Goal: Information Seeking & Learning: Learn about a topic

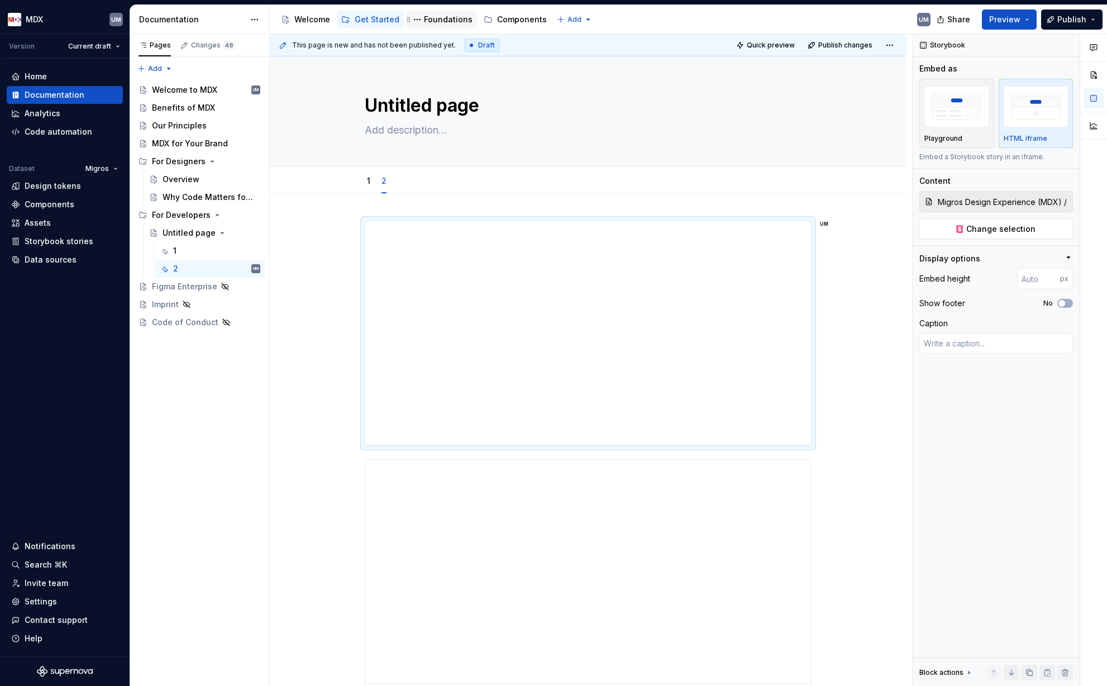
click at [440, 25] on div "Foundations" at bounding box center [448, 19] width 49 height 11
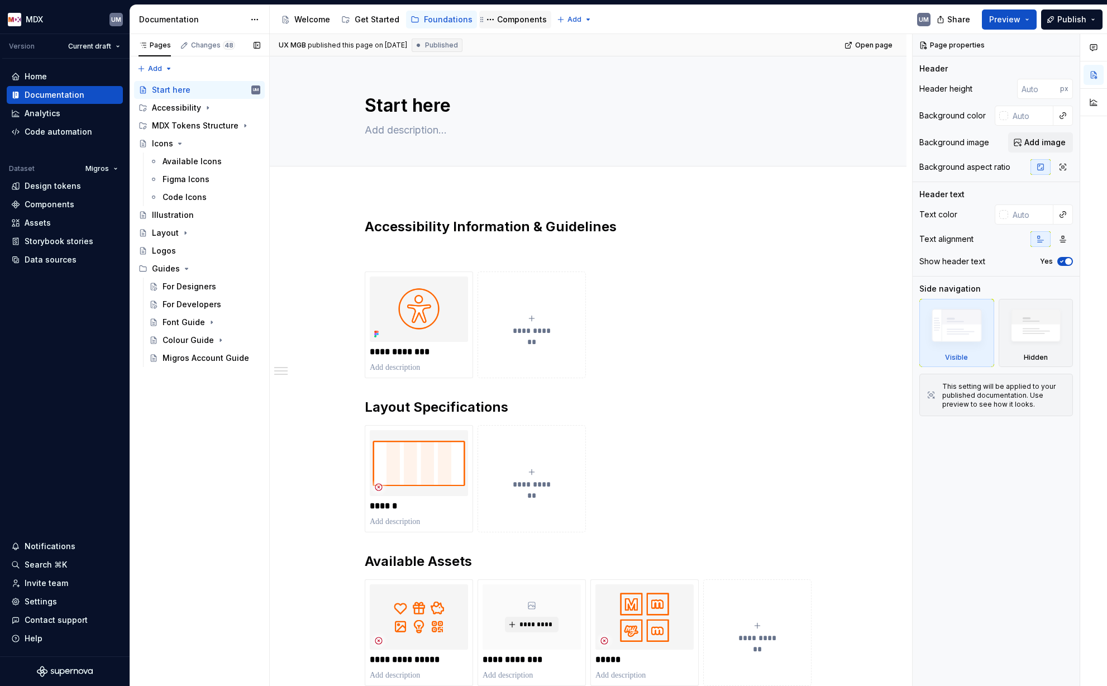
click at [497, 21] on div "Components" at bounding box center [522, 19] width 50 height 11
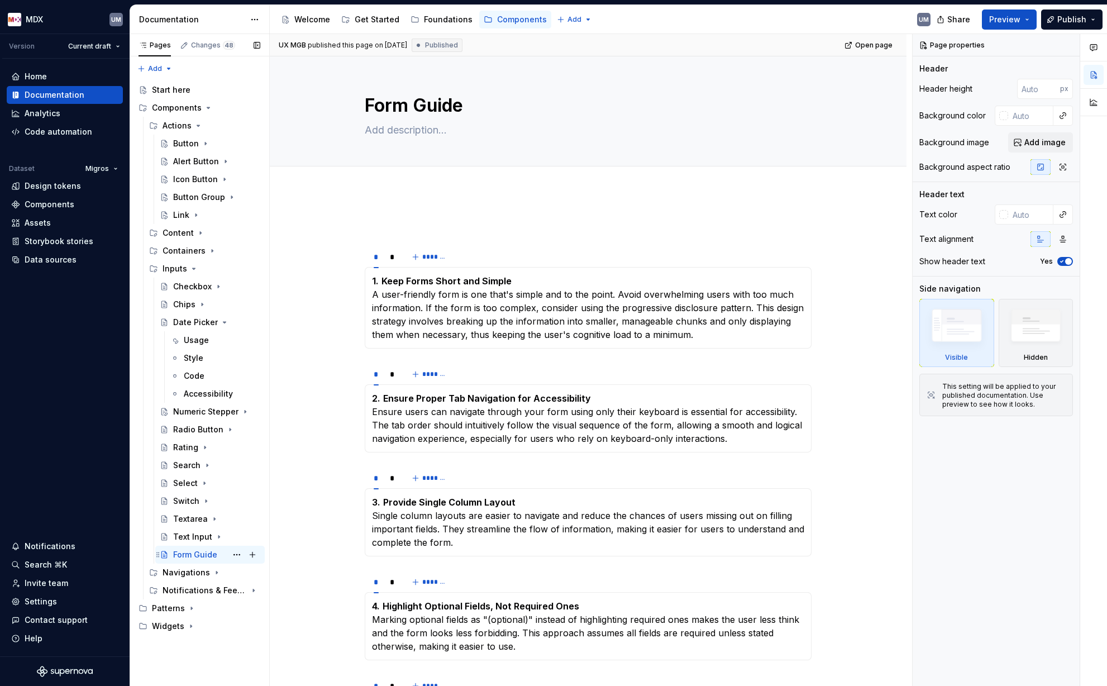
click at [195, 531] on div "Form Guide" at bounding box center [195, 554] width 44 height 11
click at [442, 103] on textarea "Form Guide" at bounding box center [586, 105] width 447 height 27
click at [471, 106] on textarea "Form Guide" at bounding box center [586, 105] width 447 height 27
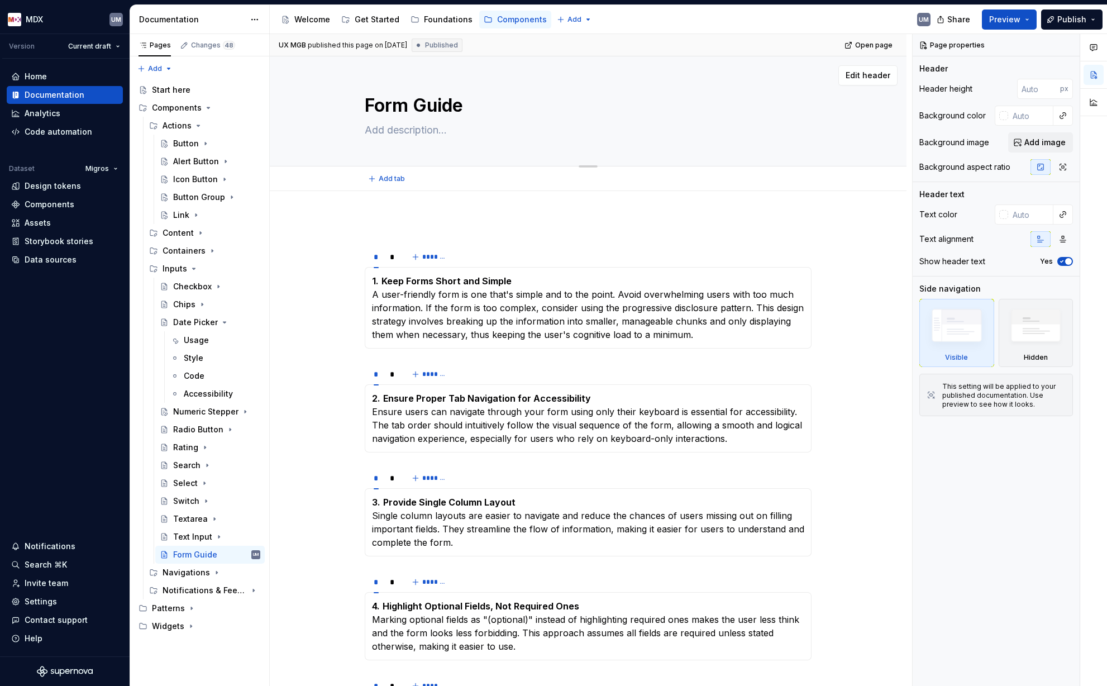
click at [498, 109] on textarea "Form Guide" at bounding box center [586, 105] width 447 height 27
type textarea "*"
type textarea "Form Guidel"
type textarea "*"
type textarea "Form Guideli"
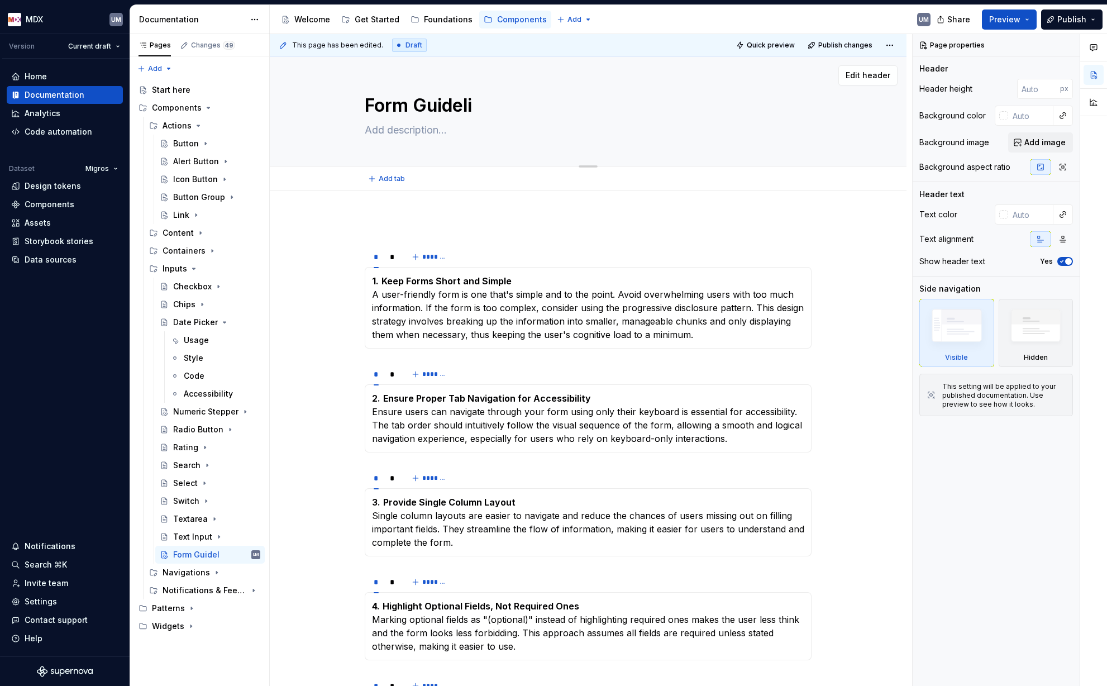
type textarea "*"
type textarea "Form Guideline"
type textarea "*"
type textarea "Form Guidelines"
type textarea "*"
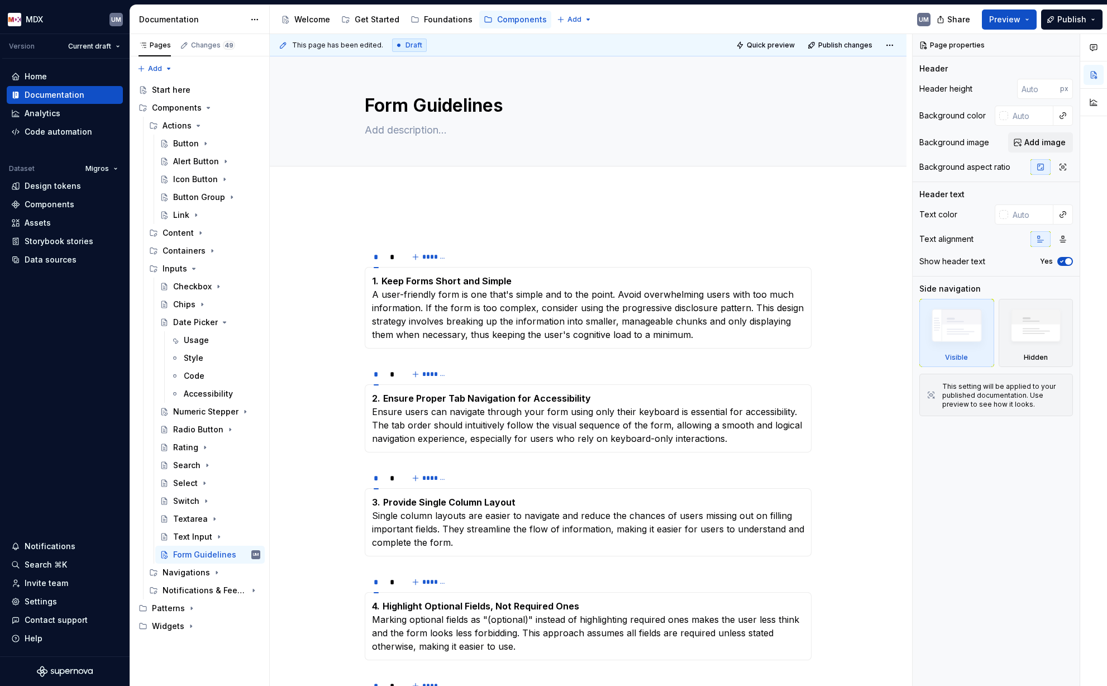
type textarea "Form Guidelines"
type textarea "*"
click at [385, 219] on p at bounding box center [588, 224] width 447 height 13
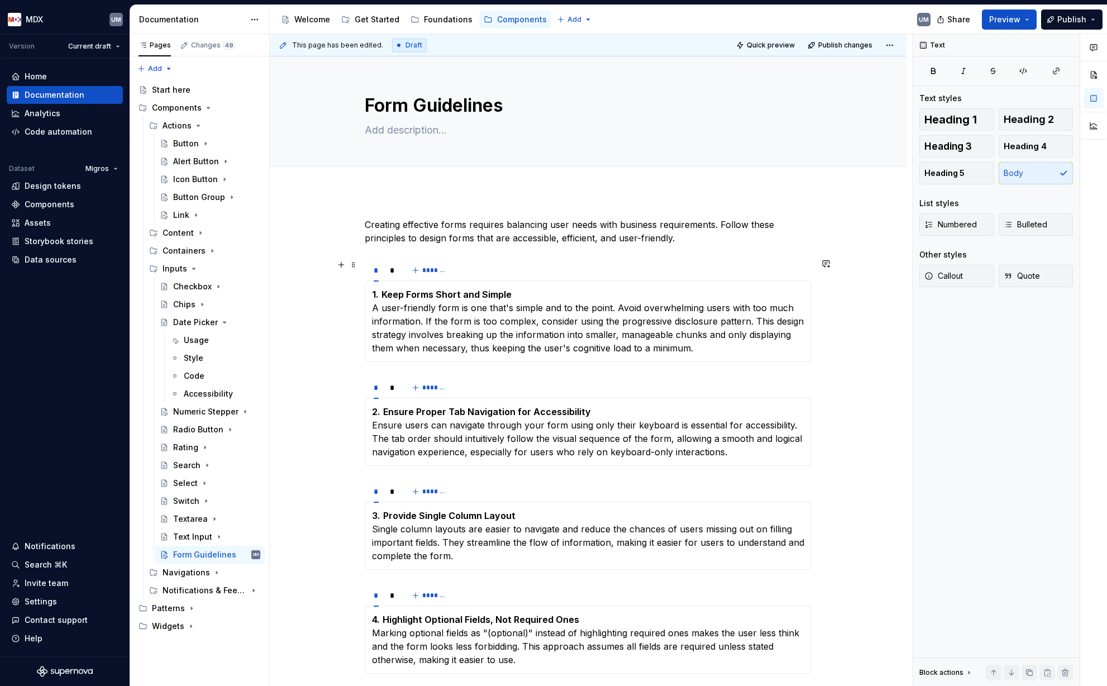
click at [466, 335] on p "1. Keep Forms Short and Simple A user-friendly form is one that's simple and to…" at bounding box center [588, 321] width 432 height 67
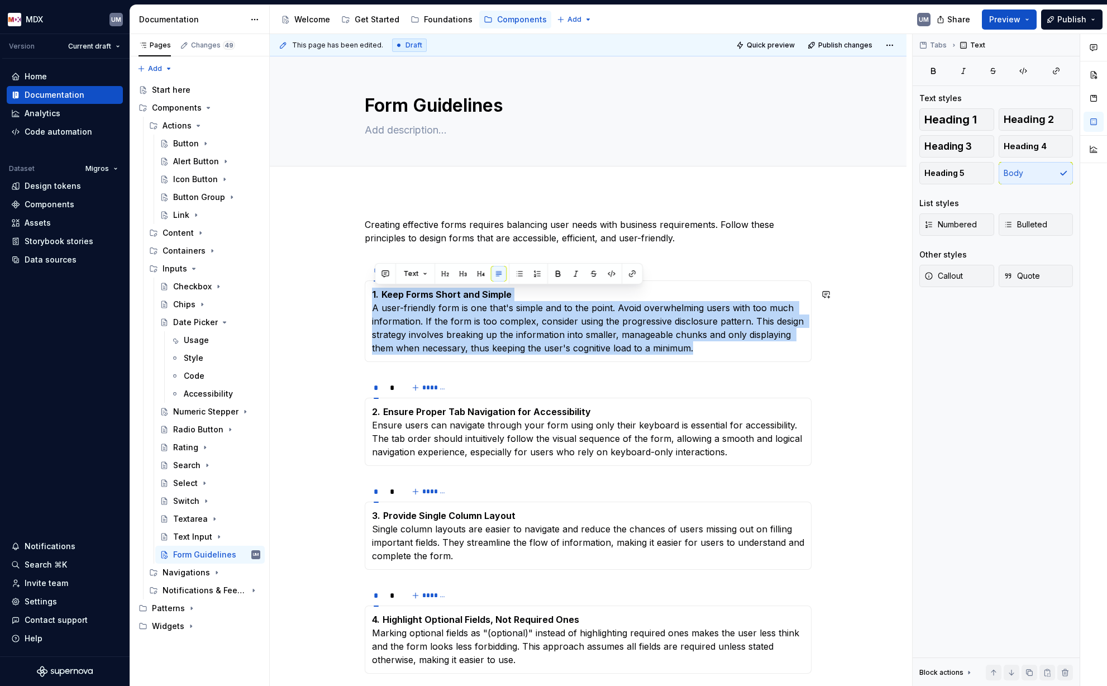
paste div
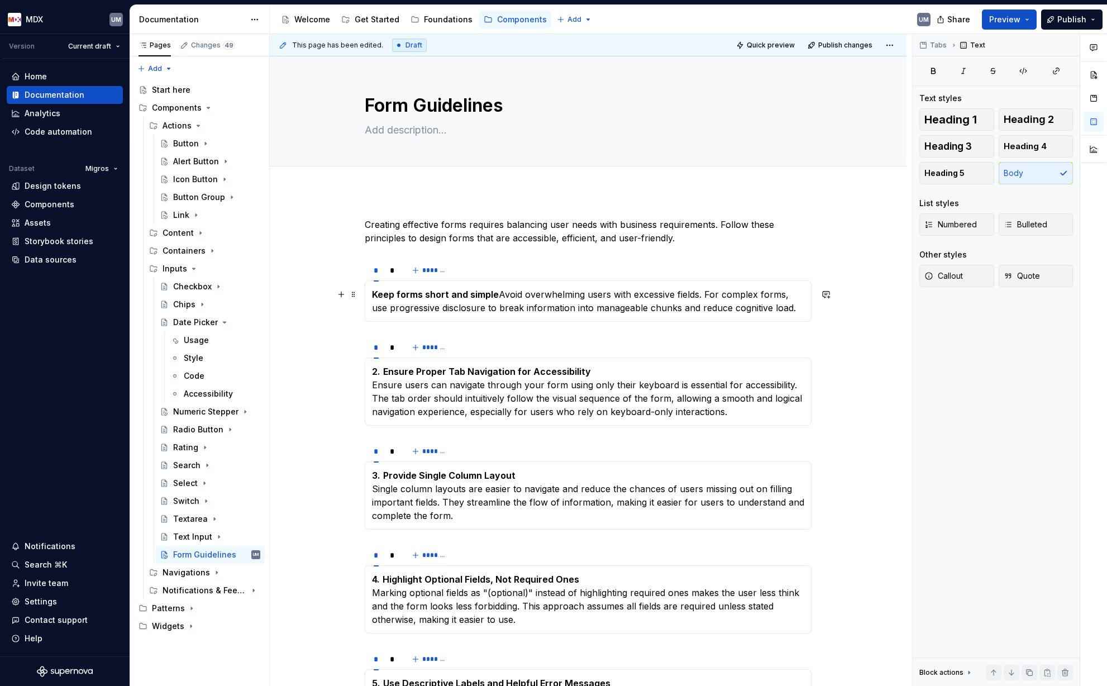
click at [503, 292] on p "Keep forms short and simple Avoid overwhelming users with excessive fields. For…" at bounding box center [588, 301] width 432 height 27
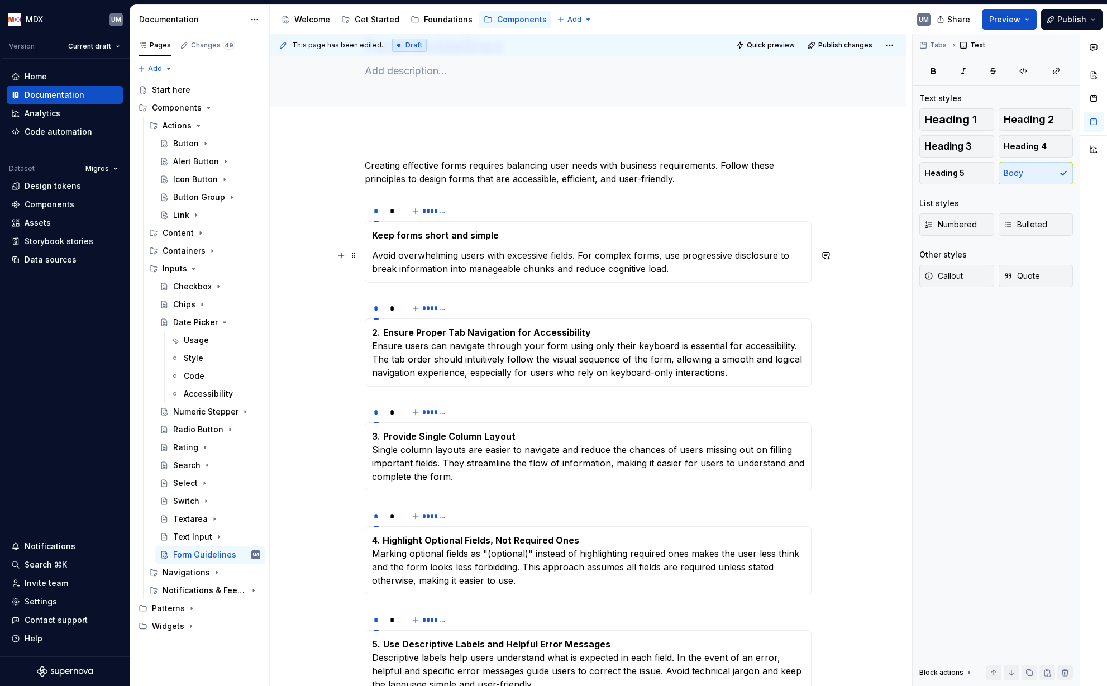
scroll to position [64, 0]
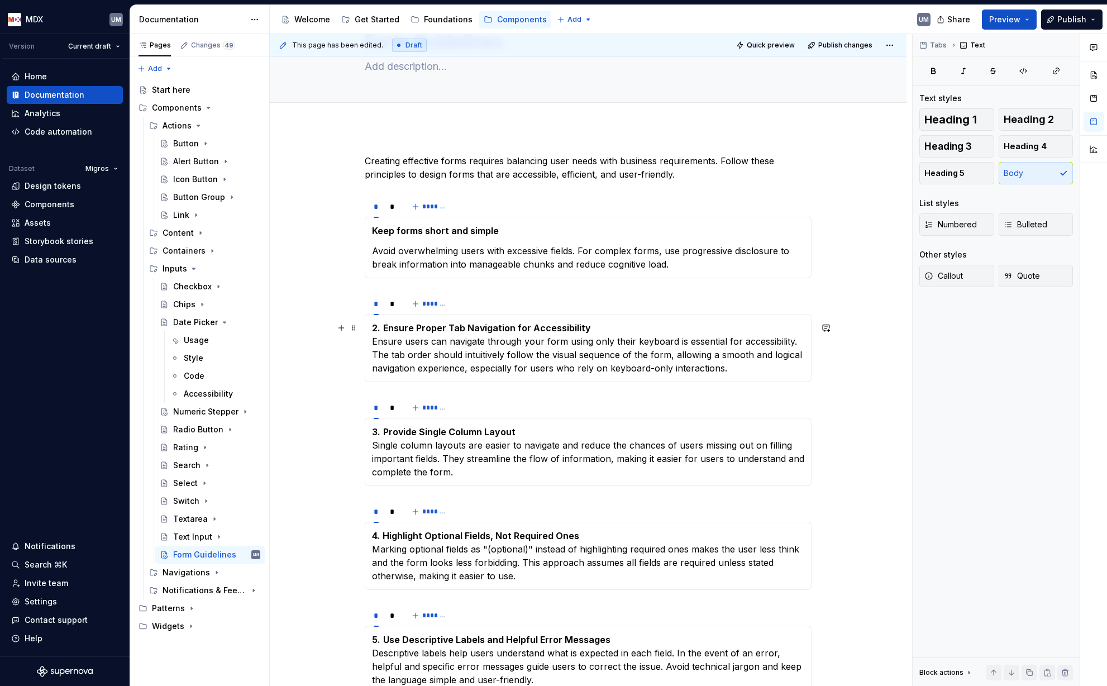
click at [623, 342] on p "2. Ensure Proper Tab Navigation for Accessibility Ensure users can navigate thr…" at bounding box center [588, 348] width 432 height 54
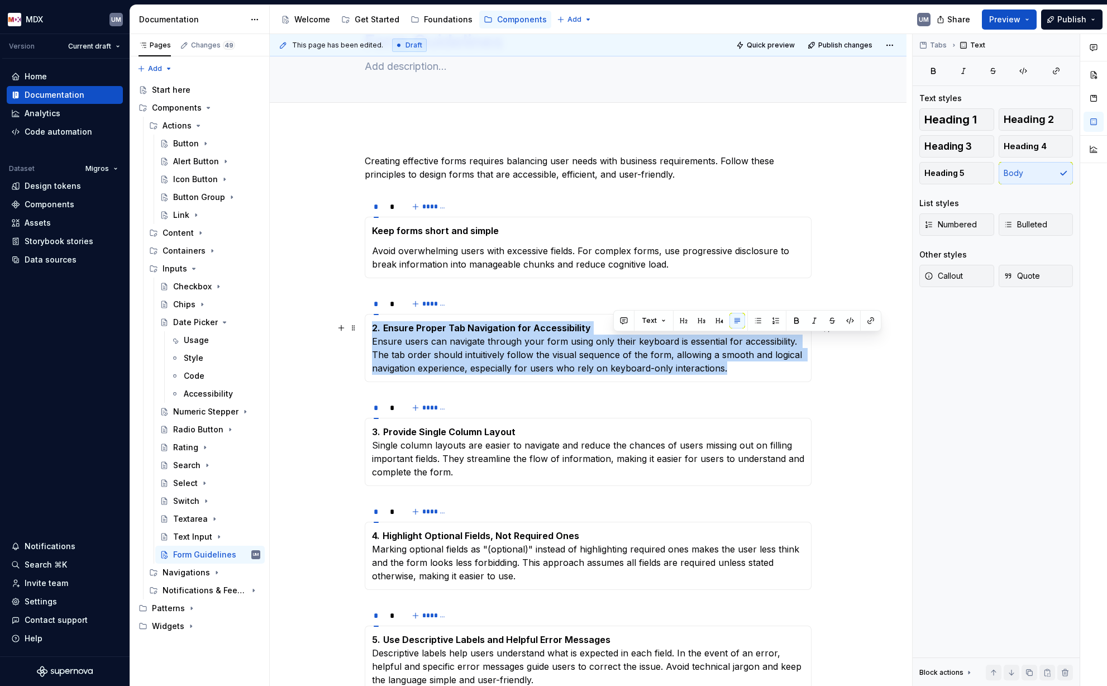
click at [623, 342] on p "2. Ensure Proper Tab Navigation for Accessibility Ensure users can navigate thr…" at bounding box center [588, 348] width 432 height 54
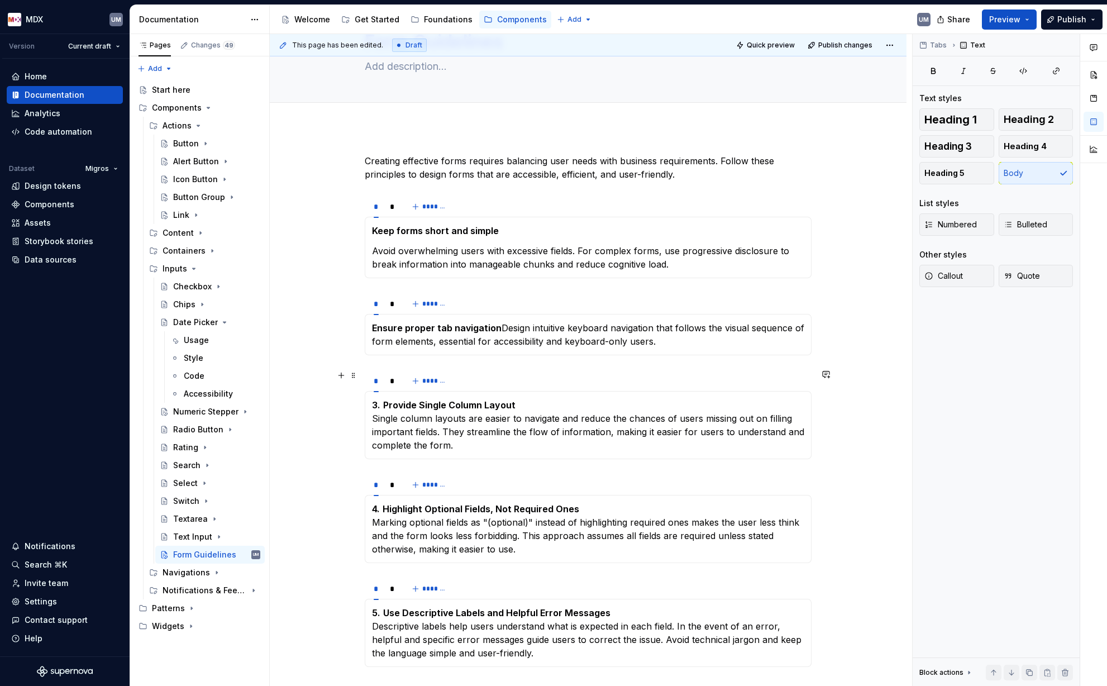
click at [420, 425] on p "3. Provide Single Column Layout Single column layouts are easier to navigate an…" at bounding box center [588, 425] width 432 height 54
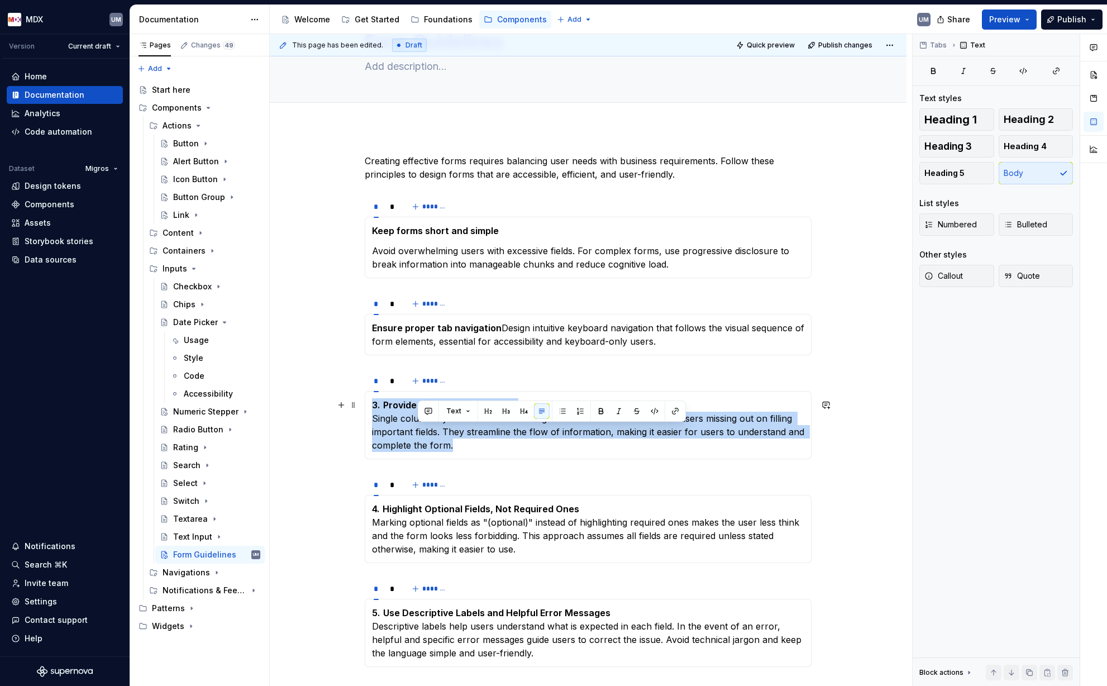
click at [420, 425] on p "3. Provide Single Column Layout Single column layouts are easier to navigate an…" at bounding box center [588, 425] width 432 height 54
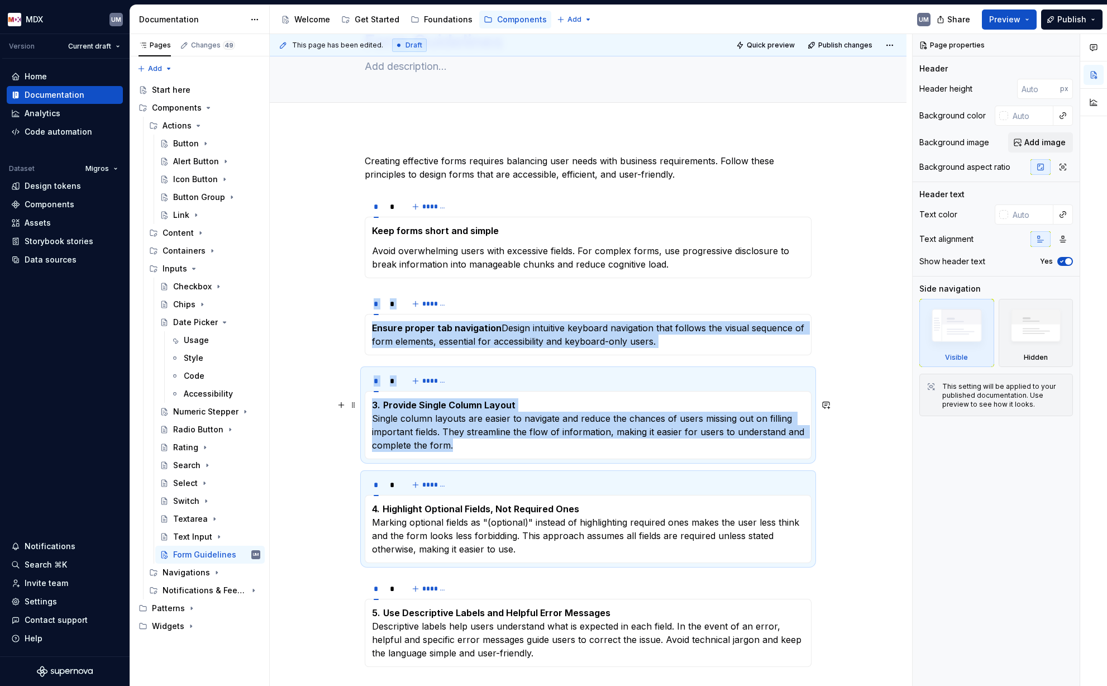
click at [420, 425] on p "3. Provide Single Column Layout Single column layouts are easier to navigate an…" at bounding box center [588, 425] width 432 height 54
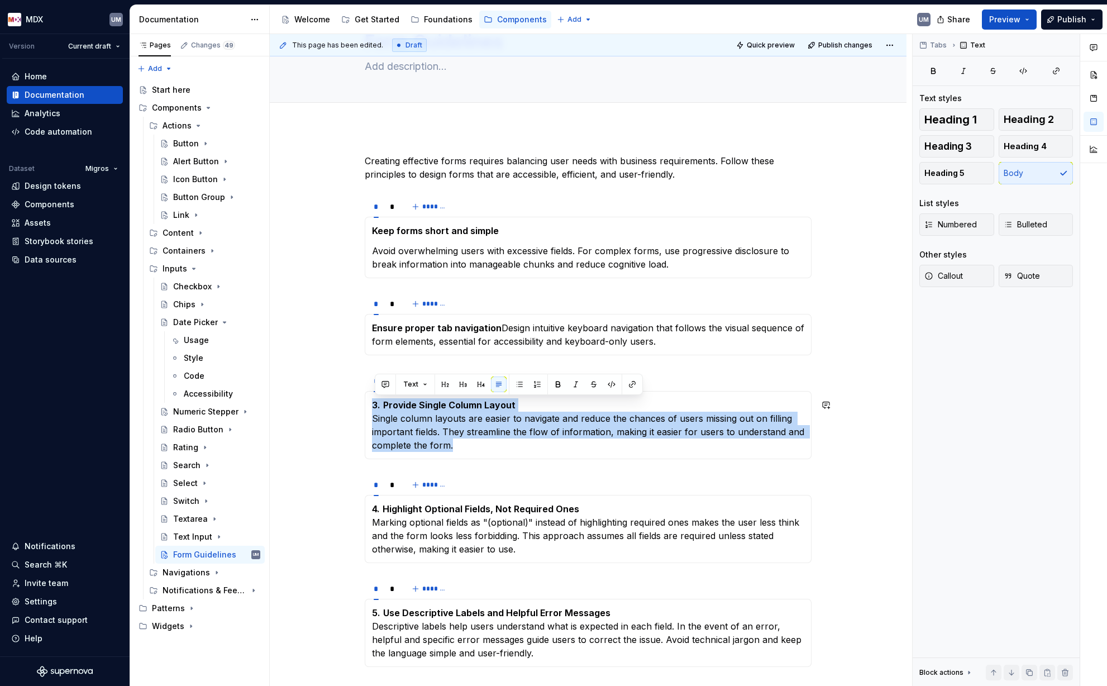
click at [420, 425] on p "3. Provide Single Column Layout Single column layouts are easier to navigate an…" at bounding box center [588, 425] width 432 height 54
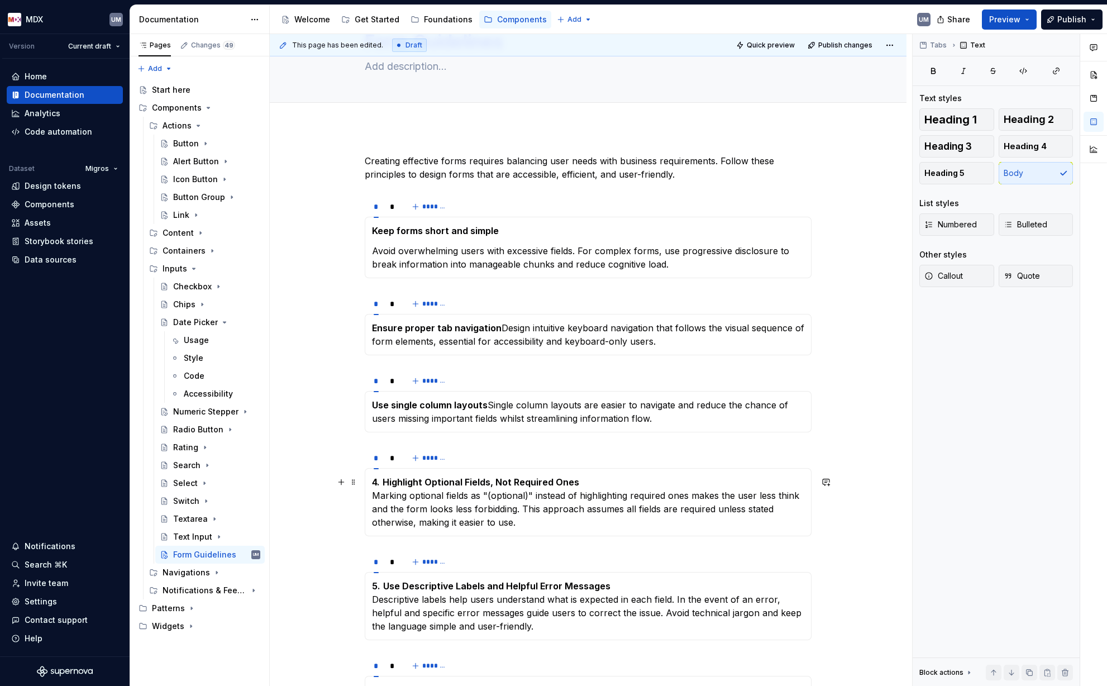
click at [527, 501] on p "4. Highlight Optional Fields, Not Required Ones Marking optional fields as "(op…" at bounding box center [588, 502] width 432 height 54
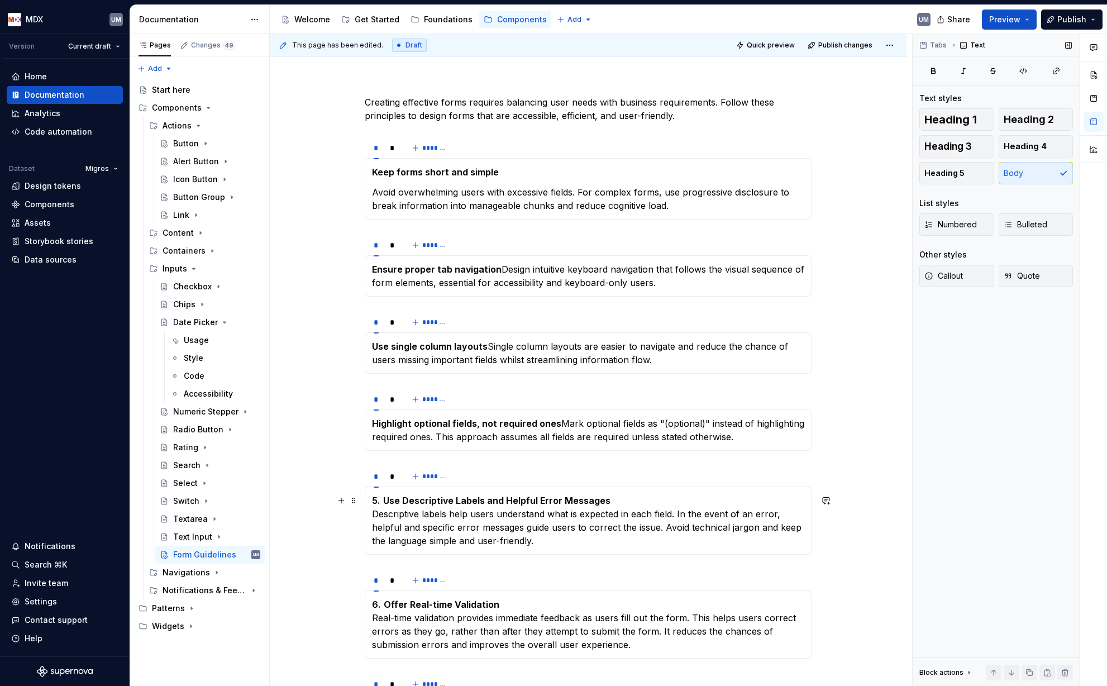
scroll to position [135, 0]
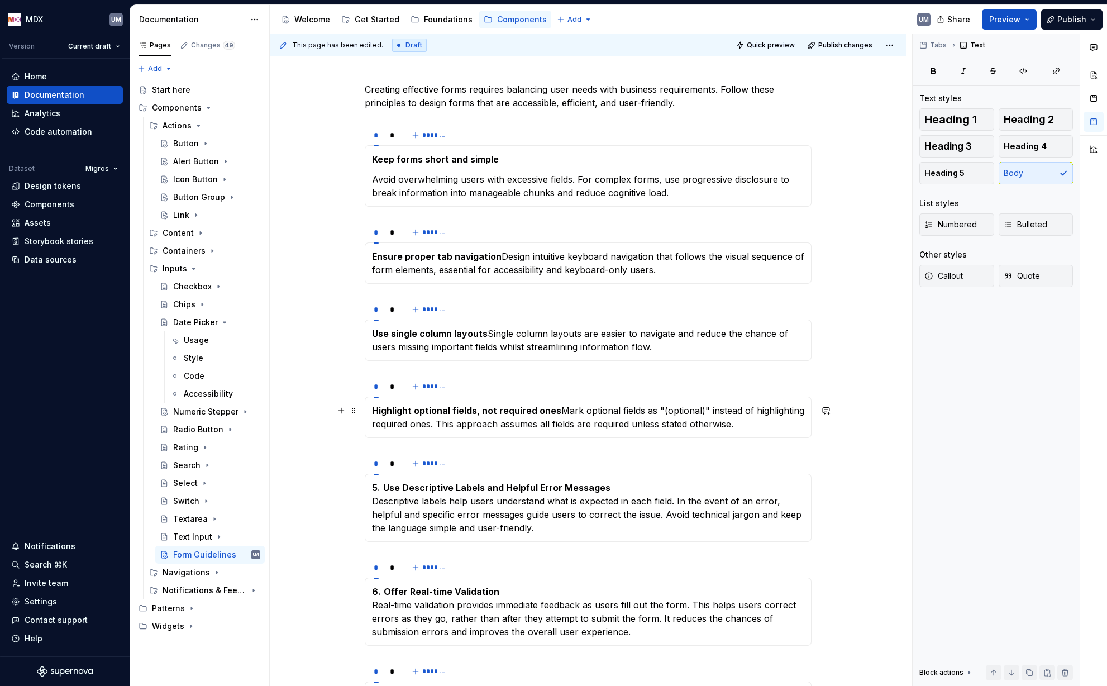
click at [563, 410] on p "Highlight optional fields, not required ones Mark optional fields as "(optional…" at bounding box center [588, 417] width 432 height 27
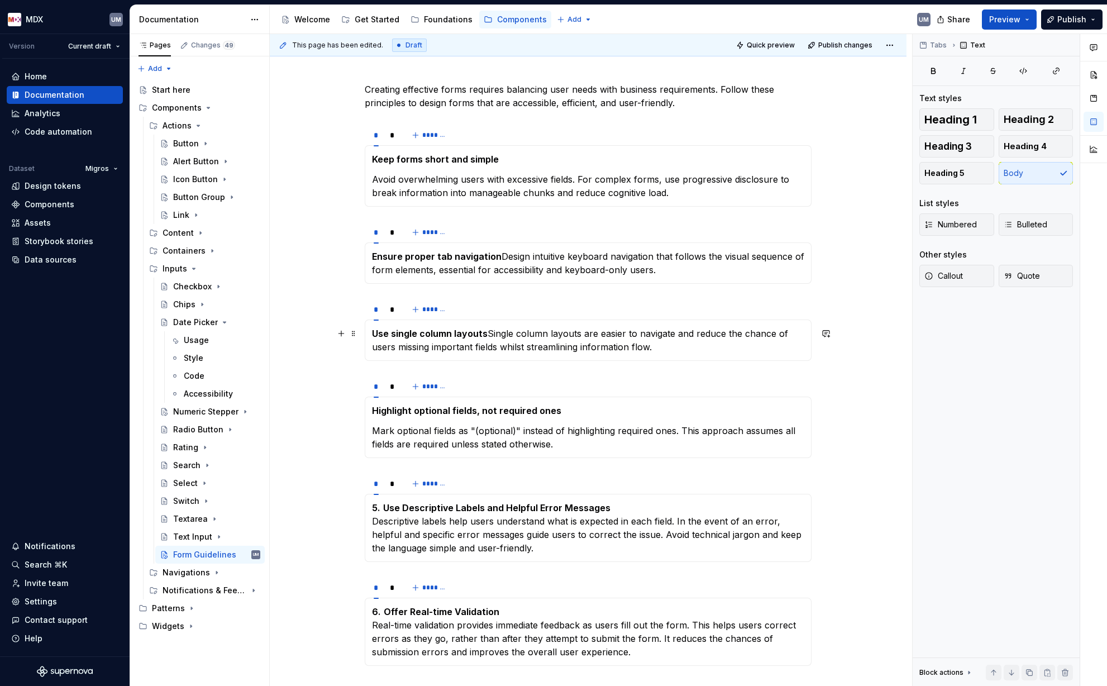
click at [489, 332] on p "Use single column layouts Single column layouts are easier to navigate and redu…" at bounding box center [588, 340] width 432 height 27
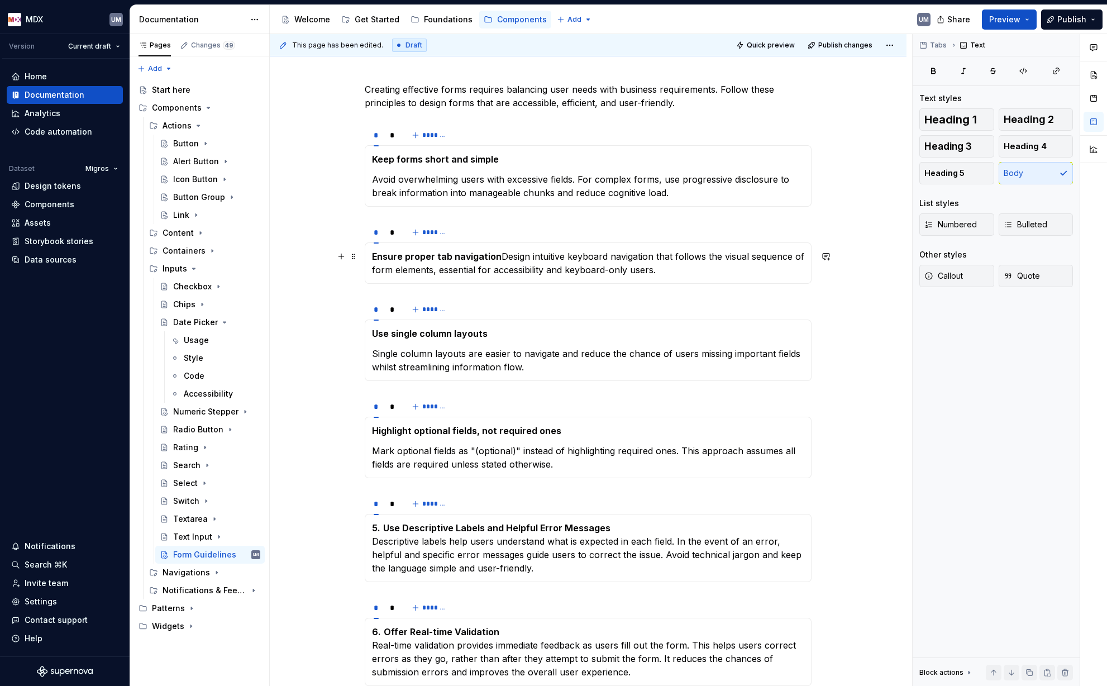
click at [502, 256] on p "Ensure proper tab navigation Design intuitive keyboard navigation that follows …" at bounding box center [588, 263] width 432 height 27
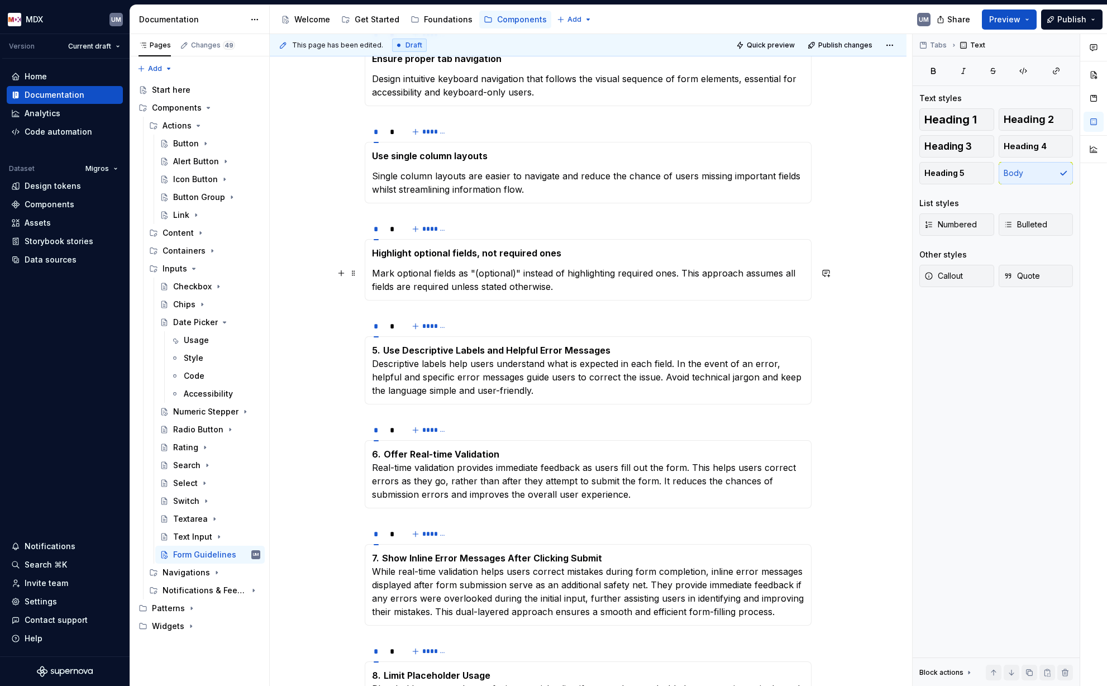
scroll to position [340, 0]
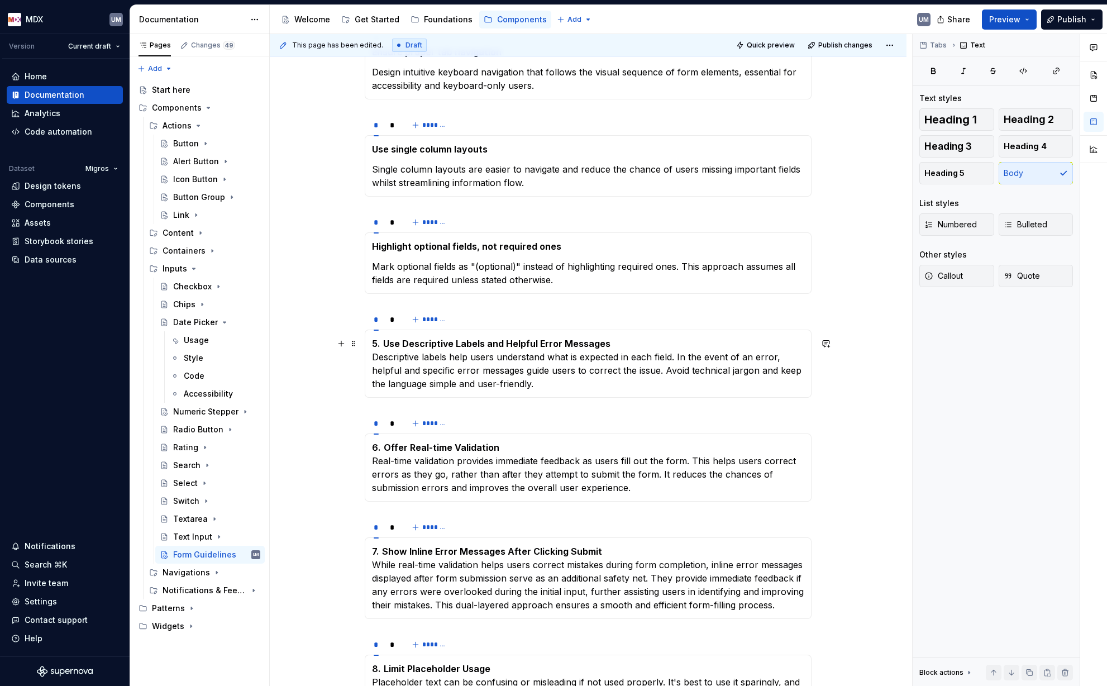
click at [492, 362] on p "5. Use Descriptive Labels and Helpful Error Messages Descriptive labels help us…" at bounding box center [588, 364] width 432 height 54
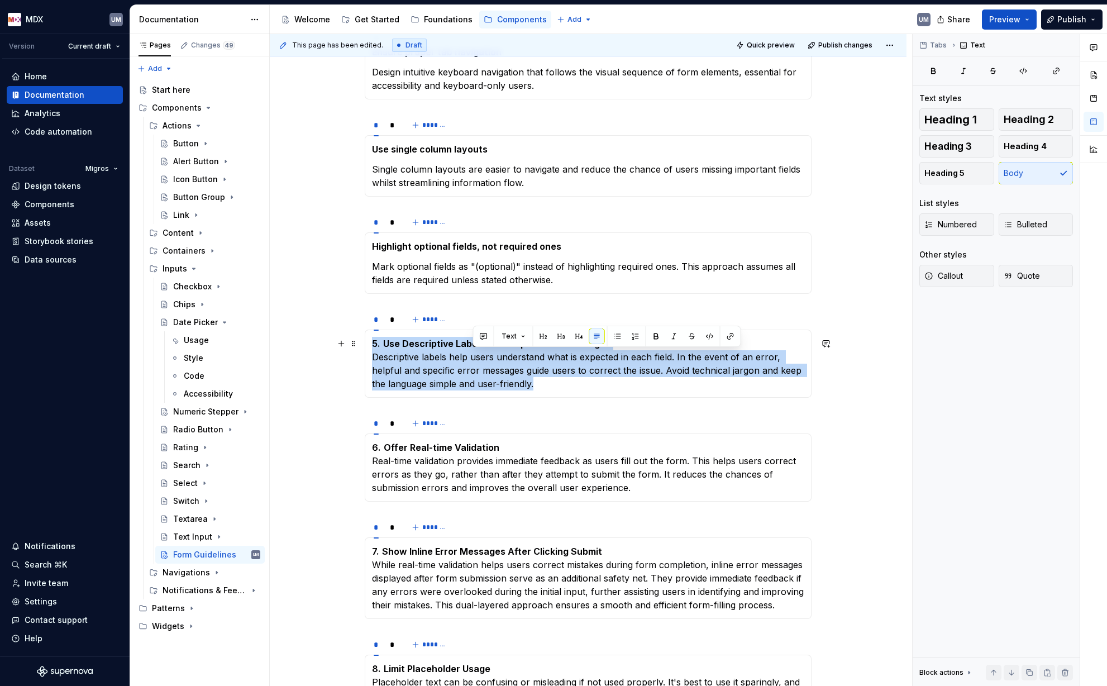
click at [492, 362] on p "5. Use Descriptive Labels and Helpful Error Messages Descriptive labels help us…" at bounding box center [588, 364] width 432 height 54
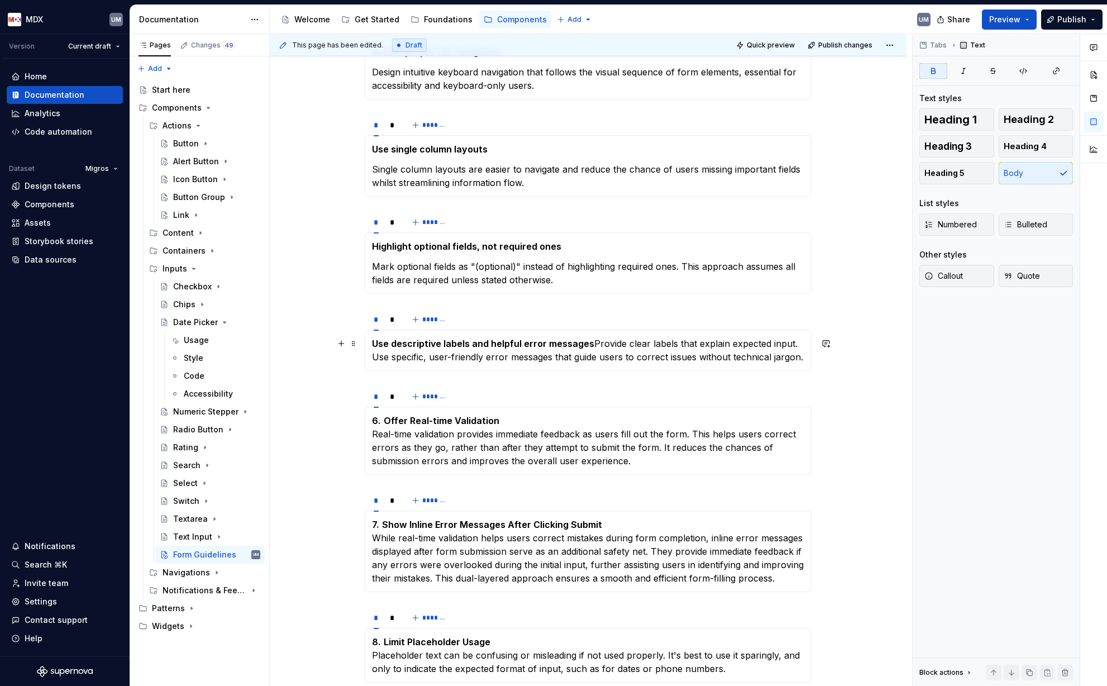
click at [592, 342] on p "Use descriptive labels and helpful error messages Provide clear labels that exp…" at bounding box center [588, 350] width 432 height 27
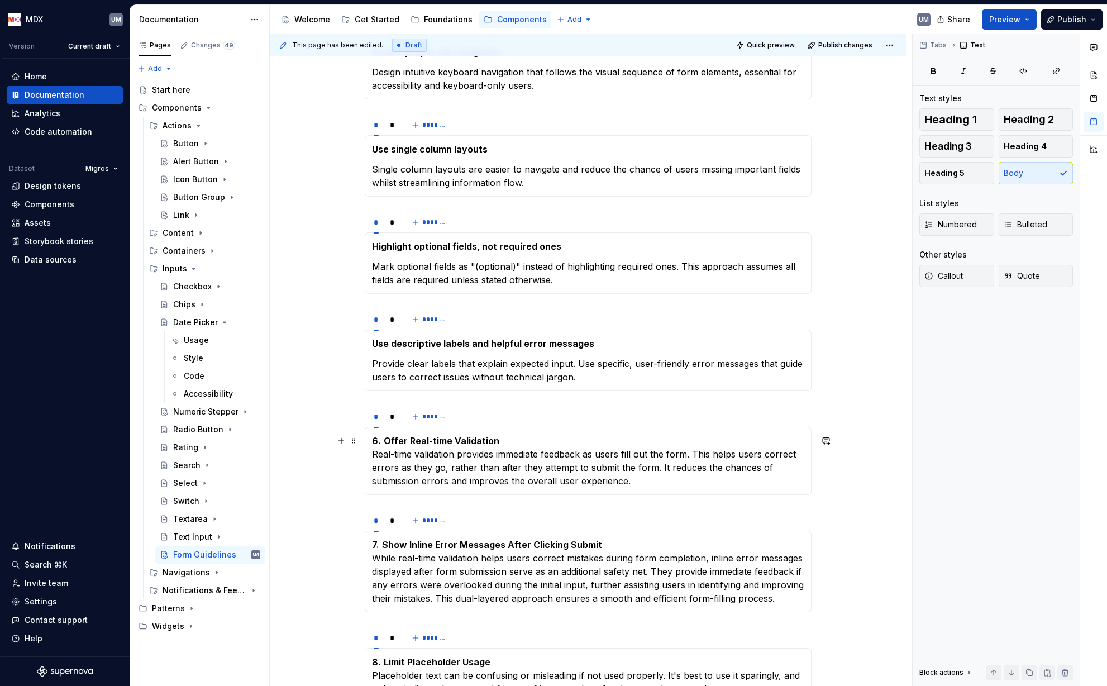
click at [489, 467] on p "6. Offer Real-time Validation Real-time validation provides immediate feedback …" at bounding box center [588, 461] width 432 height 54
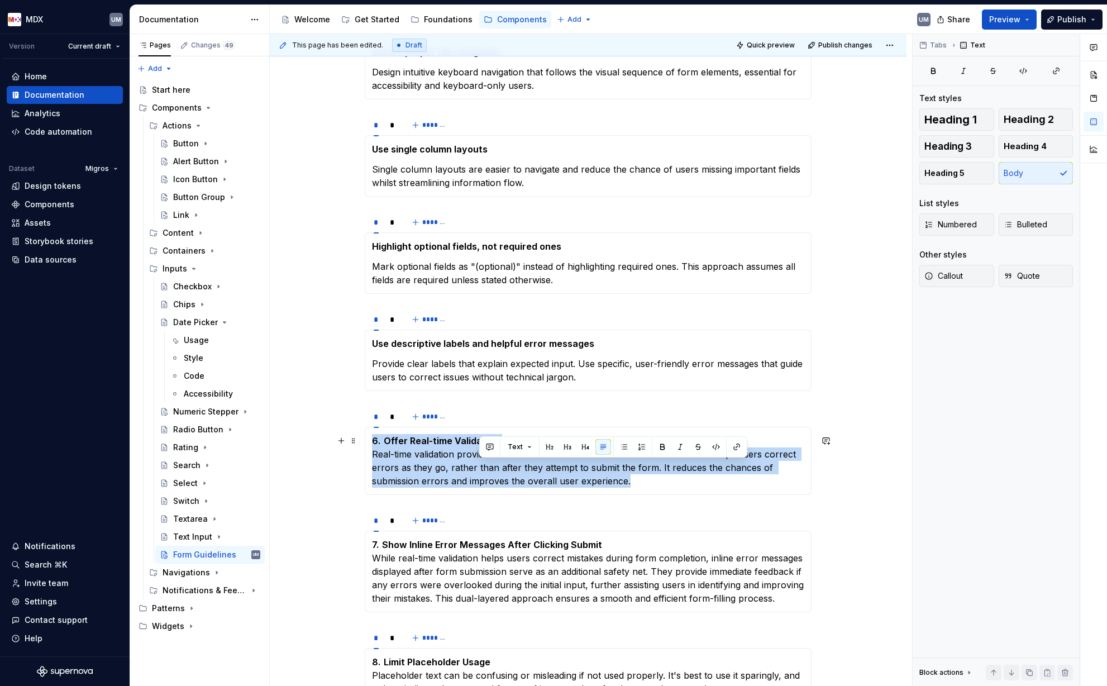
click at [489, 467] on p "6. Offer Real-time Validation Real-time validation provides immediate feedback …" at bounding box center [588, 461] width 432 height 54
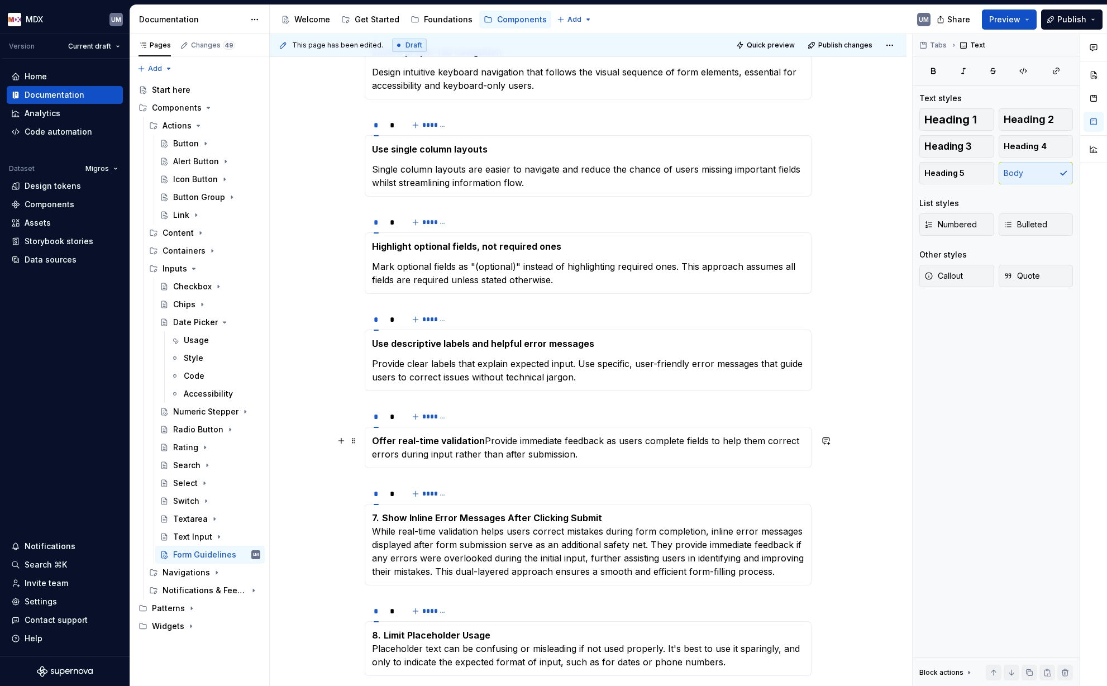
click at [493, 442] on p "Offer real-time validation Provide immediate feedback as users complete fields …" at bounding box center [588, 447] width 432 height 27
click at [485, 441] on p "Offer real-time validation Provide immediate feedback as users complete fields …" at bounding box center [588, 447] width 432 height 27
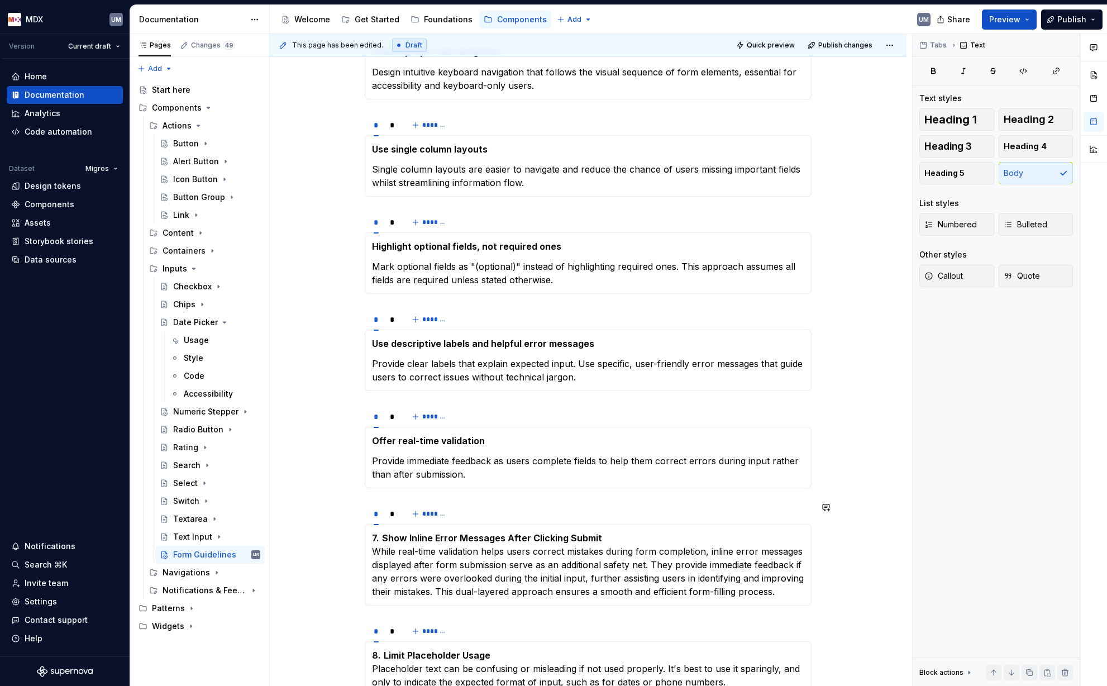
click at [444, 531] on p "7. Show Inline Error Messages After Clicking Submit While real-time validation …" at bounding box center [588, 564] width 432 height 67
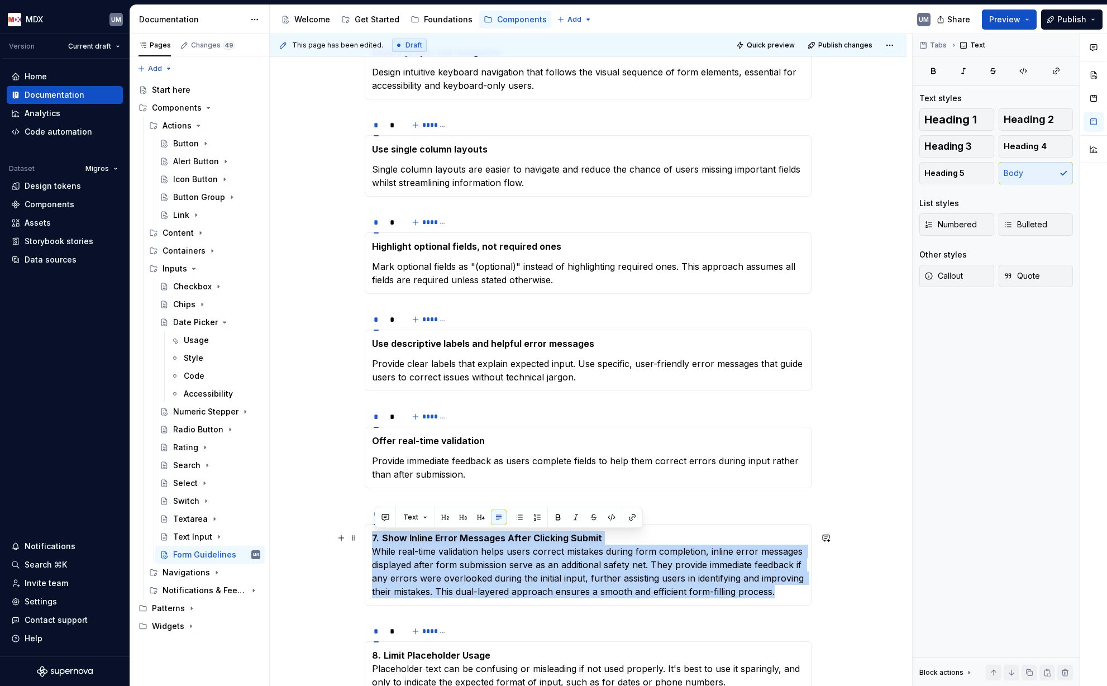
click at [444, 531] on p "7. Show Inline Error Messages After Clicking Submit While real-time validation …" at bounding box center [588, 564] width 432 height 67
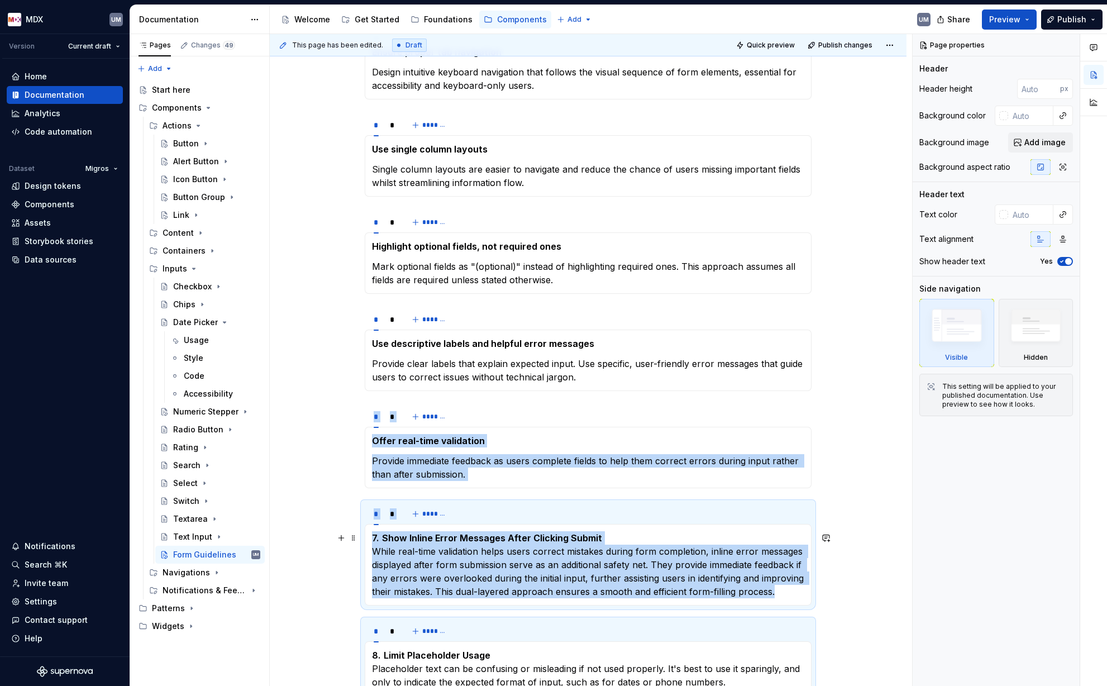
click at [444, 531] on p "7. Show Inline Error Messages After Clicking Submit While real-time validation …" at bounding box center [588, 564] width 432 height 67
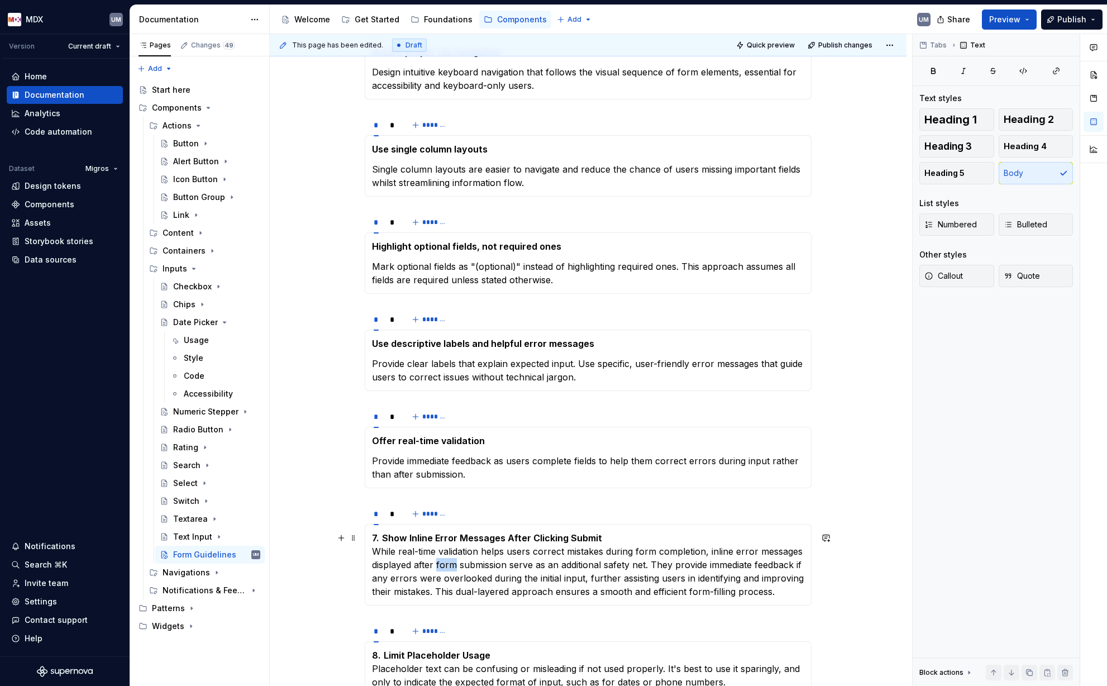
click at [444, 531] on p "7. Show Inline Error Messages After Clicking Submit While real-time validation …" at bounding box center [588, 564] width 432 height 67
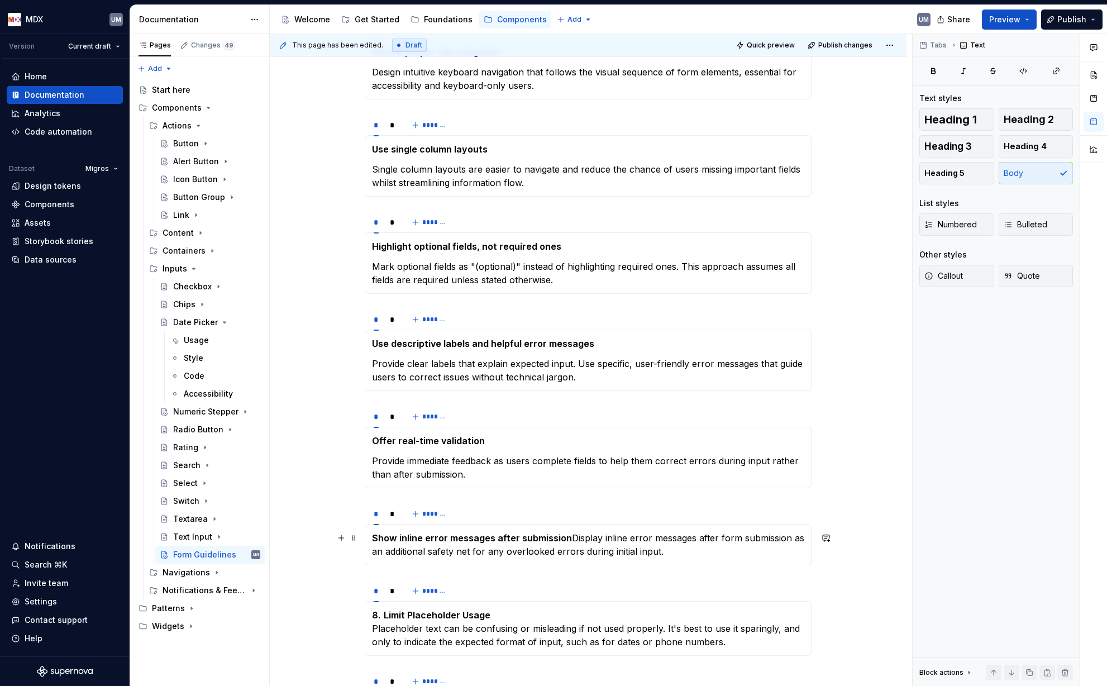
click at [572, 531] on p "Show inline error messages after submission Display inline error messages after…" at bounding box center [588, 544] width 432 height 27
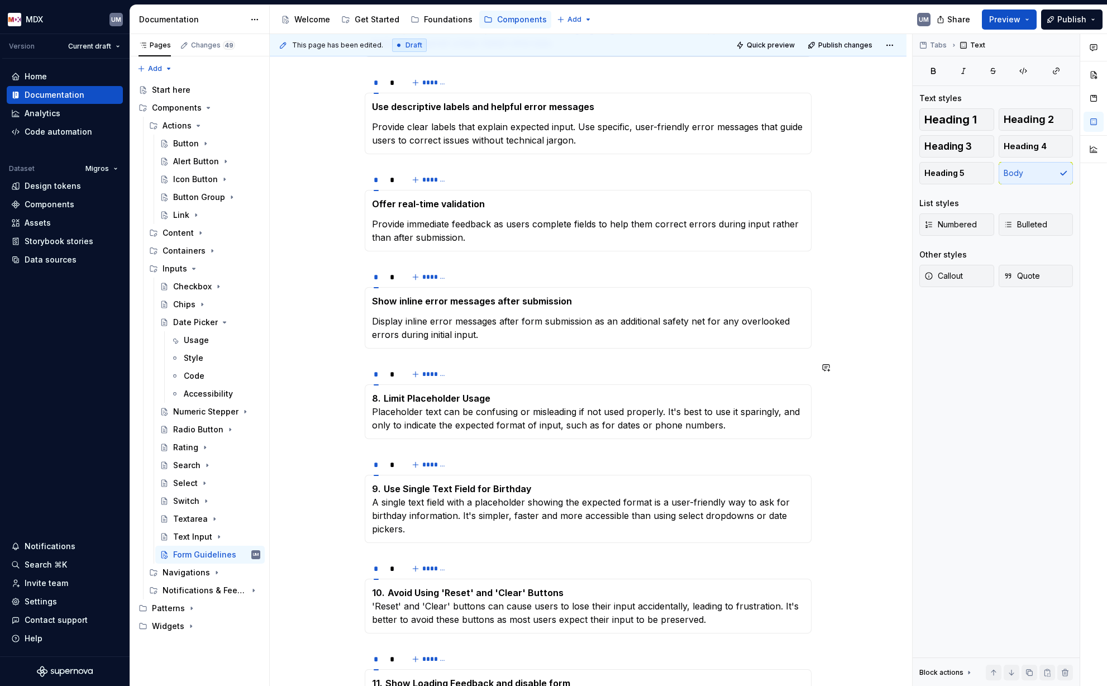
scroll to position [585, 0]
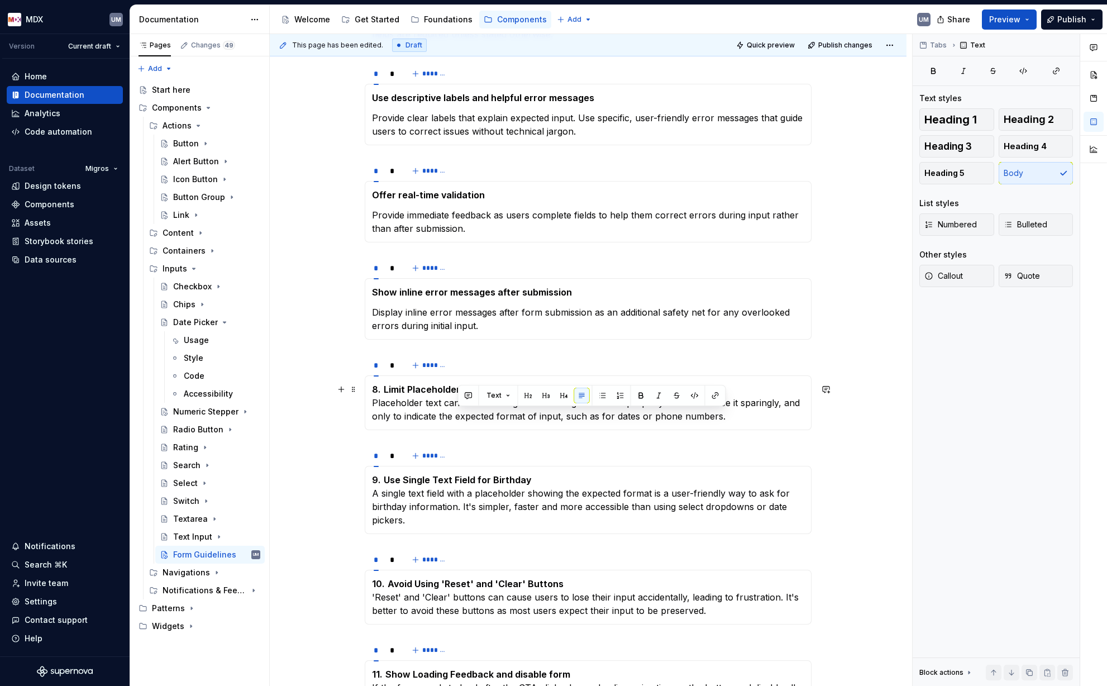
click at [399, 417] on p "8. Limit Placeholder Usage Placeholder text can be confusing or misleading if n…" at bounding box center [588, 403] width 432 height 40
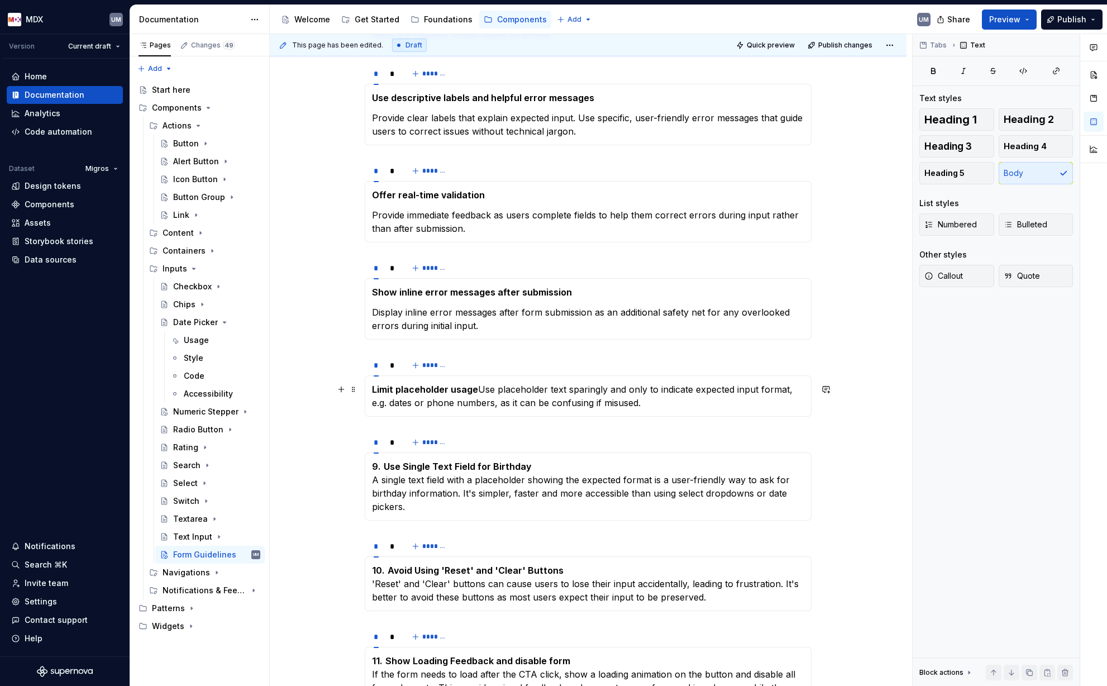
click at [483, 387] on p "Limit placeholder usage Use placeholder text sparingly and only to indicate exp…" at bounding box center [588, 396] width 432 height 27
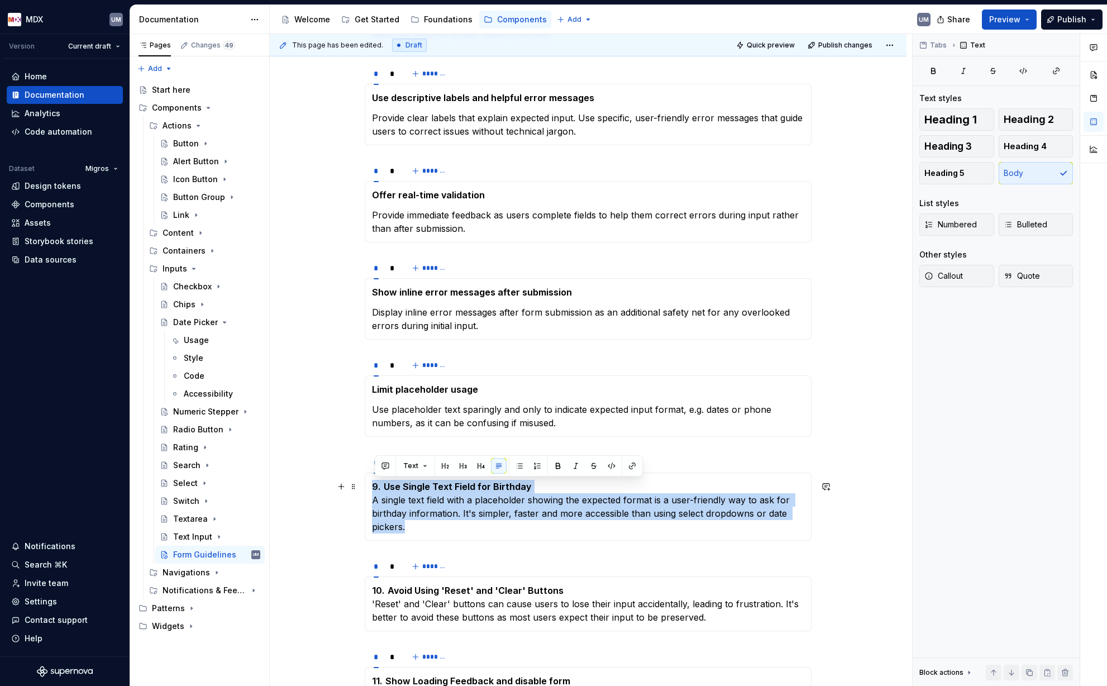
drag, startPoint x: 419, startPoint y: 527, endPoint x: 372, endPoint y: 484, distance: 64.1
click at [372, 484] on div "9. Use Single Text Field for Birthday A single text field with a placeholder sh…" at bounding box center [588, 507] width 447 height 68
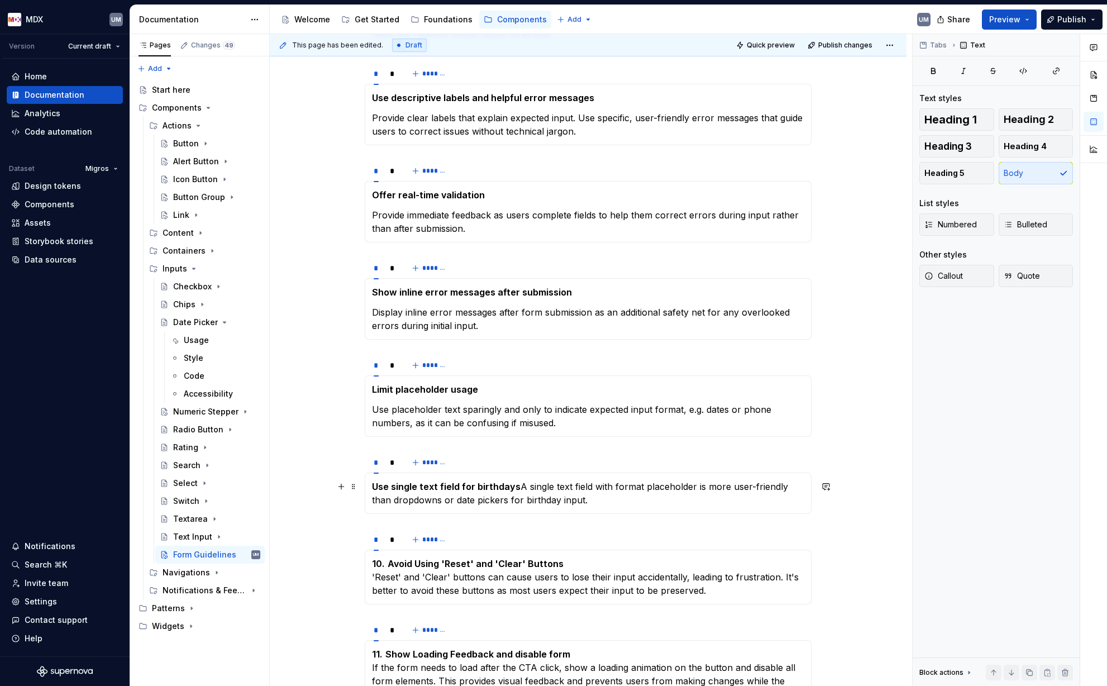
click at [519, 484] on p "Use single text field for birthdays A single text field with format placeholder…" at bounding box center [588, 493] width 432 height 27
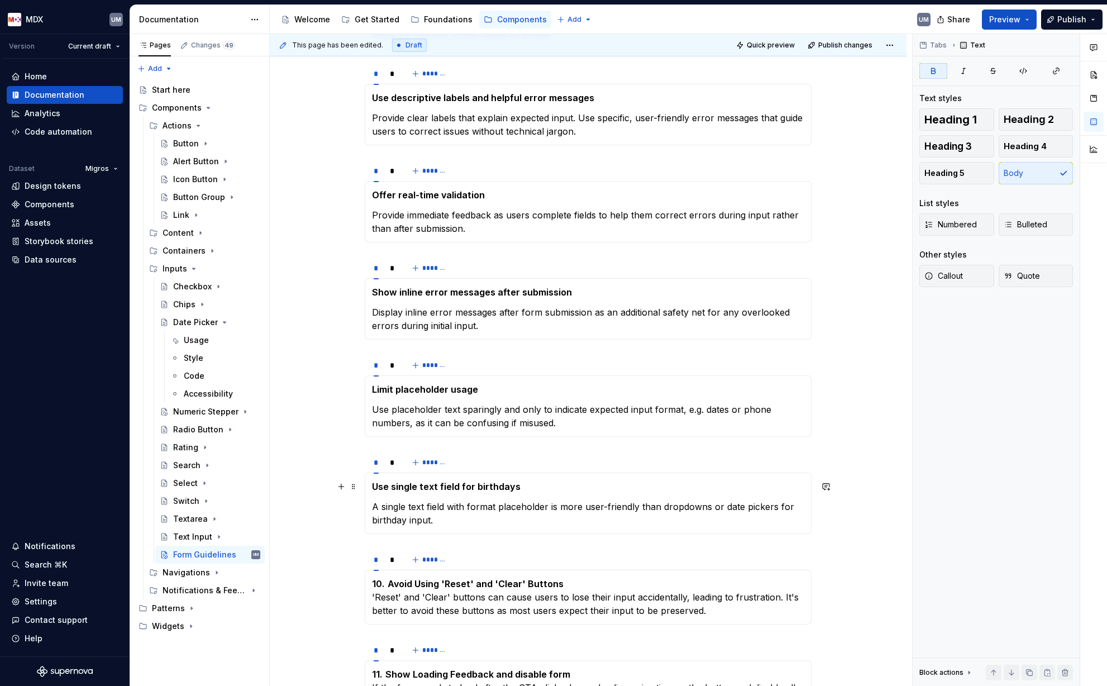
click at [445, 487] on strong "Use single text field for birthdays" at bounding box center [446, 486] width 149 height 11
click at [442, 510] on p "A single text field with format placeholder is more user-friendly than dropdown…" at bounding box center [588, 513] width 432 height 27
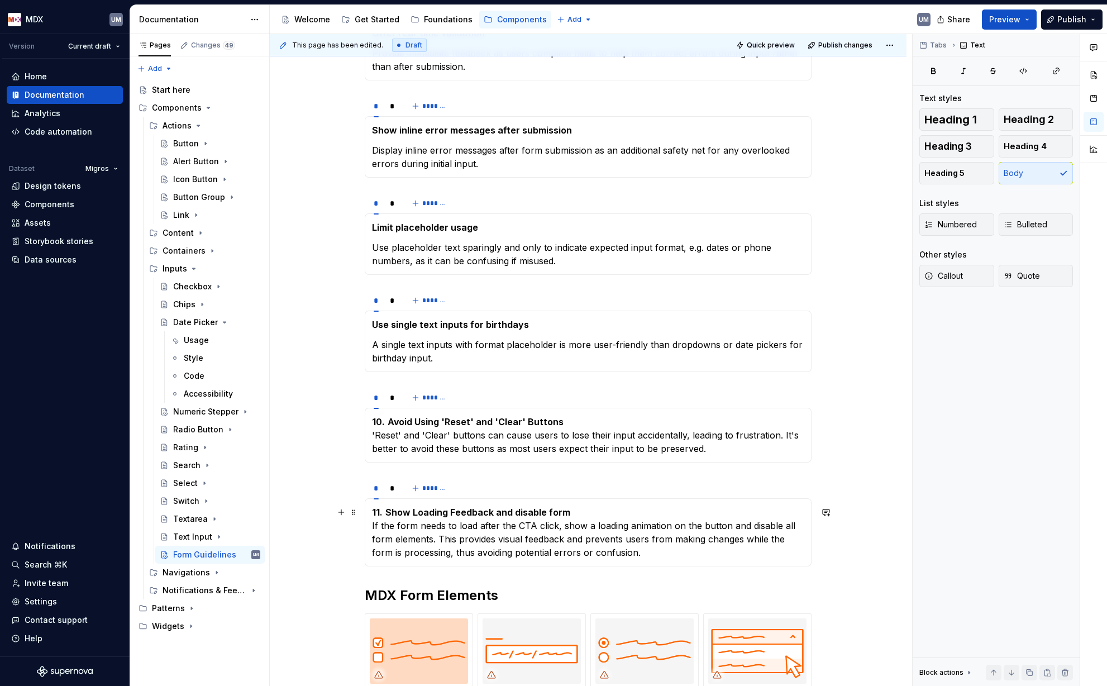
scroll to position [756, 0]
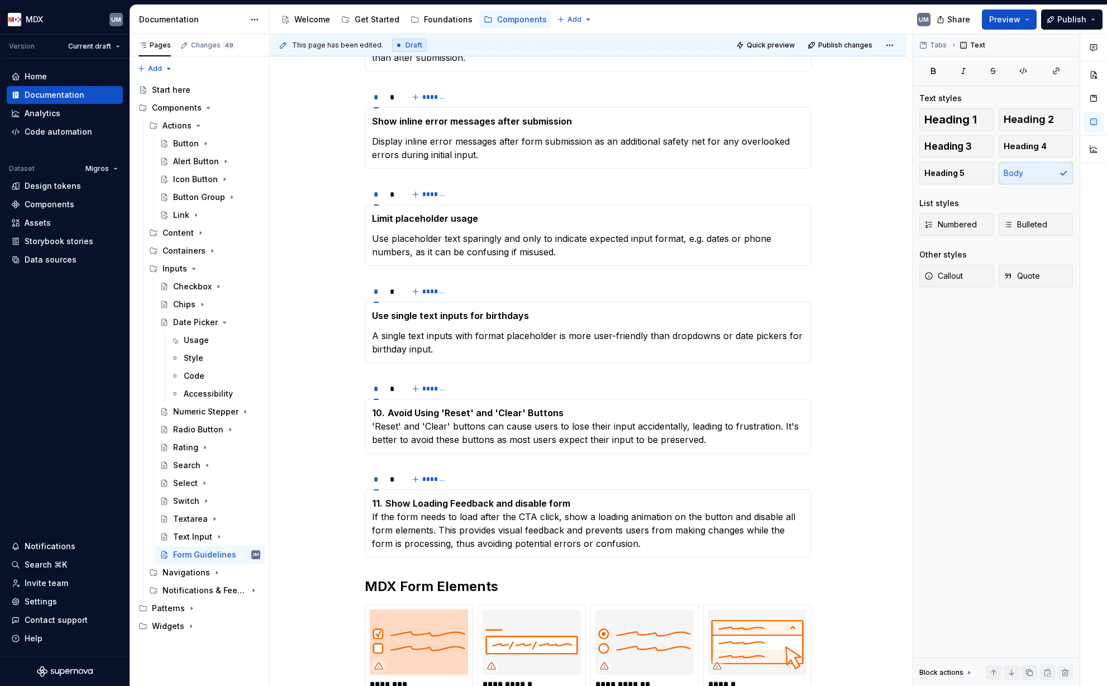
click at [501, 427] on p "10. Avoid Using 'Reset' and 'Clear' Buttons 'Reset' and 'Clear' buttons can cau…" at bounding box center [588, 426] width 432 height 40
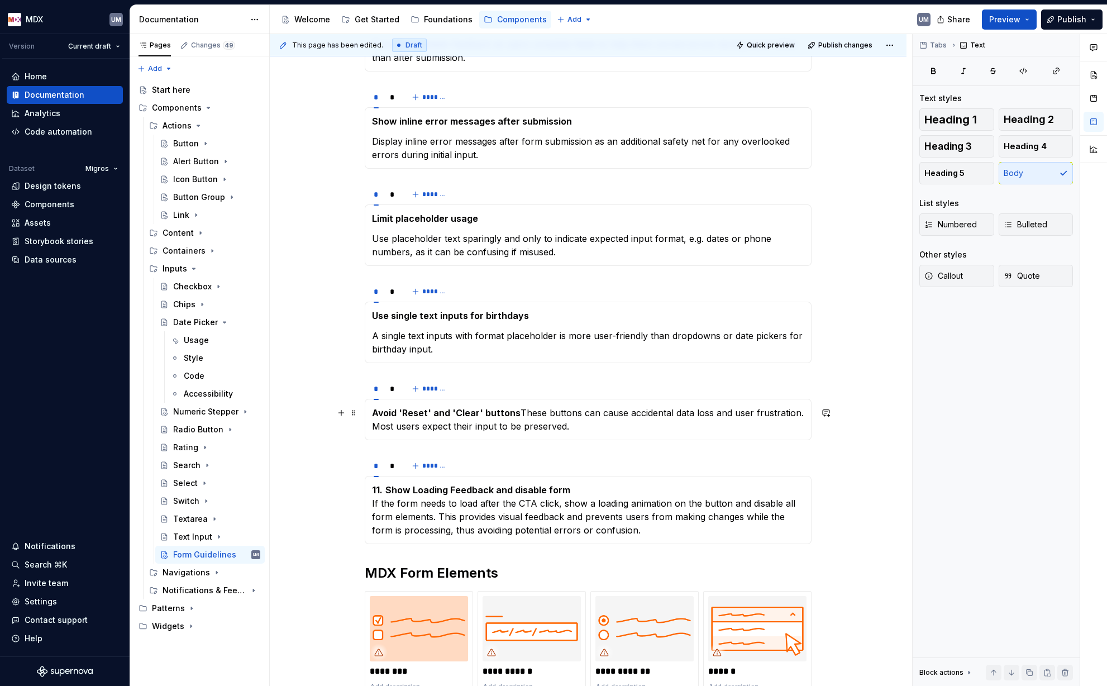
click at [523, 410] on p "Avoid 'Reset' and 'Clear' buttons These buttons can cause accidental data loss …" at bounding box center [588, 419] width 432 height 27
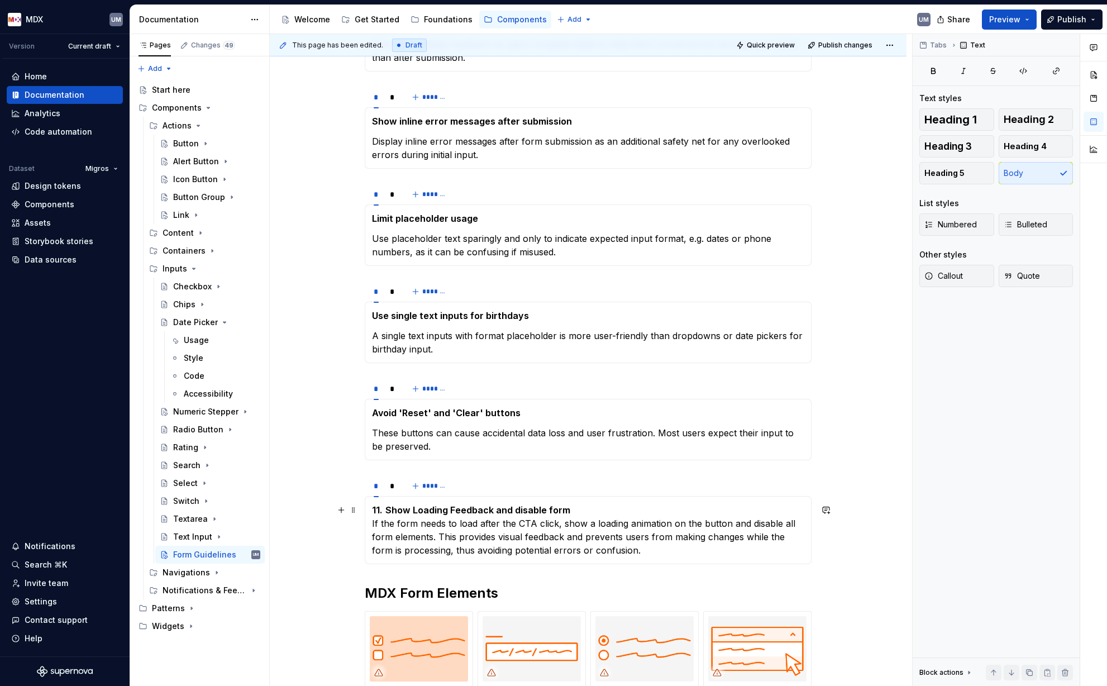
click at [497, 531] on p "11. Show Loading Feedback and disable form If the form needs to load after the …" at bounding box center [588, 530] width 432 height 54
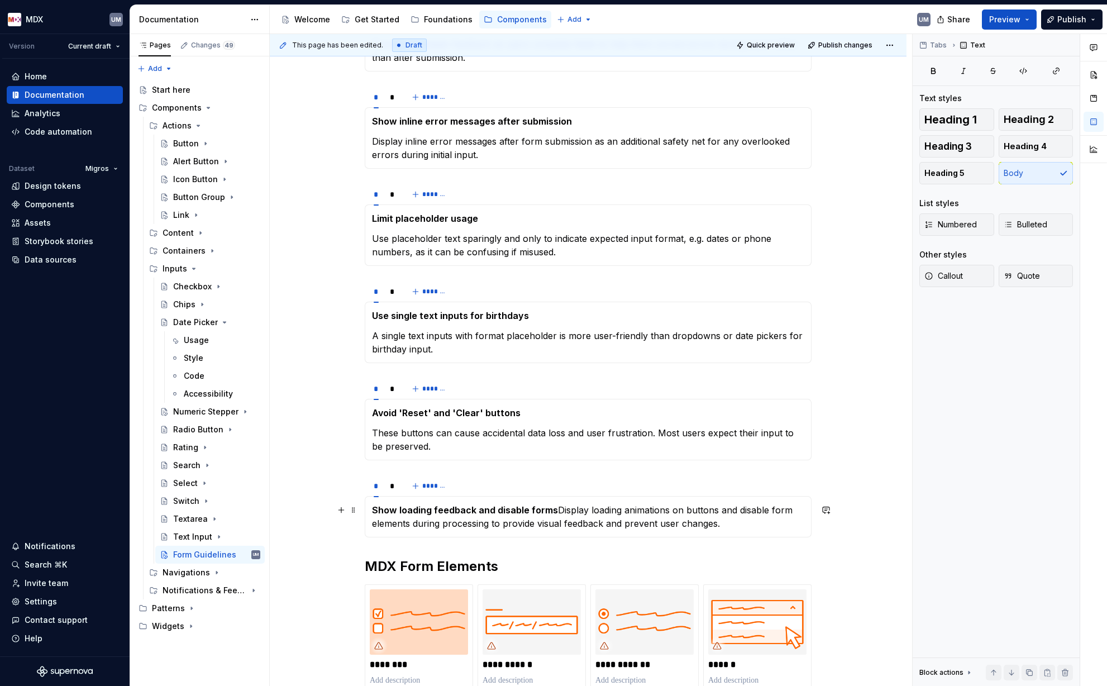
click at [560, 508] on p "Show loading feedback and disable forms Display loading animations on buttons a…" at bounding box center [588, 516] width 432 height 27
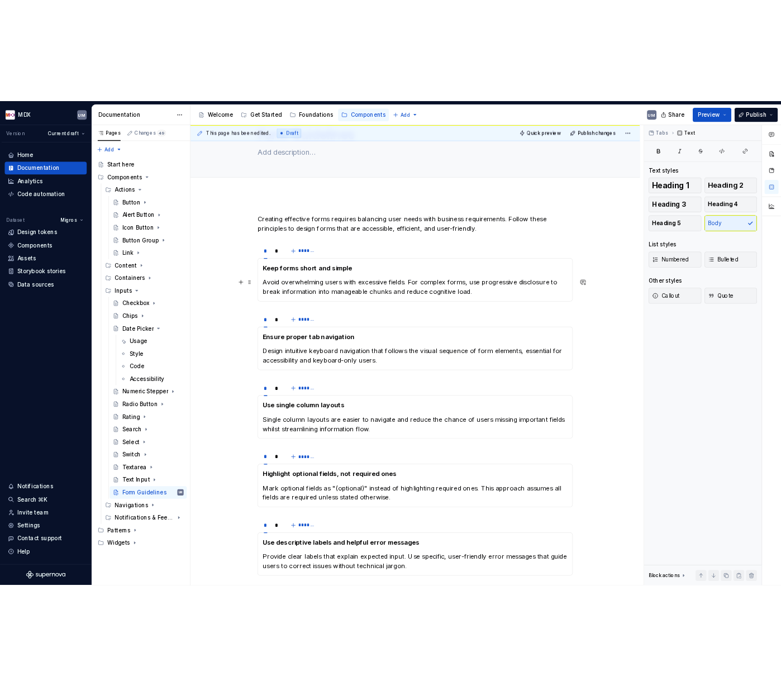
scroll to position [115, 0]
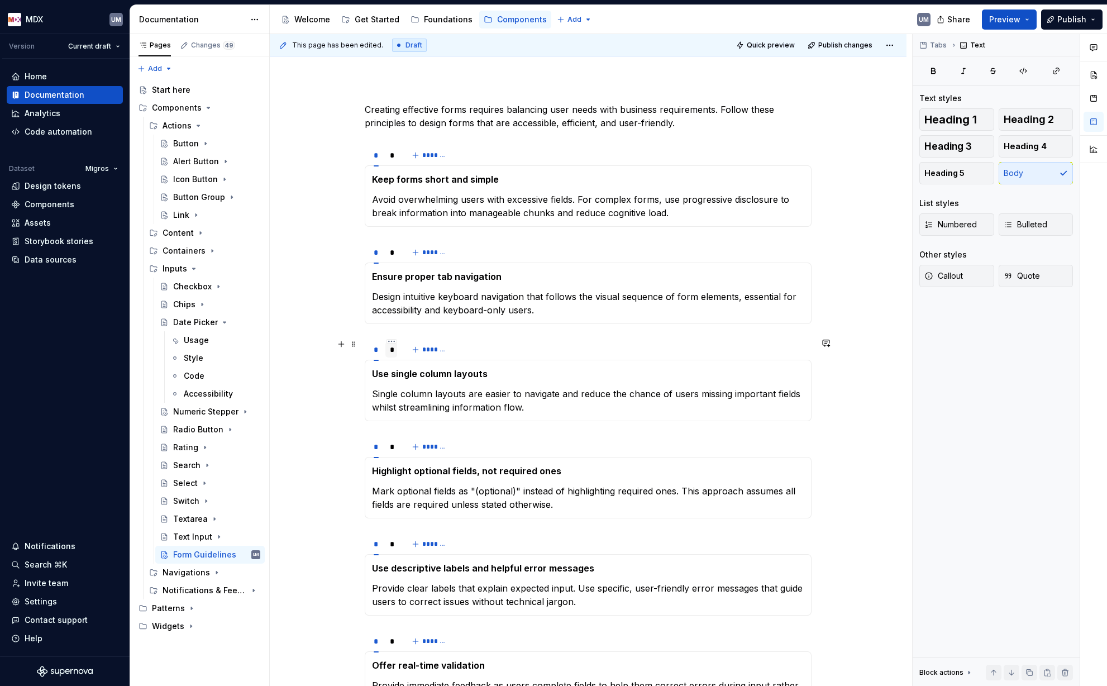
click at [396, 351] on div "*" at bounding box center [391, 350] width 12 height 16
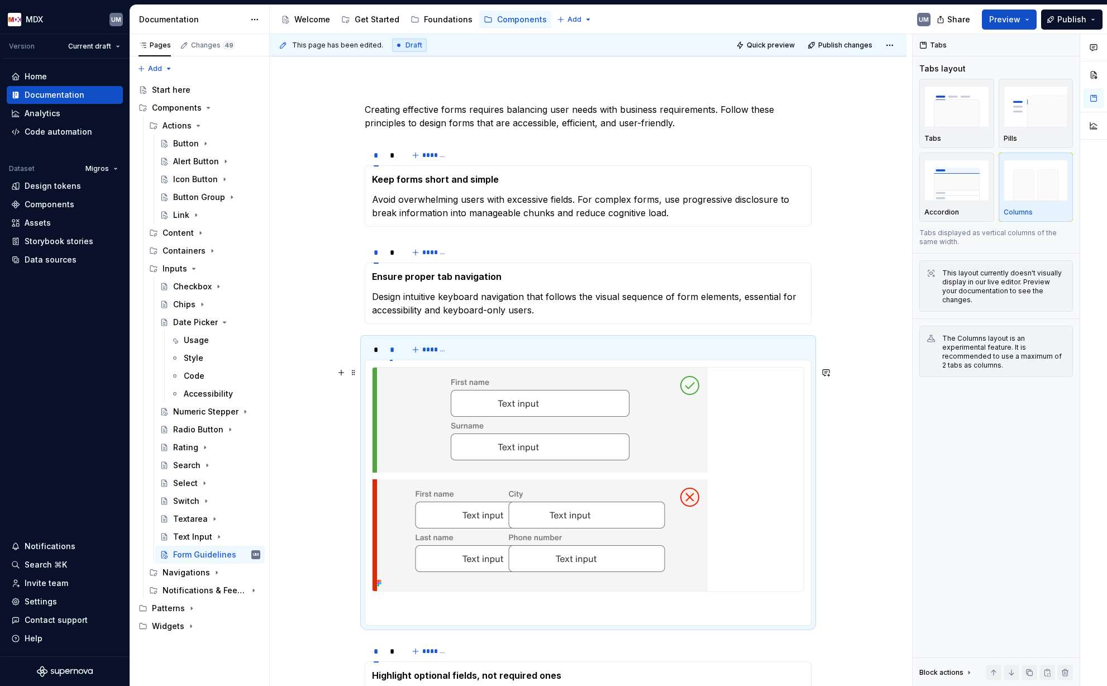
click at [614, 428] on img at bounding box center [540, 479] width 335 height 223
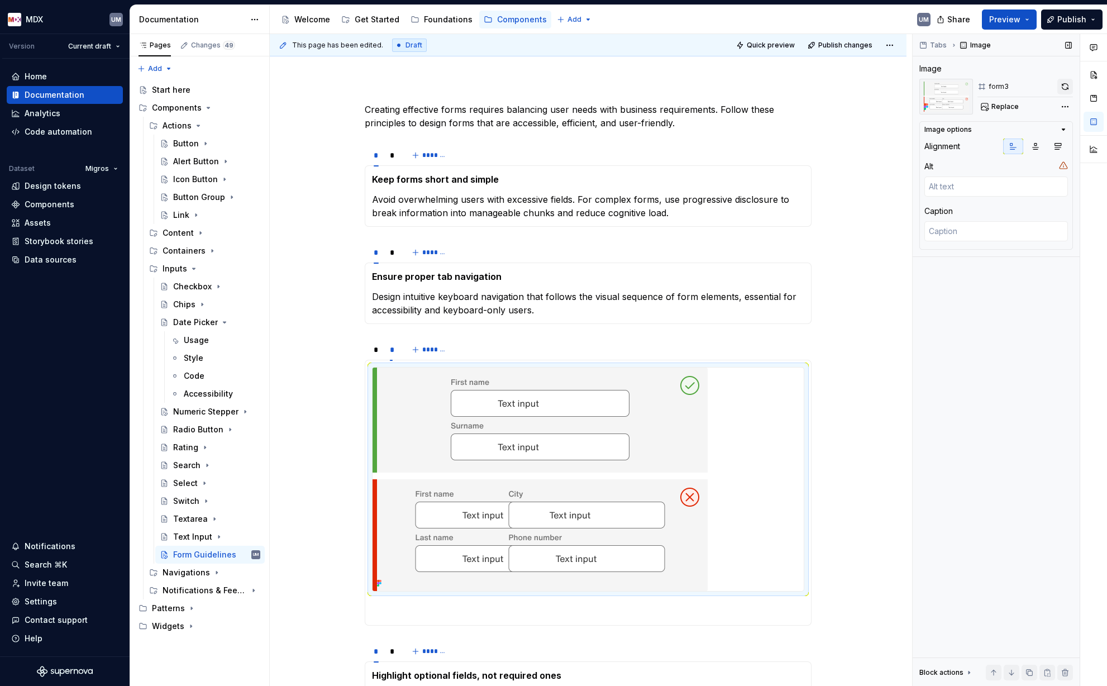
click at [1063, 84] on button "button" at bounding box center [1066, 87] width 16 height 16
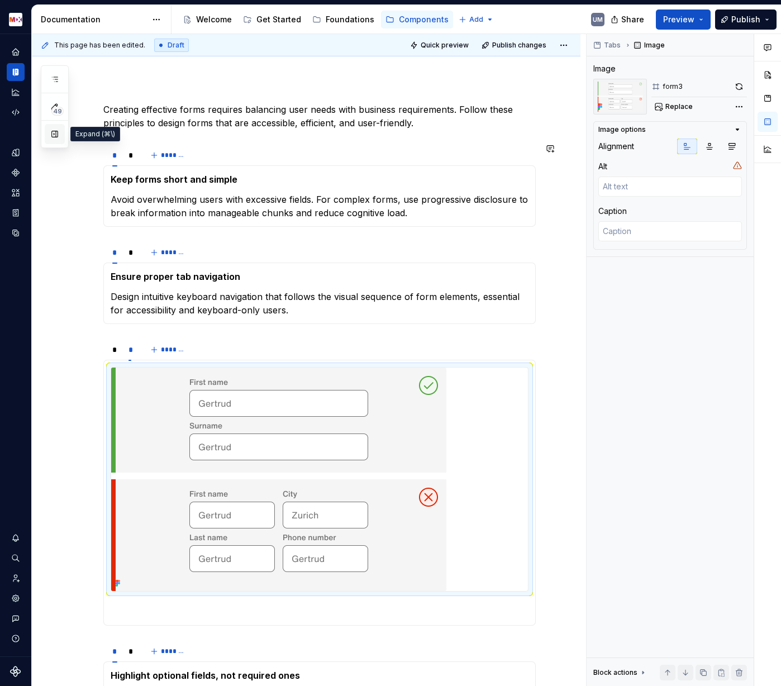
click at [54, 136] on button "button" at bounding box center [55, 134] width 20 height 20
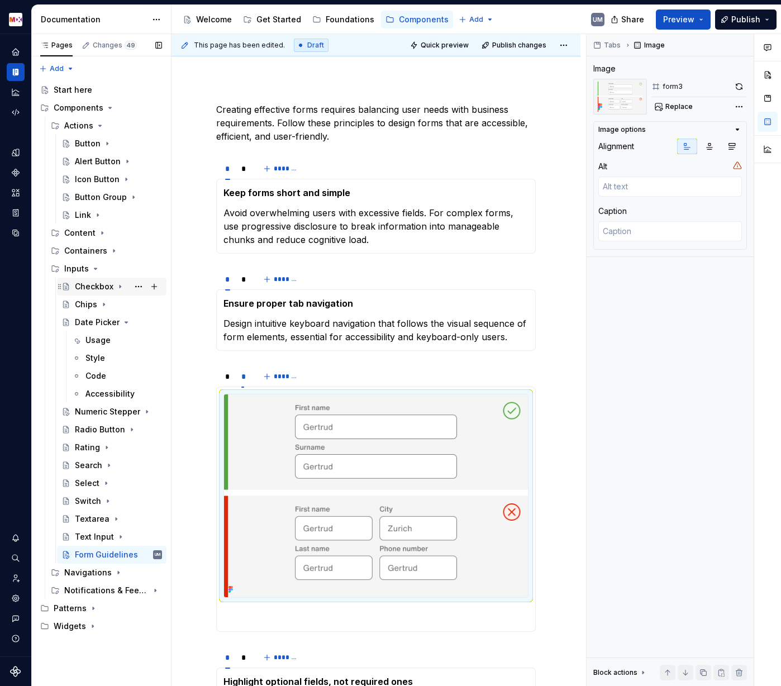
click at [109, 284] on div "Checkbox" at bounding box center [94, 286] width 39 height 11
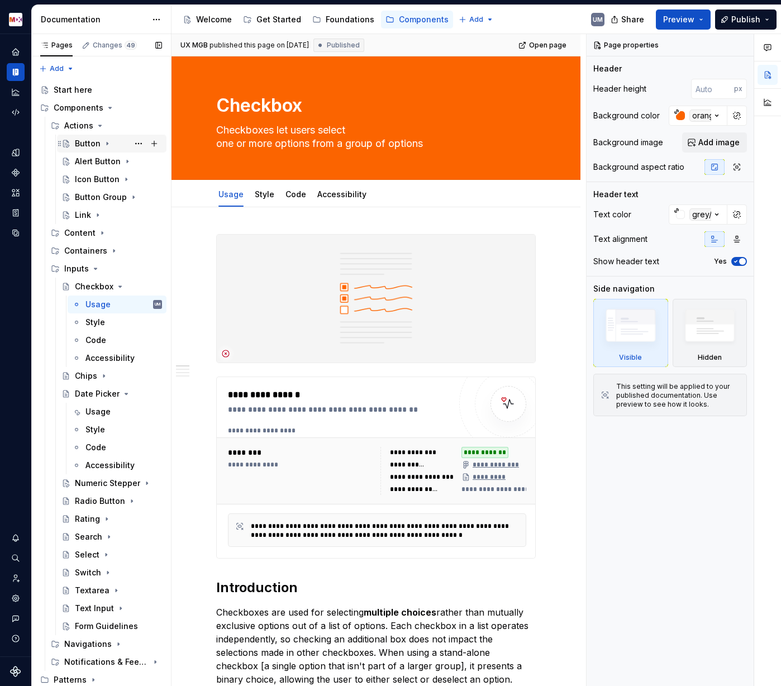
click at [103, 142] on icon "Page tree" at bounding box center [107, 143] width 9 height 9
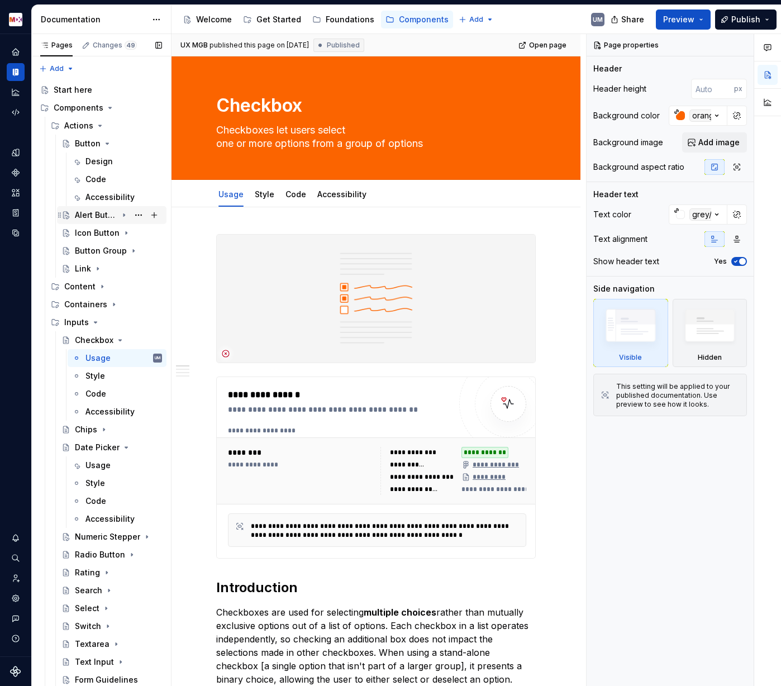
click at [104, 142] on icon "Page tree" at bounding box center [107, 143] width 9 height 9
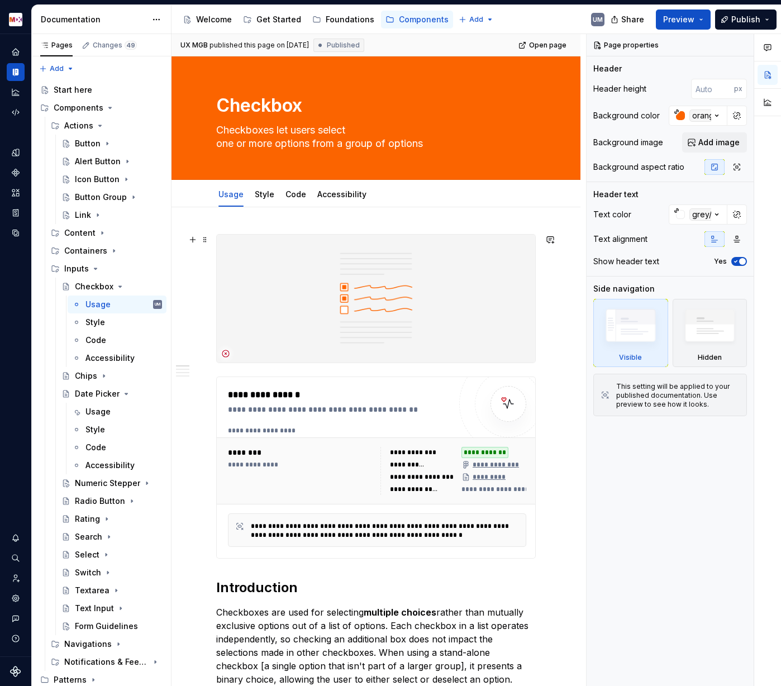
scroll to position [5, 0]
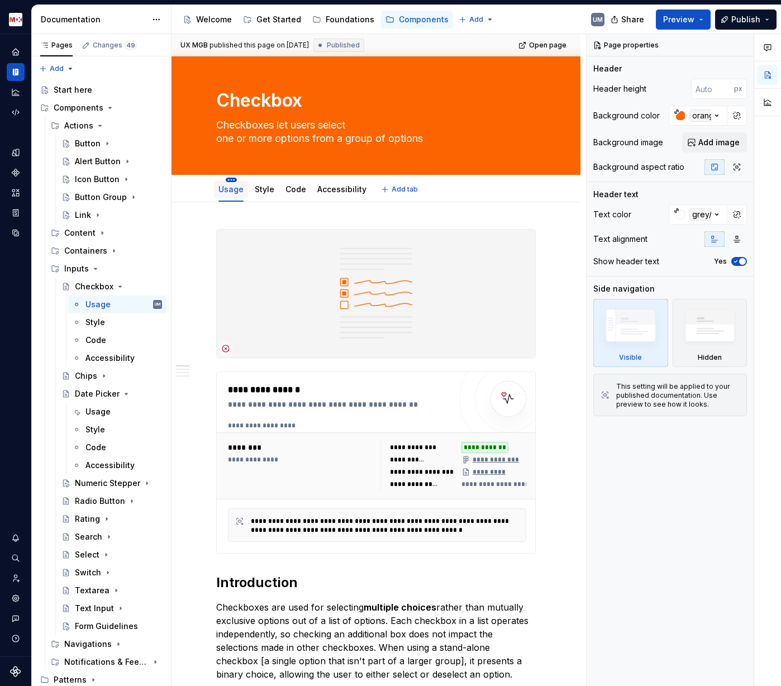
click at [228, 180] on html "MDX UM Dataset Migros Documentation Accessibility guide for tree Page tree. Nav…" at bounding box center [390, 343] width 781 height 686
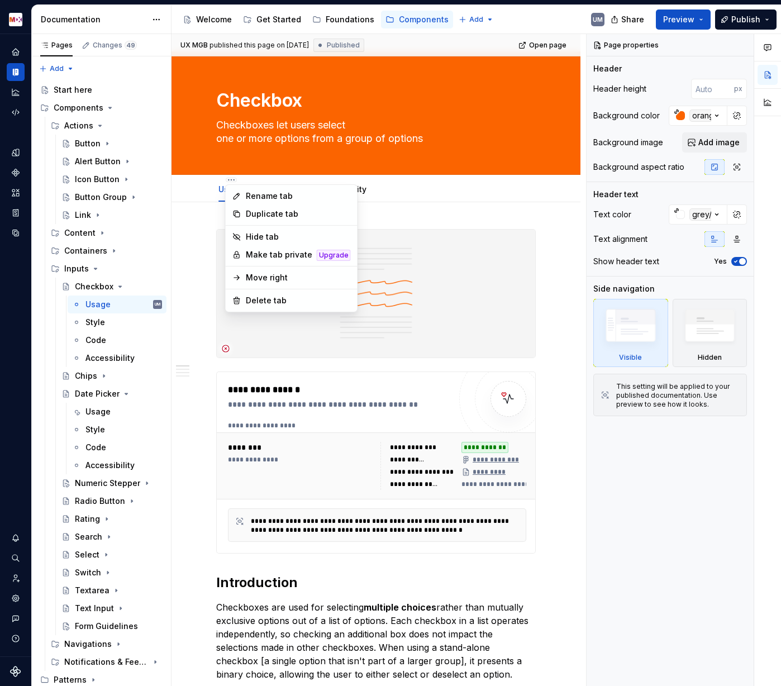
type textarea "*"
click at [235, 193] on icon at bounding box center [236, 196] width 9 height 9
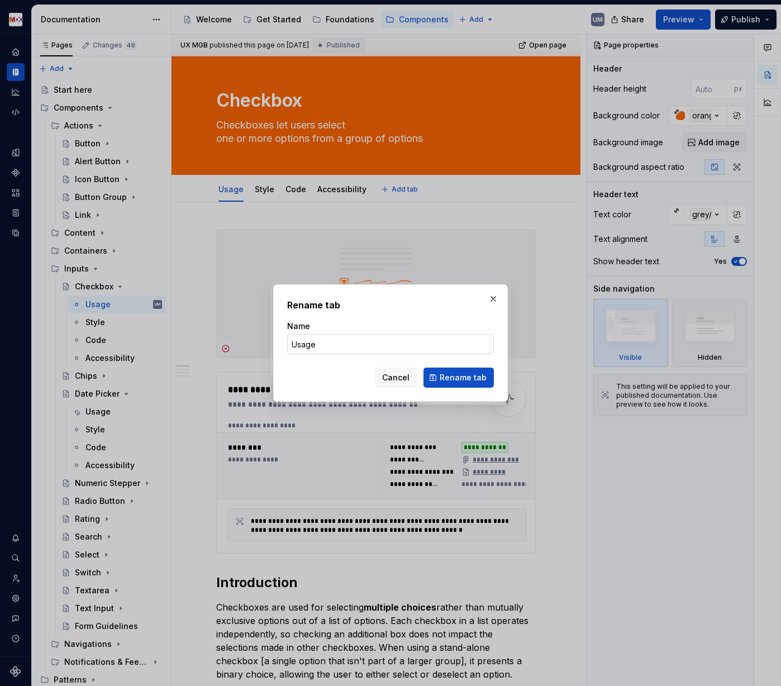
click at [302, 351] on input "Usage" at bounding box center [390, 344] width 207 height 20
type input "Design"
type textarea "*"
type input "Design"
click at [458, 374] on span "Rename tab" at bounding box center [463, 377] width 47 height 11
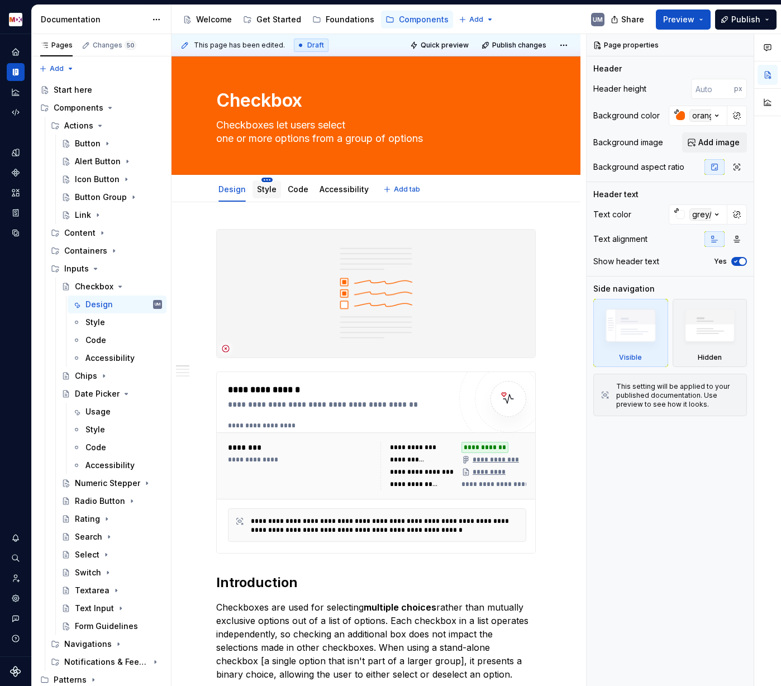
click at [266, 180] on html "MDX UM Dataset Migros Documentation Accessibility guide for tree Page tree. Nav…" at bounding box center [390, 343] width 781 height 686
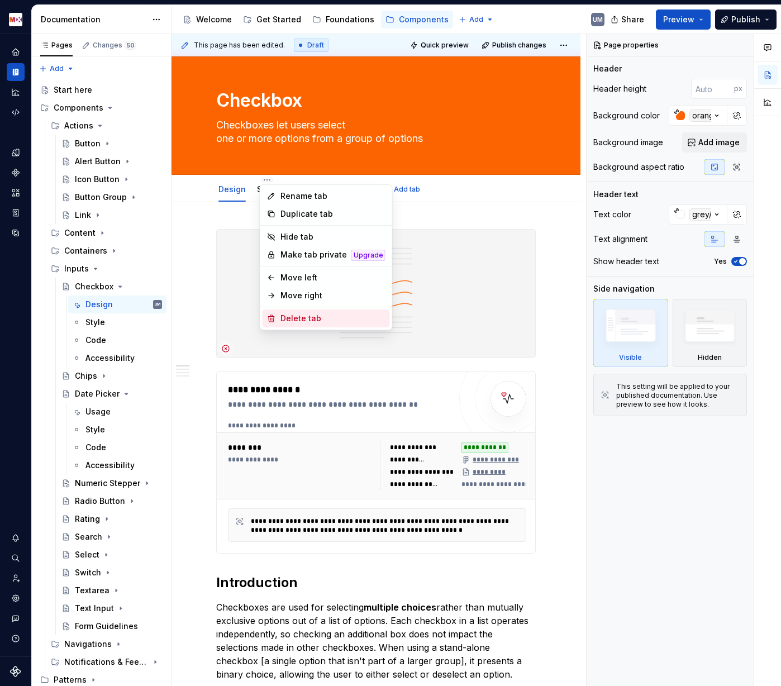
click at [292, 315] on div "Delete tab" at bounding box center [332, 318] width 105 height 11
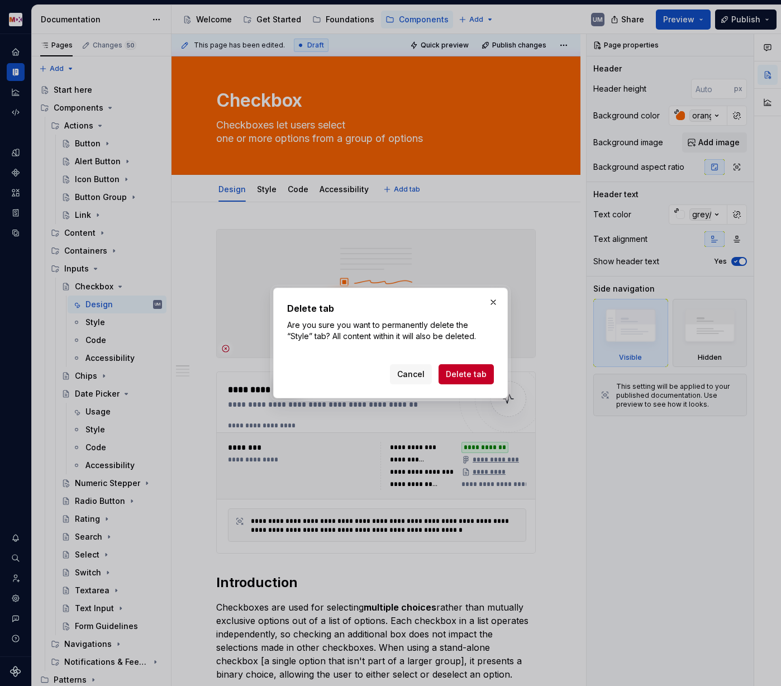
click at [471, 376] on span "Delete tab" at bounding box center [466, 374] width 41 height 11
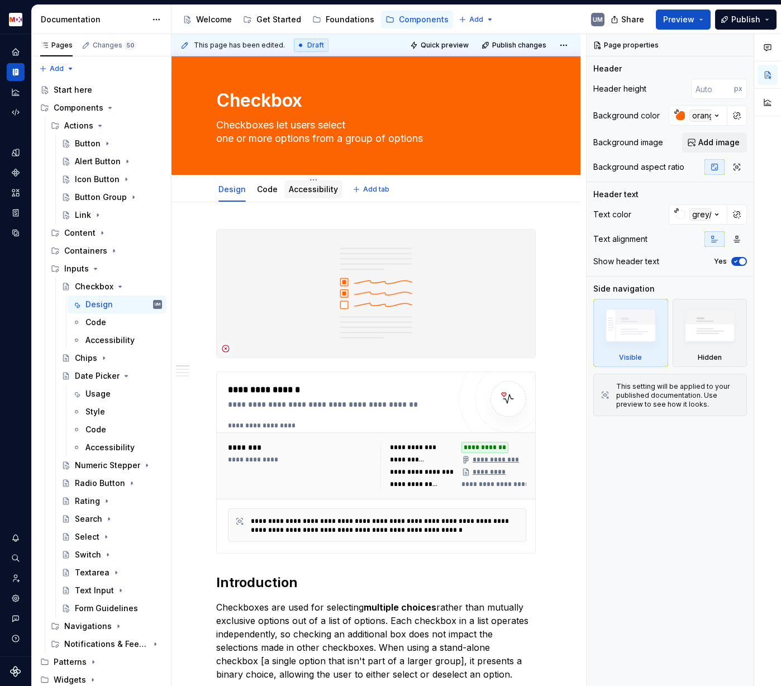
click at [318, 193] on link "Accessibility" at bounding box center [313, 188] width 49 height 9
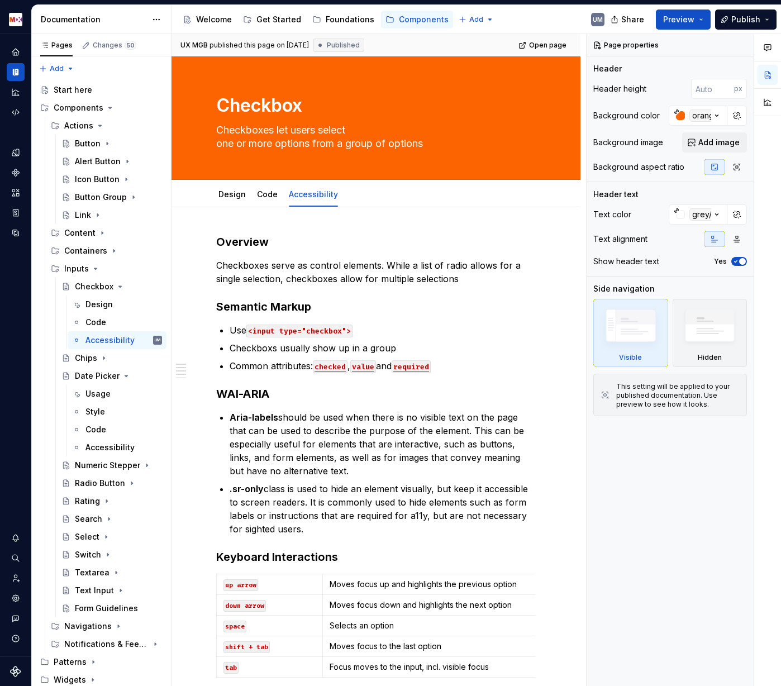
click at [259, 273] on p "Checkboxes serve as control elements. While a list of radio allows for a single…" at bounding box center [376, 272] width 320 height 27
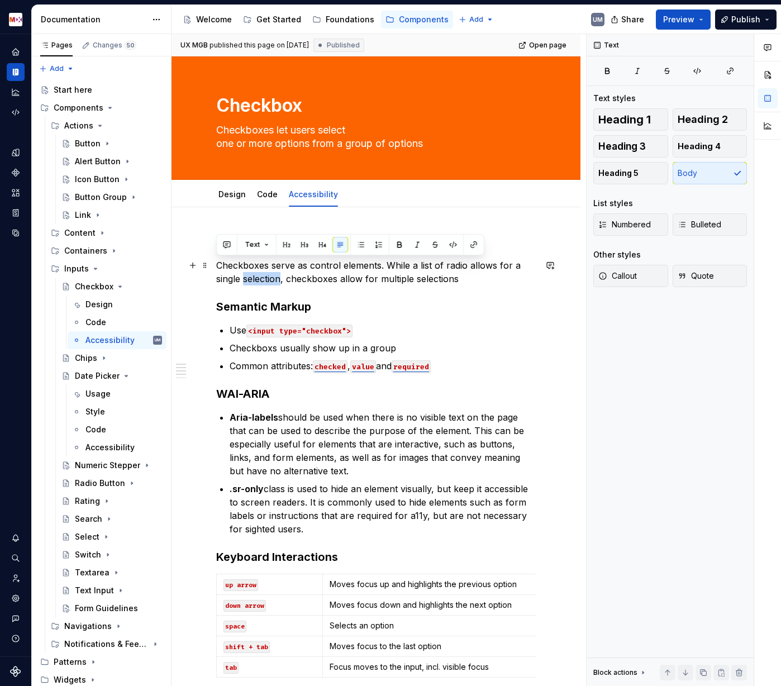
click at [259, 273] on p "Checkboxes serve as control elements. While a list of radio allows for a single…" at bounding box center [376, 272] width 320 height 27
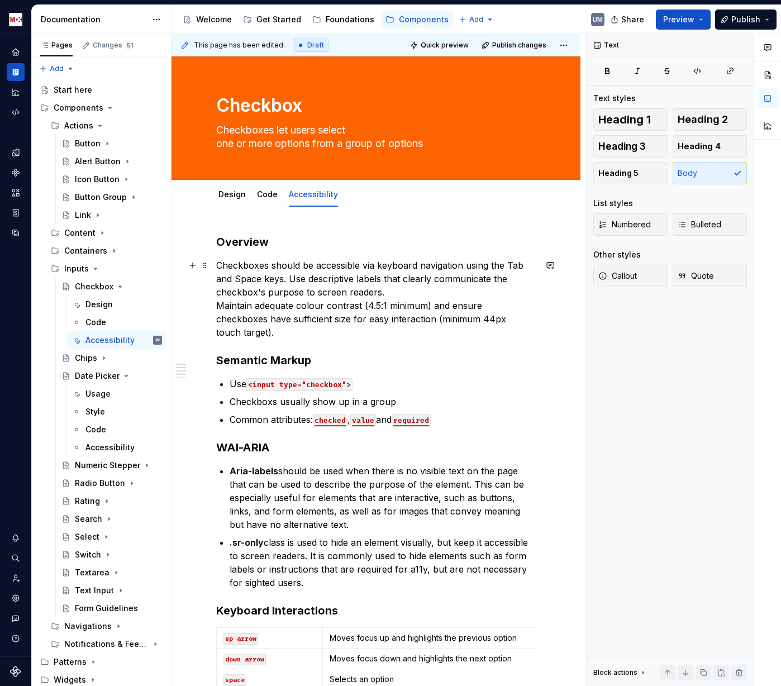
click at [218, 305] on p "Checkboxes should be accessible via keyboard navigation using the Tab and Space…" at bounding box center [376, 299] width 320 height 80
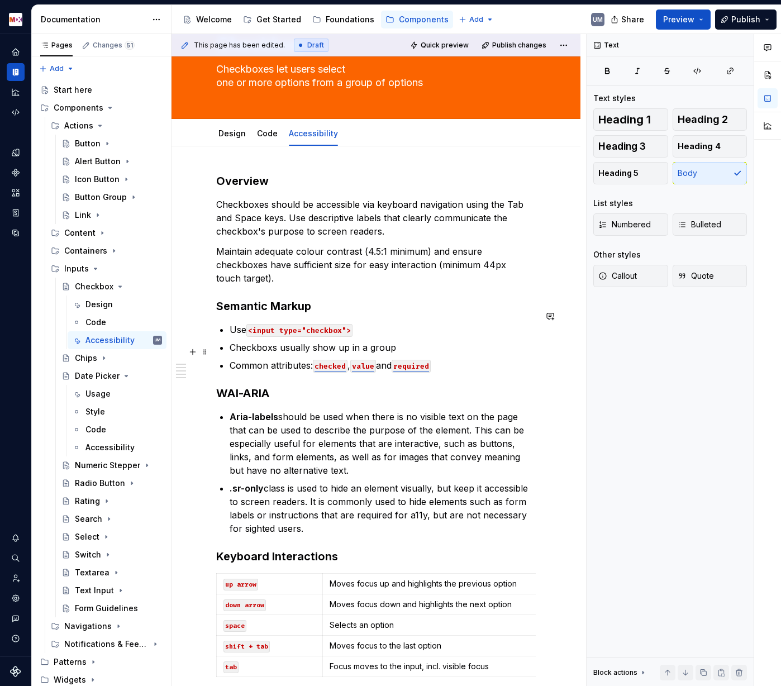
scroll to position [93, 0]
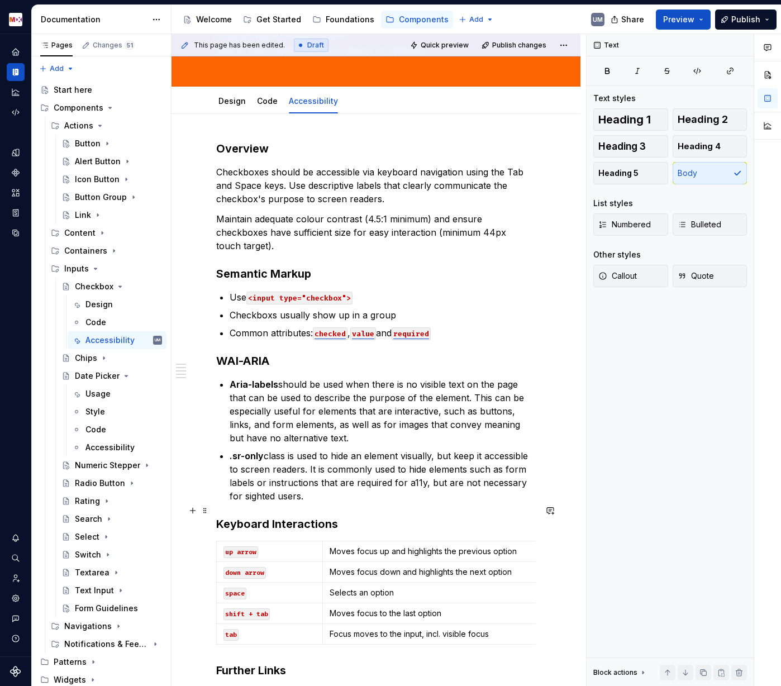
click at [207, 512] on span at bounding box center [205, 511] width 9 height 16
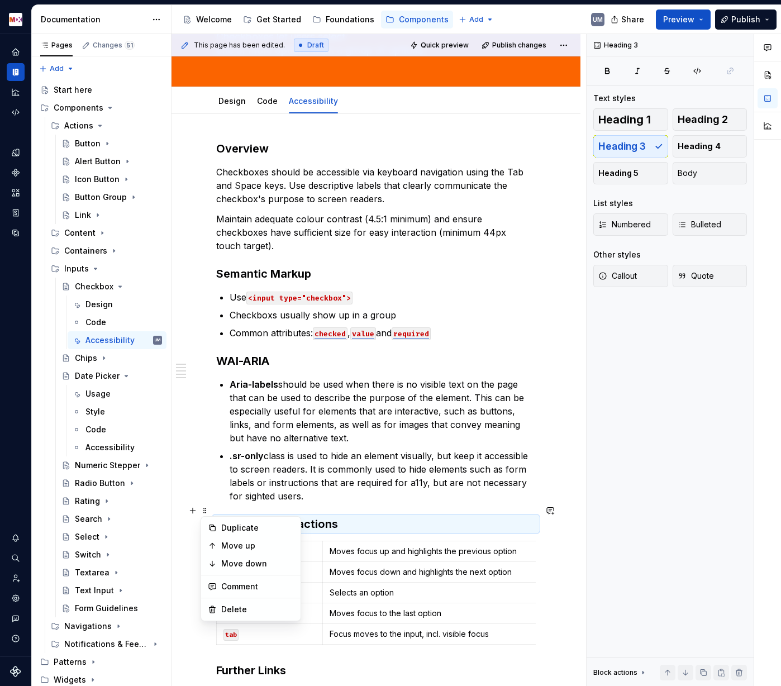
click at [300, 516] on h3 "Keyboard Interactions" at bounding box center [376, 524] width 320 height 16
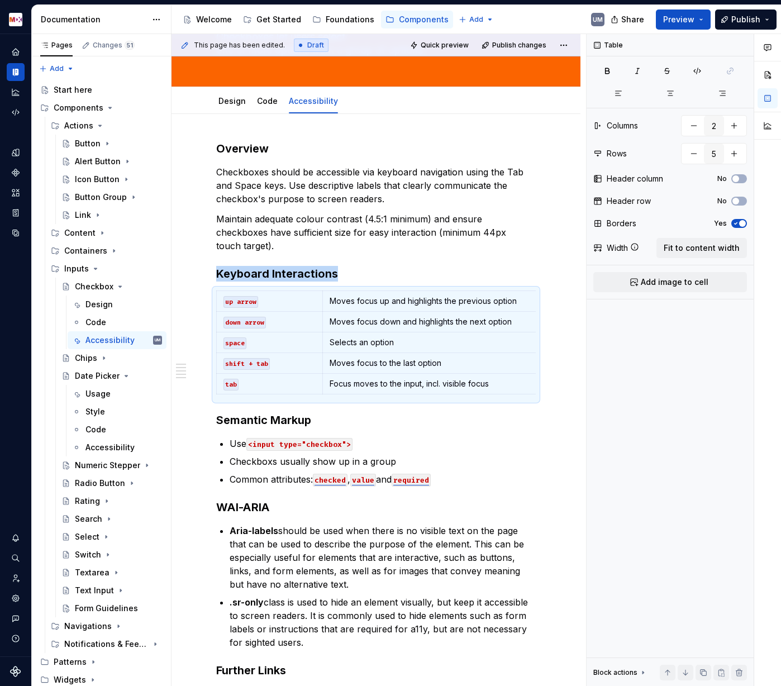
click at [354, 378] on p "Focus moves to the input, incl. visible focus" at bounding box center [471, 383] width 282 height 11
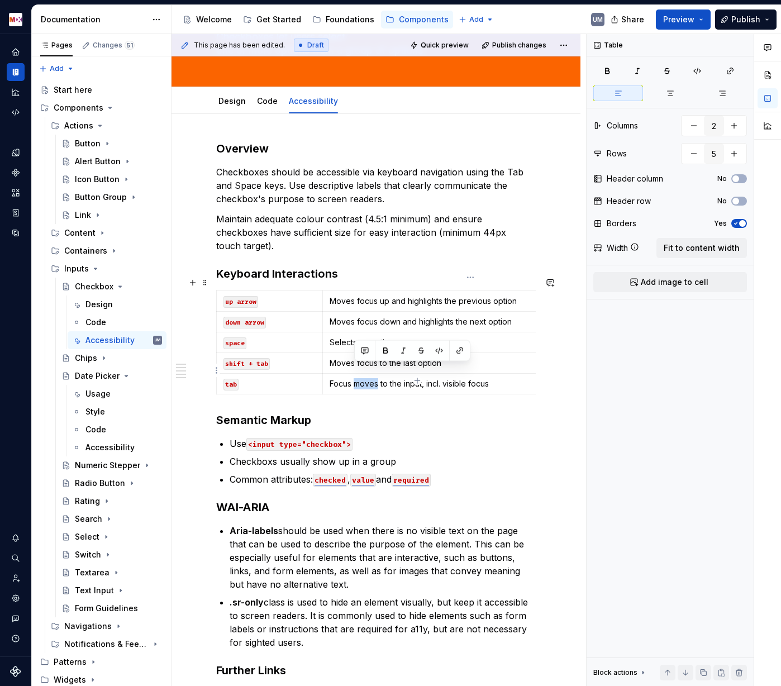
click at [354, 378] on p "Focus moves to the input, incl. visible focus" at bounding box center [471, 383] width 282 height 11
click at [368, 358] on p "Moves focus to the last option" at bounding box center [471, 363] width 282 height 11
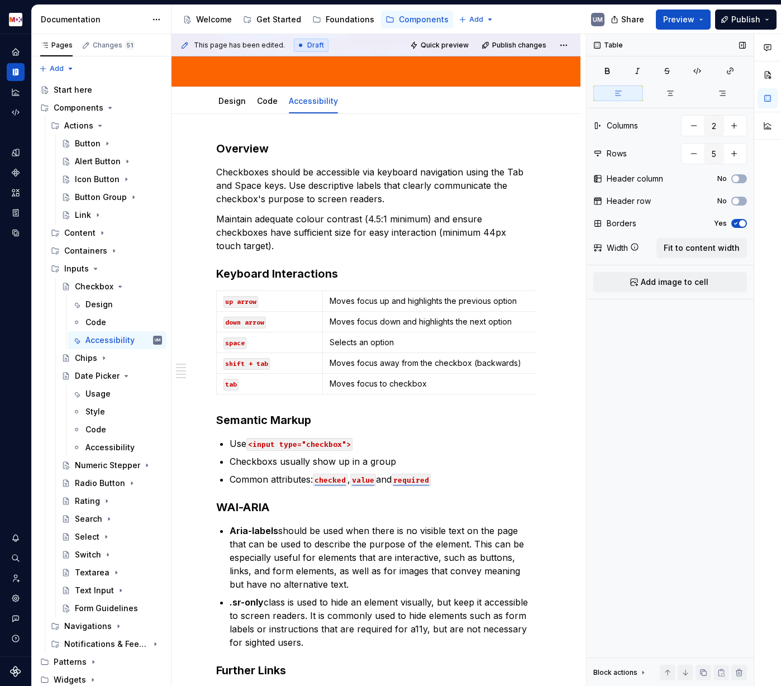
type textarea "*"
click at [344, 337] on p "Selects an option" at bounding box center [471, 342] width 282 height 11
paste div
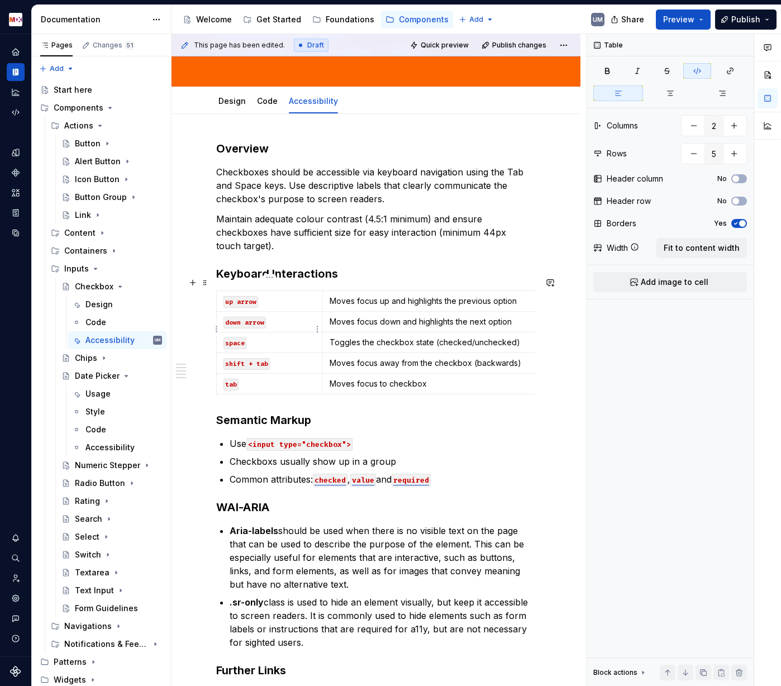
click at [231, 337] on code "space" at bounding box center [234, 343] width 23 height 12
click at [444, 316] on p "Moves focus down and highlights the next option" at bounding box center [471, 321] width 282 height 11
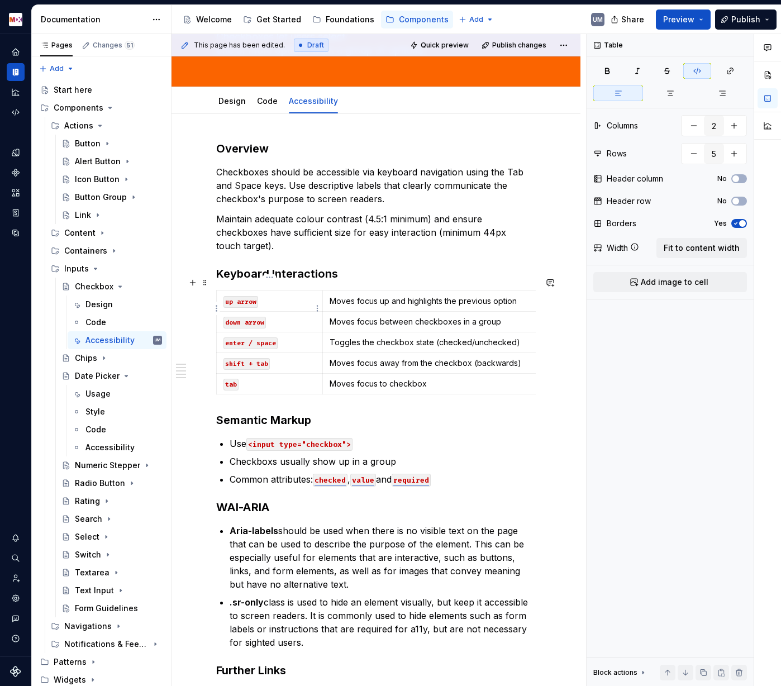
click at [256, 317] on code "down arrow" at bounding box center [244, 323] width 42 height 12
click at [265, 317] on code "arrow [PERSON_NAME]" at bounding box center [262, 323] width 78 height 12
click at [214, 287] on div "Overview Checkboxes should be accessible via keyboard navigation using the Tab …" at bounding box center [376, 527] width 409 height 826
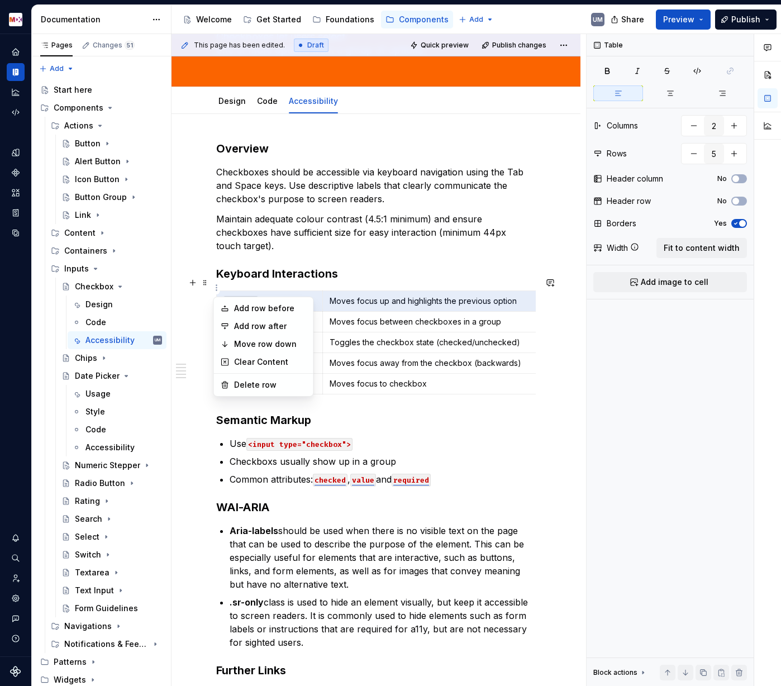
click at [216, 287] on html "MDX UM Dataset Migros Documentation Accessibility guide for tree Page tree. Nav…" at bounding box center [390, 343] width 781 height 686
click at [236, 380] on div "Delete row" at bounding box center [270, 384] width 73 height 11
type input "4"
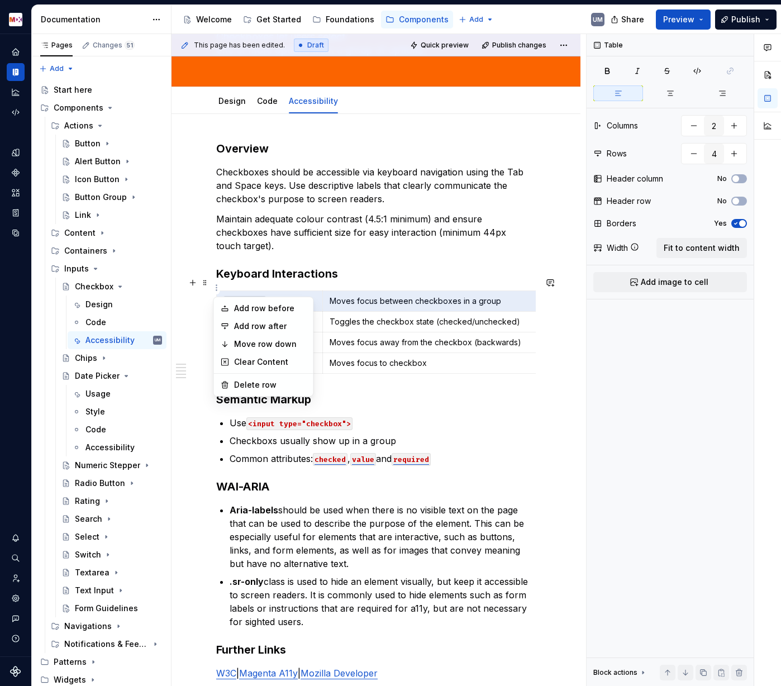
click at [221, 351] on body "MDX UM Dataset Migros Documentation Accessibility guide for tree Page tree. Nav…" at bounding box center [390, 343] width 781 height 686
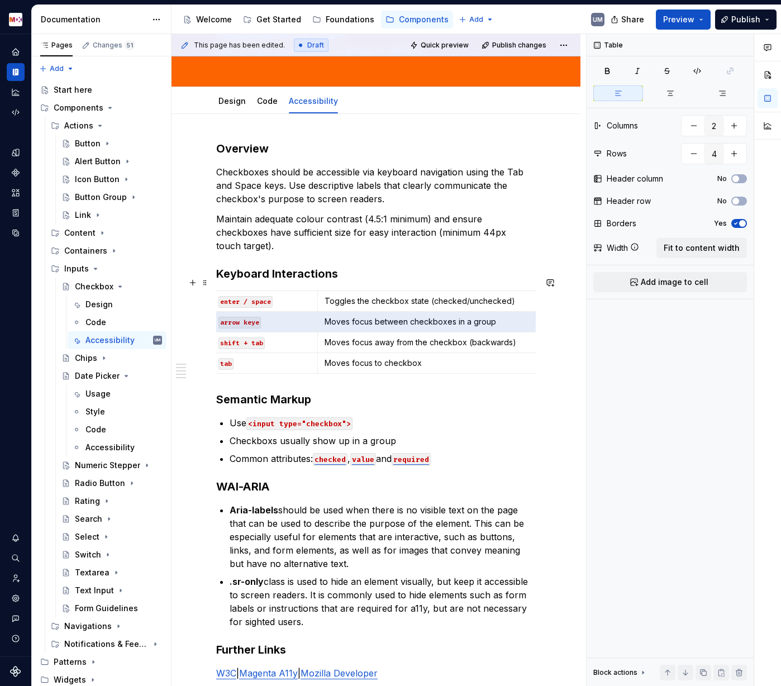
scroll to position [0, 0]
click at [216, 309] on html "MDX UM Dataset Migros Documentation Accessibility guide for tree Page tree. Nav…" at bounding box center [390, 343] width 781 height 686
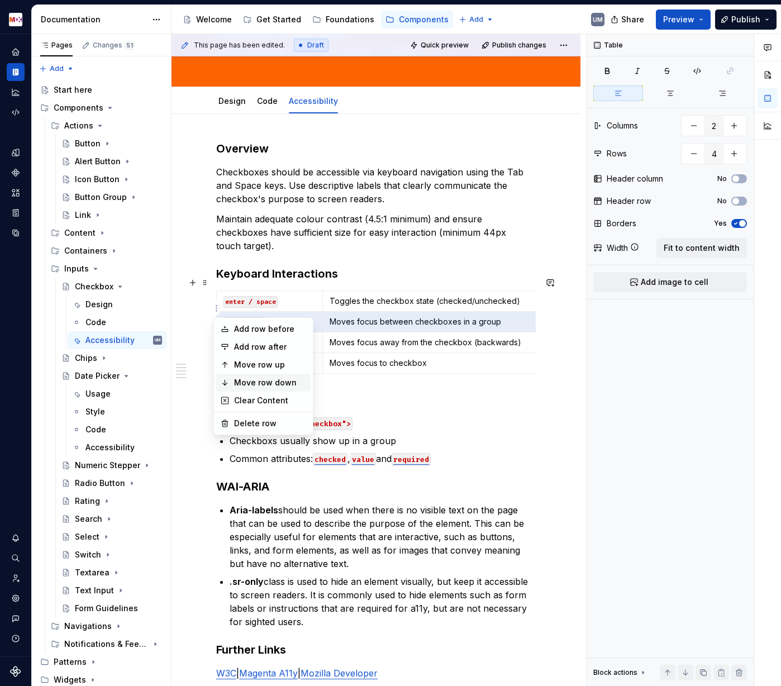
click at [243, 383] on div "Move row down" at bounding box center [270, 382] width 73 height 11
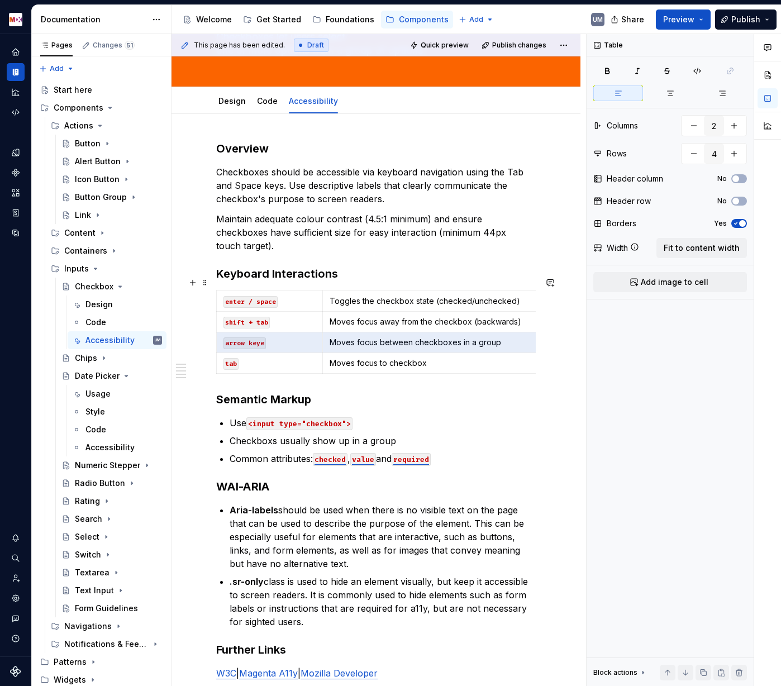
scroll to position [0, 73]
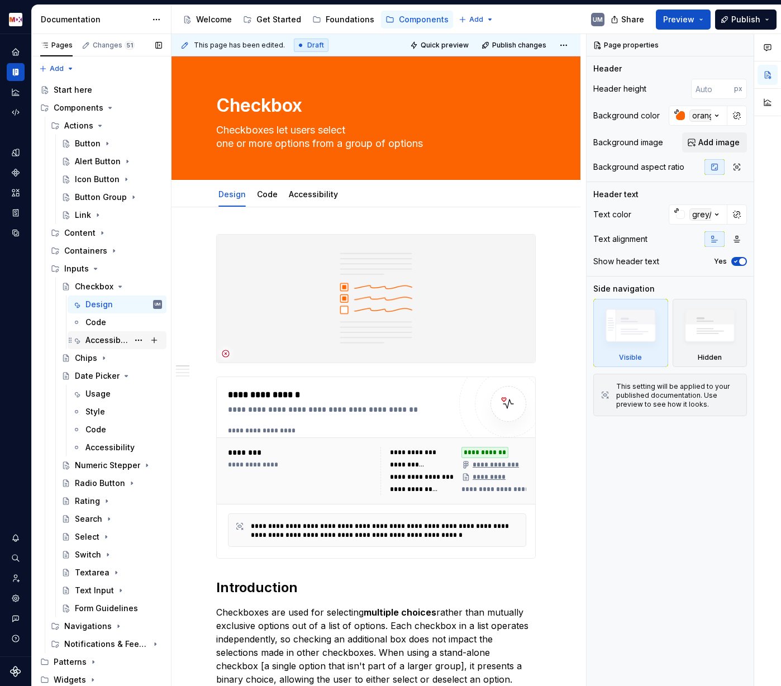
click at [119, 340] on div "Accessibility" at bounding box center [106, 340] width 43 height 11
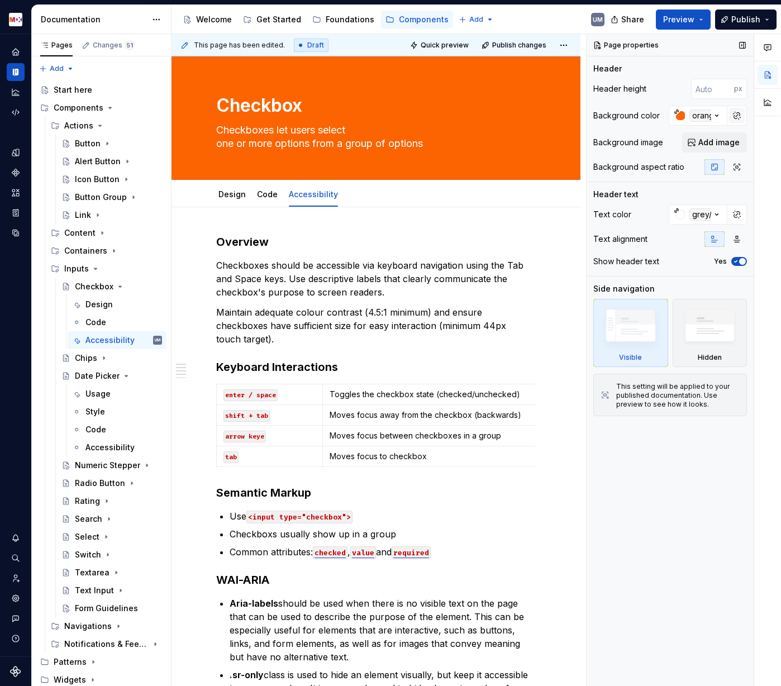
click at [740, 115] on button "button" at bounding box center [737, 116] width 16 height 16
click at [718, 115] on input "#fb6400ff" at bounding box center [705, 116] width 43 height 20
type textarea "*"
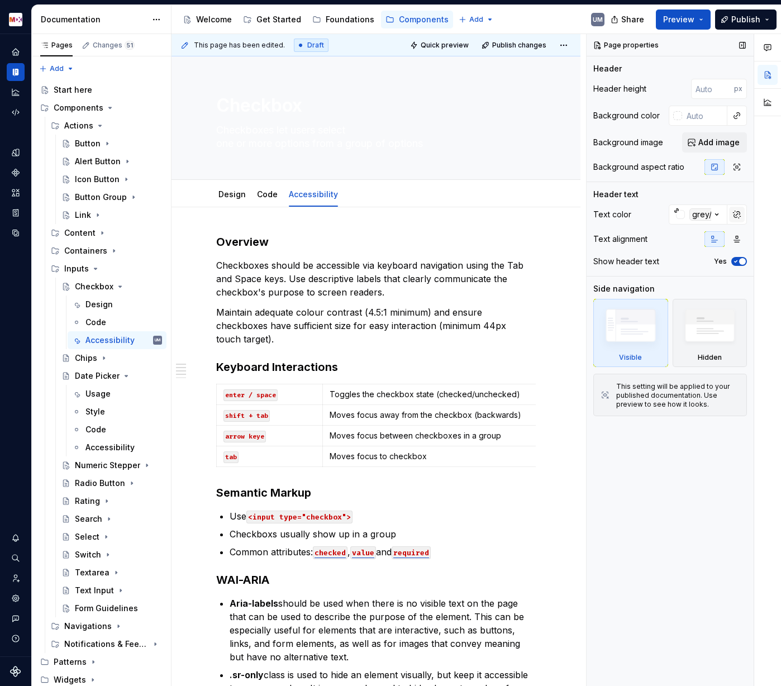
click at [734, 214] on button "button" at bounding box center [737, 215] width 16 height 16
click at [704, 213] on input "#ffffffff" at bounding box center [705, 214] width 43 height 20
type textarea "*"
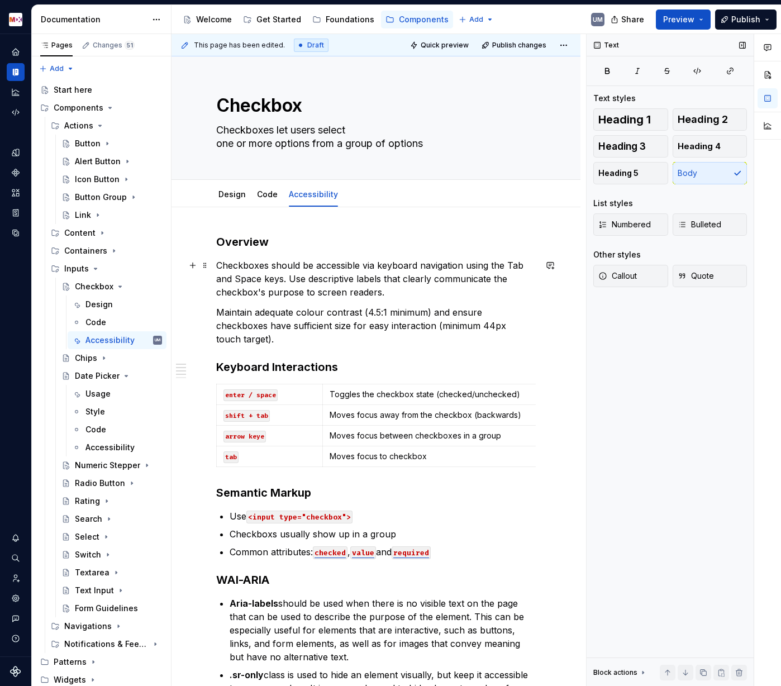
click at [488, 270] on p "Checkboxes should be accessible via keyboard navigation using the Tab and Space…" at bounding box center [376, 279] width 320 height 40
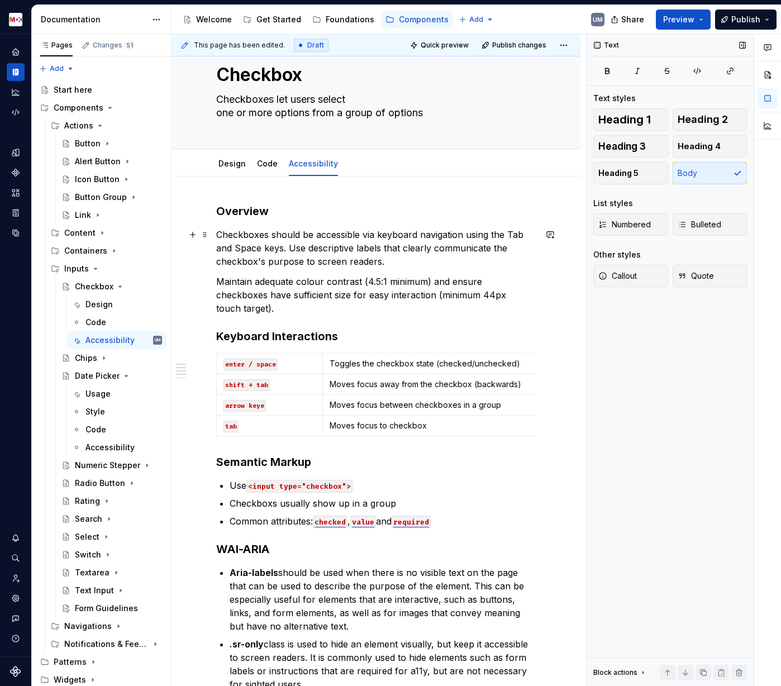
type textarea "*"
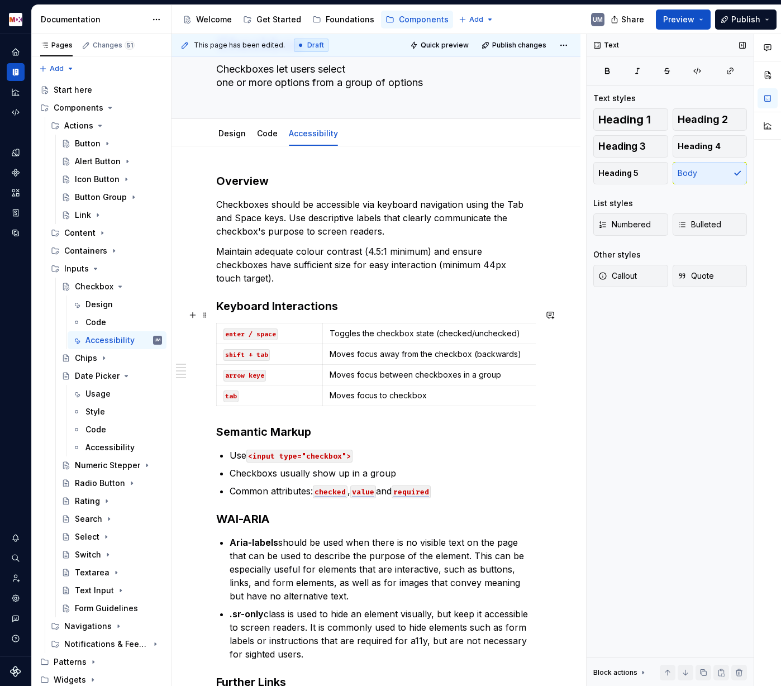
scroll to position [63, 0]
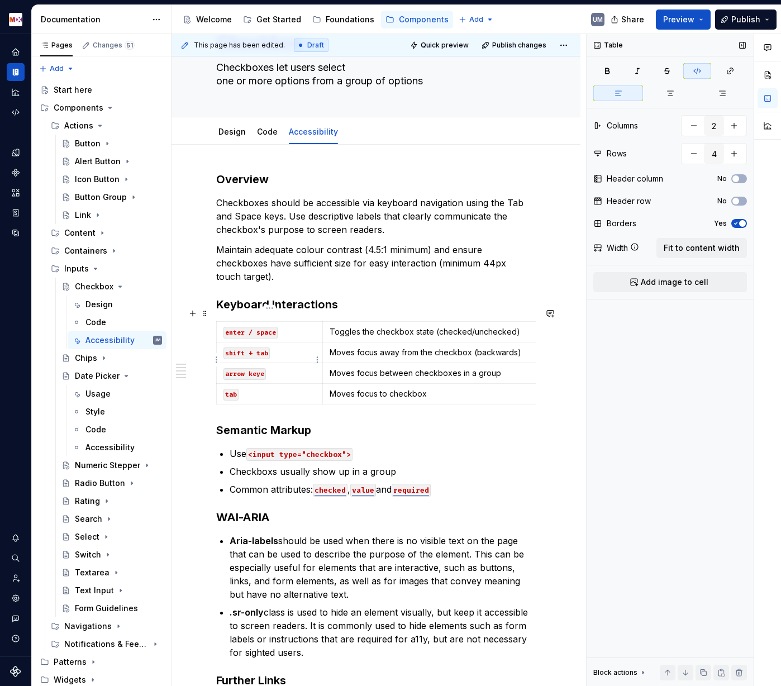
click at [291, 368] on p "arrow keye" at bounding box center [269, 373] width 92 height 11
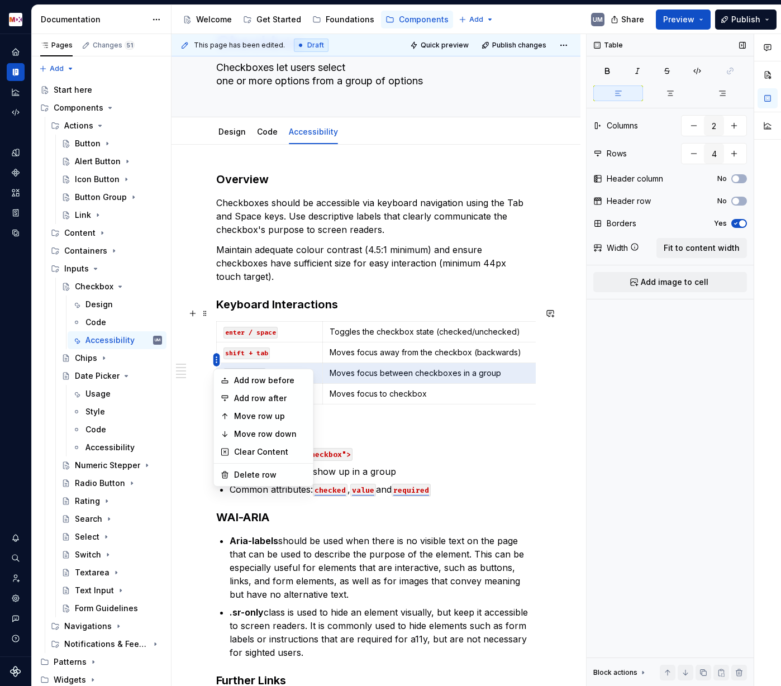
click at [215, 363] on html "MDX UM Dataset Migros Documentation Accessibility guide for tree Page tree. Nav…" at bounding box center [390, 343] width 781 height 686
click at [237, 430] on div "Move row down" at bounding box center [270, 433] width 73 height 11
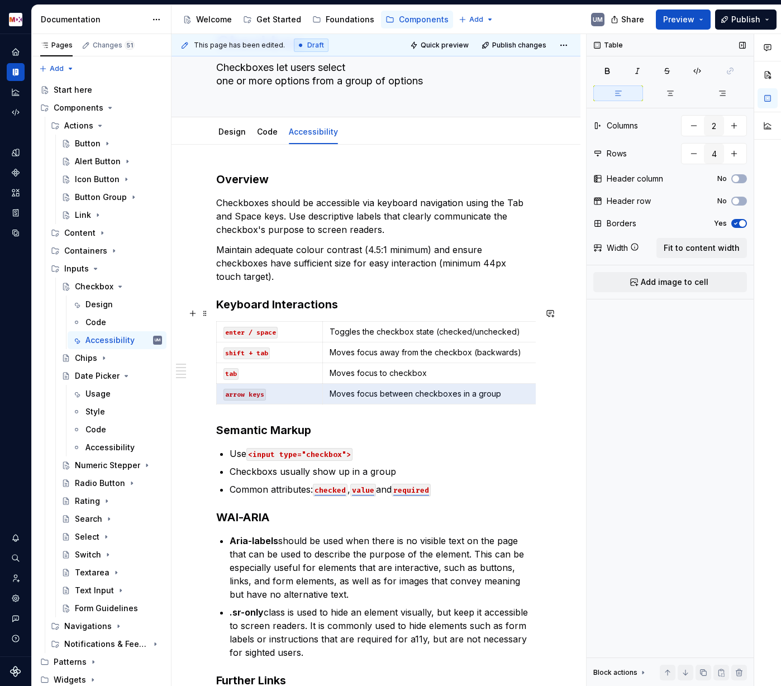
scroll to position [0, 73]
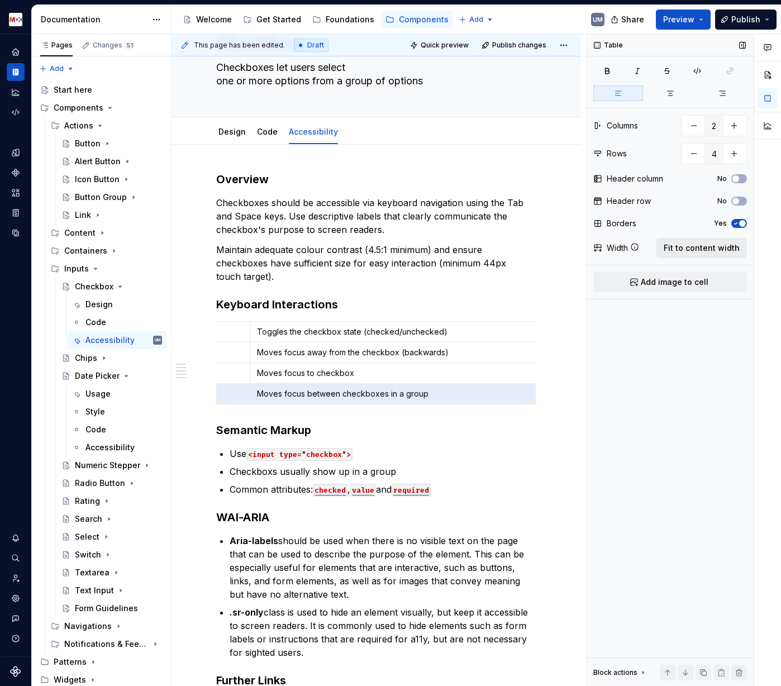
click at [712, 247] on span "Fit to content width" at bounding box center [702, 247] width 76 height 11
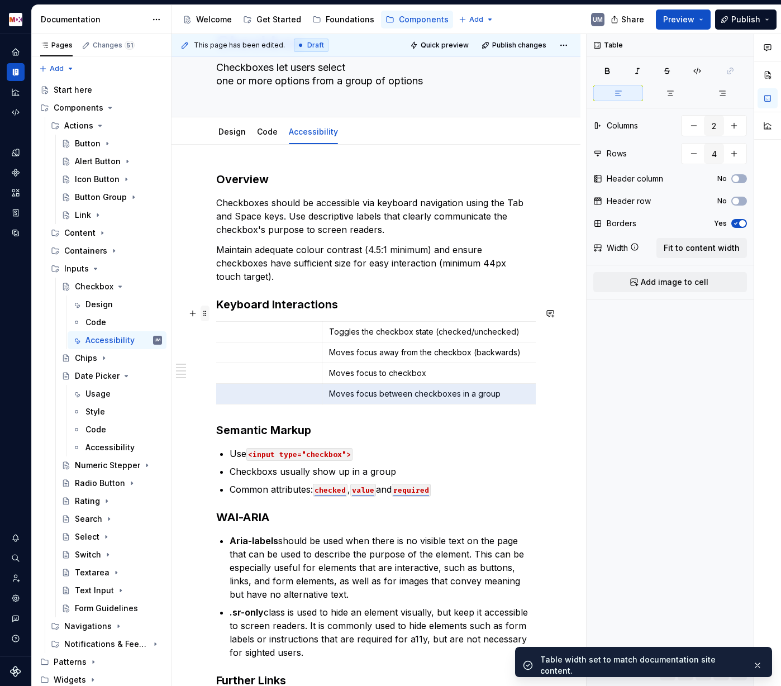
click at [201, 312] on span at bounding box center [205, 314] width 9 height 16
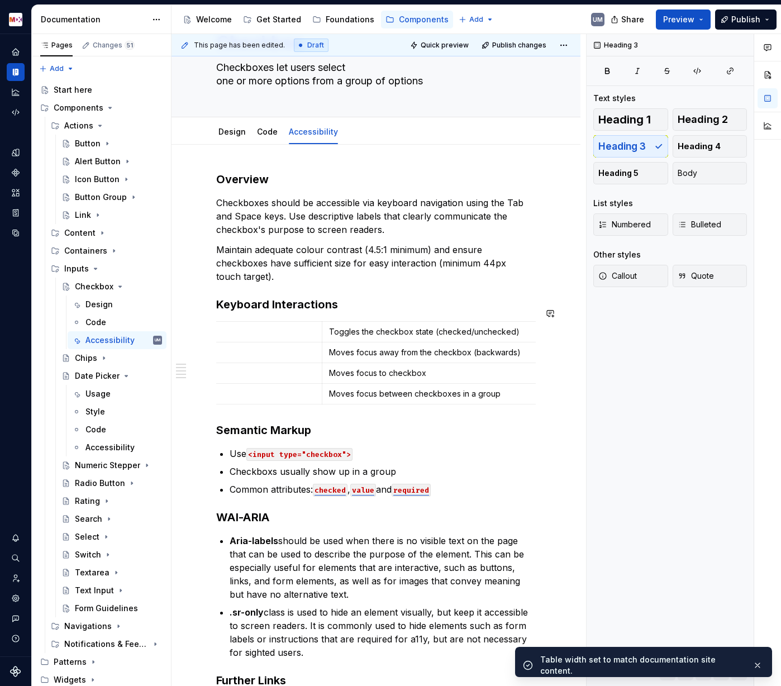
click at [473, 275] on div "Overview Checkboxes should be accessible via keyboard navigation using the Tab …" at bounding box center [376, 451] width 320 height 559
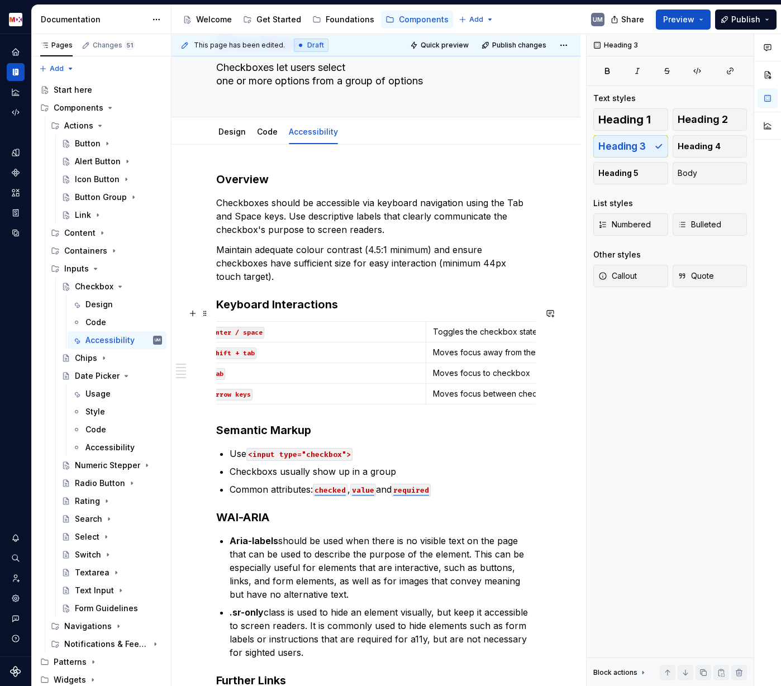
scroll to position [0, 0]
click at [204, 313] on span at bounding box center [205, 314] width 9 height 16
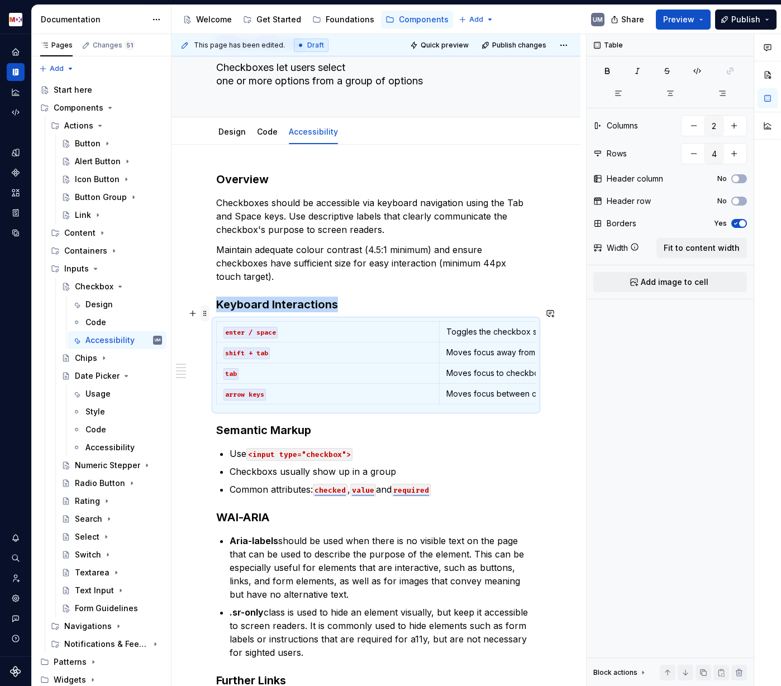
click at [204, 313] on span at bounding box center [205, 314] width 9 height 16
click at [688, 247] on span "Fit to content width" at bounding box center [702, 247] width 76 height 11
click at [13, 66] on div "Documentation" at bounding box center [16, 72] width 18 height 18
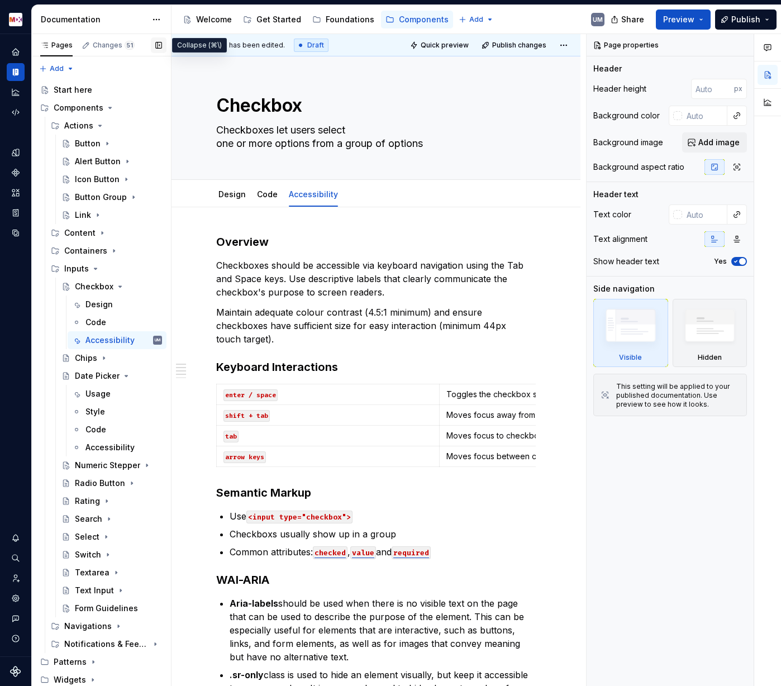
click at [159, 42] on button "button" at bounding box center [159, 45] width 16 height 16
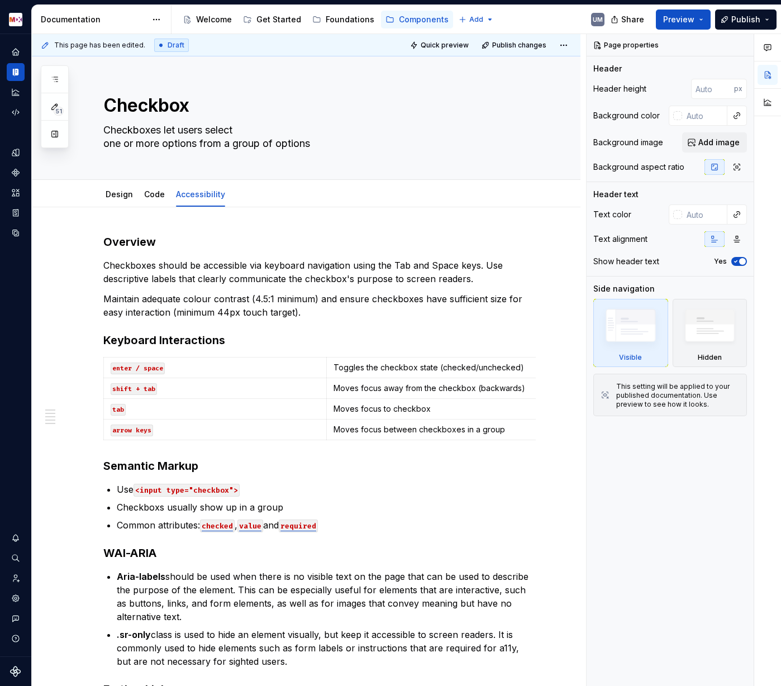
type textarea "*"
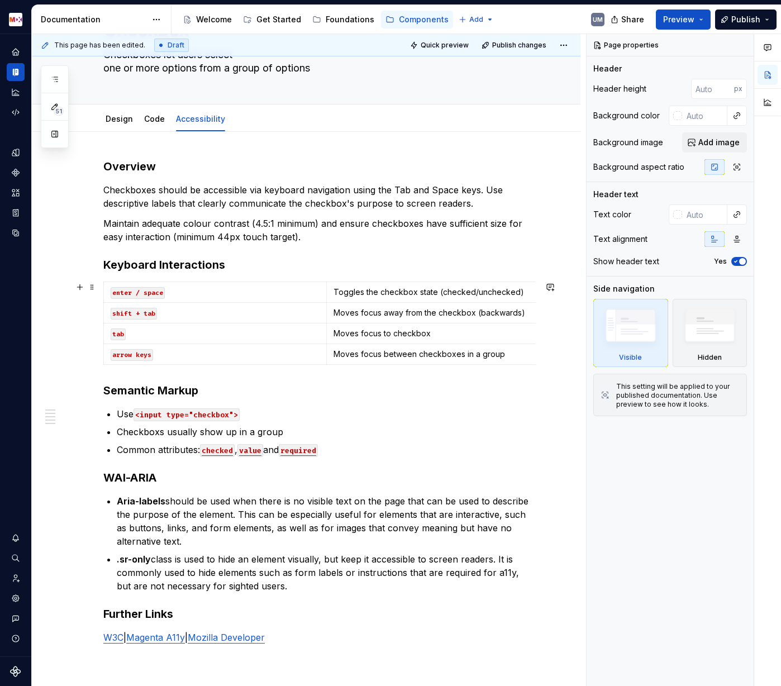
scroll to position [77, 0]
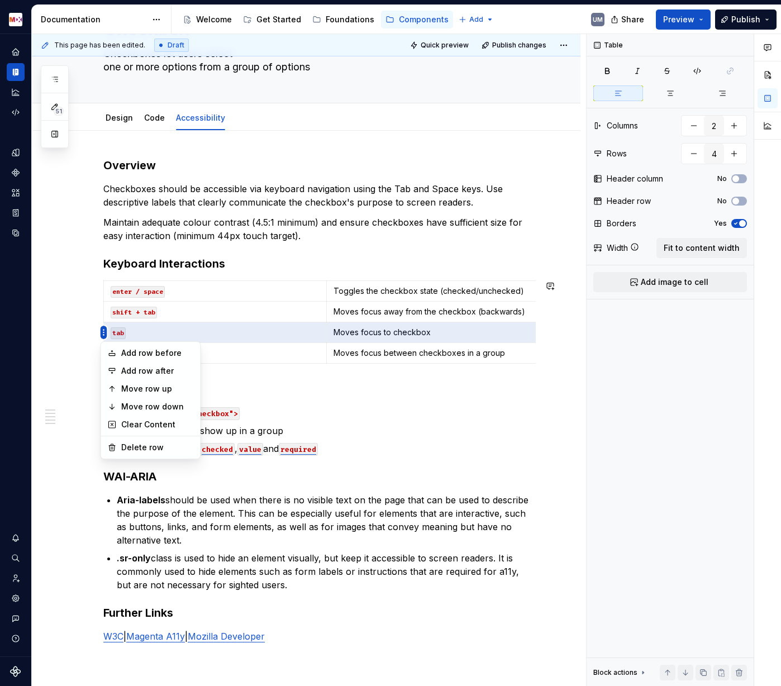
click at [104, 311] on html "MDX UM Dataset Migros Documentation Accessibility guide for tree Page tree. Nav…" at bounding box center [390, 343] width 781 height 686
click at [117, 343] on div "Add row before Add row after Move row up Move row down Clear Content Delete row" at bounding box center [151, 400] width 101 height 118
click at [118, 351] on div "Add row before" at bounding box center [150, 353] width 95 height 18
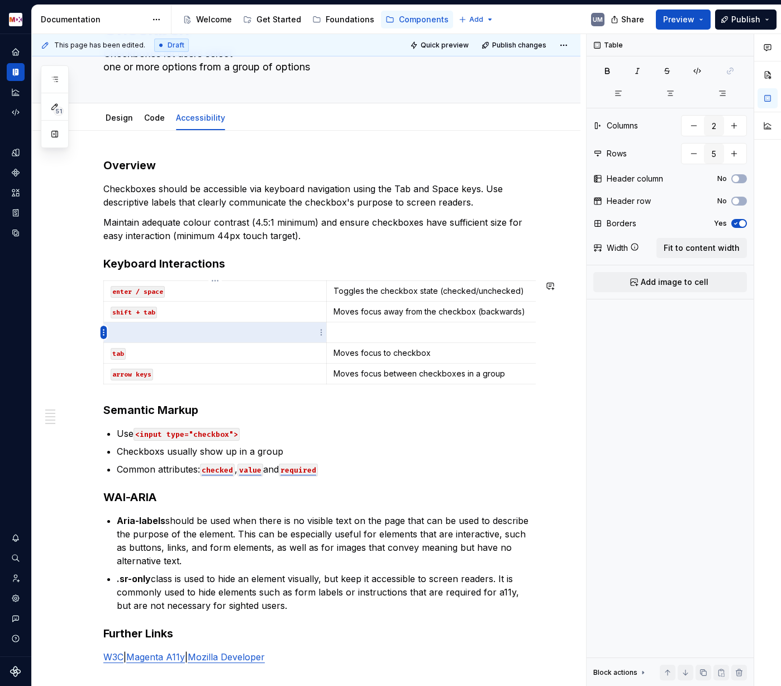
type input "4"
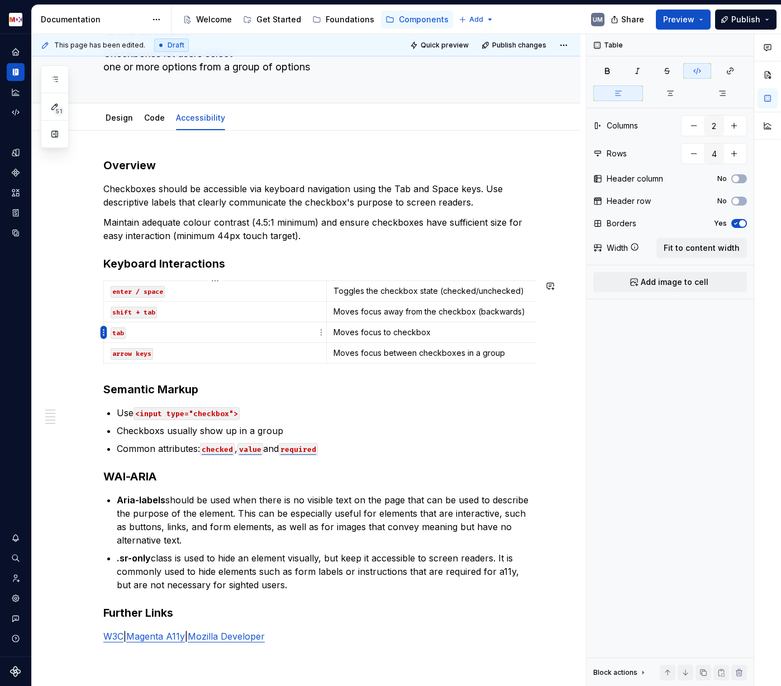
click at [105, 334] on html "MDX UM Dataset Migros Documentation Accessibility guide for tree Page tree. Nav…" at bounding box center [390, 343] width 781 height 686
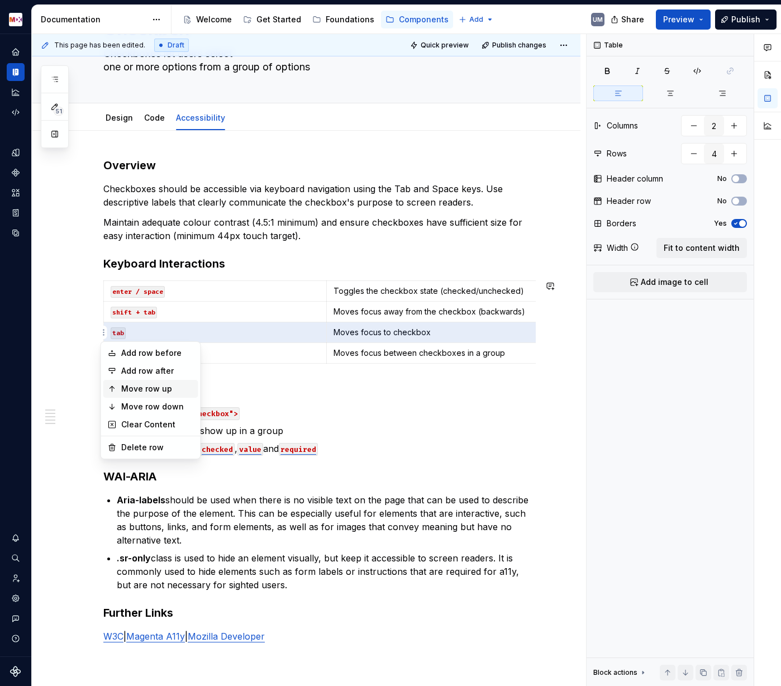
click at [122, 387] on div "Move row up" at bounding box center [157, 388] width 73 height 11
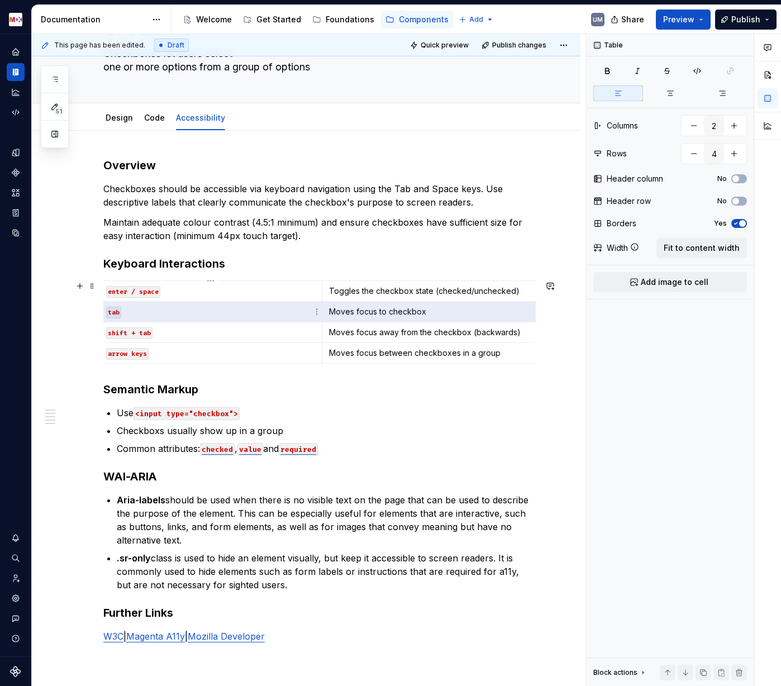
scroll to position [0, 0]
click at [104, 312] on html "MDX UM Dataset Migros Documentation Accessibility guide for tree Page tree. Nav…" at bounding box center [390, 343] width 781 height 686
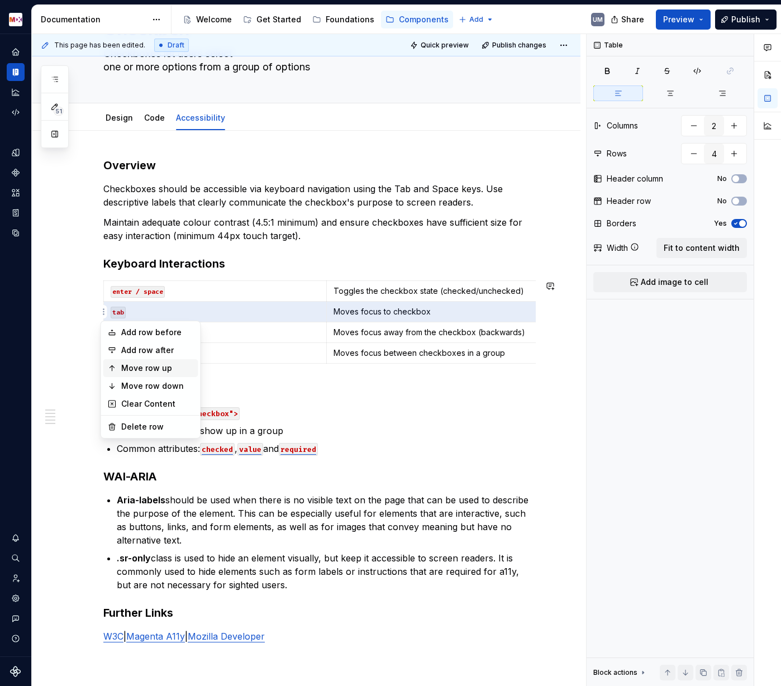
click at [133, 364] on div "Move row up" at bounding box center [157, 368] width 73 height 11
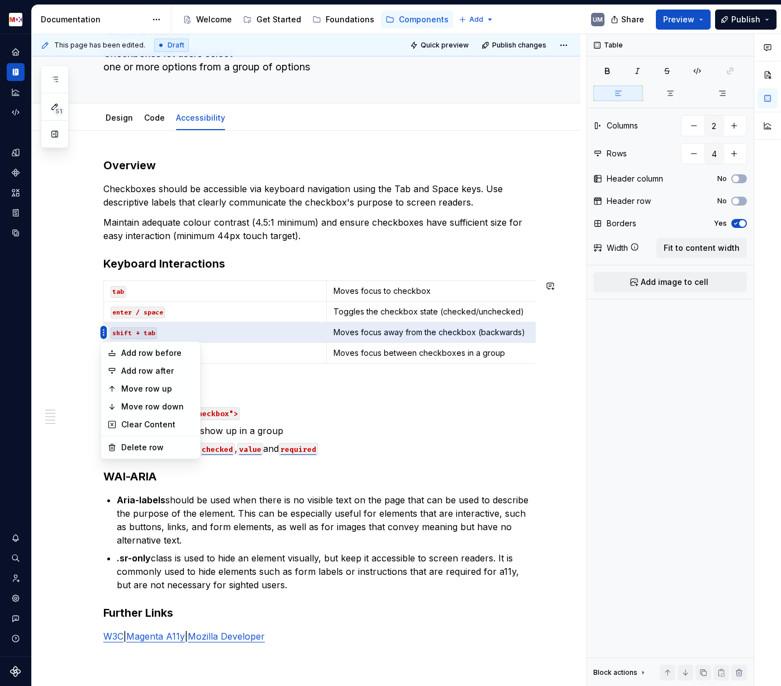
click at [104, 331] on html "MDX UM Dataset Migros Documentation Accessibility guide for tree Page tree. Nav…" at bounding box center [390, 343] width 781 height 686
click at [131, 387] on div "Move row up" at bounding box center [157, 388] width 73 height 11
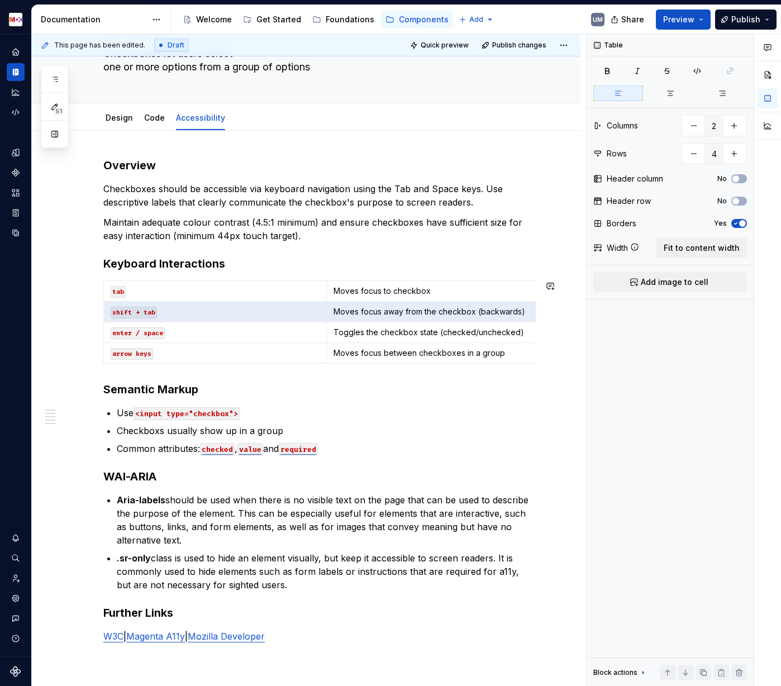
scroll to position [0, 4]
click at [320, 216] on p "Maintain adequate colour contrast (4.5:1 minimum) and ensure checkboxes have su…" at bounding box center [319, 229] width 432 height 27
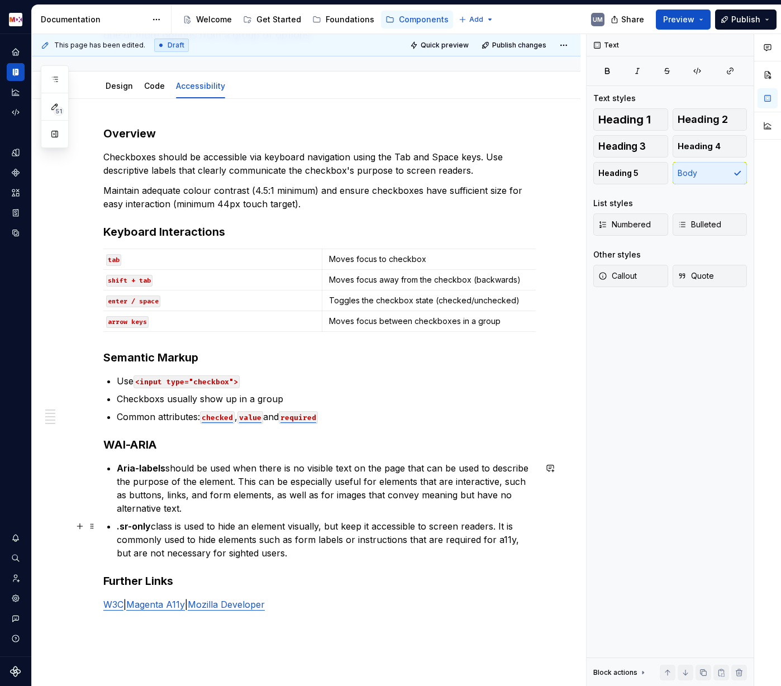
scroll to position [123, 0]
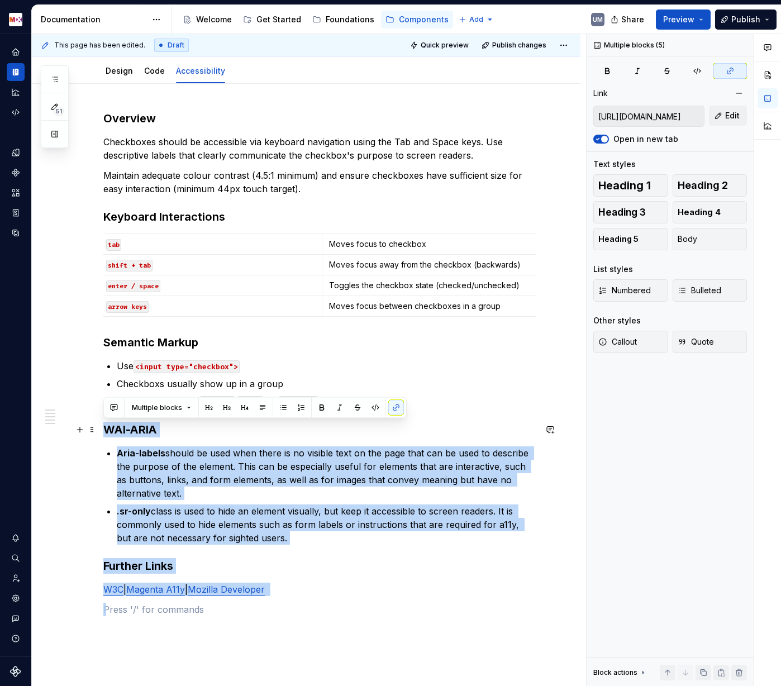
drag, startPoint x: 321, startPoint y: 604, endPoint x: 108, endPoint y: 437, distance: 270.6
click at [108, 436] on div "Overview Checkboxes should be accessible via keyboard navigation using the Tab …" at bounding box center [319, 364] width 432 height 506
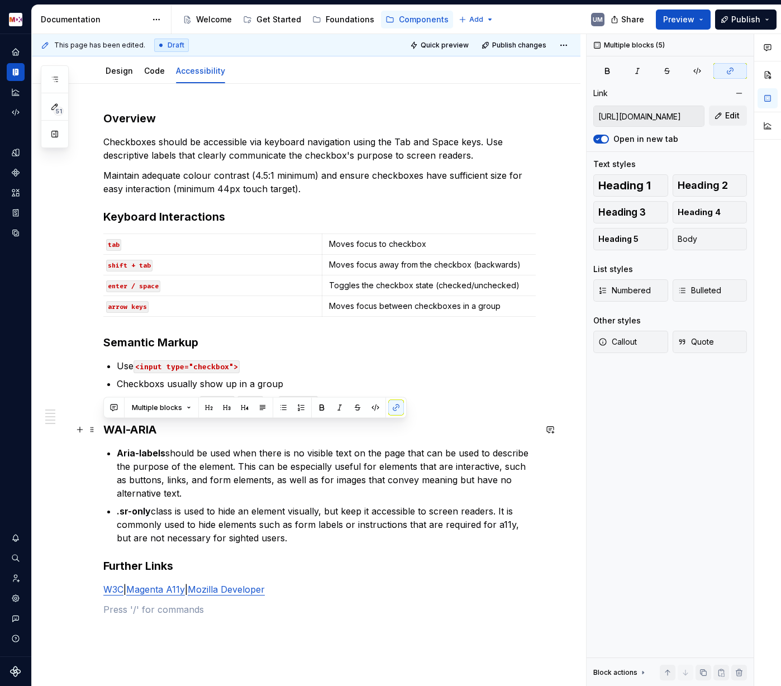
scroll to position [93, 0]
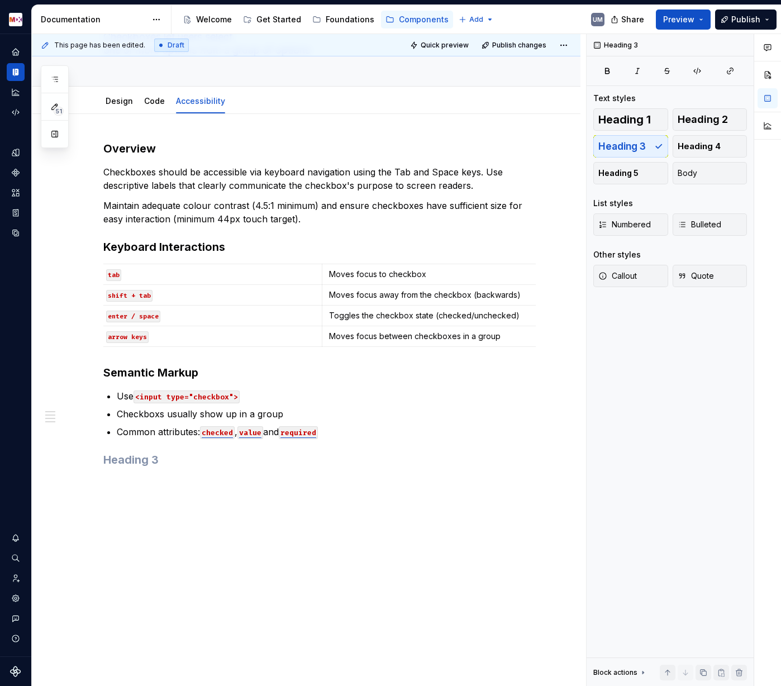
click at [185, 368] on h3 "Semantic Markup" at bounding box center [319, 373] width 432 height 16
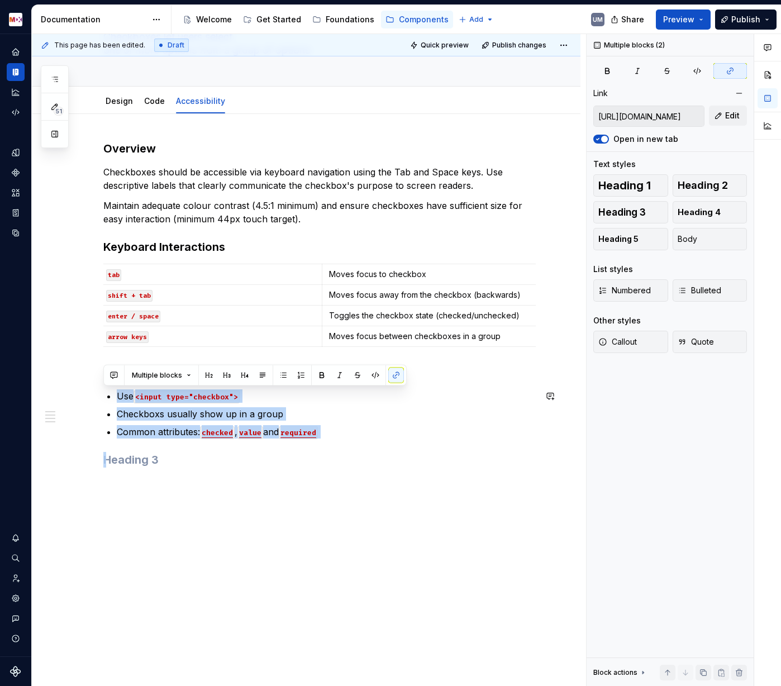
drag, startPoint x: 120, startPoint y: 393, endPoint x: 349, endPoint y: 439, distance: 233.6
click at [348, 440] on div "Overview Checkboxes should be accessible via keyboard navigation using the Tab …" at bounding box center [319, 304] width 432 height 327
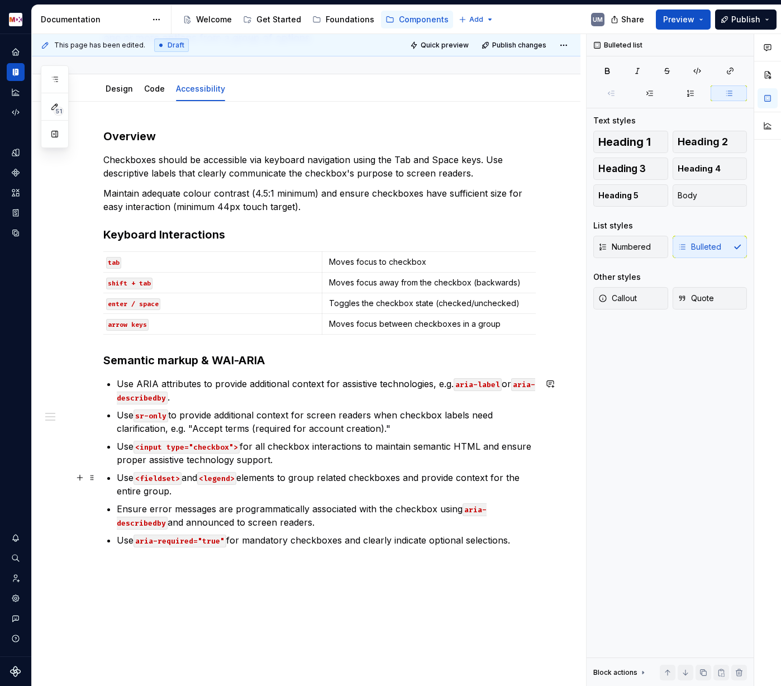
scroll to position [0, 0]
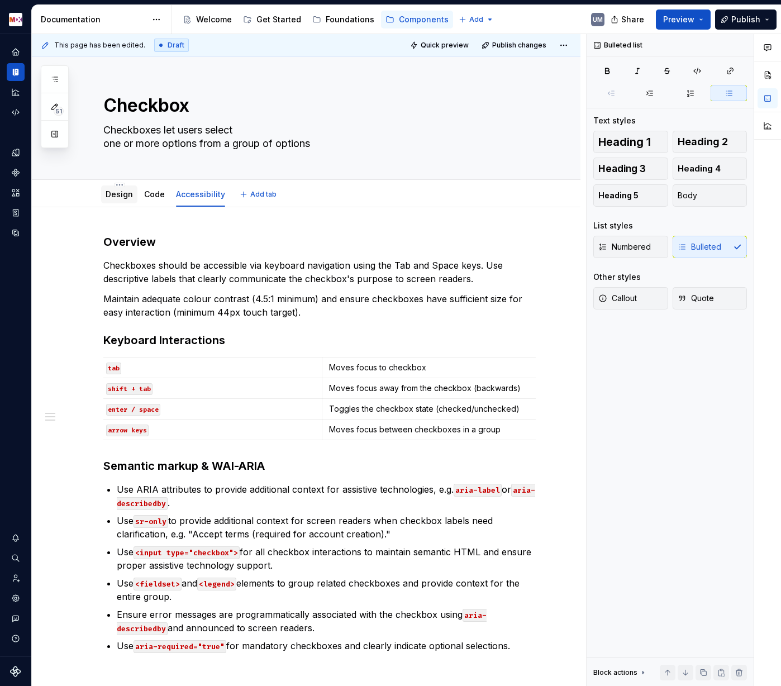
click at [125, 194] on link "Design" at bounding box center [119, 193] width 27 height 9
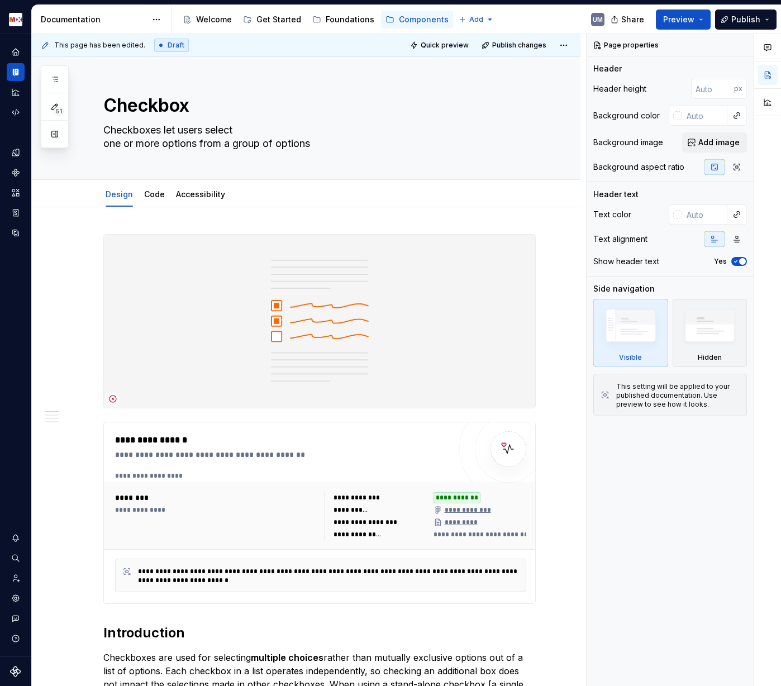
click at [302, 283] on img at bounding box center [319, 321] width 431 height 173
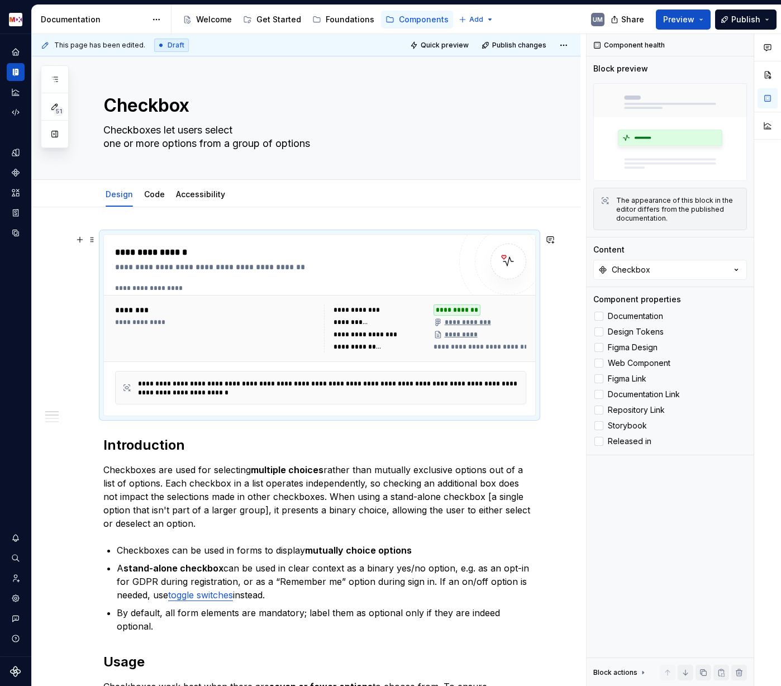
click at [163, 275] on div "**********" at bounding box center [282, 325] width 335 height 159
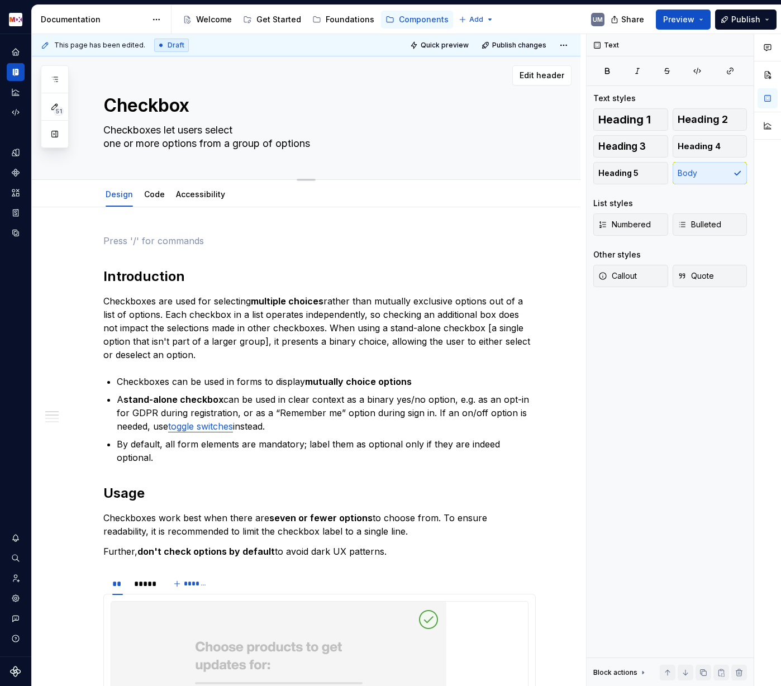
click at [199, 131] on textarea "Checkboxes let users select one or more options from a group of options" at bounding box center [317, 136] width 432 height 31
paste textarea
type textarea "*"
type textarea "Checkboxes let users select one or more options from a group of options"
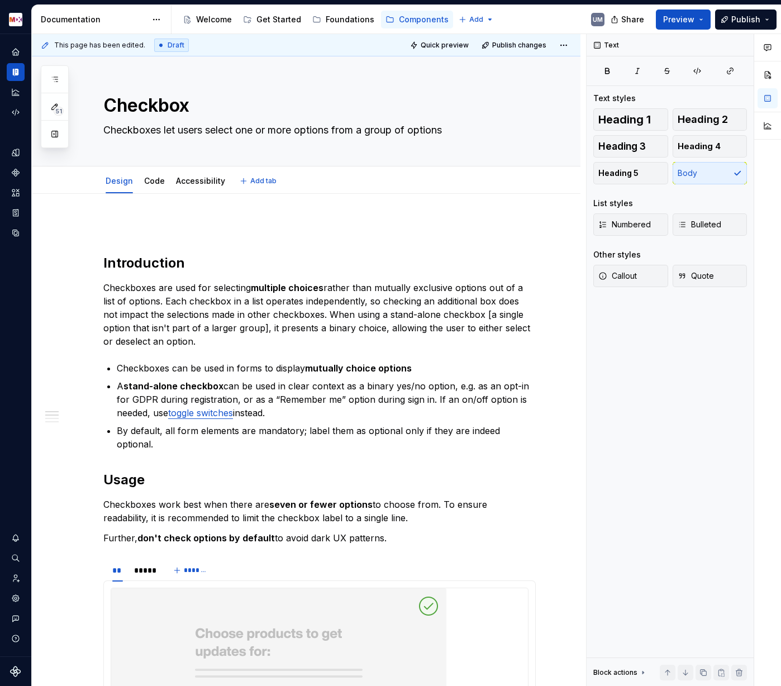
type textarea "*"
type textarea "Checkboxes let users select one or more options from a group of options"
type textarea "*"
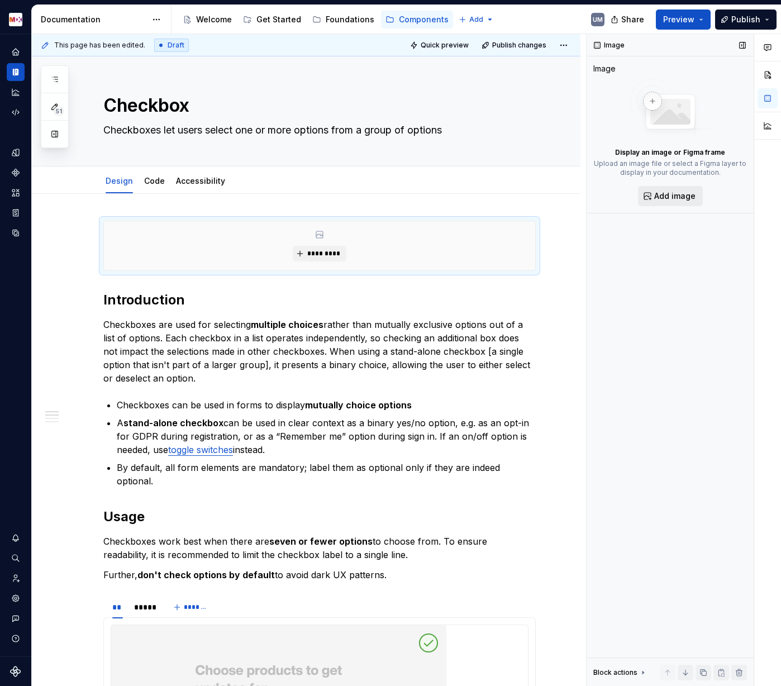
click at [669, 193] on span "Add image" at bounding box center [674, 196] width 41 height 11
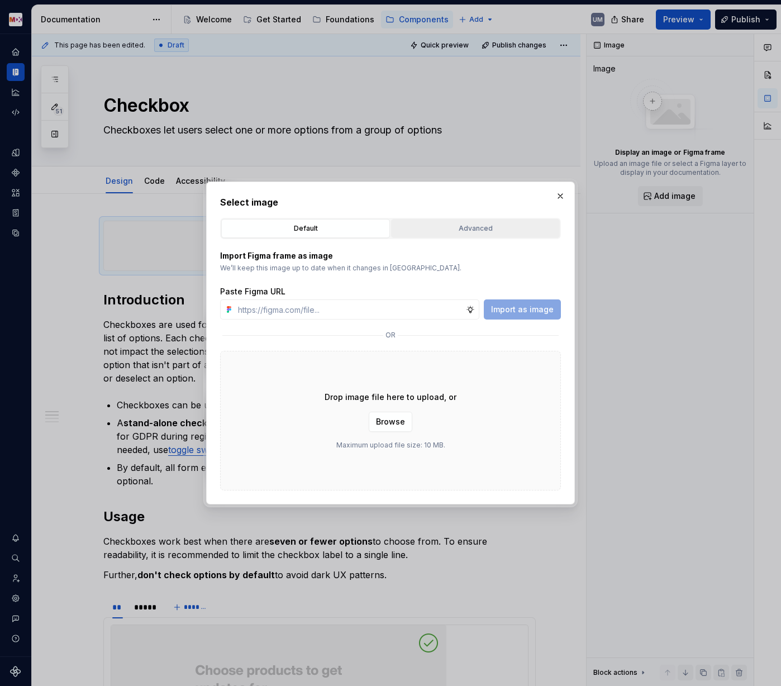
click at [475, 228] on div "Advanced" at bounding box center [475, 228] width 161 height 11
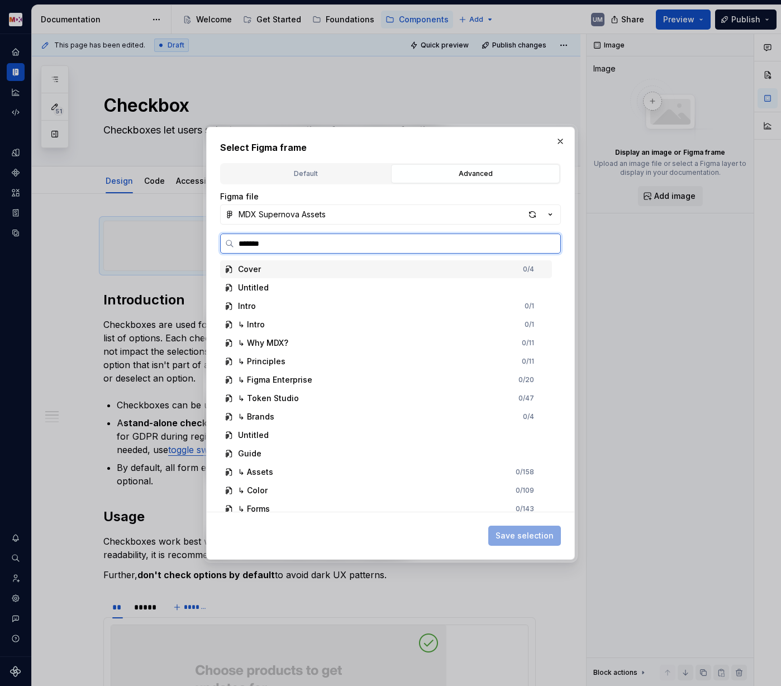
type input "********"
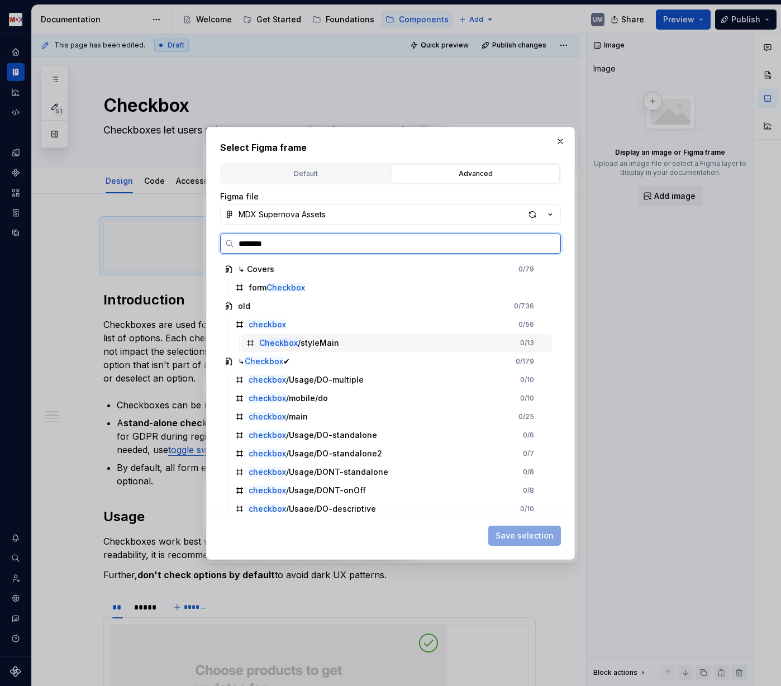
click at [278, 342] on mark "Checkbox" at bounding box center [278, 342] width 39 height 9
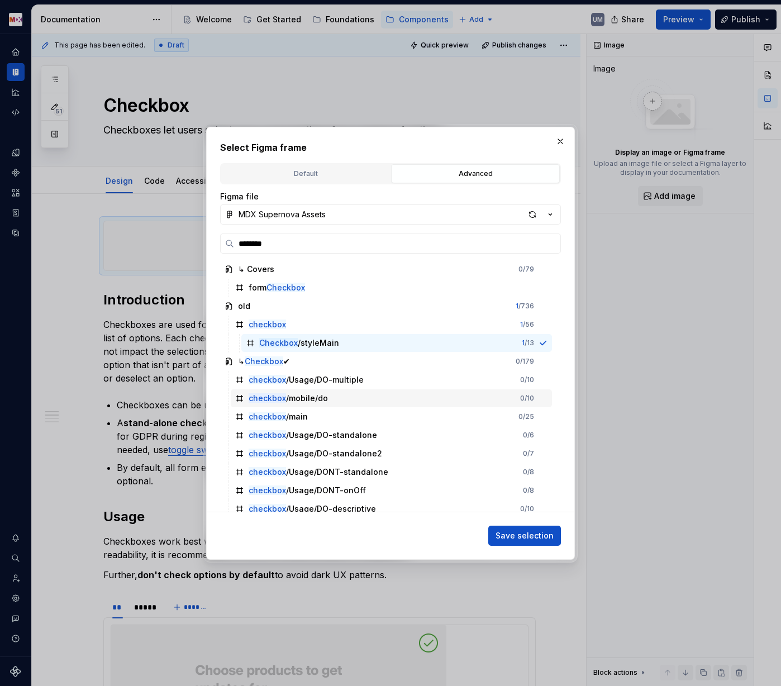
scroll to position [10, 0]
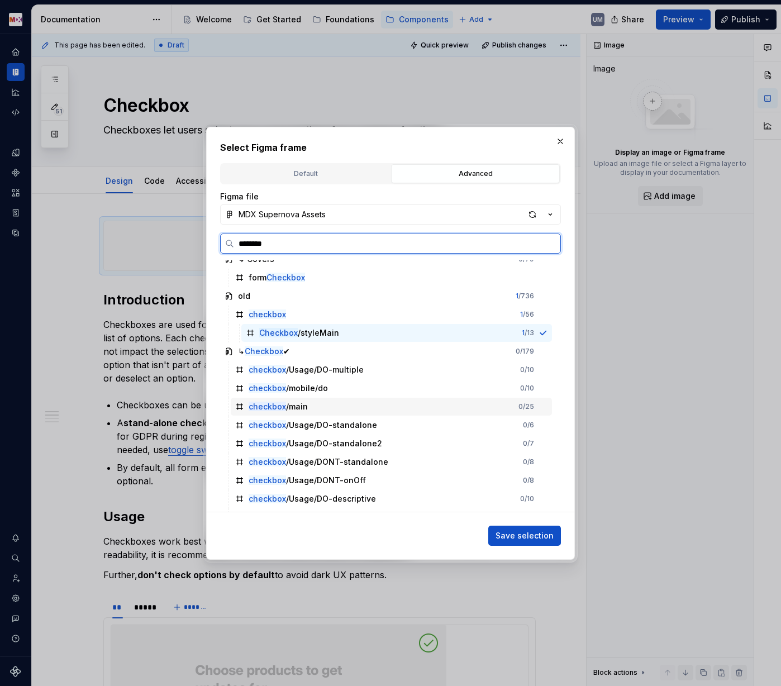
click at [296, 407] on div "checkbox /main" at bounding box center [278, 406] width 59 height 11
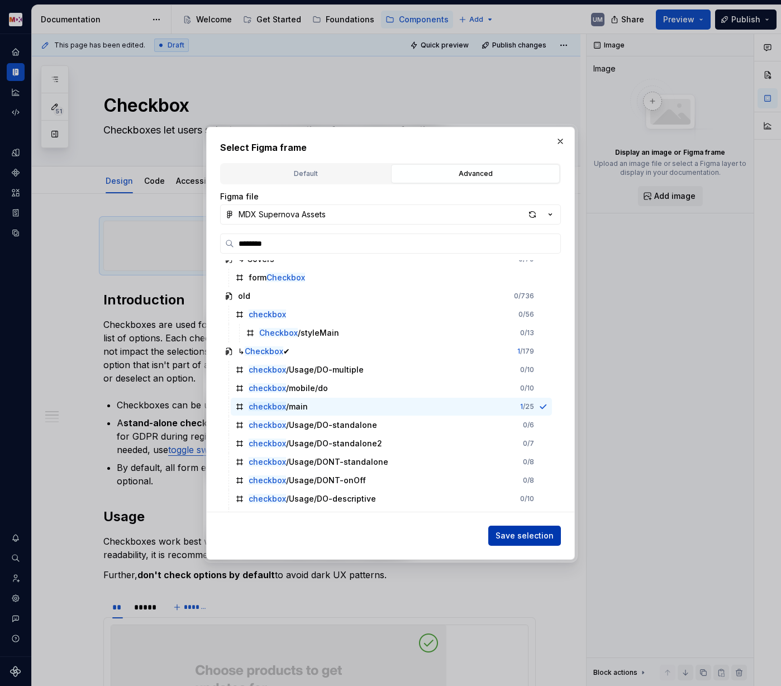
click at [533, 531] on span "Save selection" at bounding box center [525, 535] width 58 height 11
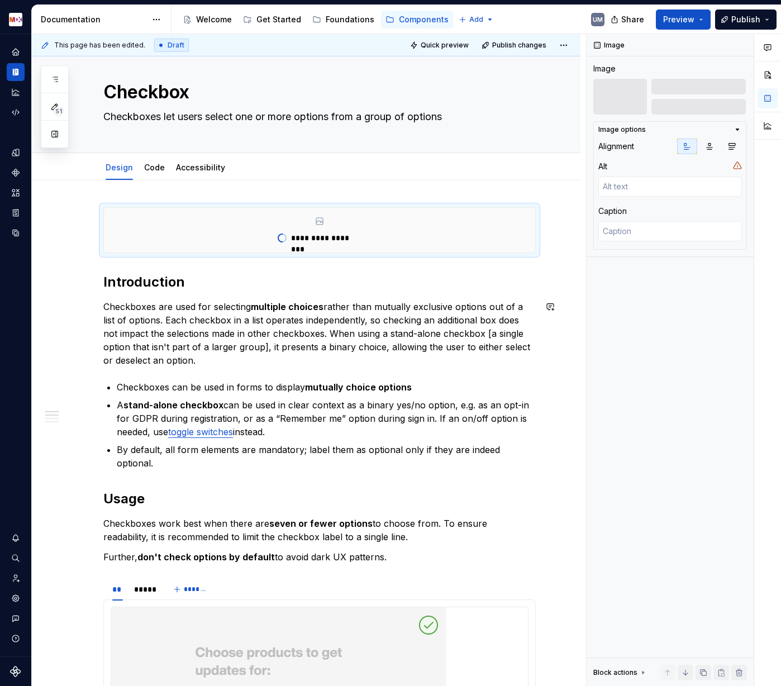
scroll to position [30, 0]
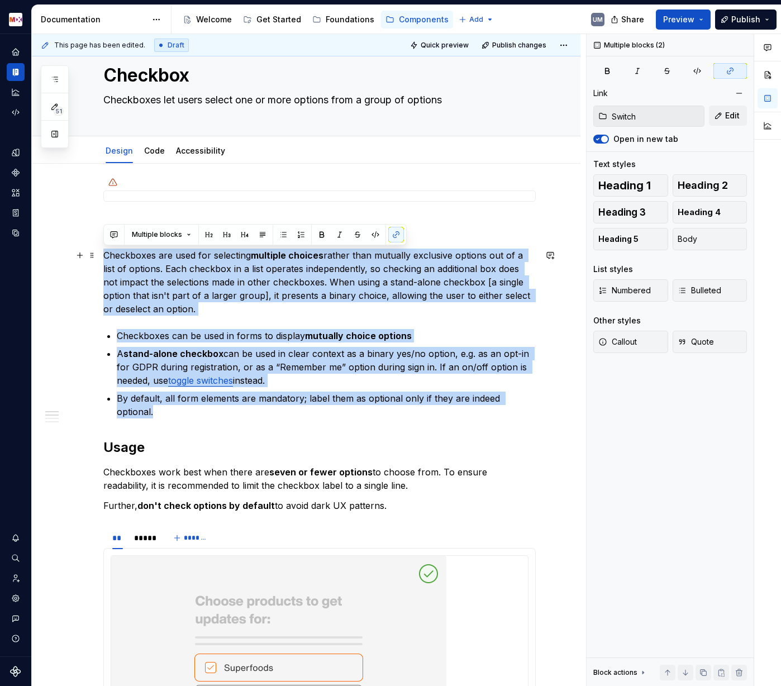
drag, startPoint x: 537, startPoint y: 398, endPoint x: 98, endPoint y: 259, distance: 460.1
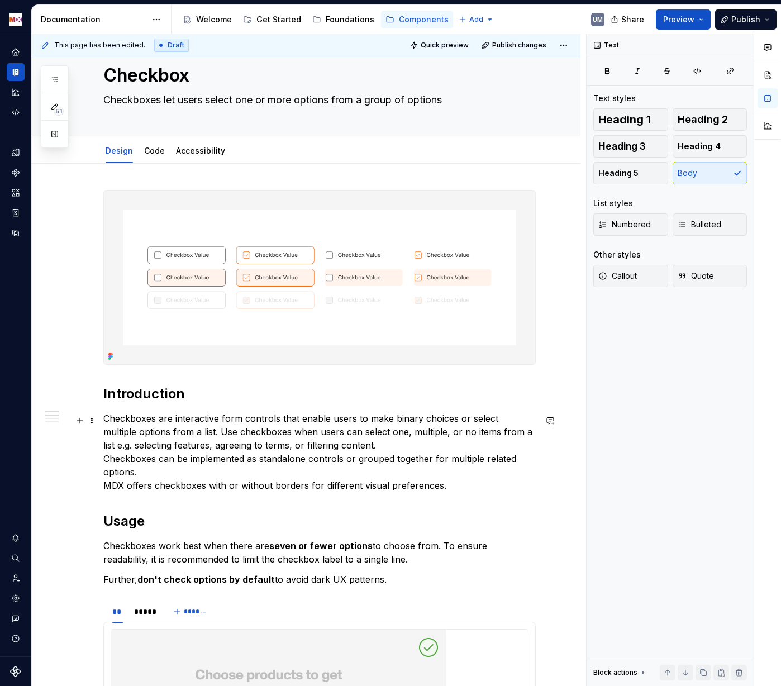
click at [128, 398] on h2 "Introduction" at bounding box center [319, 394] width 432 height 18
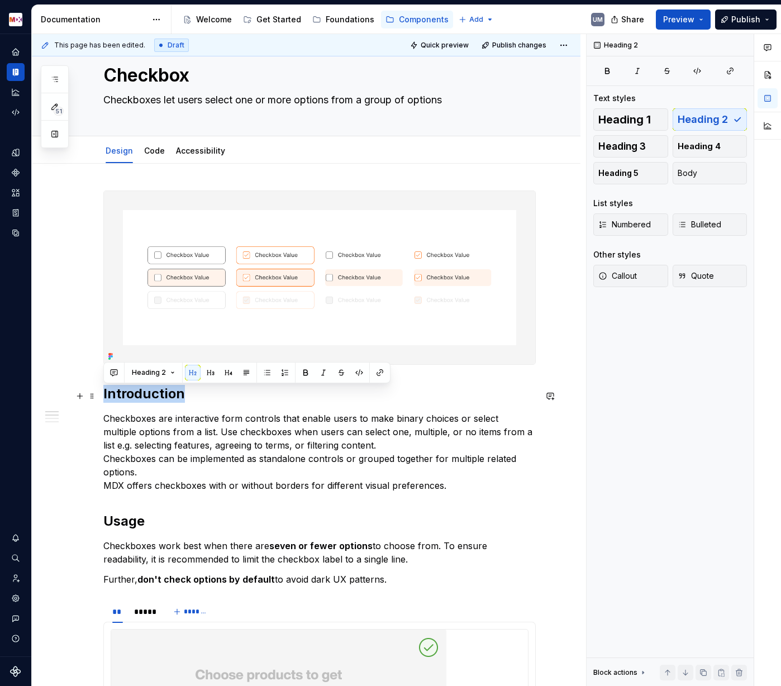
click at [128, 398] on h2 "Introduction" at bounding box center [319, 394] width 432 height 18
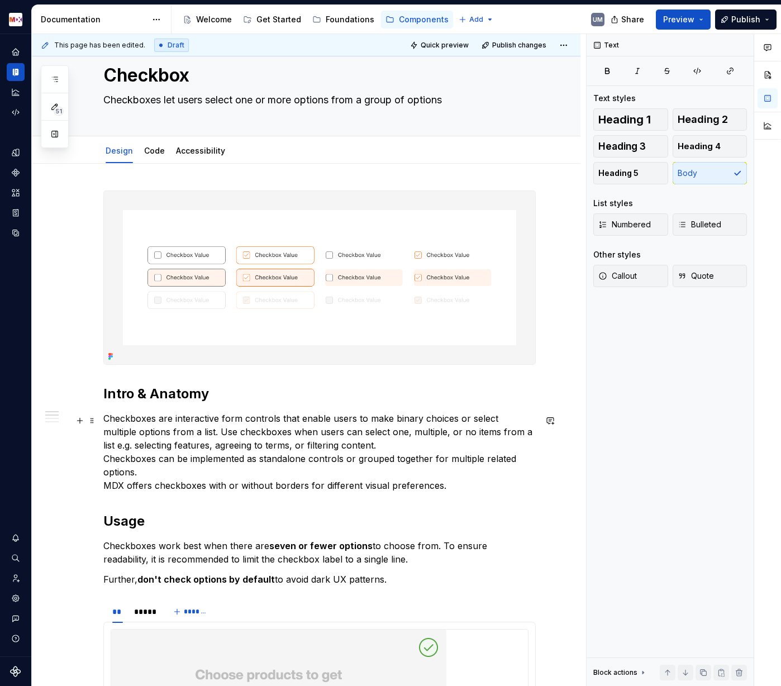
click at [106, 460] on p "Checkboxes are interactive form controls that enable users to make binary choic…" at bounding box center [319, 452] width 432 height 80
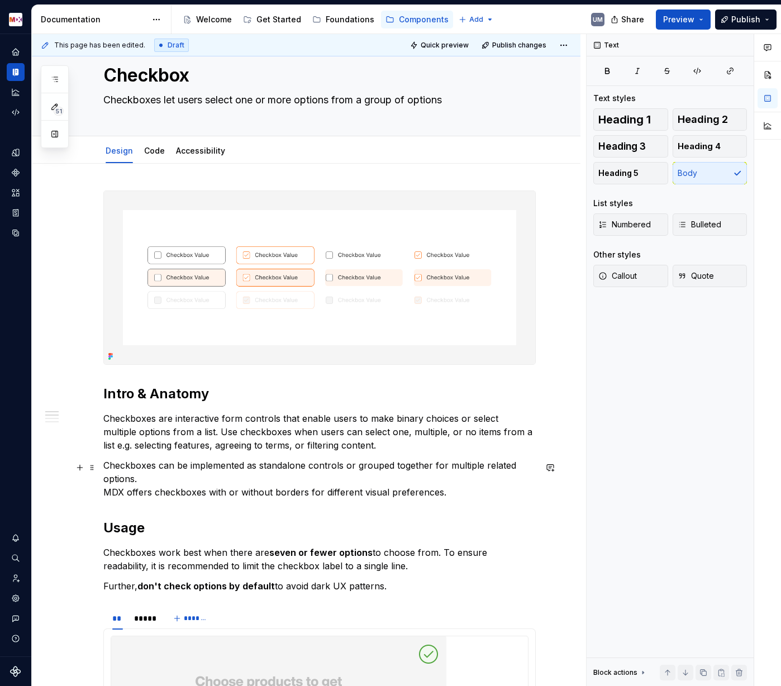
click at [108, 495] on p "Checkboxes can be implemented as standalone controls or grouped together for mu…" at bounding box center [319, 479] width 432 height 40
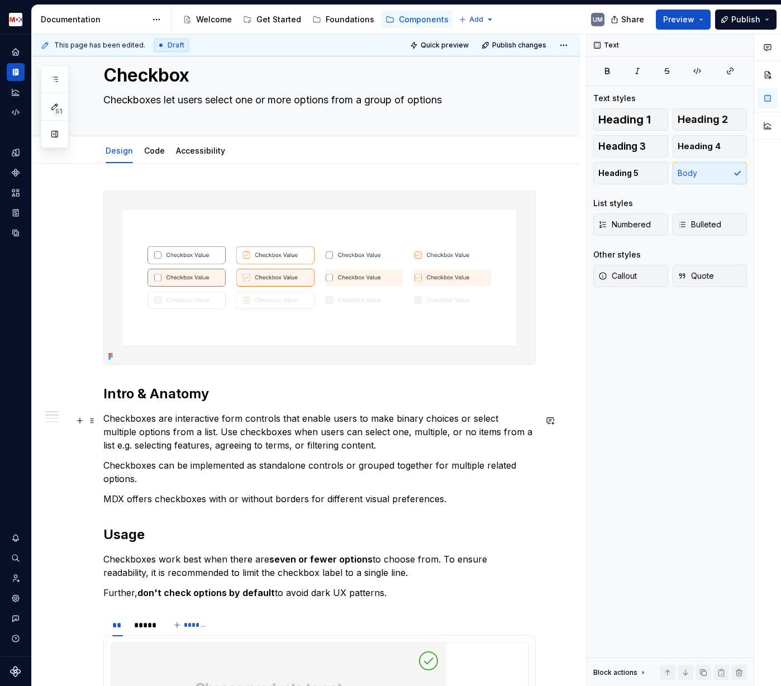
click at [220, 421] on p "Checkboxes are interactive form controls that enable users to make binary choic…" at bounding box center [319, 432] width 432 height 40
click at [298, 421] on p "Checkboxes are interactive form controls that enable users to make binary choic…" at bounding box center [319, 432] width 432 height 40
click at [323, 421] on p "Checkboxes are interactive form controls that enable users to make binary choic…" at bounding box center [319, 432] width 432 height 40
drag, startPoint x: 323, startPoint y: 421, endPoint x: 304, endPoint y: 418, distance: 19.1
click at [304, 418] on p "Checkboxes are interactive form controls that enable users to make binary choic…" at bounding box center [319, 432] width 432 height 40
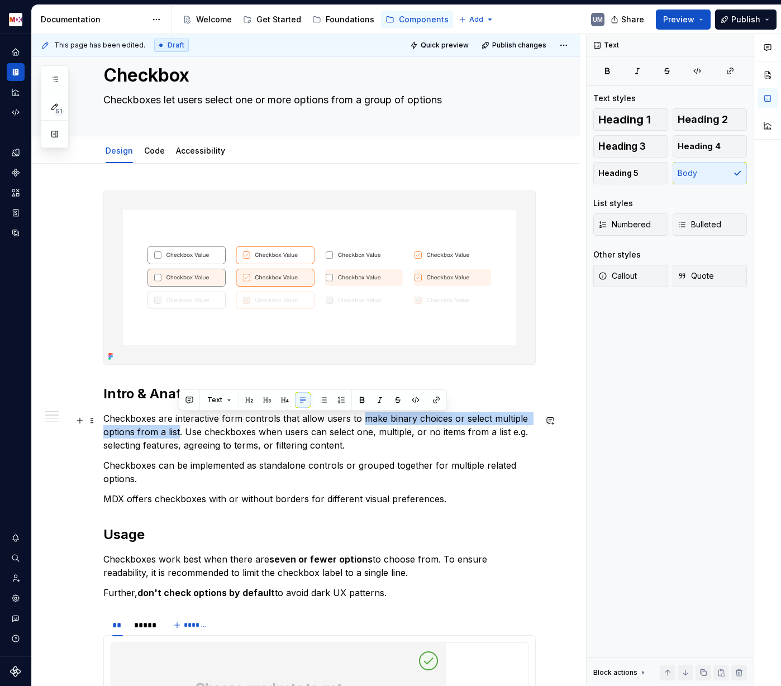
drag, startPoint x: 178, startPoint y: 435, endPoint x: 359, endPoint y: 420, distance: 181.6
click at [359, 420] on p "Checkboxes are interactive form controls that allow users to make binary choice…" at bounding box center [319, 432] width 432 height 40
click at [260, 447] on p "Checkboxes are interactive form controls that allow users to make binary choice…" at bounding box center [319, 432] width 432 height 40
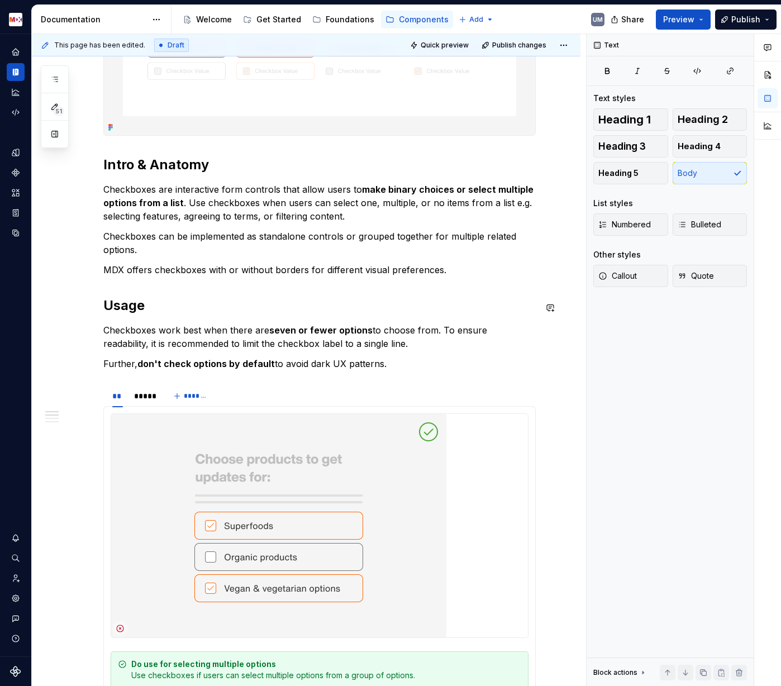
scroll to position [251, 0]
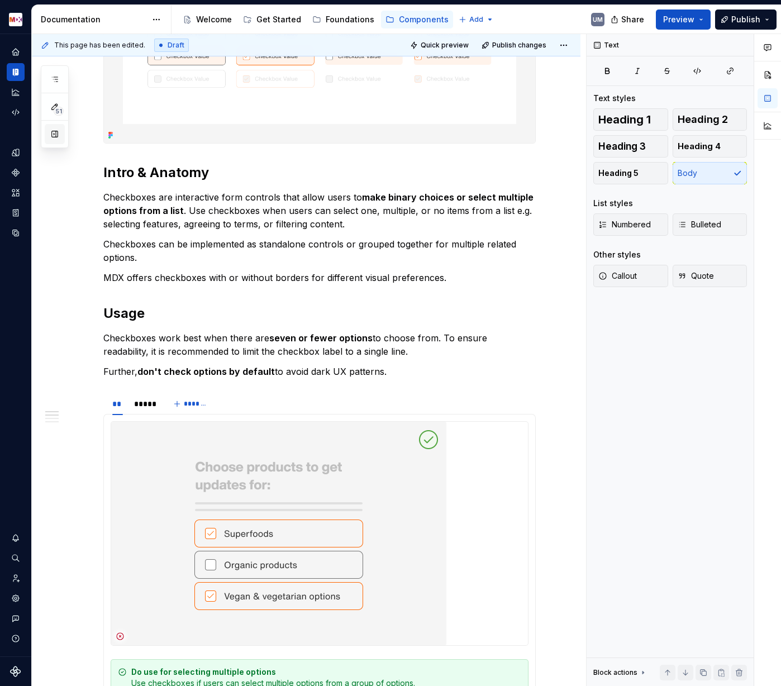
click at [56, 136] on button "button" at bounding box center [55, 134] width 20 height 20
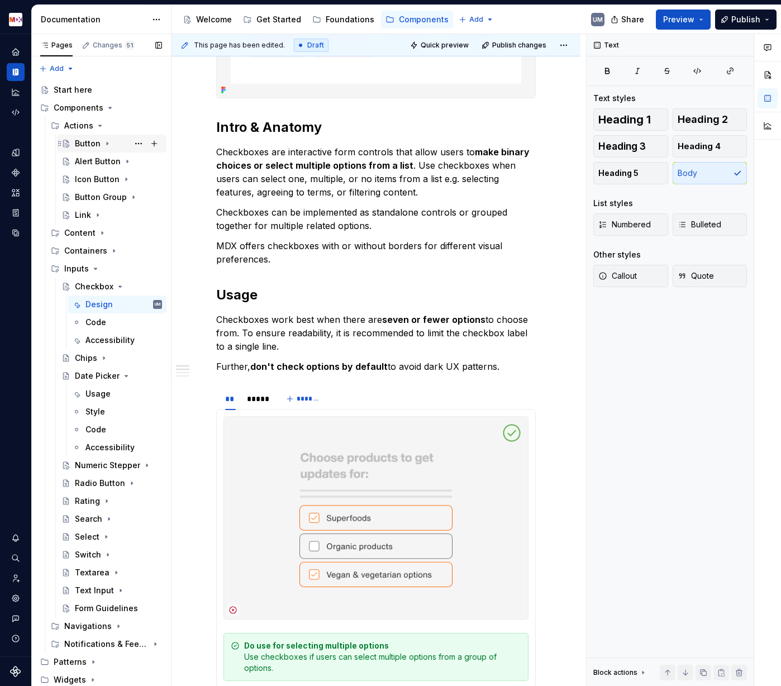
click at [82, 140] on div "Button" at bounding box center [88, 143] width 26 height 11
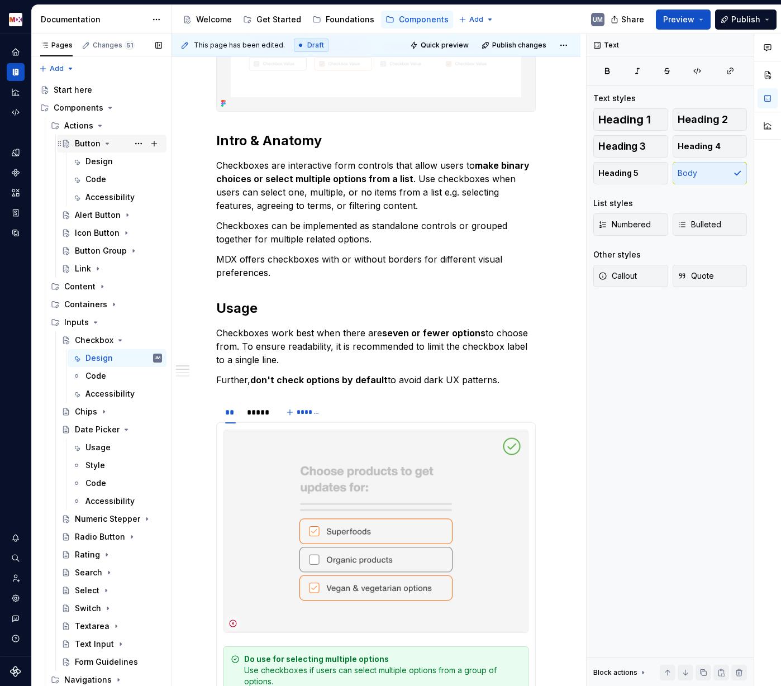
scroll to position [265, 0]
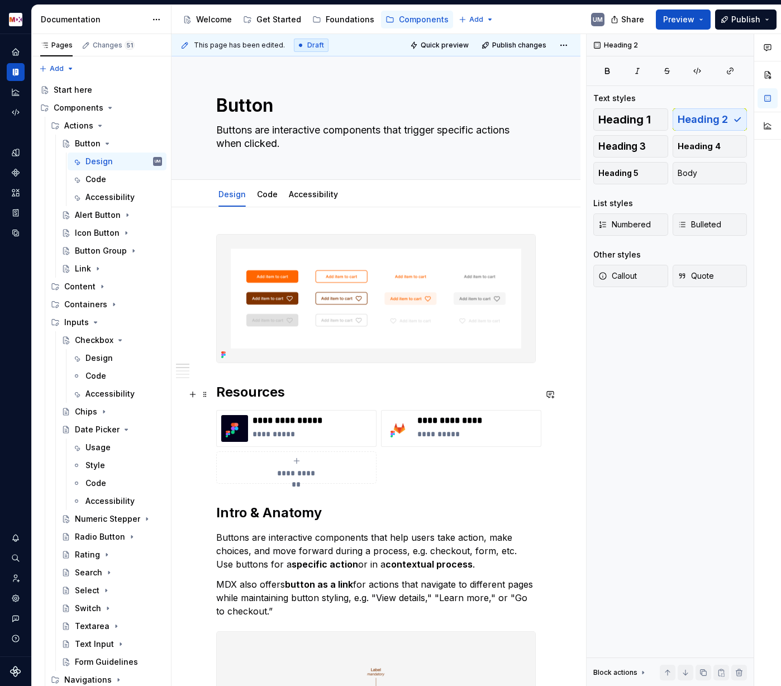
click at [236, 399] on h2 "Resources" at bounding box center [376, 392] width 320 height 18
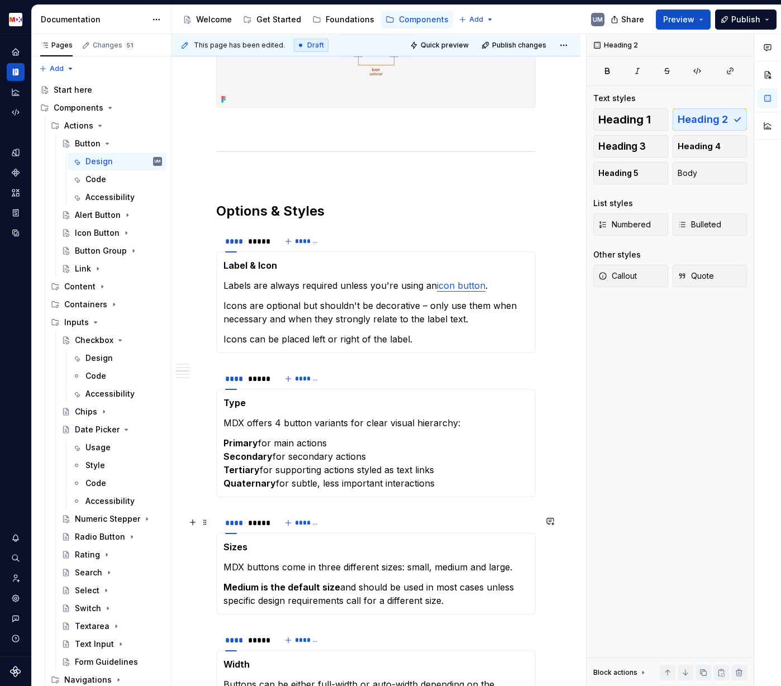
scroll to position [640, 0]
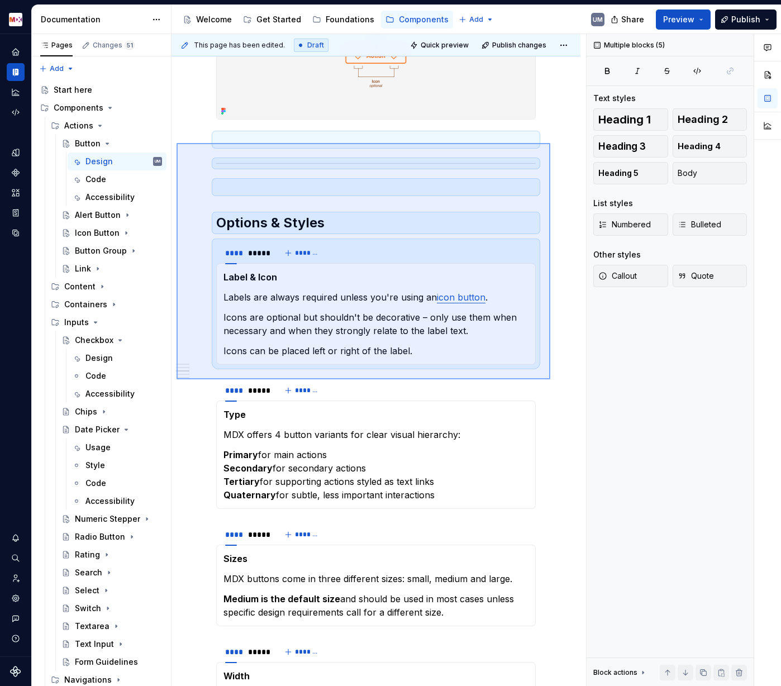
drag, startPoint x: 177, startPoint y: 143, endPoint x: 551, endPoint y: 379, distance: 442.7
click at [551, 379] on div "**********" at bounding box center [379, 360] width 415 height 653
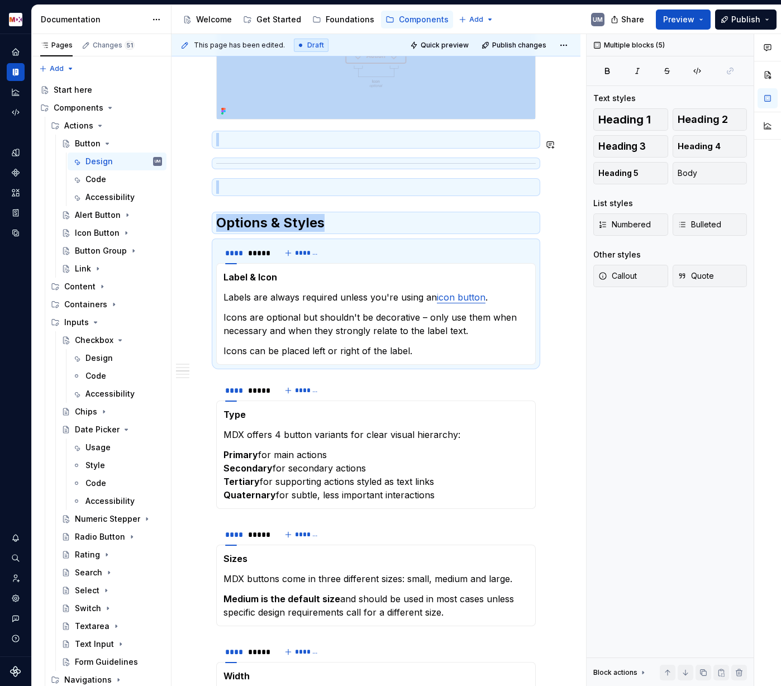
copy div "Options & Styles"
click at [103, 356] on div "Design" at bounding box center [98, 358] width 27 height 11
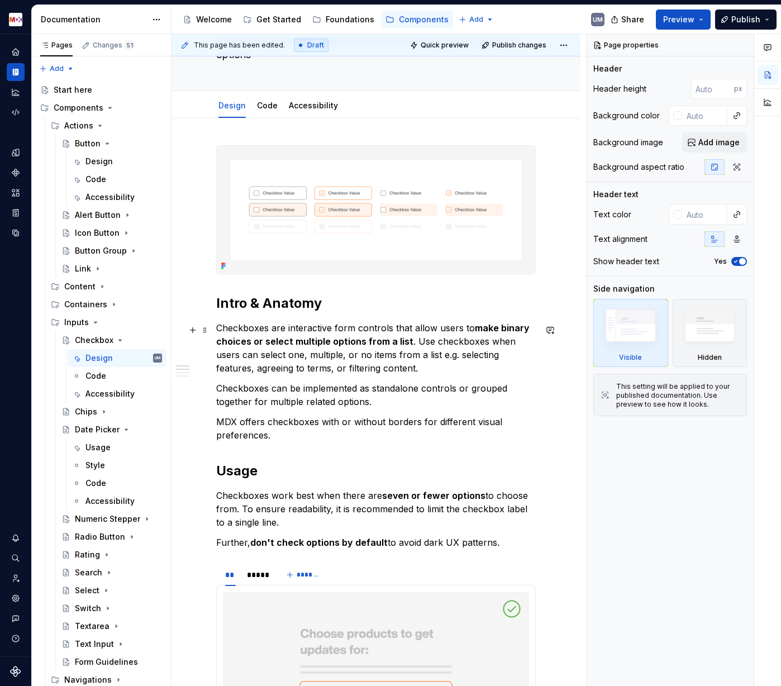
scroll to position [108, 0]
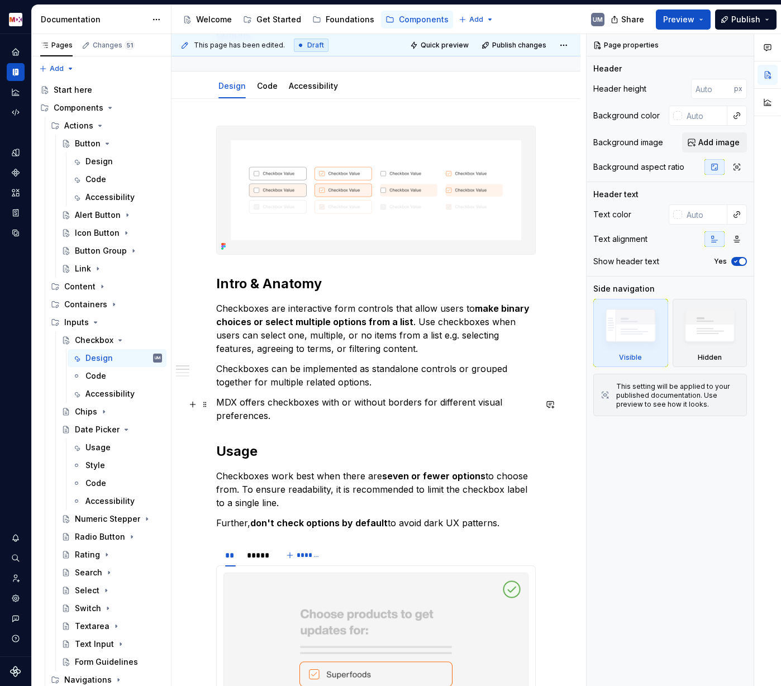
type textarea "*"
click at [283, 422] on p "MDX offers checkboxes with or without borders for different visual preferences." at bounding box center [376, 409] width 320 height 27
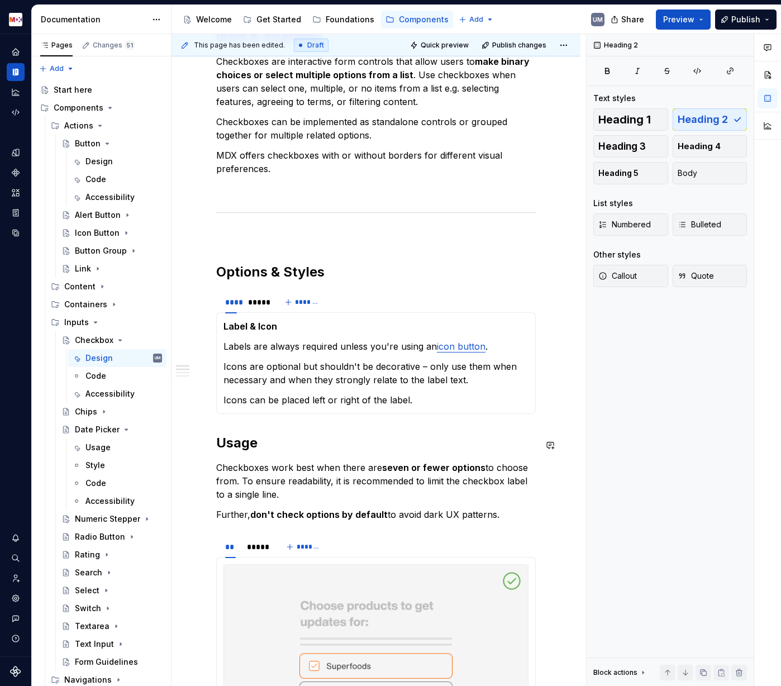
scroll to position [365, 0]
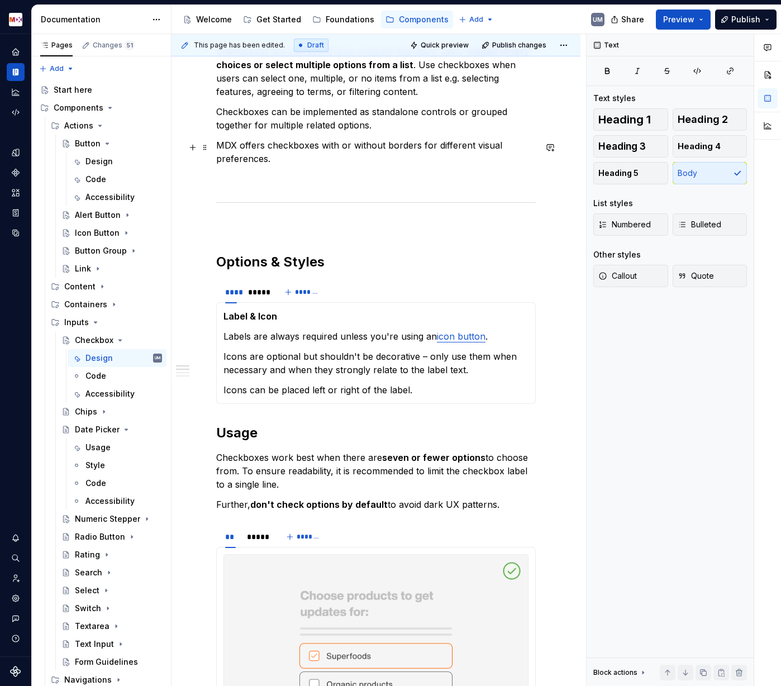
click at [294, 155] on p "MDX offers checkboxes with or without borders for different visual preferences." at bounding box center [376, 152] width 320 height 27
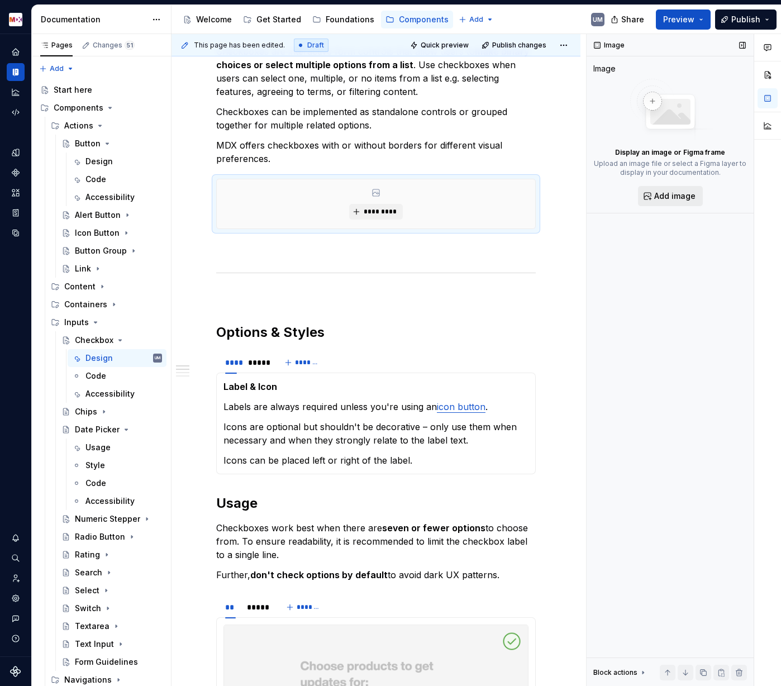
click at [658, 199] on span "Add image" at bounding box center [674, 196] width 41 height 11
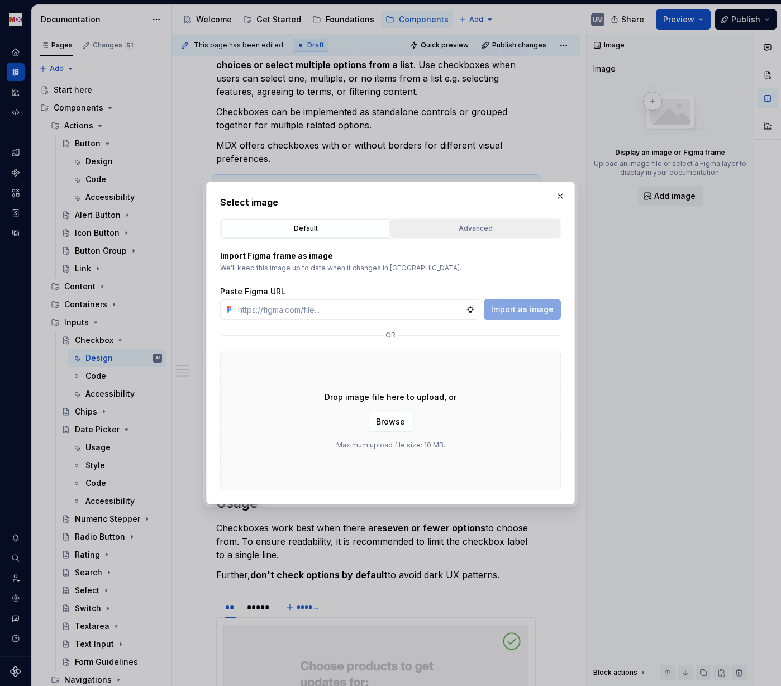
click at [494, 224] on div "Advanced" at bounding box center [475, 228] width 161 height 11
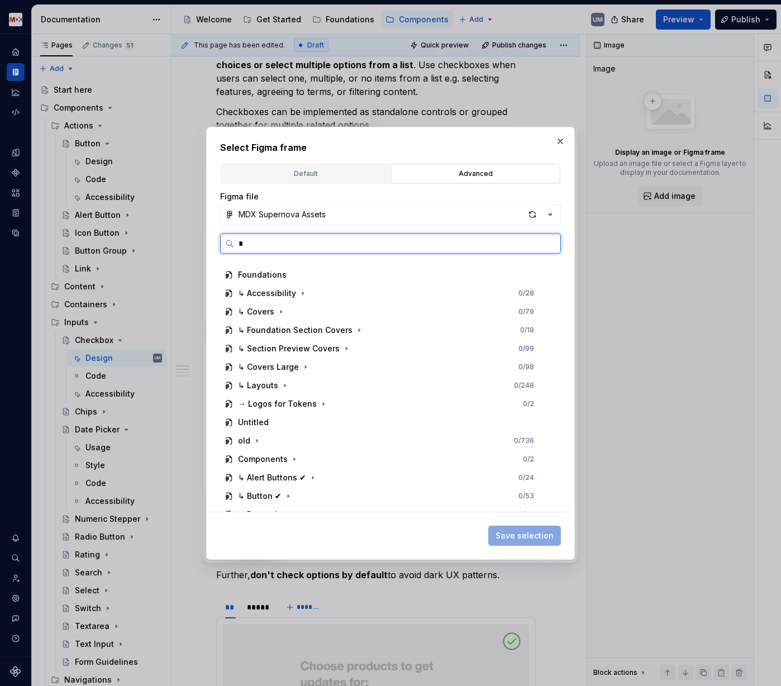
scroll to position [0, 0]
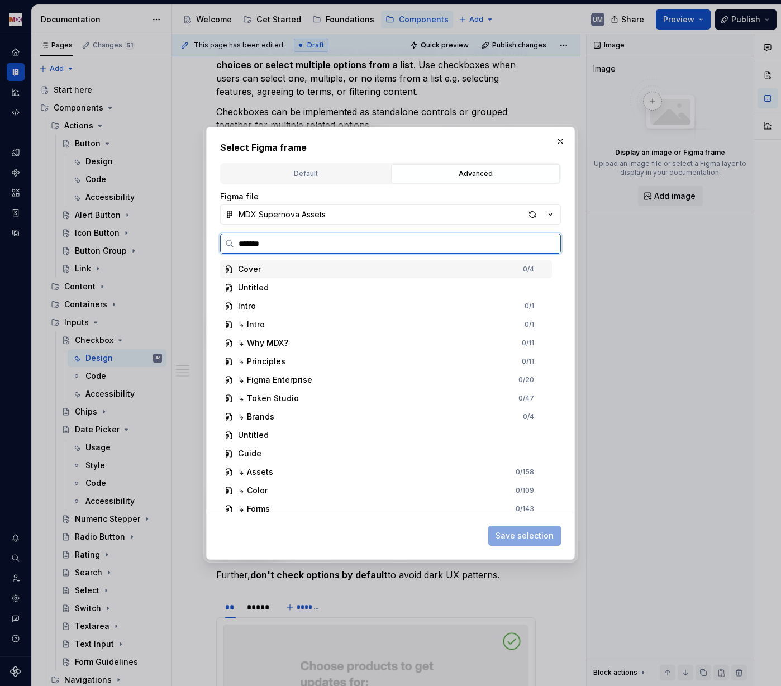
type input "********"
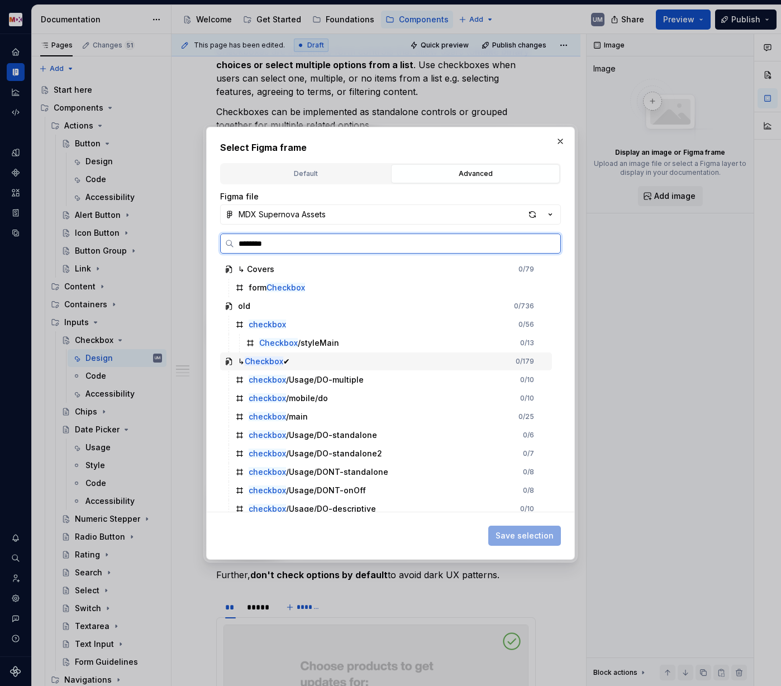
click at [265, 363] on mark "Checkbox" at bounding box center [264, 360] width 39 height 9
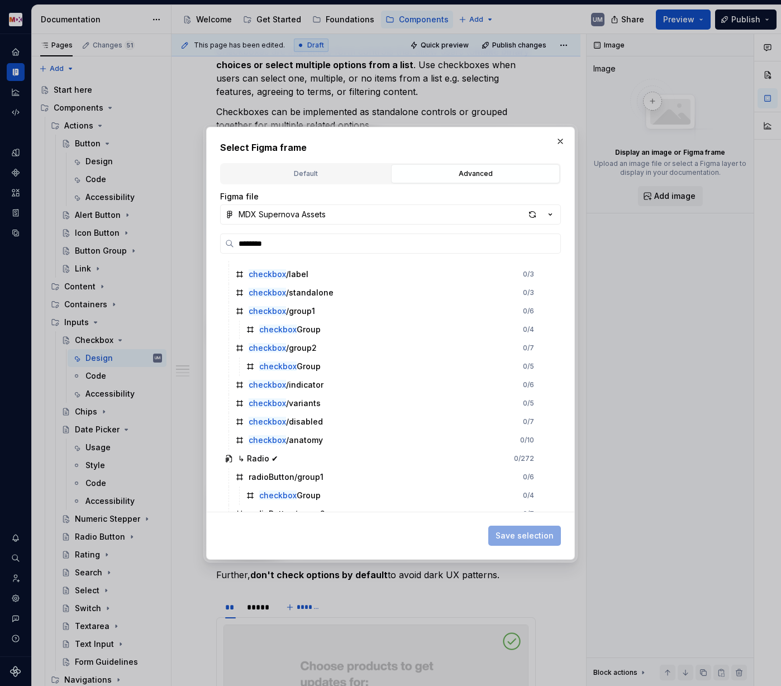
scroll to position [370, 0]
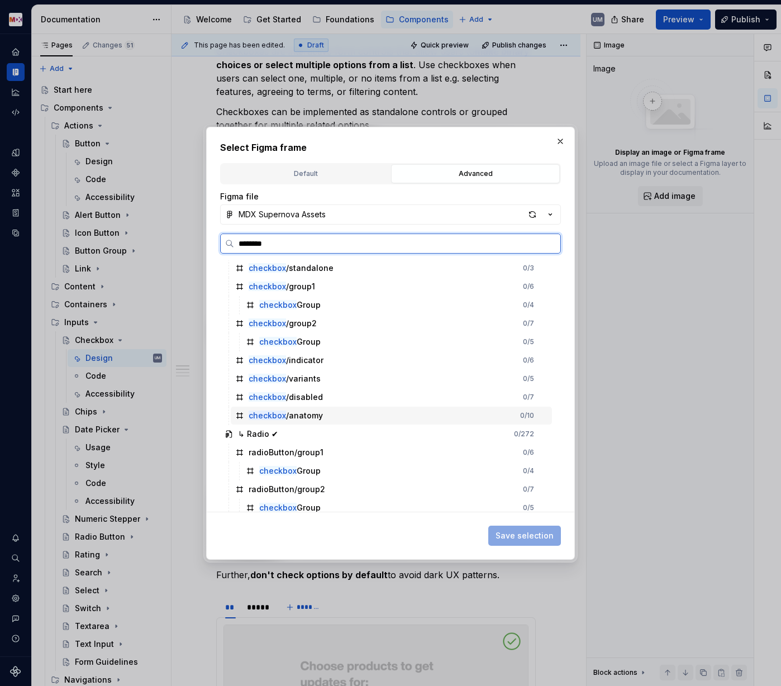
click at [320, 413] on div "checkbox /anatomy 0 / 10" at bounding box center [391, 416] width 321 height 18
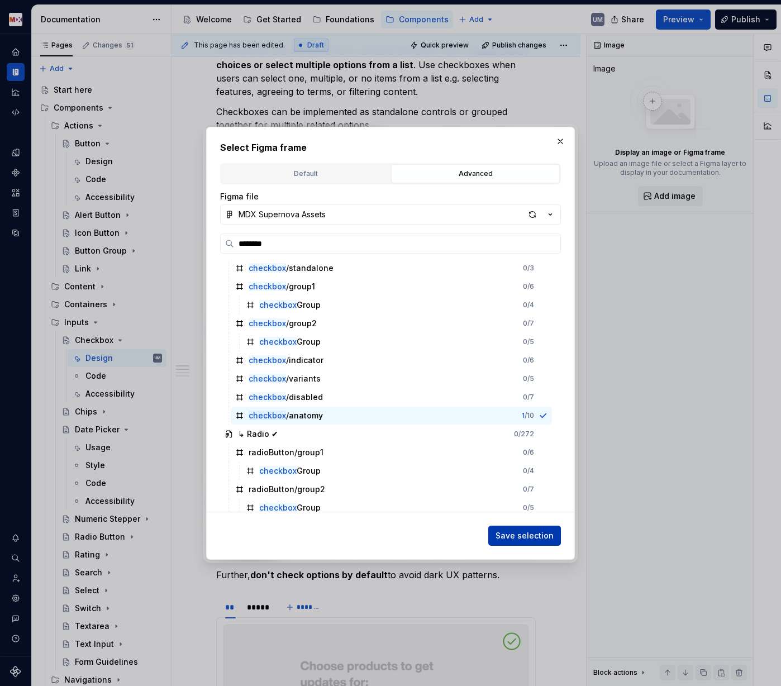
click at [539, 531] on span "Save selection" at bounding box center [525, 535] width 58 height 11
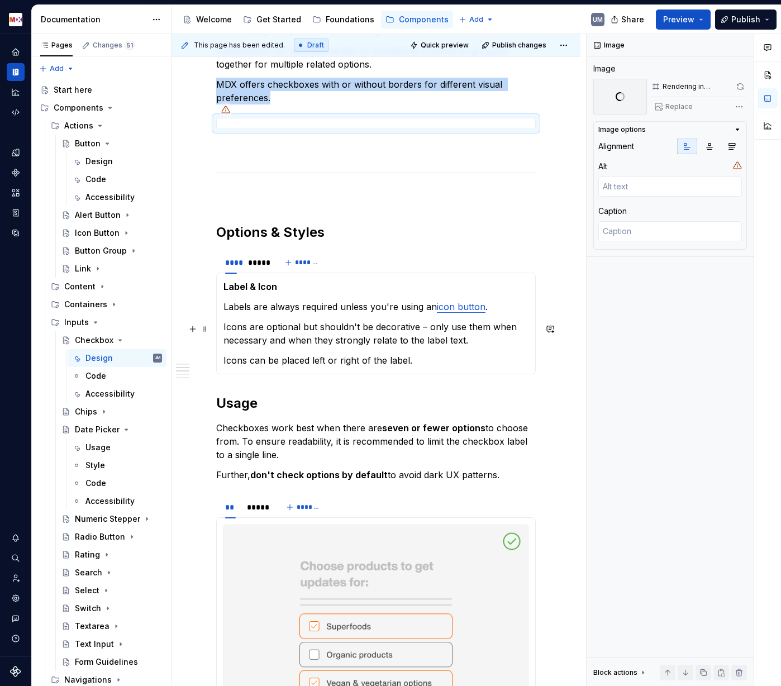
scroll to position [431, 0]
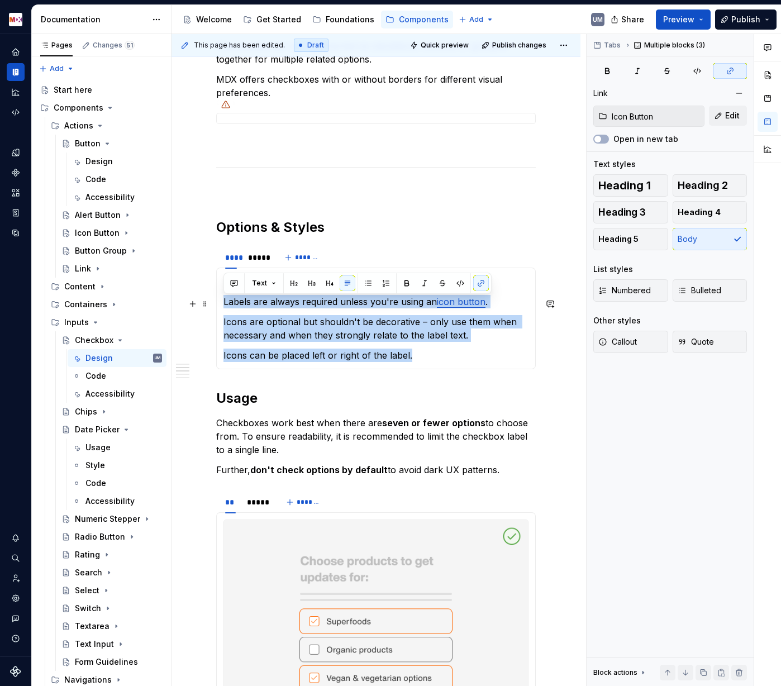
drag, startPoint x: 425, startPoint y: 359, endPoint x: 220, endPoint y: 306, distance: 211.6
click at [220, 306] on div "Label & Icon Labels are always required unless you're using an icon button . Ic…" at bounding box center [376, 319] width 320 height 102
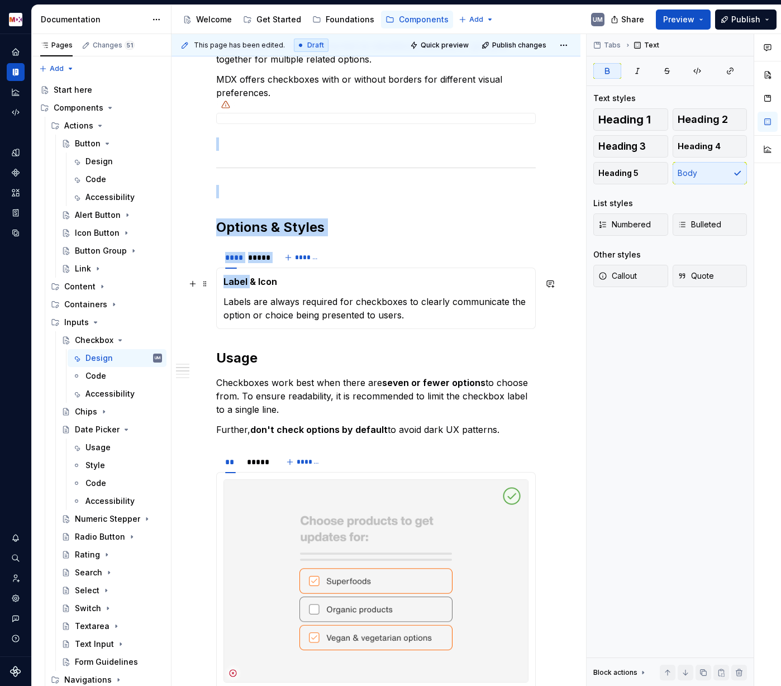
drag, startPoint x: 248, startPoint y: 283, endPoint x: 292, endPoint y: 283, distance: 43.6
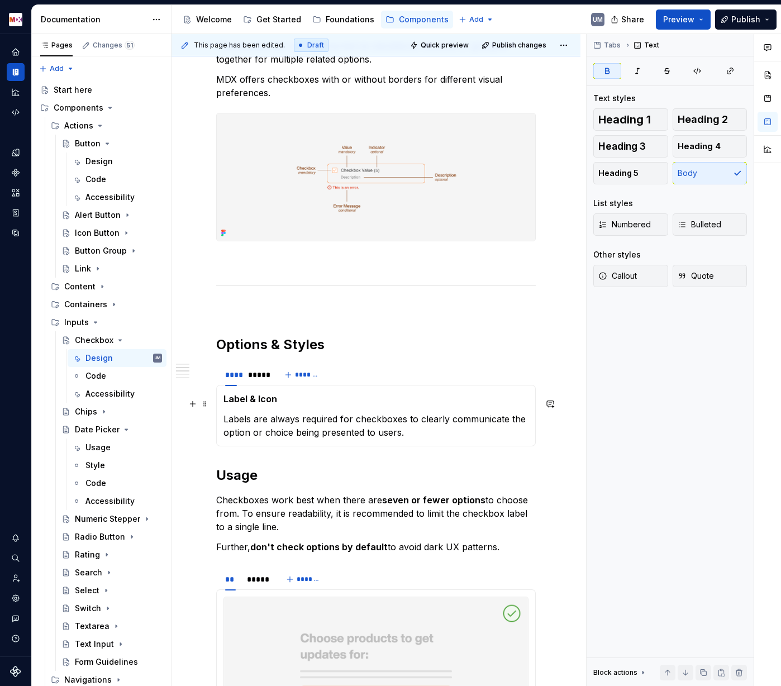
click at [264, 403] on strong "Label & Icon" at bounding box center [250, 398] width 54 height 11
click at [201, 372] on span at bounding box center [205, 374] width 9 height 16
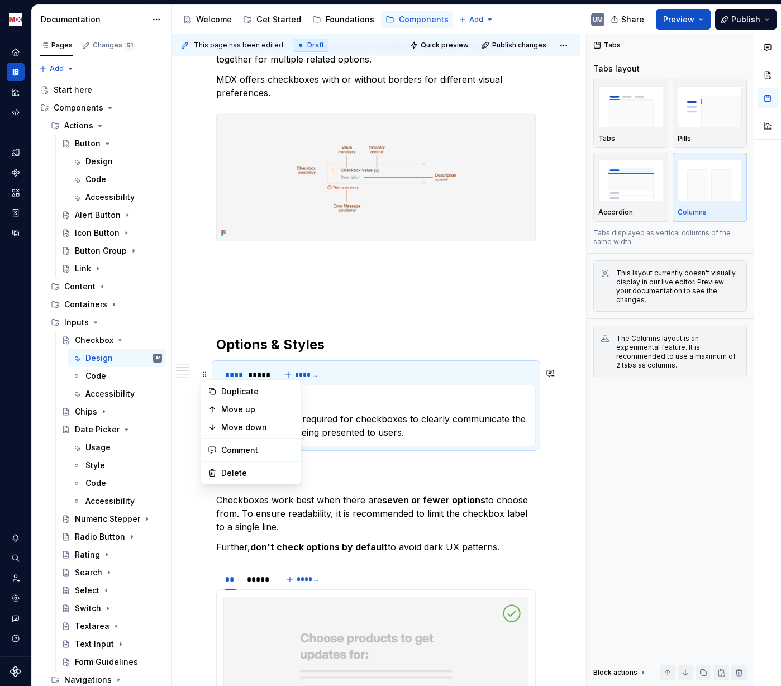
click at [183, 420] on div "This page has been edited. Draft Quick preview Publish changes Checkbox Checkbo…" at bounding box center [379, 360] width 415 height 653
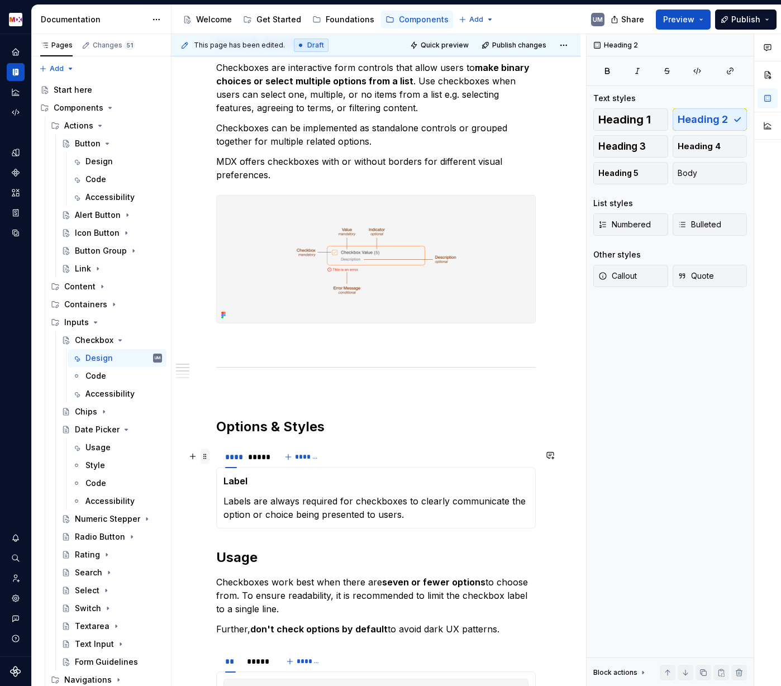
click at [203, 458] on span at bounding box center [205, 457] width 9 height 16
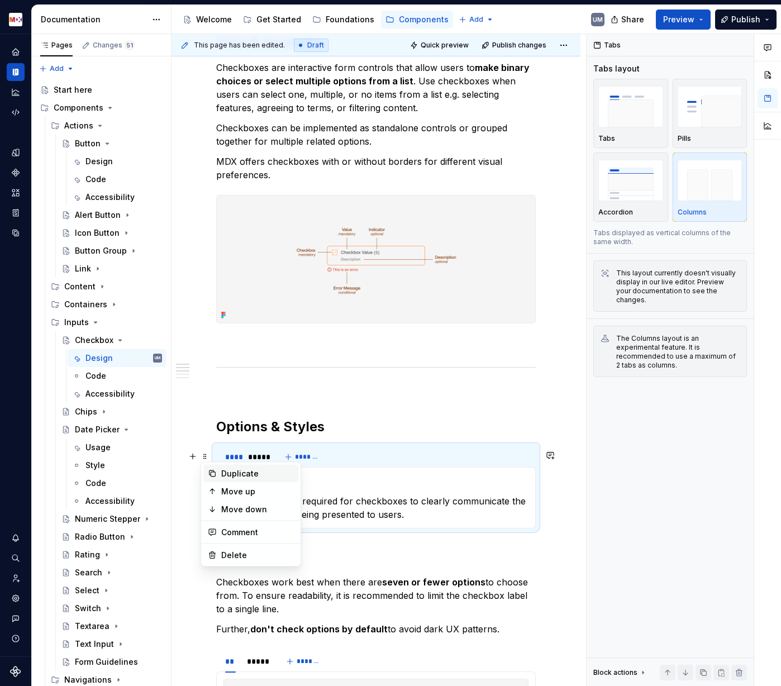
click at [218, 477] on div "Duplicate" at bounding box center [250, 474] width 95 height 18
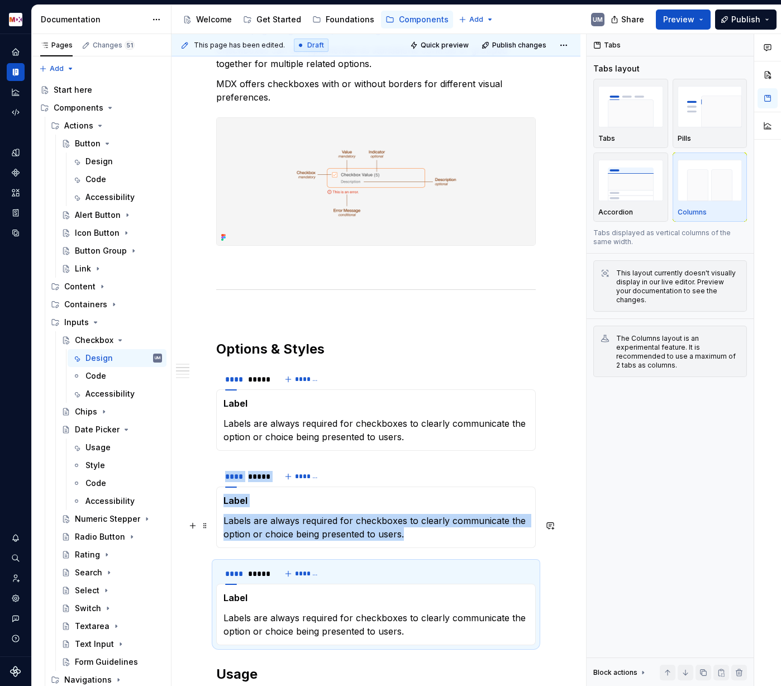
scroll to position [487, 0]
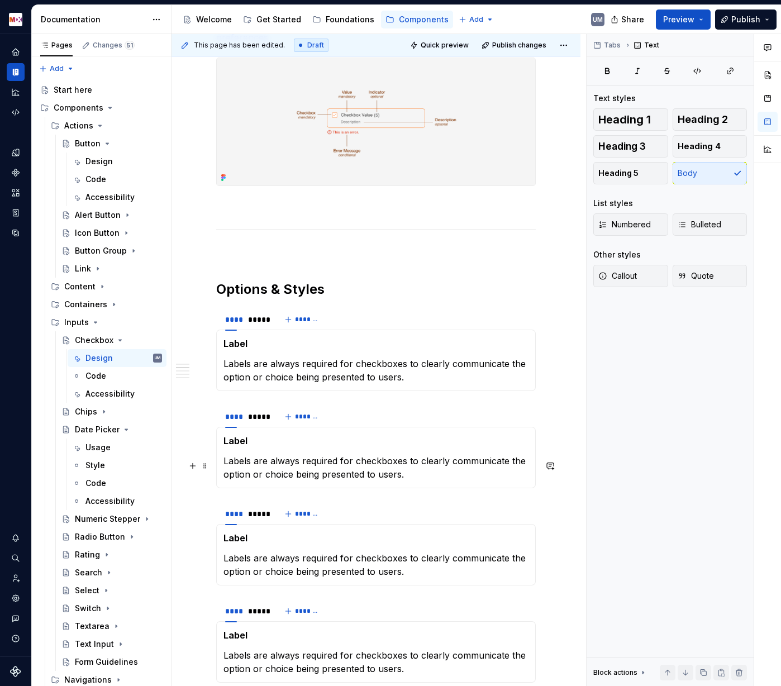
click at [405, 460] on p "Labels are always required for checkboxes to clearly communicate the option or …" at bounding box center [375, 467] width 305 height 27
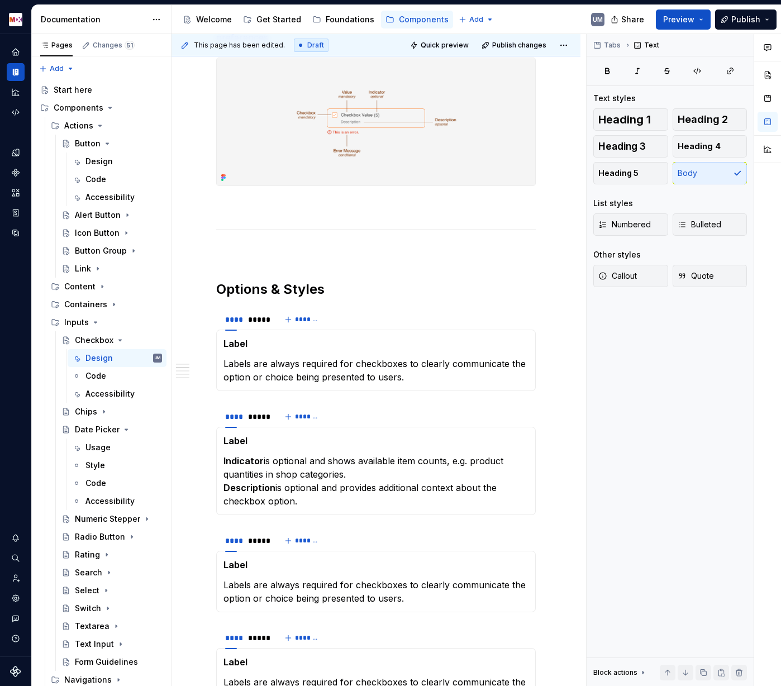
click at [241, 445] on strong "Label" at bounding box center [235, 440] width 24 height 11
click at [294, 531] on p "Labels are always required for checkboxes to clearly communicate the option or …" at bounding box center [375, 591] width 305 height 27
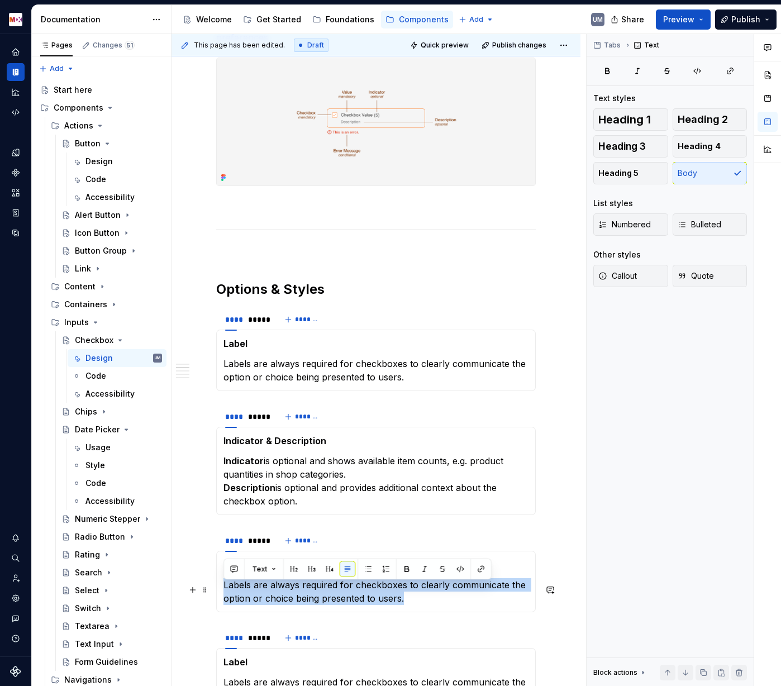
click at [294, 531] on p "Labels are always required for checkboxes to clearly communicate the option or …" at bounding box center [375, 591] width 305 height 27
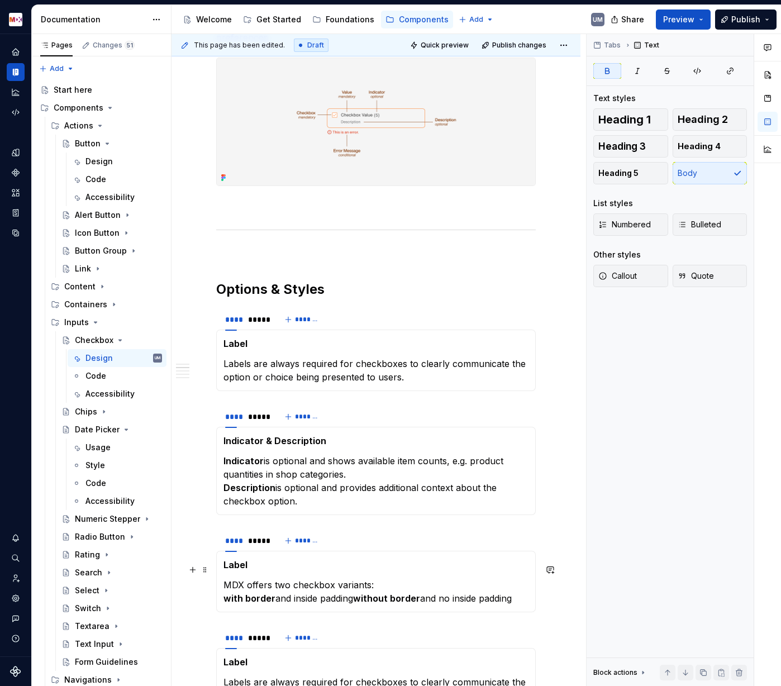
click at [230, 531] on strong "Label" at bounding box center [235, 564] width 24 height 11
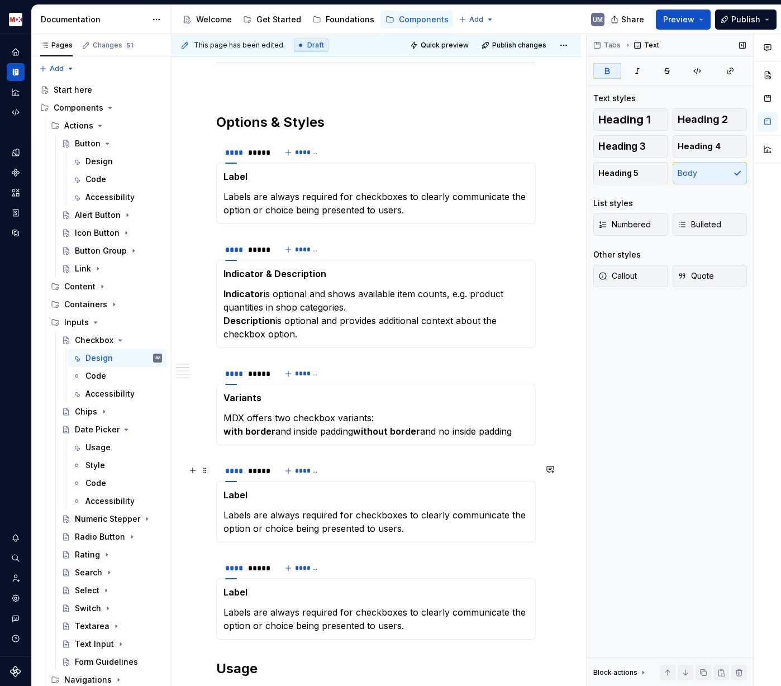
scroll to position [665, 0]
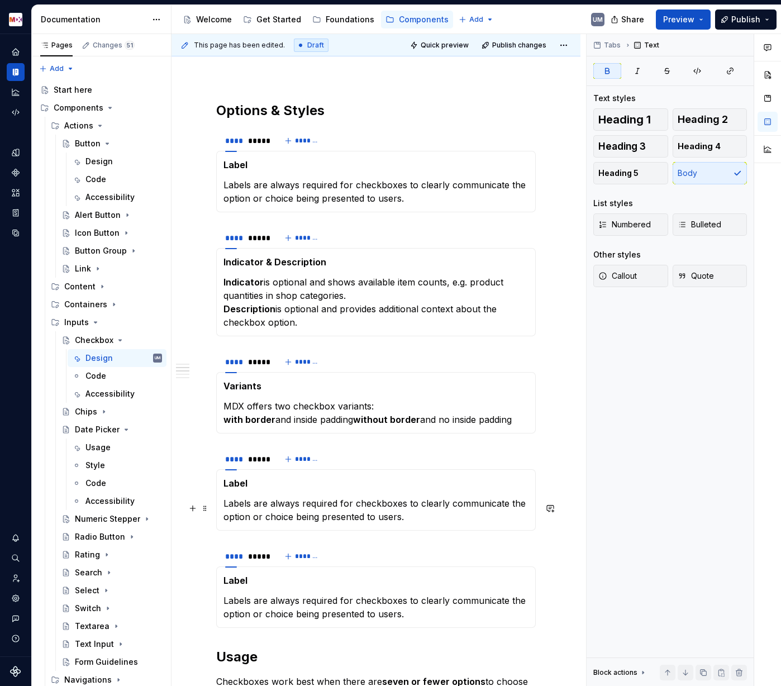
click at [276, 506] on p "Labels are always required for checkboxes to clearly communicate the option or …" at bounding box center [375, 510] width 305 height 27
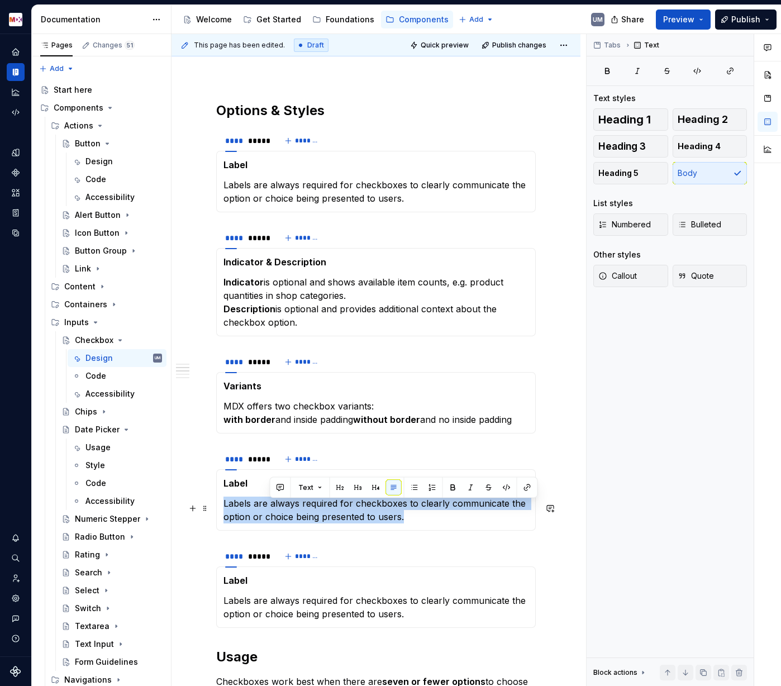
click at [276, 506] on p "Labels are always required for checkboxes to clearly communicate the option or …" at bounding box center [375, 510] width 305 height 27
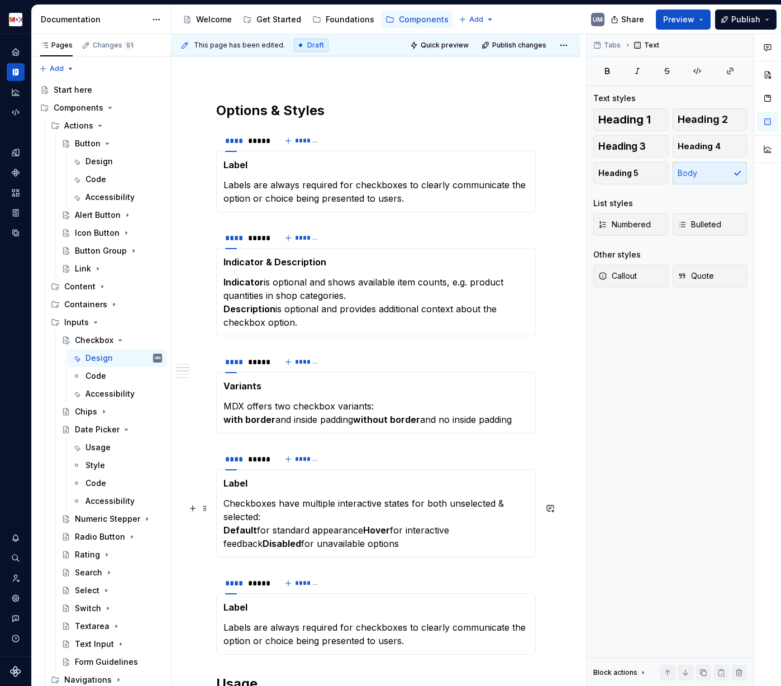
click at [225, 531] on strong "Default" at bounding box center [240, 530] width 34 height 11
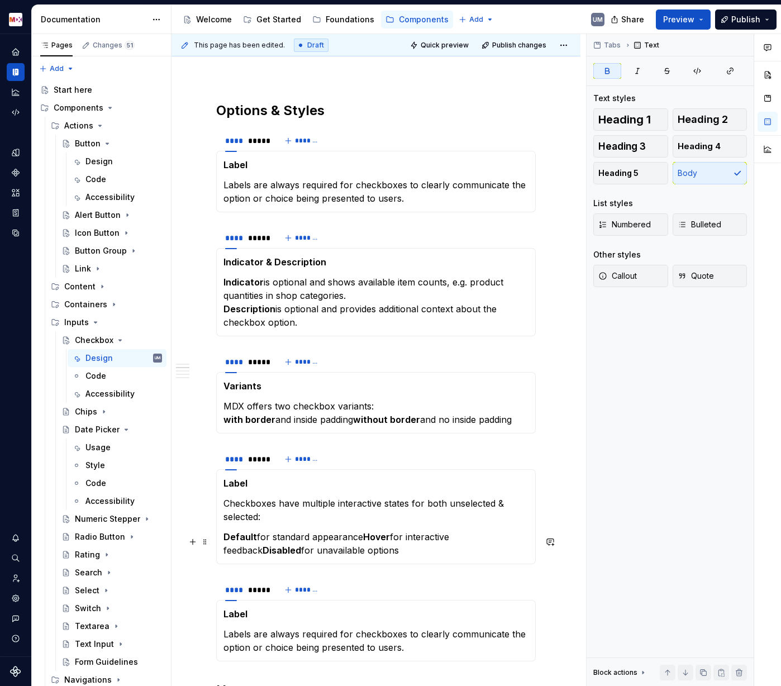
click at [366, 531] on strong "Hover" at bounding box center [376, 536] width 27 height 11
click at [356, 531] on strong "Disabled" at bounding box center [370, 550] width 39 height 11
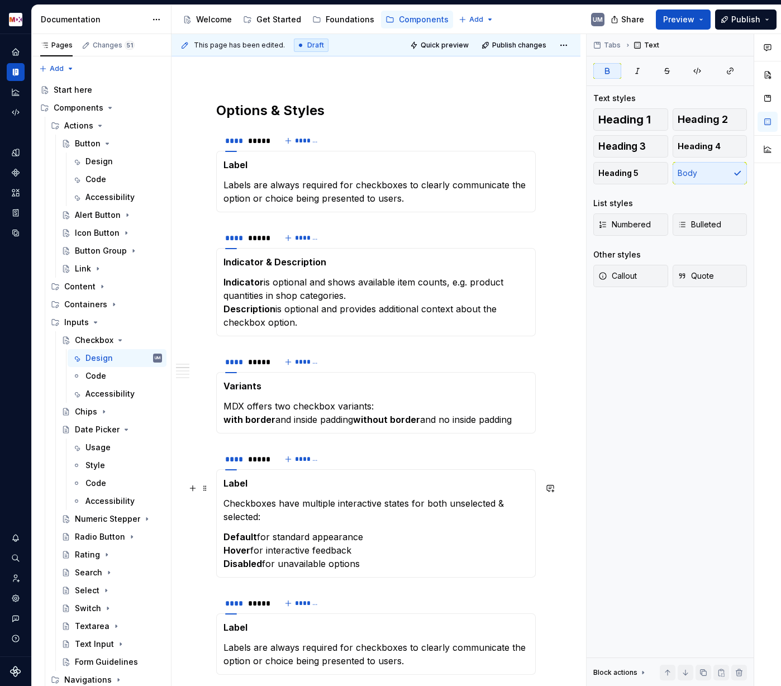
click at [240, 487] on strong "Label" at bounding box center [235, 483] width 24 height 11
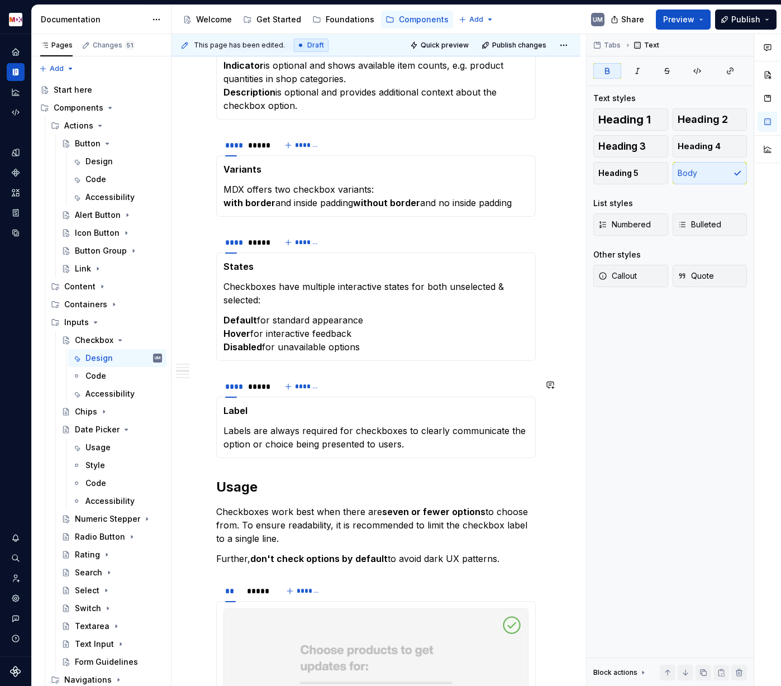
scroll to position [918, 0]
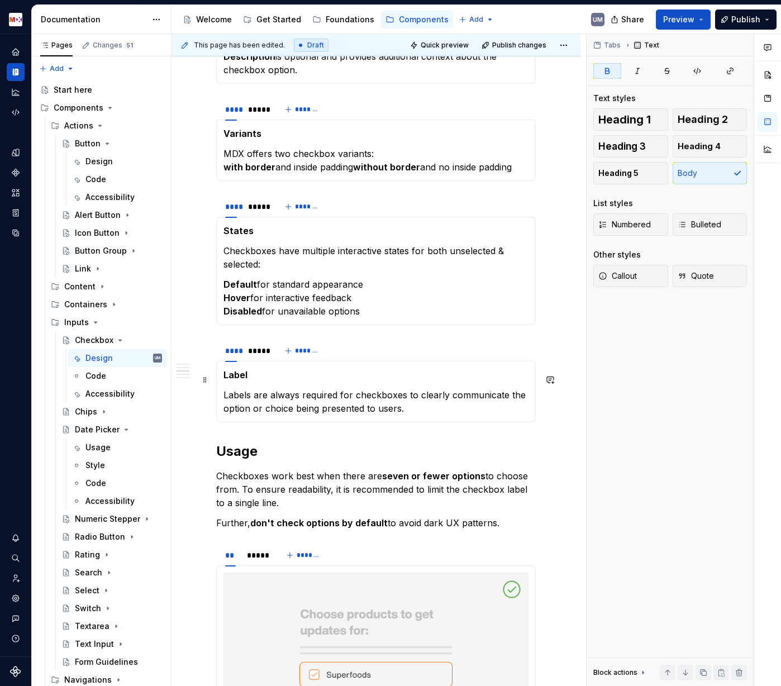
click at [237, 380] on strong "Label" at bounding box center [235, 374] width 24 height 11
click at [283, 409] on p "Labels are always required for checkboxes to clearly communicate the option or …" at bounding box center [375, 401] width 305 height 27
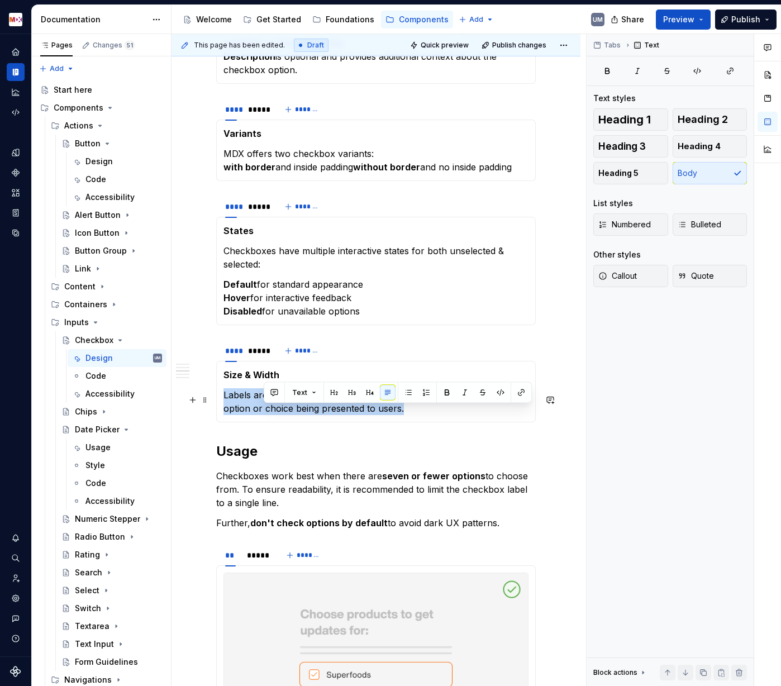
click at [283, 409] on p "Labels are always required for checkboxes to clearly communicate the option or …" at bounding box center [375, 401] width 305 height 27
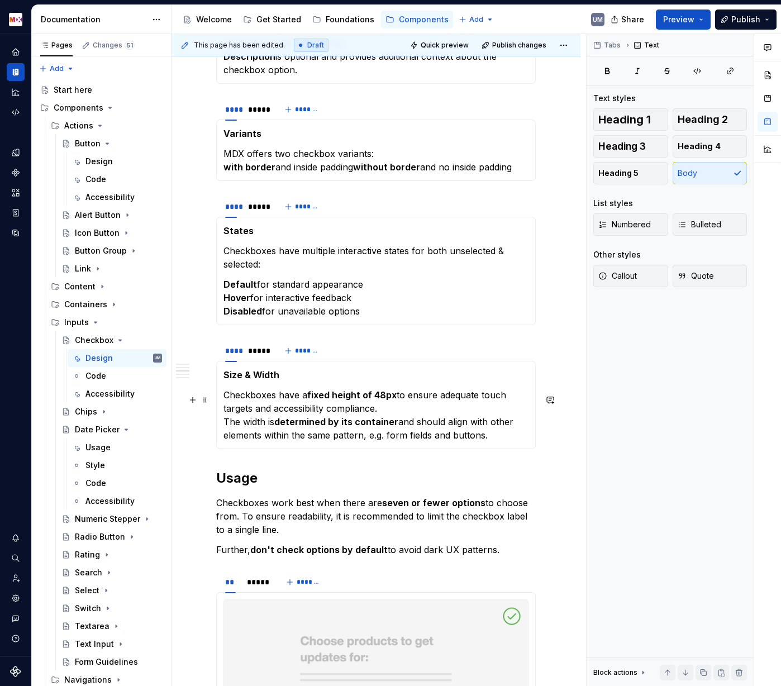
click at [226, 426] on p "Checkboxes have a fixed height of 48px to ensure adequate touch targets and acc…" at bounding box center [375, 415] width 305 height 54
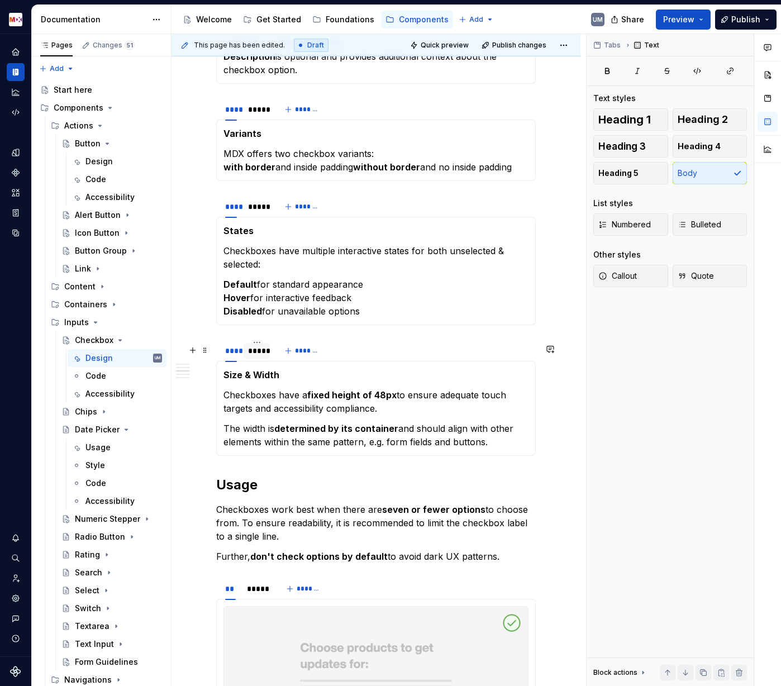
click at [255, 356] on div "*****" at bounding box center [256, 350] width 17 height 11
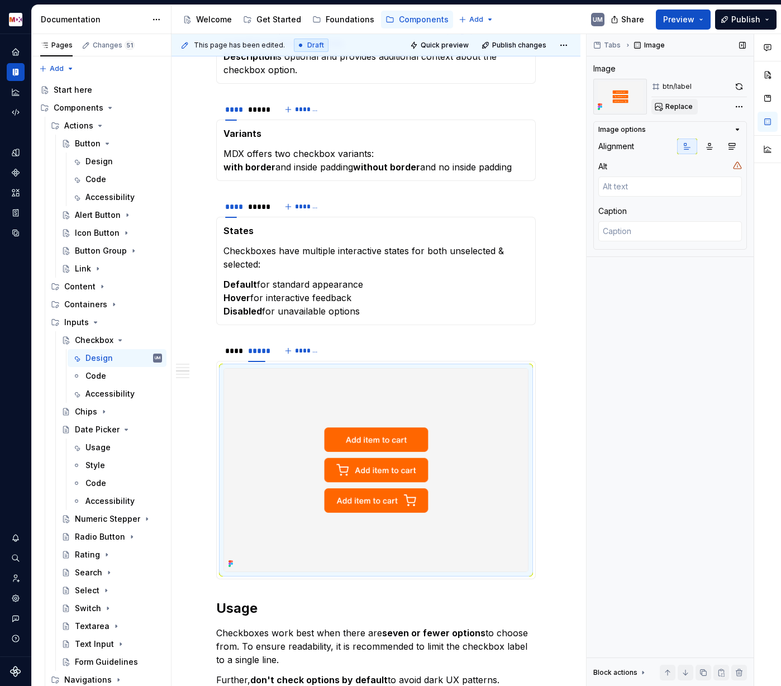
click at [680, 104] on span "Replace" at bounding box center [678, 106] width 27 height 9
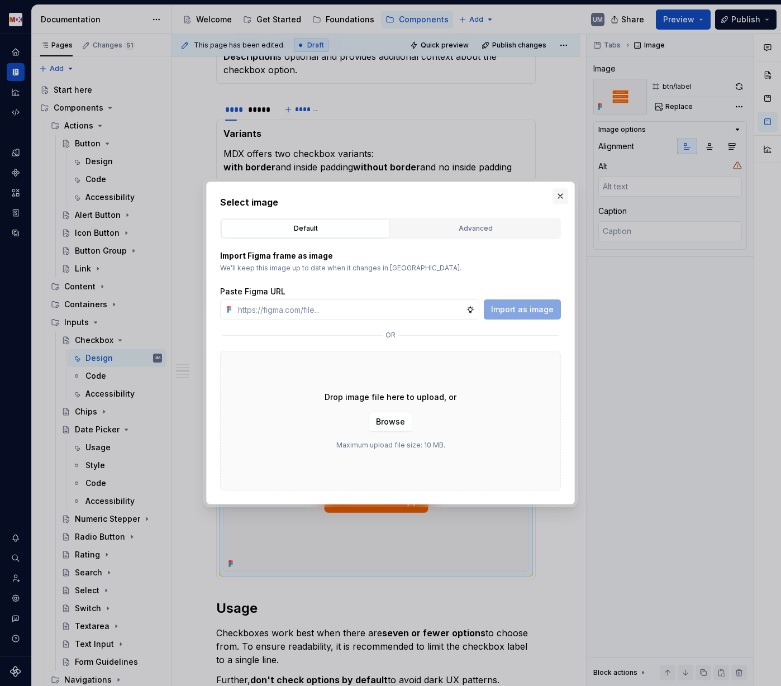
click at [560, 193] on button "button" at bounding box center [561, 196] width 16 height 16
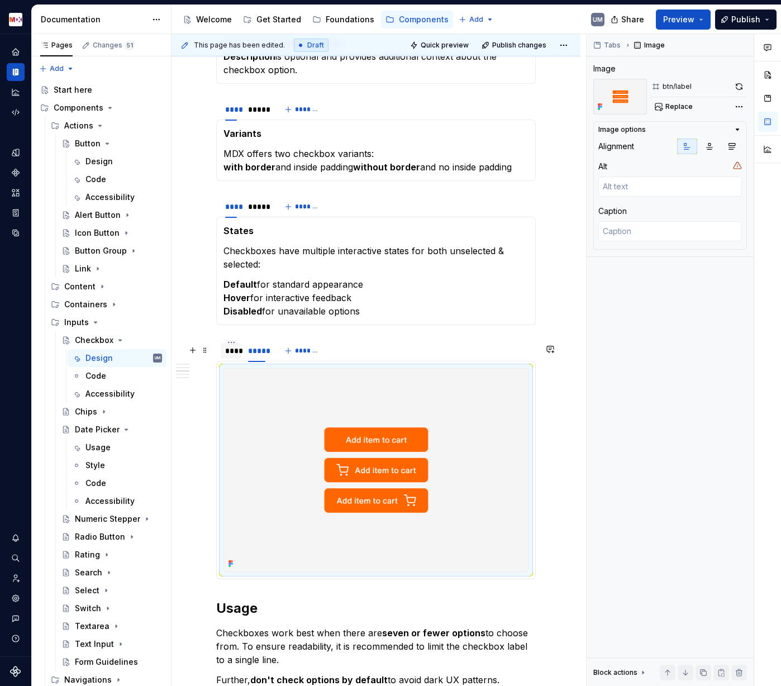
click at [237, 356] on div "****" at bounding box center [231, 351] width 21 height 16
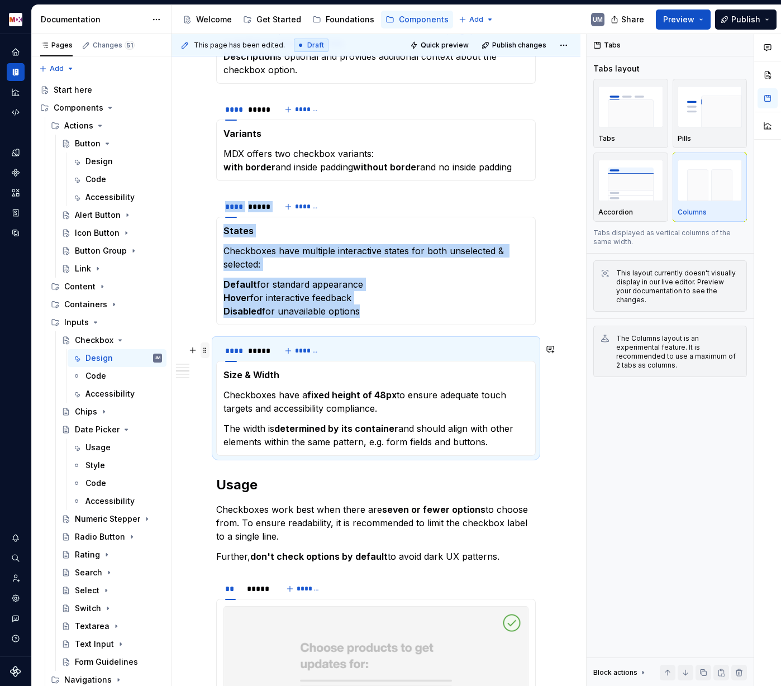
click at [206, 354] on span at bounding box center [205, 350] width 9 height 16
click at [213, 365] on icon at bounding box center [212, 367] width 6 height 6
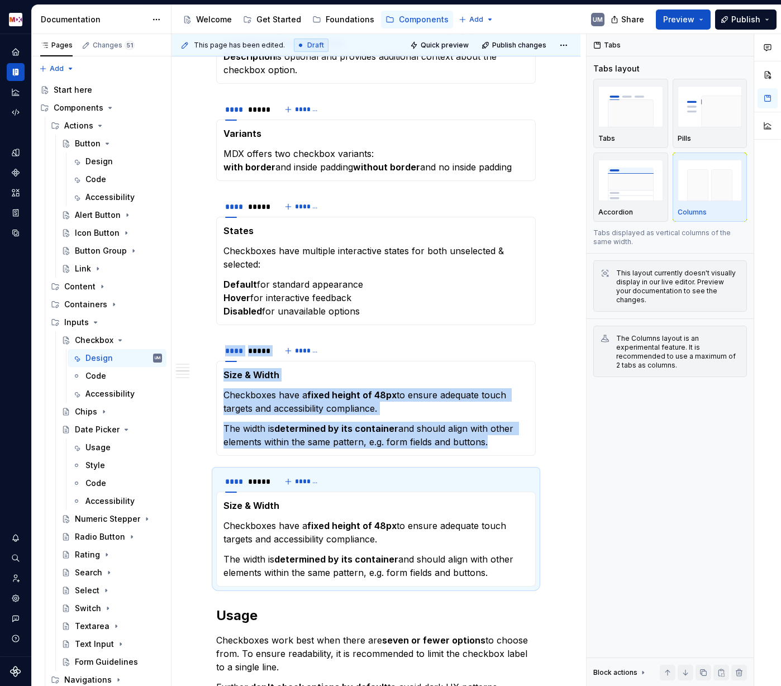
click at [250, 511] on strong "Size & Width" at bounding box center [251, 505] width 56 height 11
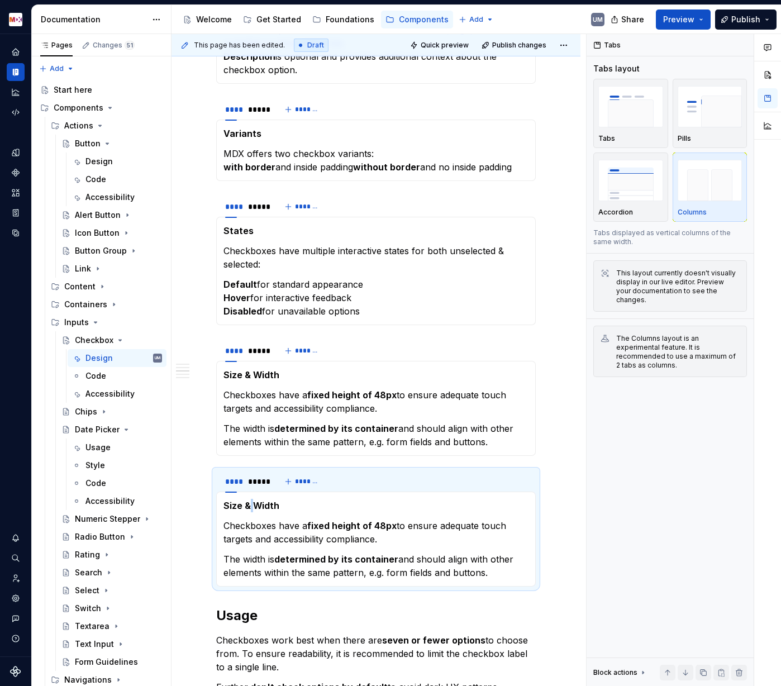
click at [250, 511] on strong "Size & Width" at bounding box center [251, 505] width 56 height 11
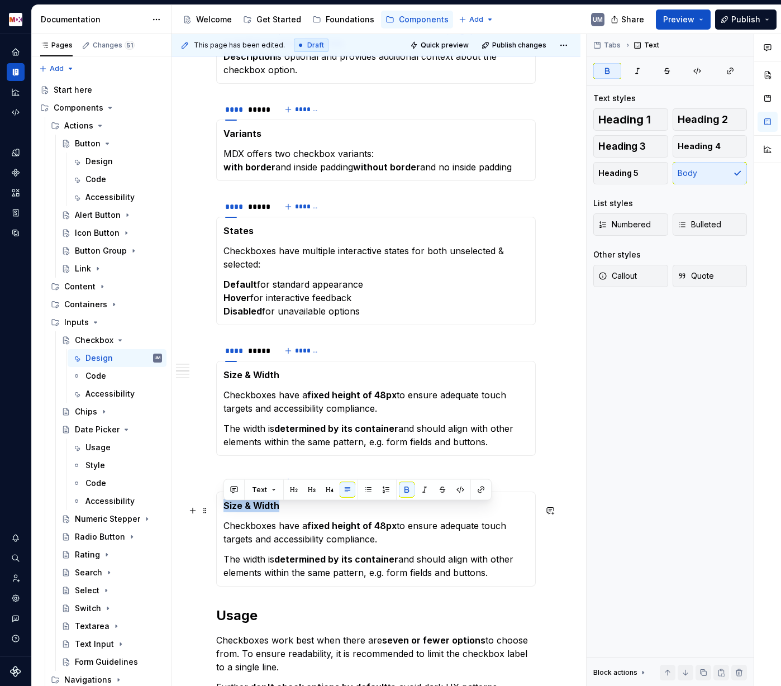
click at [250, 511] on strong "Size & Width" at bounding box center [251, 505] width 56 height 11
click at [399, 531] on p "Checkboxes have a fixed height of 48px to ensure adequate touch targets and acc…" at bounding box center [375, 532] width 305 height 27
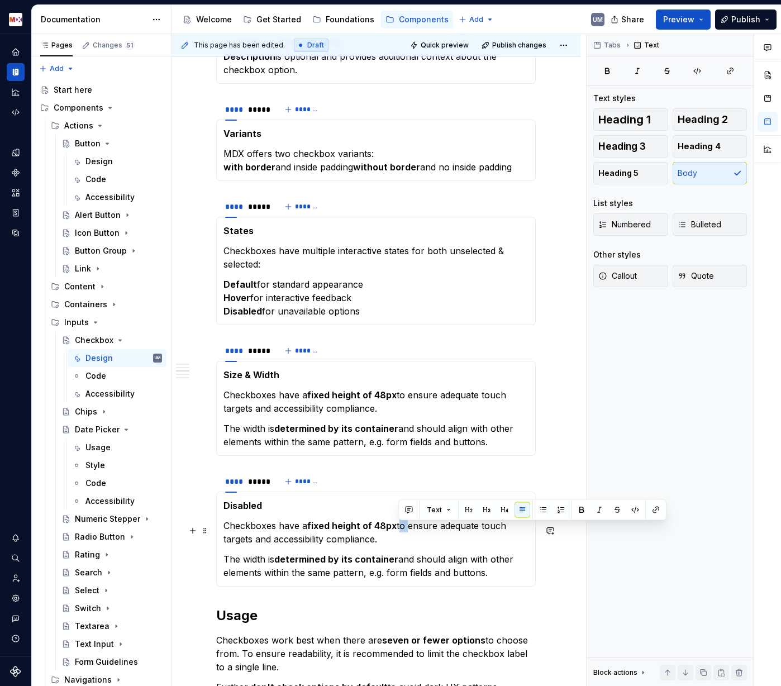
click at [399, 531] on p "Checkboxes have a fixed height of 48px to ensure adequate touch targets and acc…" at bounding box center [375, 532] width 305 height 27
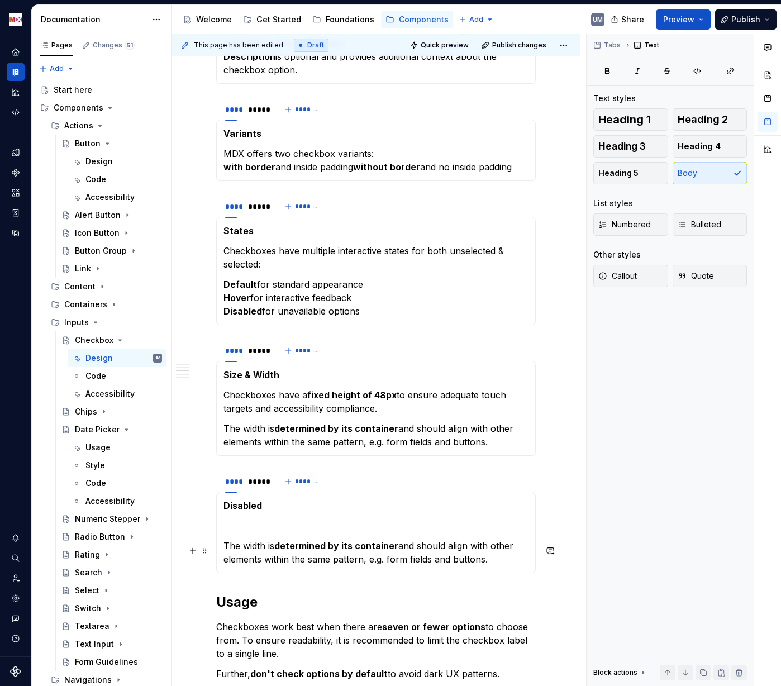
click at [301, 531] on p "The width is determined by its container and should align with other elements w…" at bounding box center [375, 552] width 305 height 27
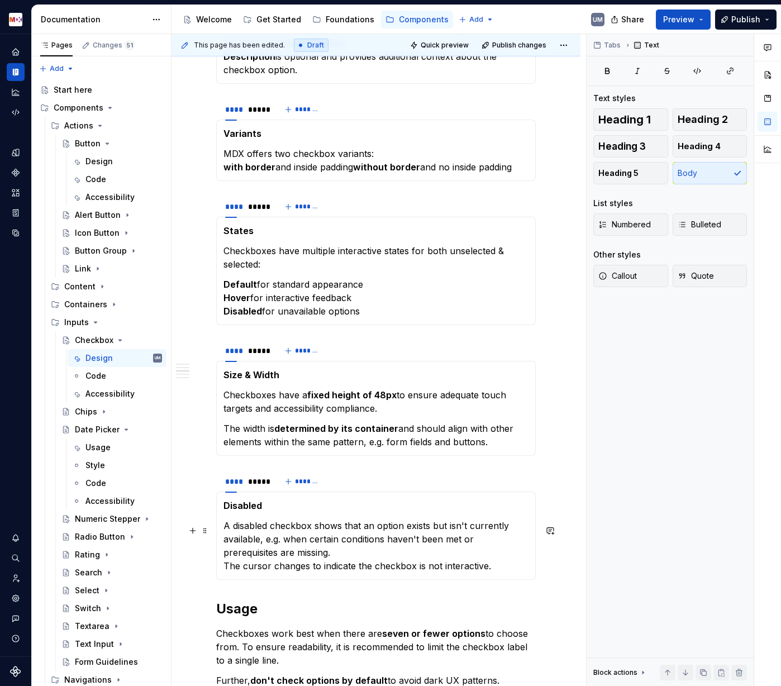
click at [225, 531] on p "A disabled checkbox shows that an option exists but isn't currently available, …" at bounding box center [375, 546] width 305 height 54
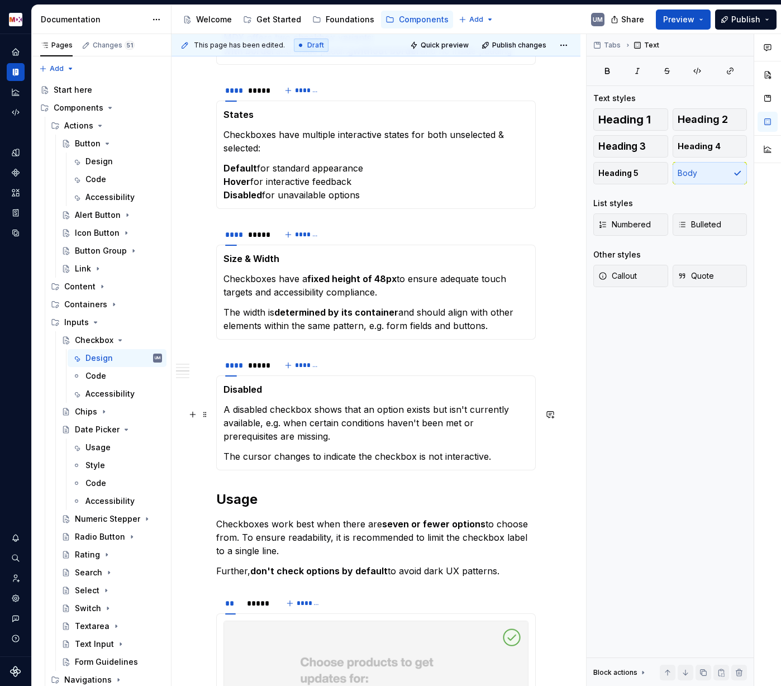
scroll to position [1035, 0]
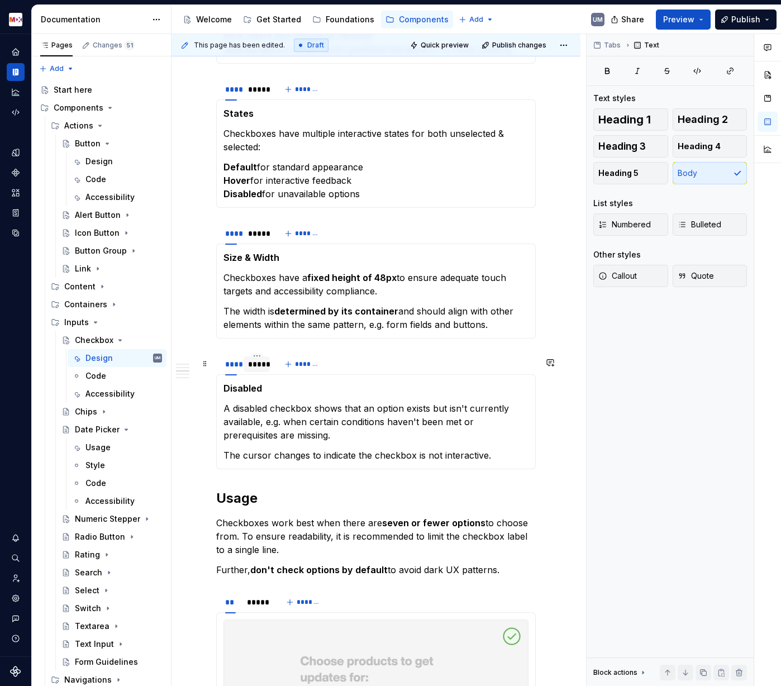
click at [259, 370] on div "*****" at bounding box center [256, 364] width 17 height 11
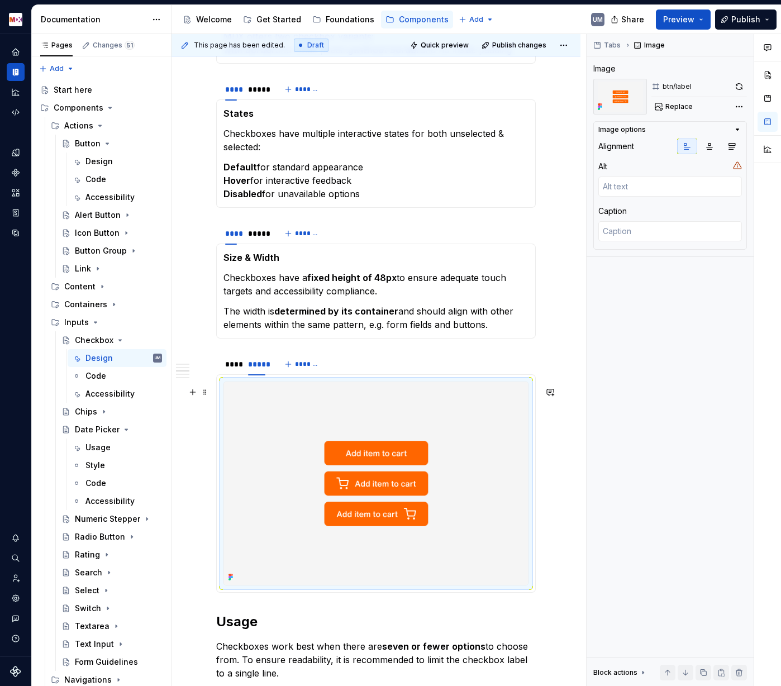
click at [320, 453] on img at bounding box center [376, 483] width 304 height 203
click at [738, 83] on button "button" at bounding box center [739, 87] width 16 height 16
click at [669, 106] on div "Replace" at bounding box center [699, 107] width 96 height 16
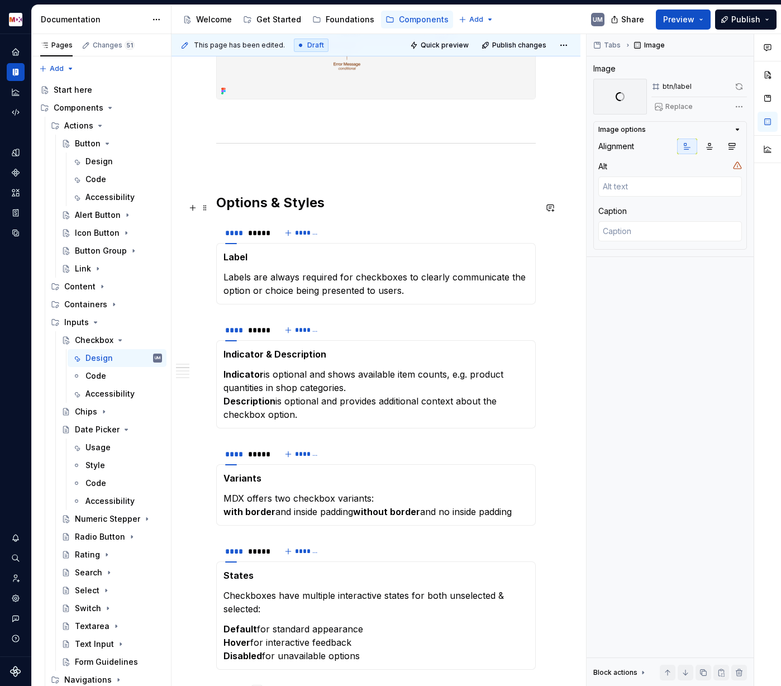
scroll to position [528, 0]
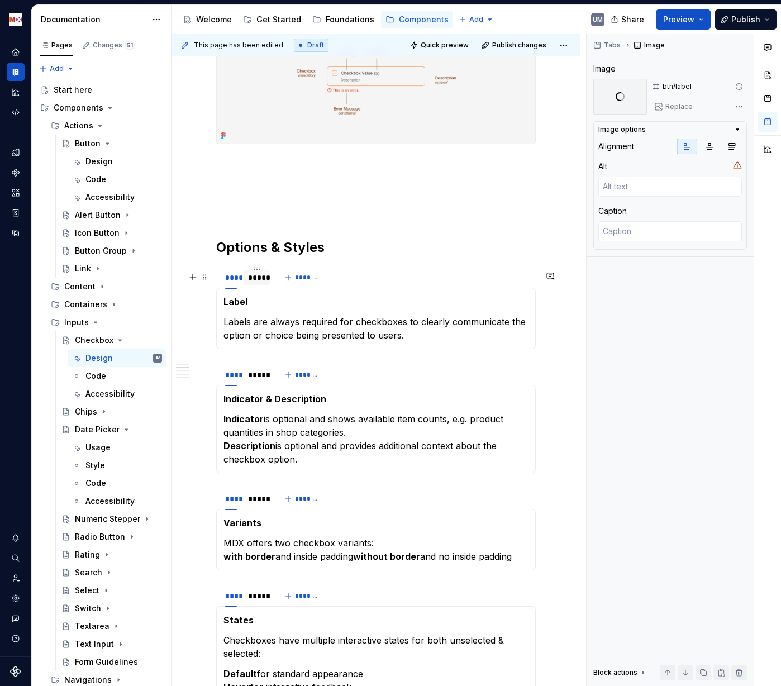
click at [258, 283] on div "*****" at bounding box center [256, 277] width 17 height 11
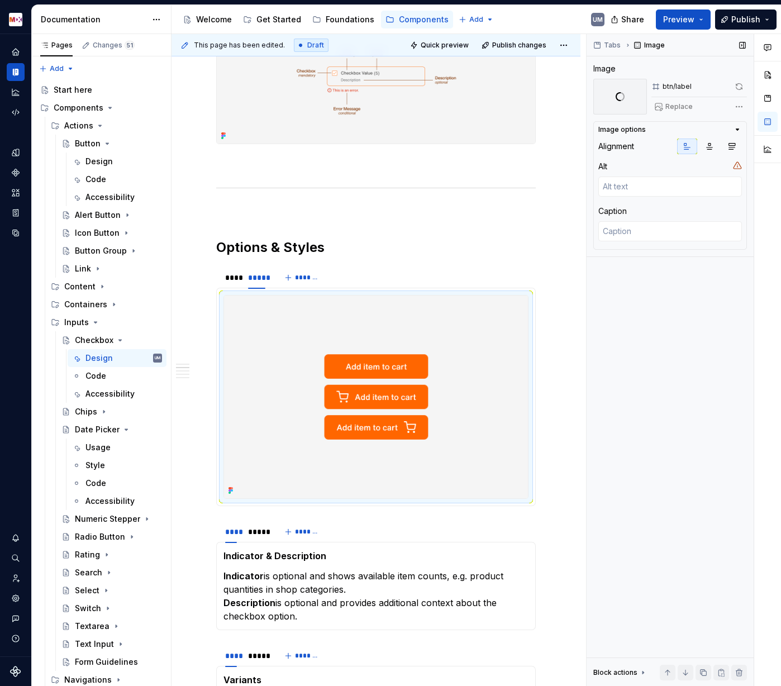
click at [671, 107] on div "Replace" at bounding box center [699, 107] width 96 height 16
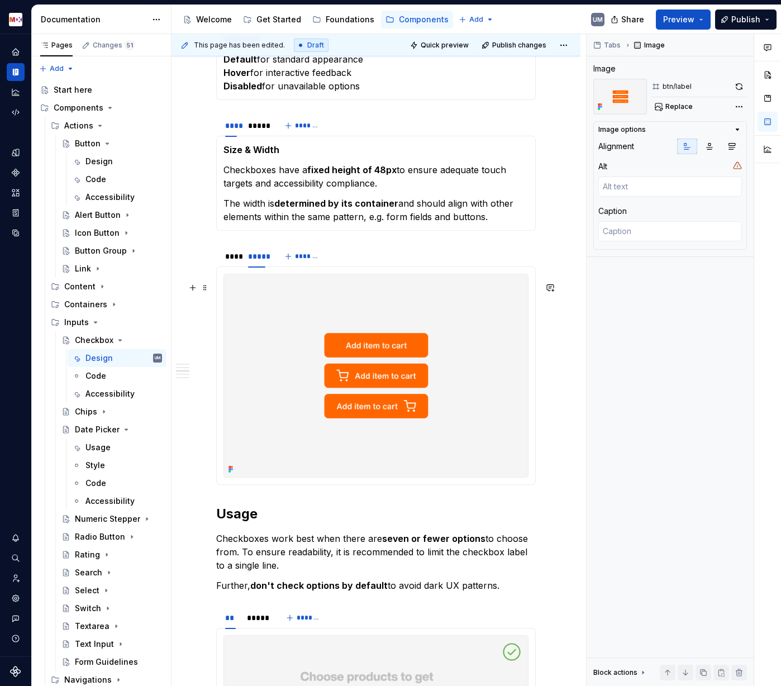
scroll to position [1429, 0]
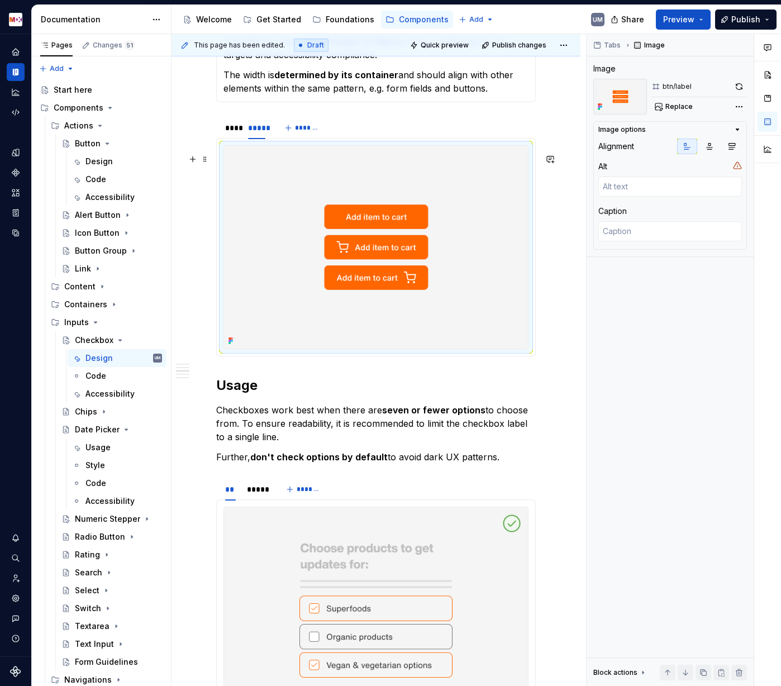
click at [327, 297] on img at bounding box center [376, 247] width 304 height 203
click at [688, 106] on span "Replace" at bounding box center [678, 106] width 27 height 9
type textarea "*"
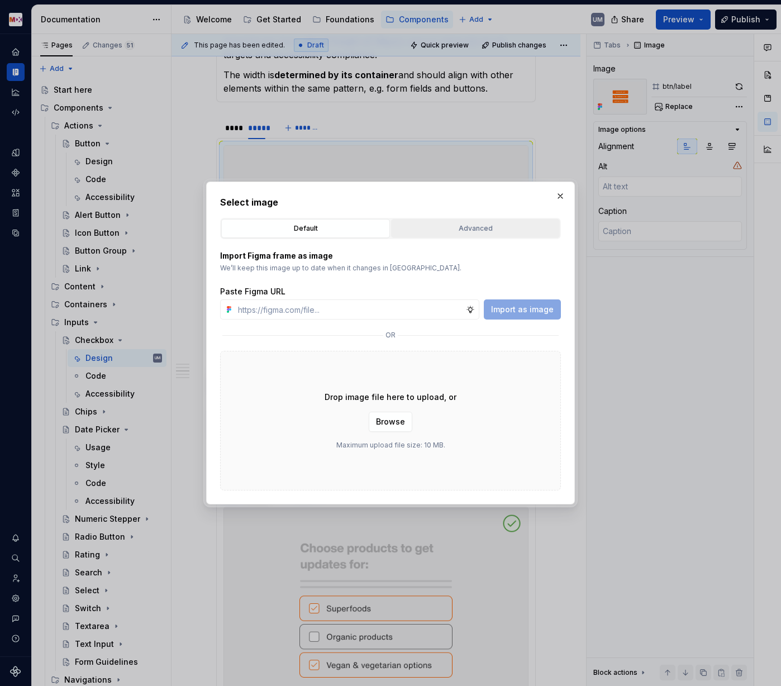
click at [474, 226] on div "Advanced" at bounding box center [475, 228] width 161 height 11
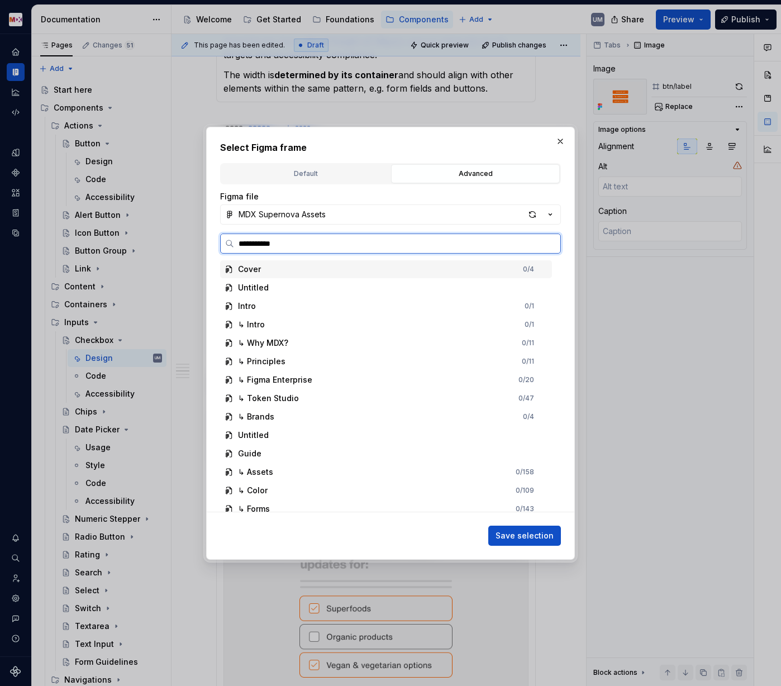
type input "**********"
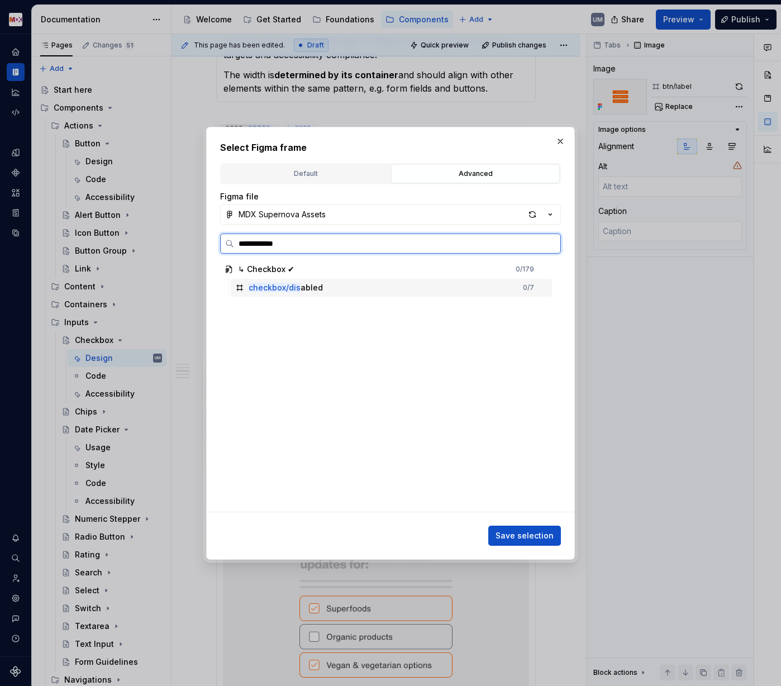
click at [288, 283] on mark "checkbox/dis" at bounding box center [275, 287] width 52 height 9
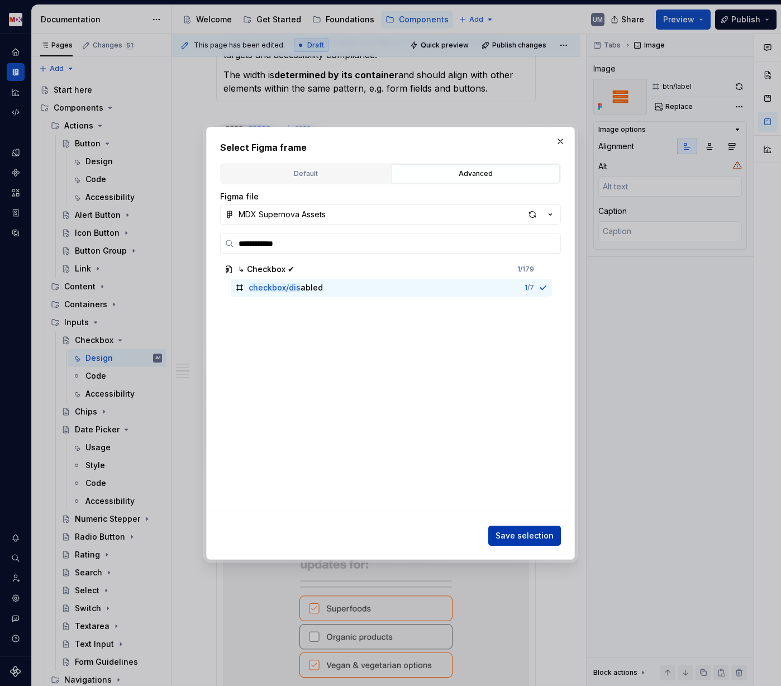
click at [521, 527] on button "Save selection" at bounding box center [524, 536] width 73 height 20
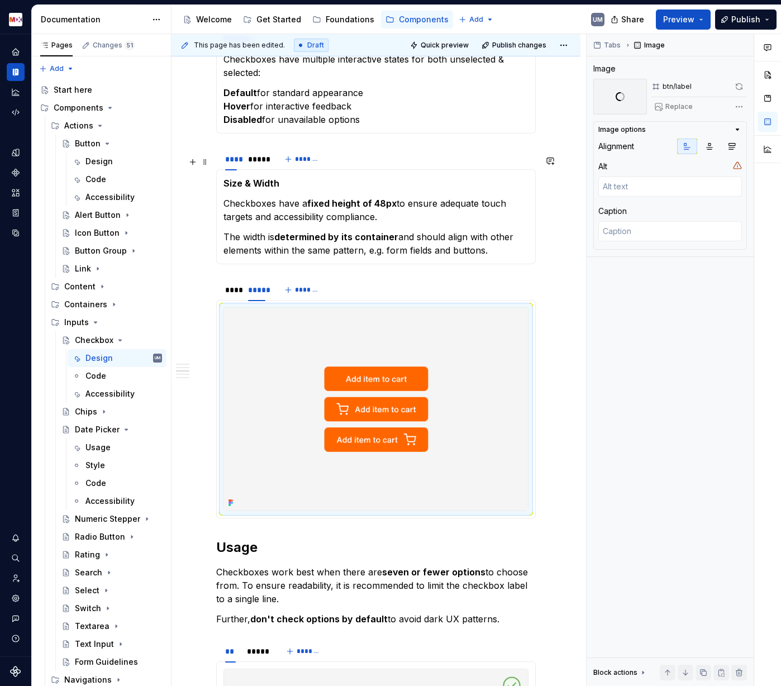
scroll to position [1211, 0]
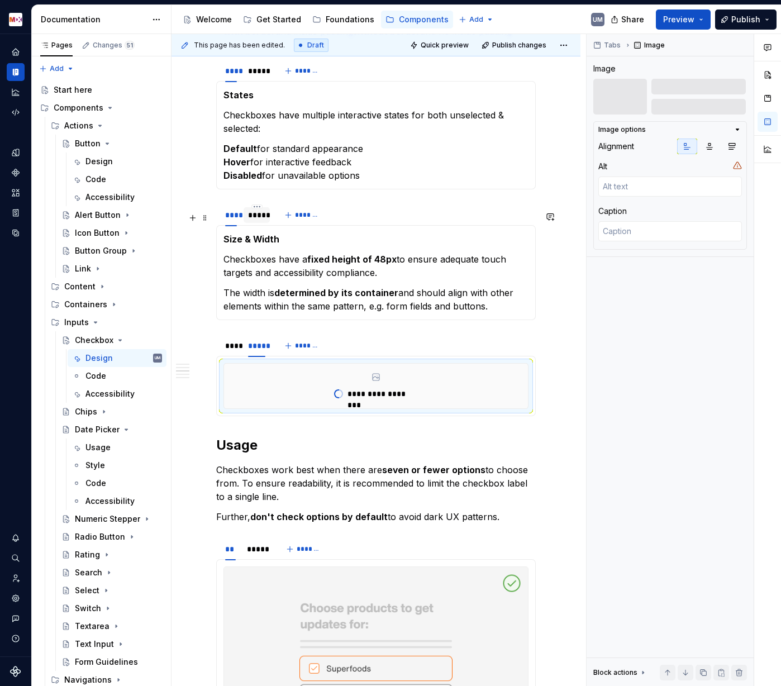
click at [258, 221] on div "*****" at bounding box center [256, 214] width 17 height 11
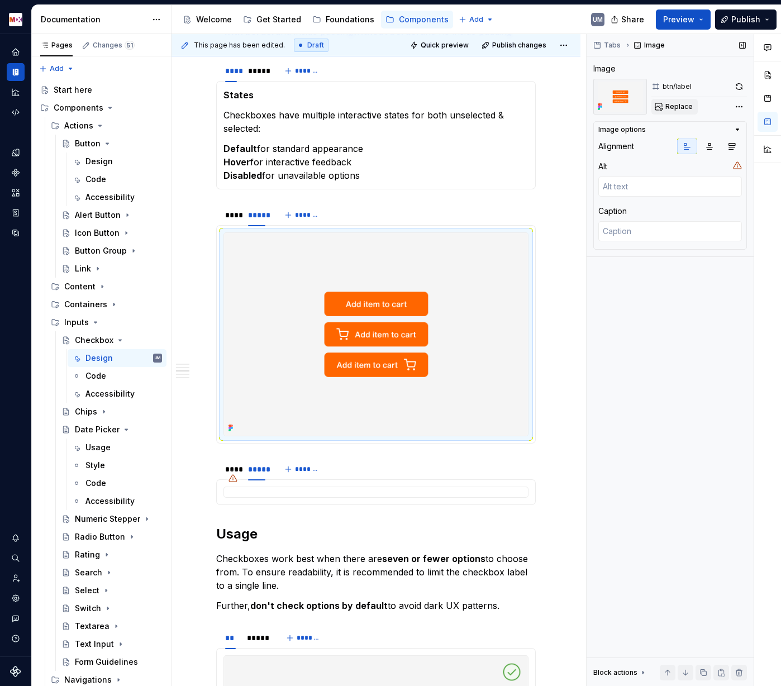
click at [681, 106] on span "Replace" at bounding box center [678, 106] width 27 height 9
type textarea "*"
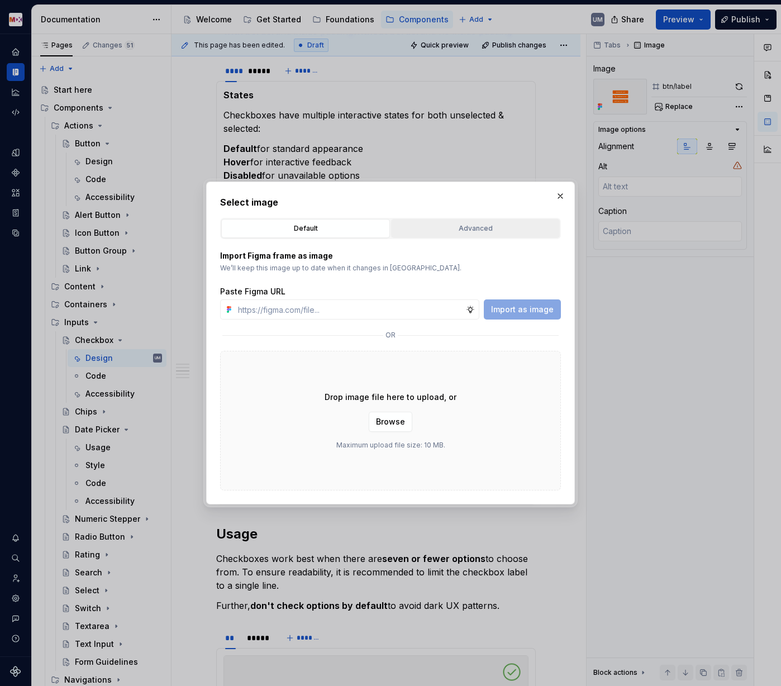
click at [482, 232] on div "Advanced" at bounding box center [475, 228] width 161 height 11
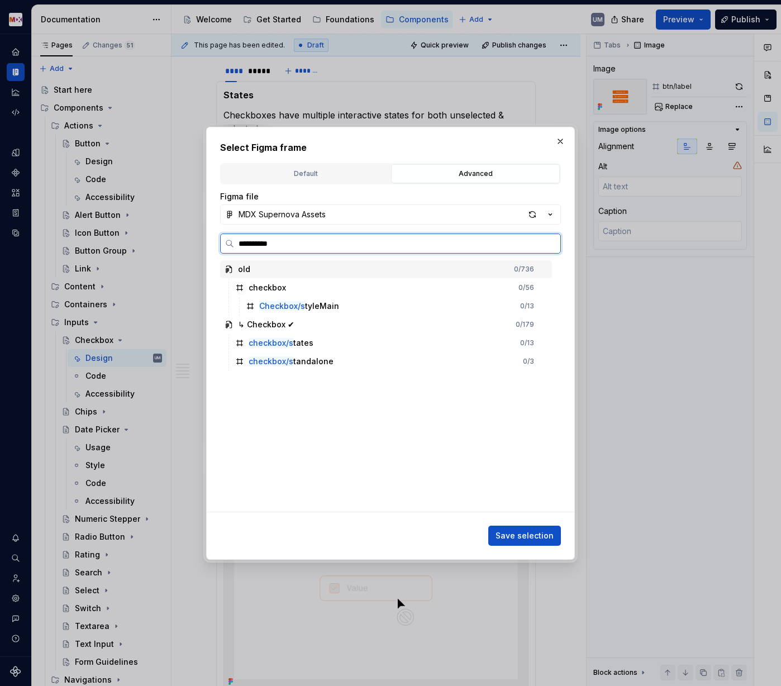
type input "**********"
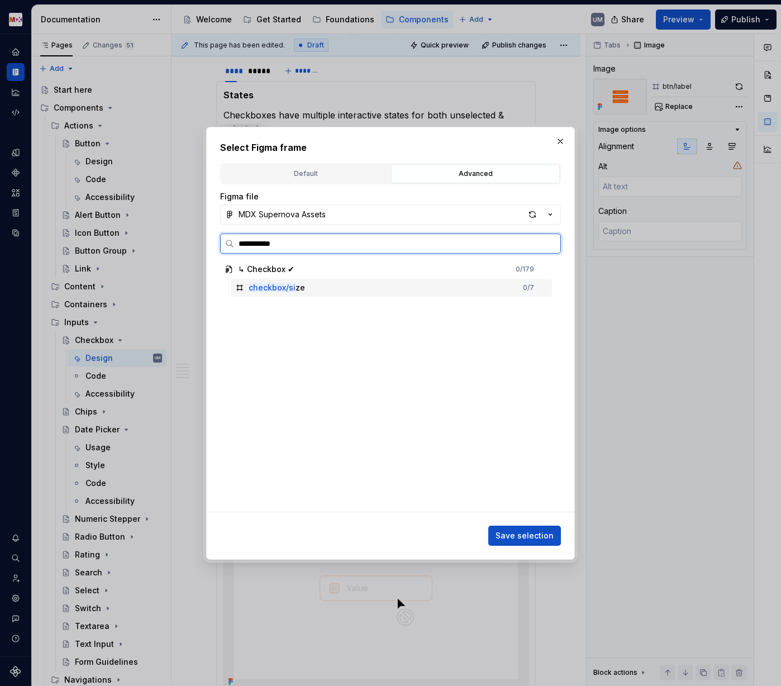
click at [277, 284] on mark "checkbox/si" at bounding box center [272, 287] width 47 height 9
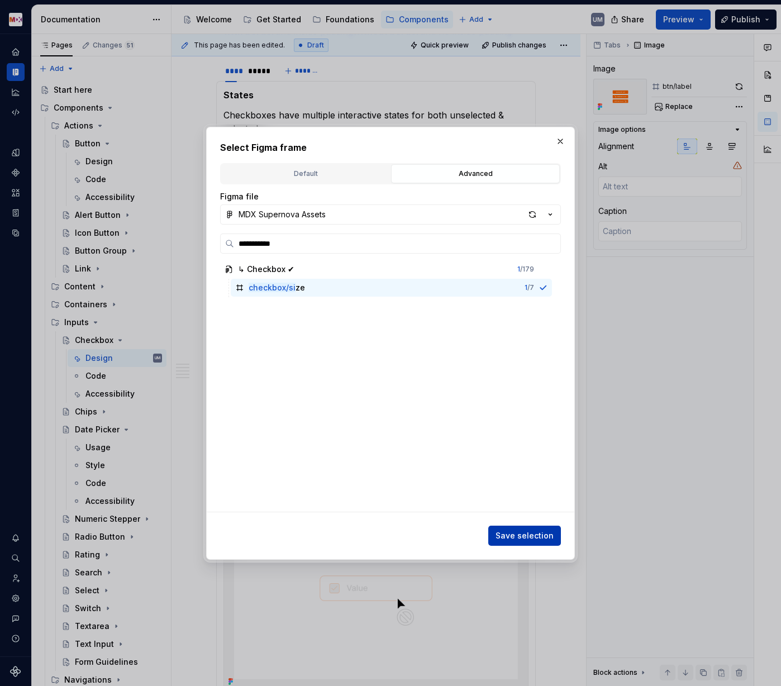
click at [522, 531] on span "Save selection" at bounding box center [525, 535] width 58 height 11
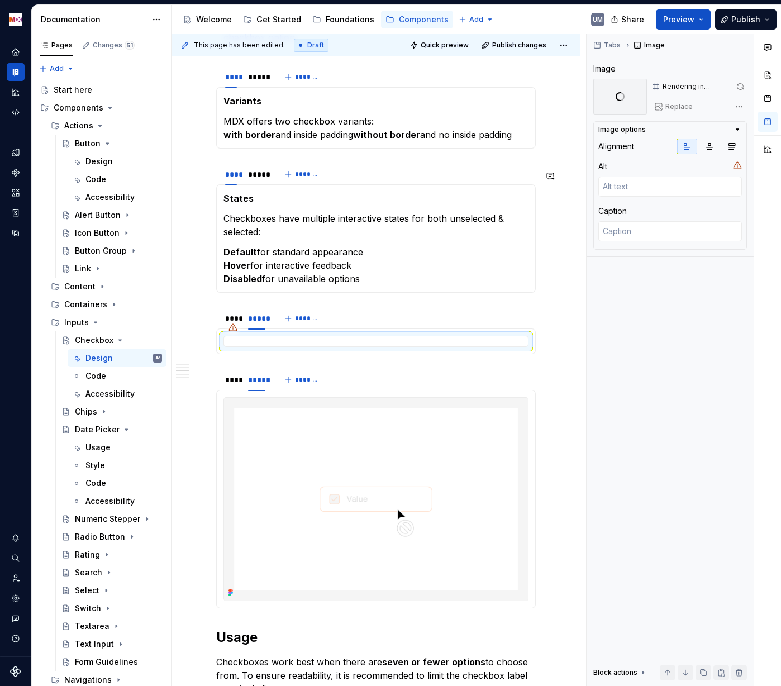
scroll to position [1104, 0]
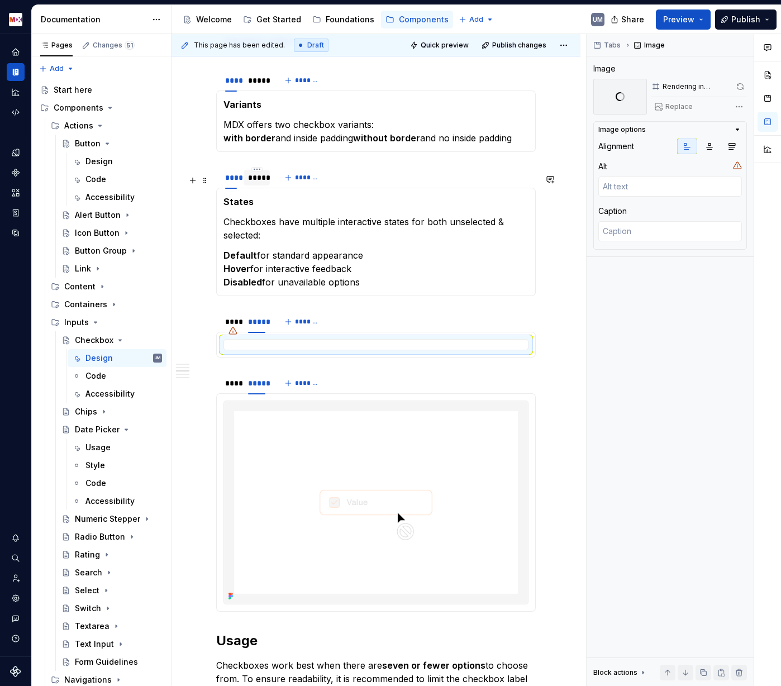
click at [259, 183] on div "*****" at bounding box center [256, 177] width 17 height 11
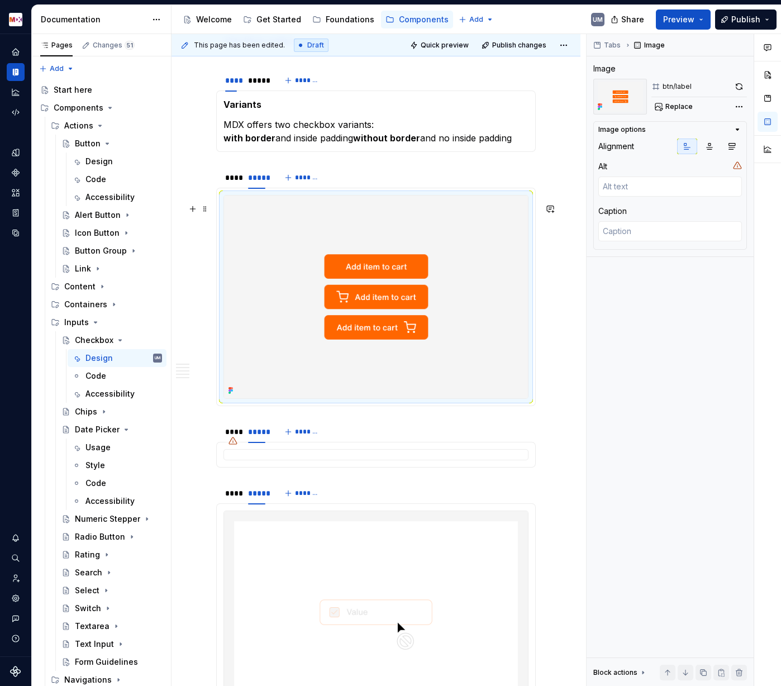
click at [276, 299] on img at bounding box center [376, 297] width 304 height 203
click at [669, 111] on span "Replace" at bounding box center [678, 106] width 27 height 9
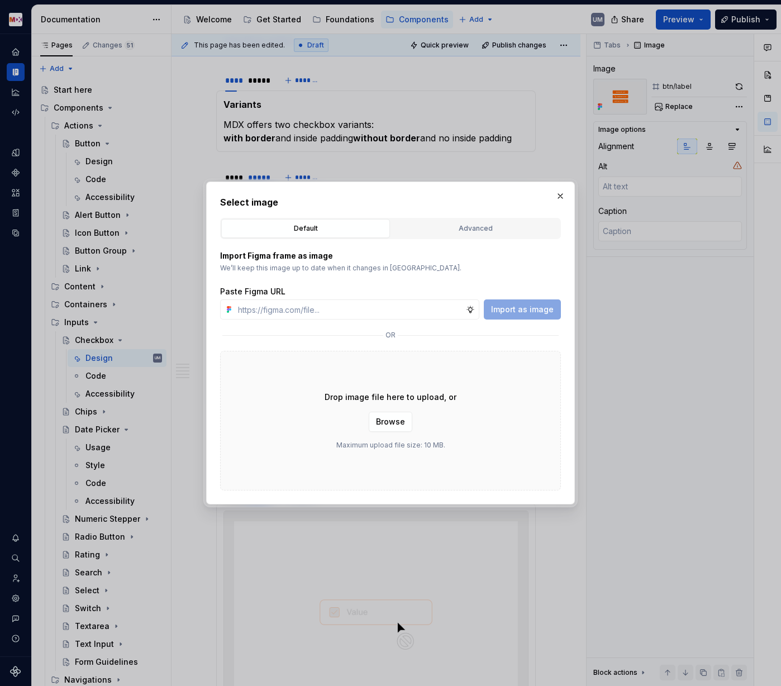
type textarea "*"
type input "checkbox/"
click at [459, 232] on div "Advanced" at bounding box center [475, 228] width 161 height 11
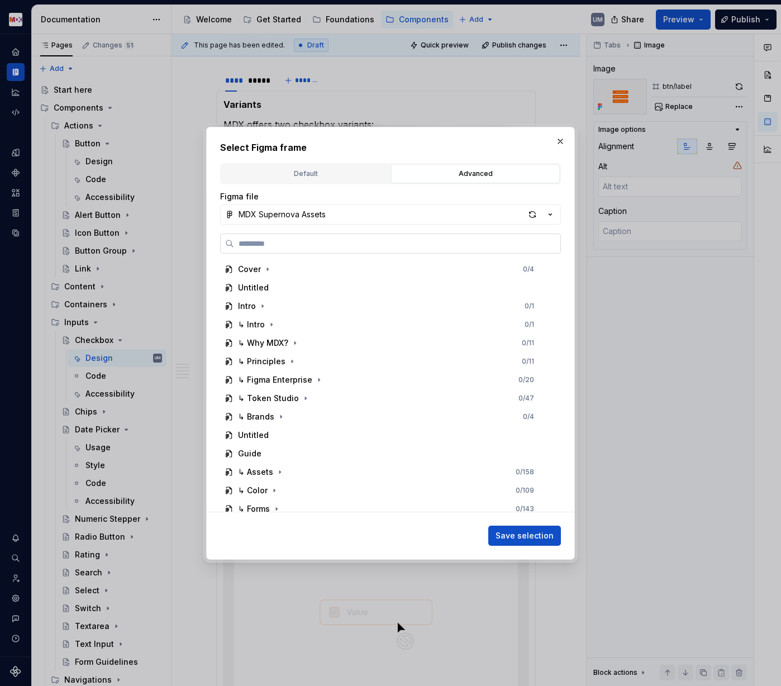
paste input "*********"
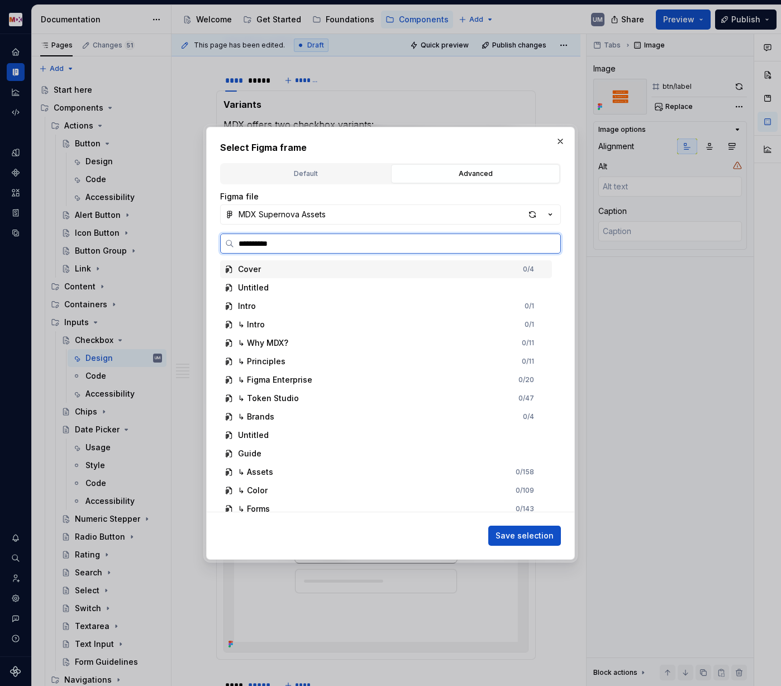
type input "**********"
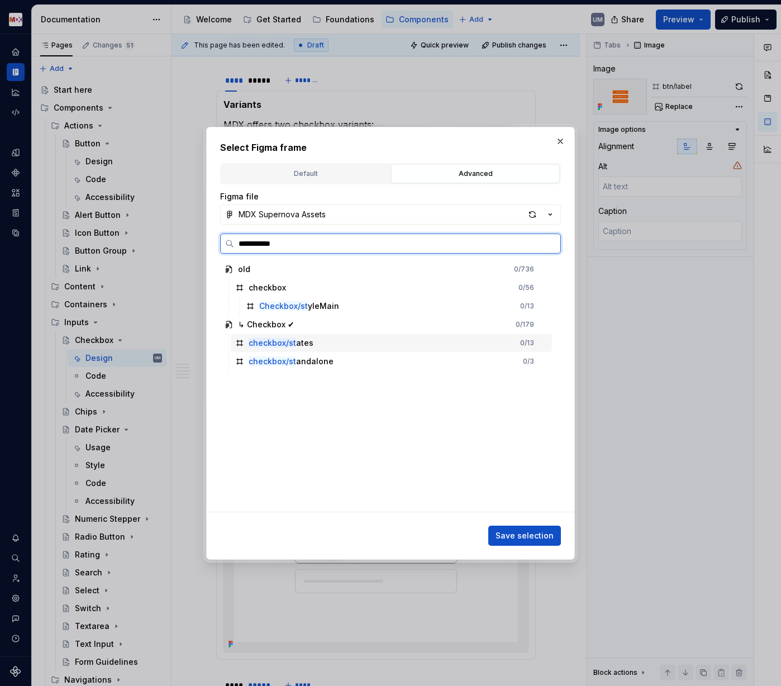
click at [307, 345] on div "checkbox/st ates" at bounding box center [281, 342] width 65 height 11
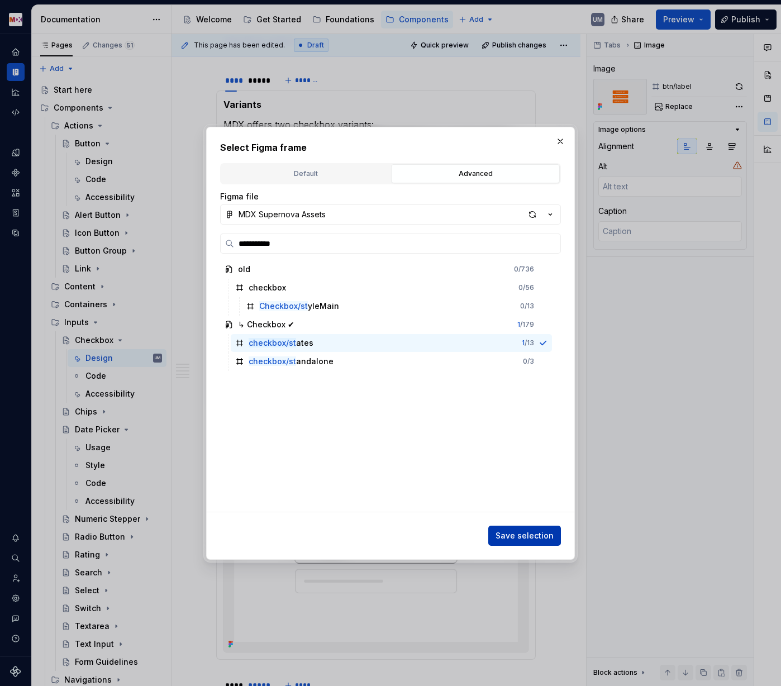
click at [536, 531] on span "Save selection" at bounding box center [525, 535] width 58 height 11
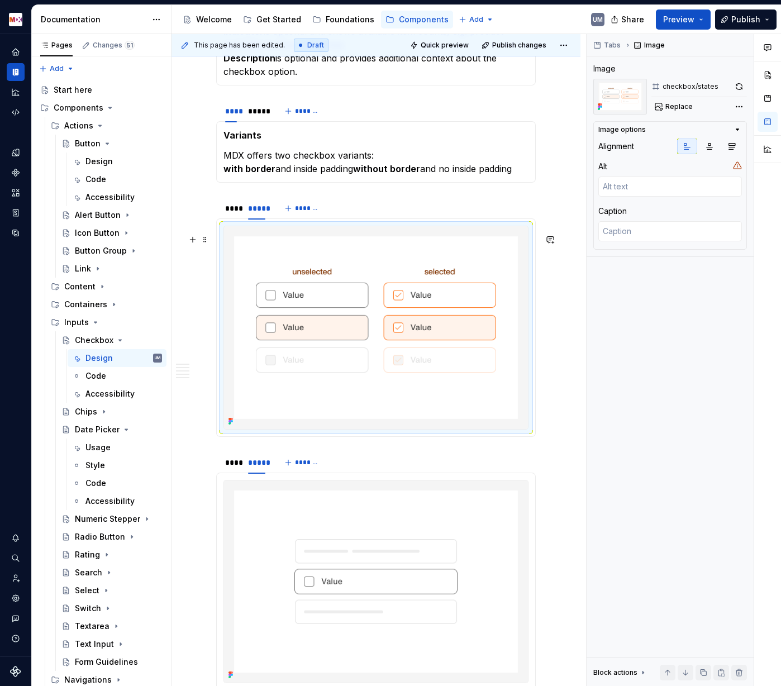
scroll to position [1047, 0]
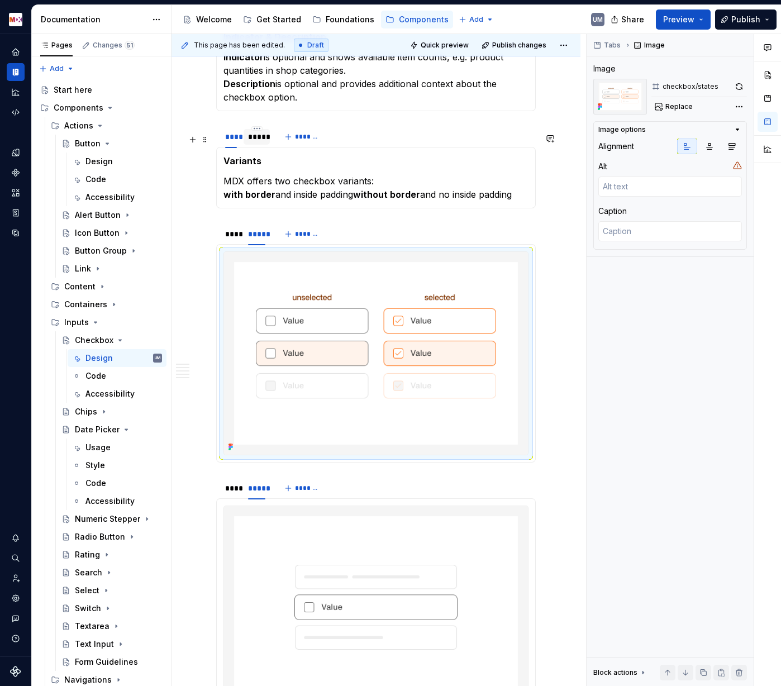
click at [258, 142] on div "*****" at bounding box center [256, 136] width 17 height 11
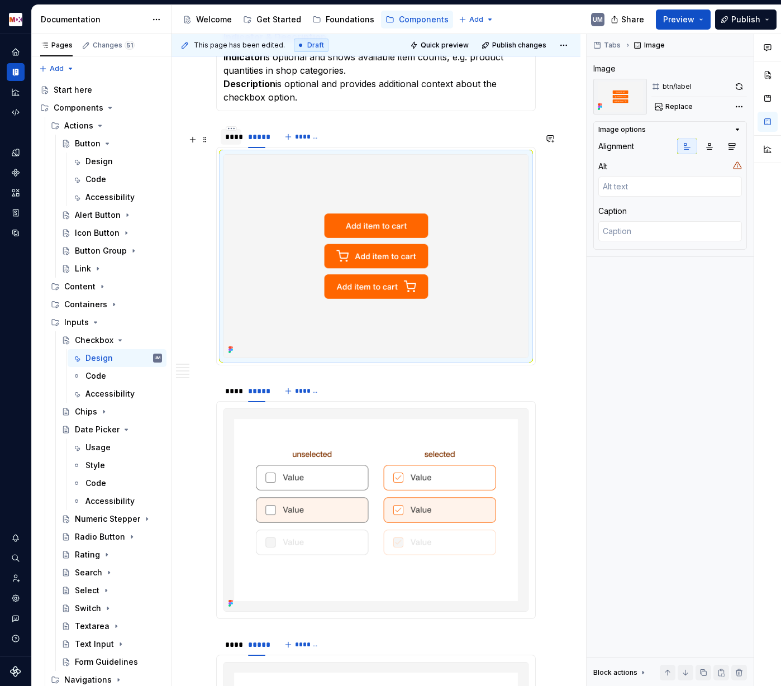
click at [229, 142] on div "****" at bounding box center [231, 136] width 12 height 11
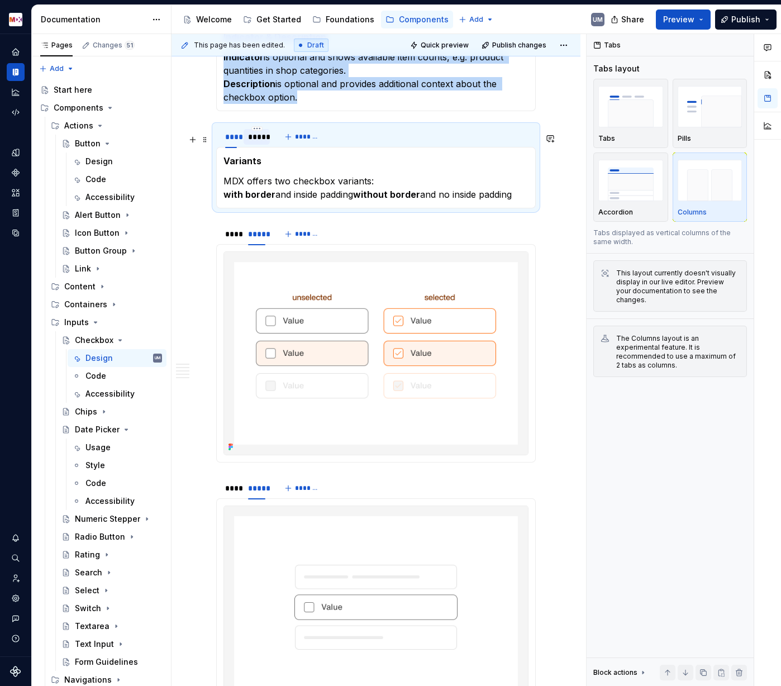
click at [256, 142] on div "*****" at bounding box center [256, 136] width 17 height 11
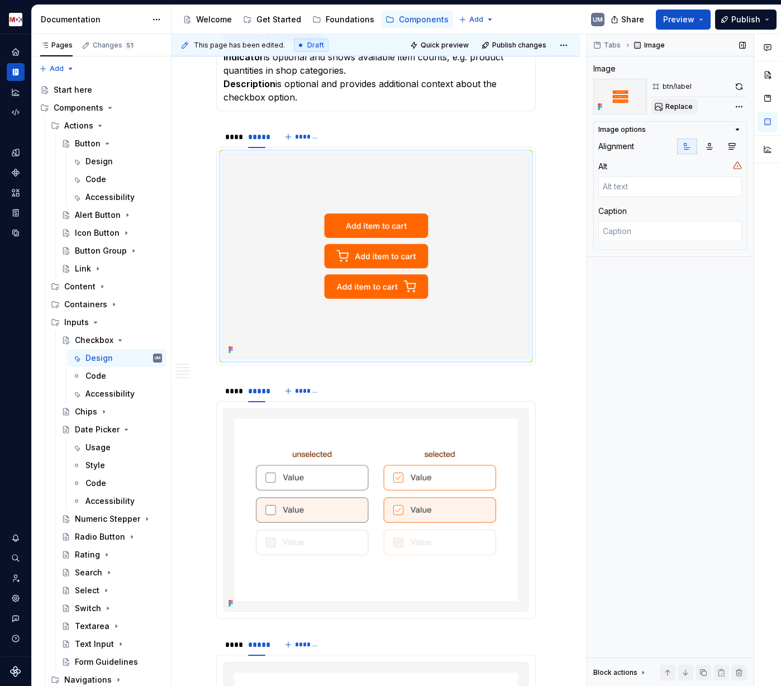
click at [679, 108] on span "Replace" at bounding box center [678, 106] width 27 height 9
type textarea "*"
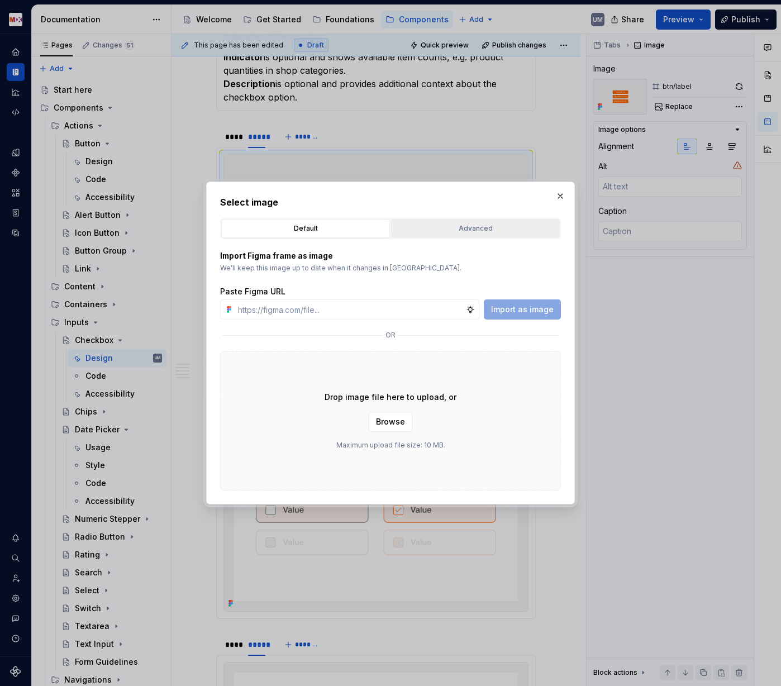
click at [488, 226] on div "Advanced" at bounding box center [475, 228] width 161 height 11
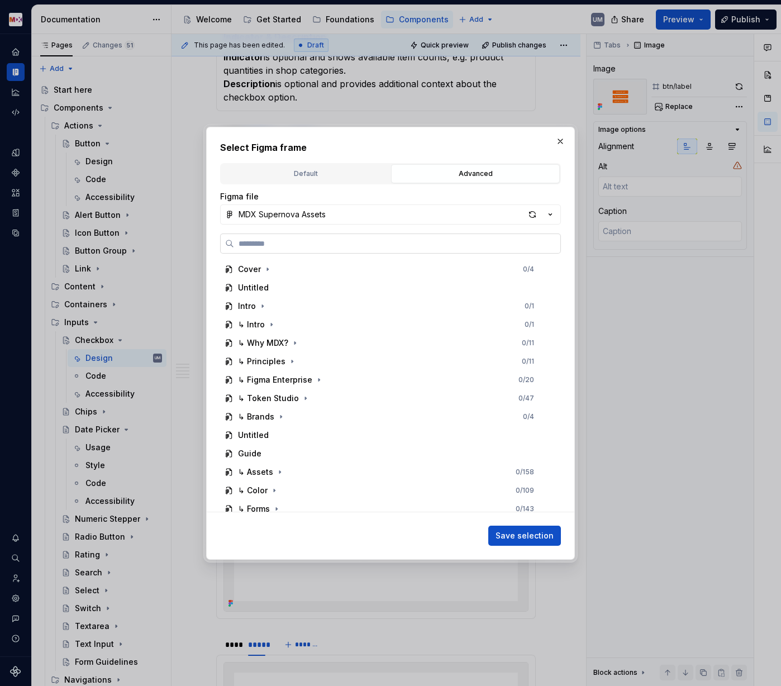
paste input "*********"
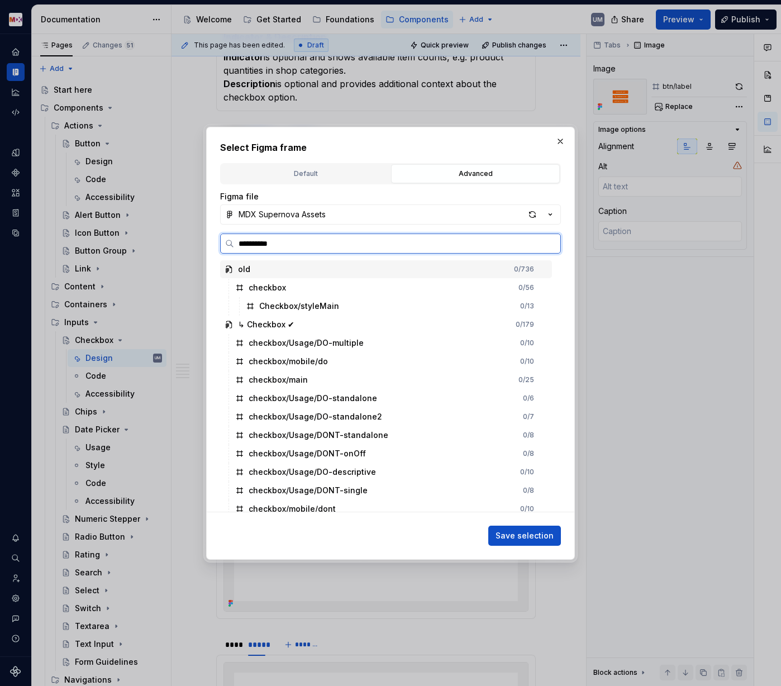
type input "**********"
type textarea "*"
type input "**********"
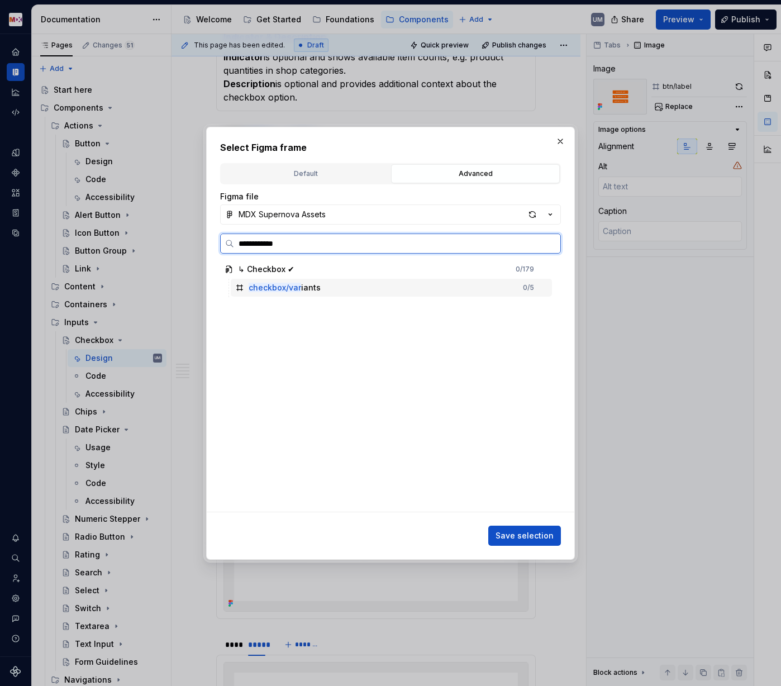
click at [296, 289] on mark "checkbox/var" at bounding box center [275, 287] width 53 height 9
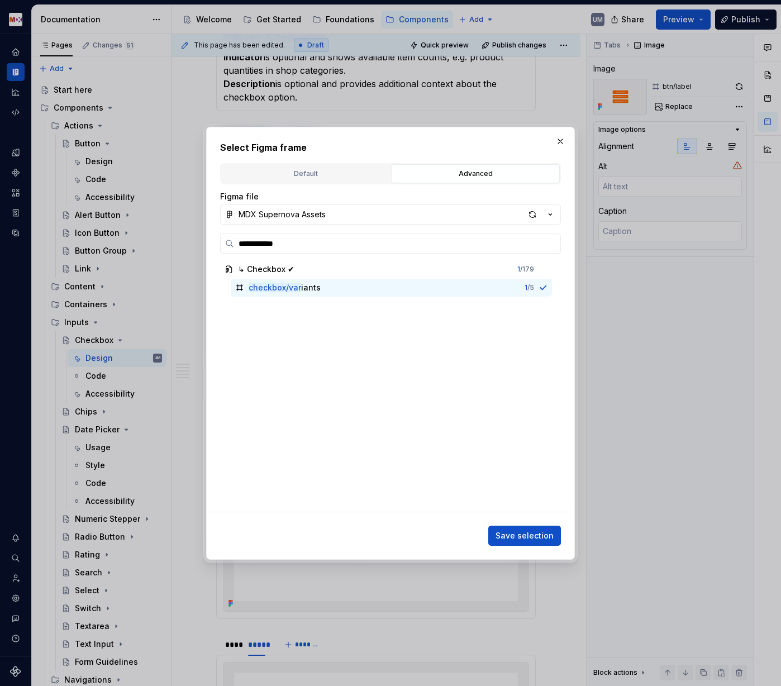
click at [539, 531] on span "Save selection" at bounding box center [525, 535] width 58 height 11
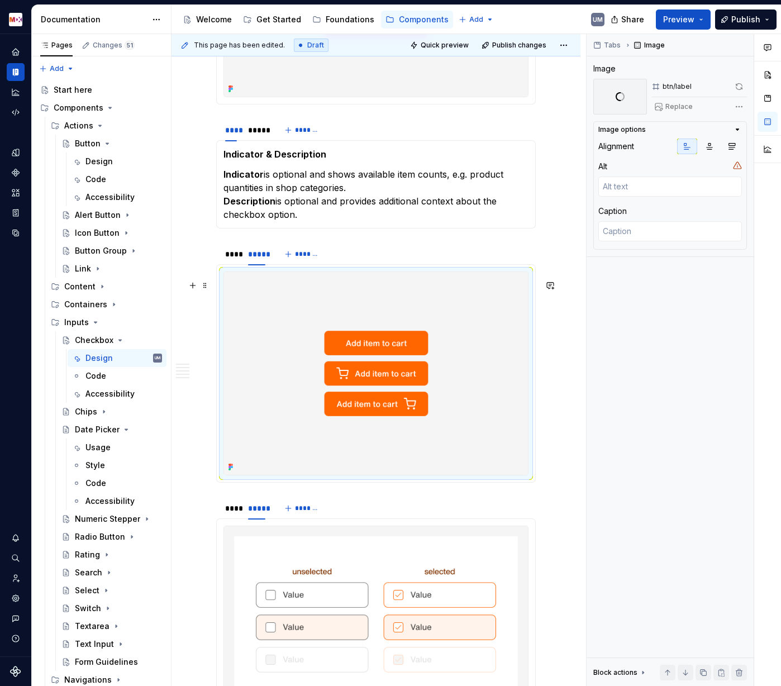
scroll to position [886, 0]
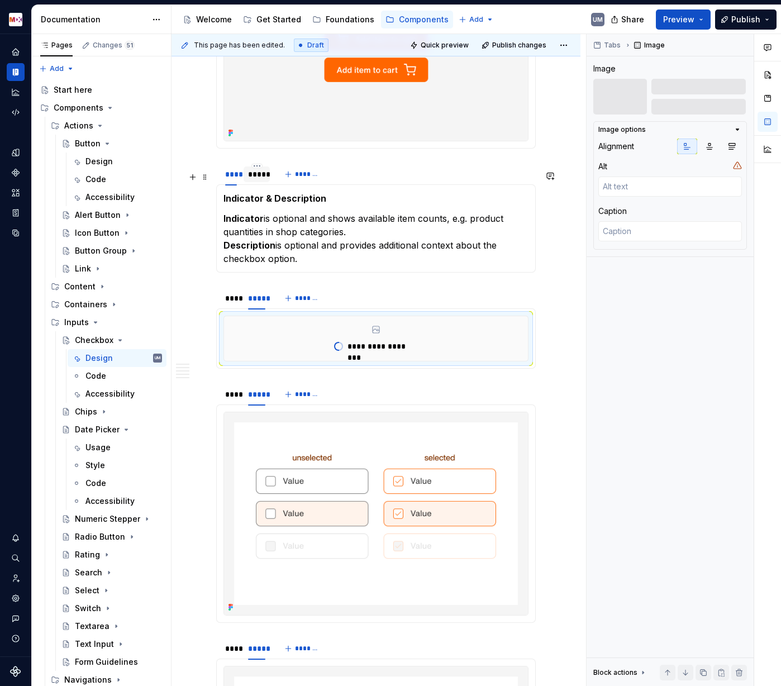
click at [260, 179] on div "*****" at bounding box center [256, 174] width 17 height 11
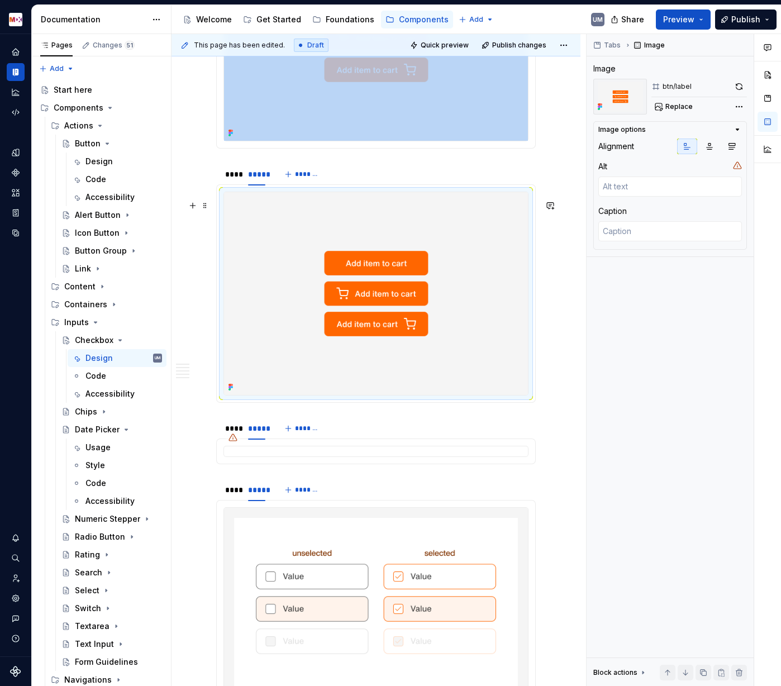
click at [306, 273] on img at bounding box center [376, 293] width 304 height 203
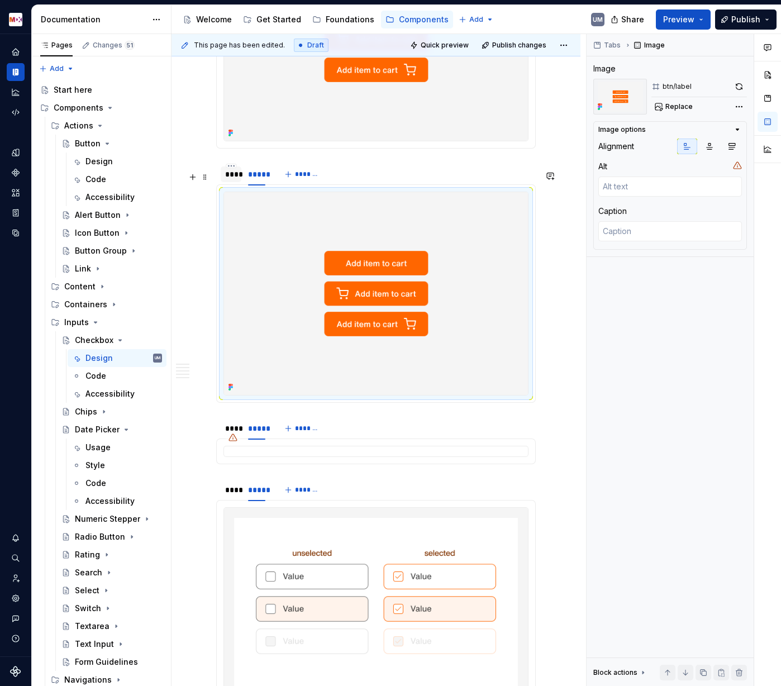
click at [232, 177] on div "****" at bounding box center [231, 174] width 12 height 11
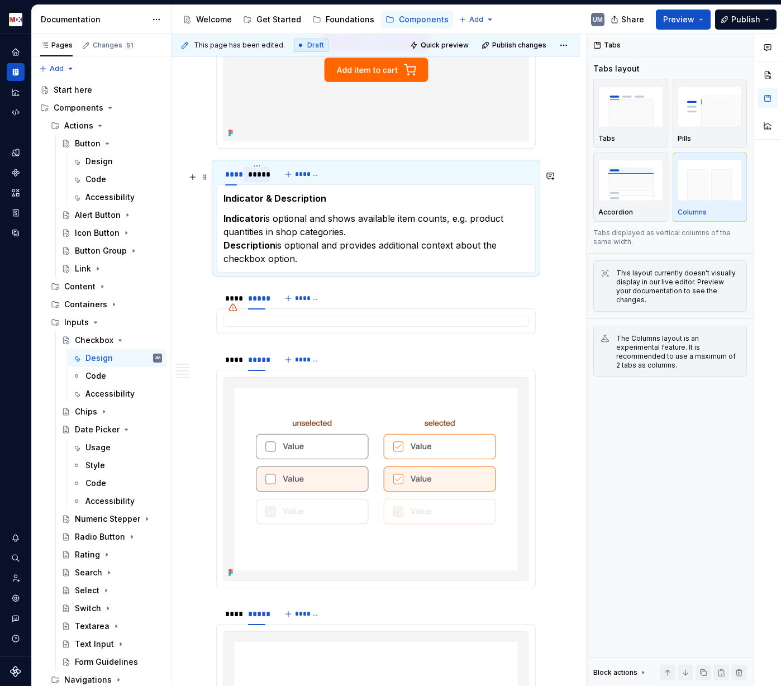
click at [254, 180] on div "*****" at bounding box center [256, 174] width 17 height 11
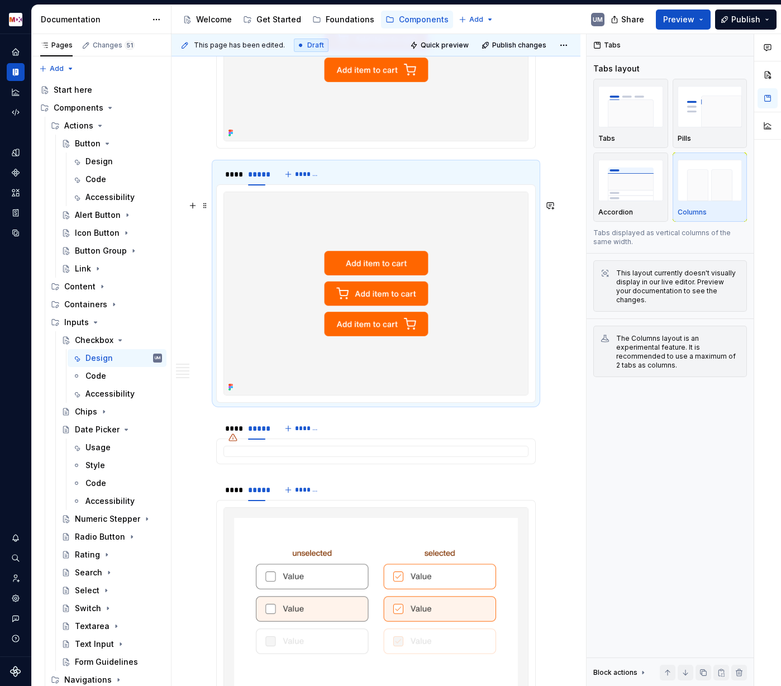
click at [328, 282] on img at bounding box center [376, 293] width 304 height 203
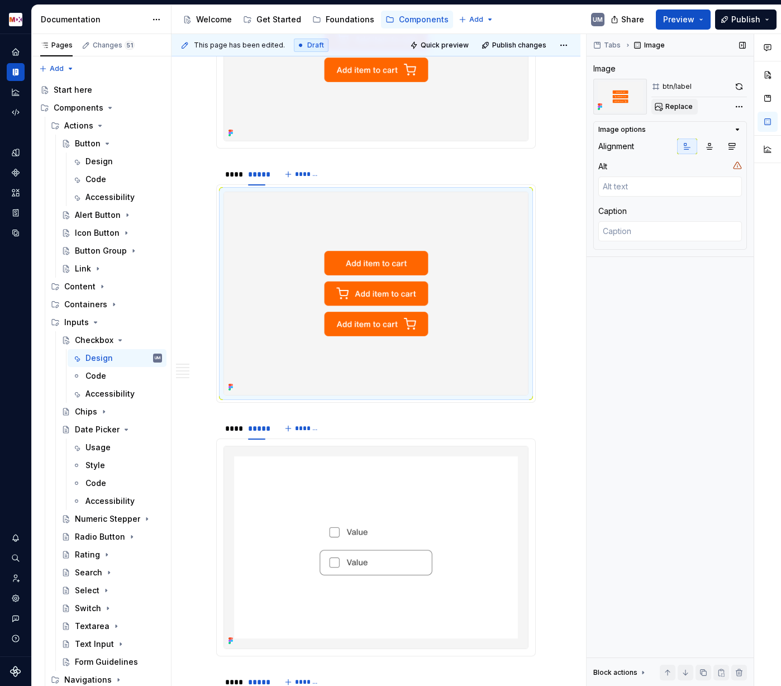
click at [673, 109] on span "Replace" at bounding box center [678, 106] width 27 height 9
type textarea "*"
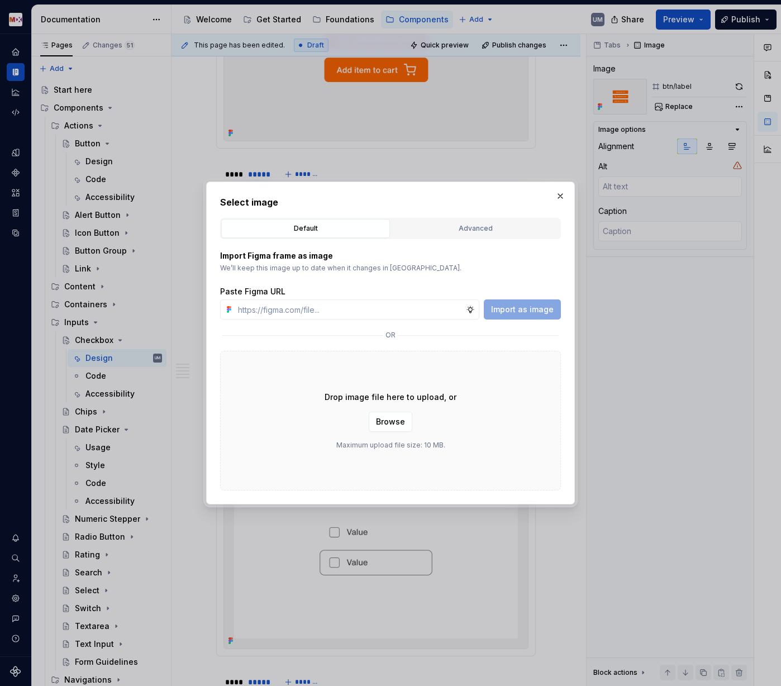
click at [458, 218] on div "Default Advanced" at bounding box center [390, 228] width 341 height 21
click at [456, 223] on div "Advanced" at bounding box center [475, 228] width 161 height 11
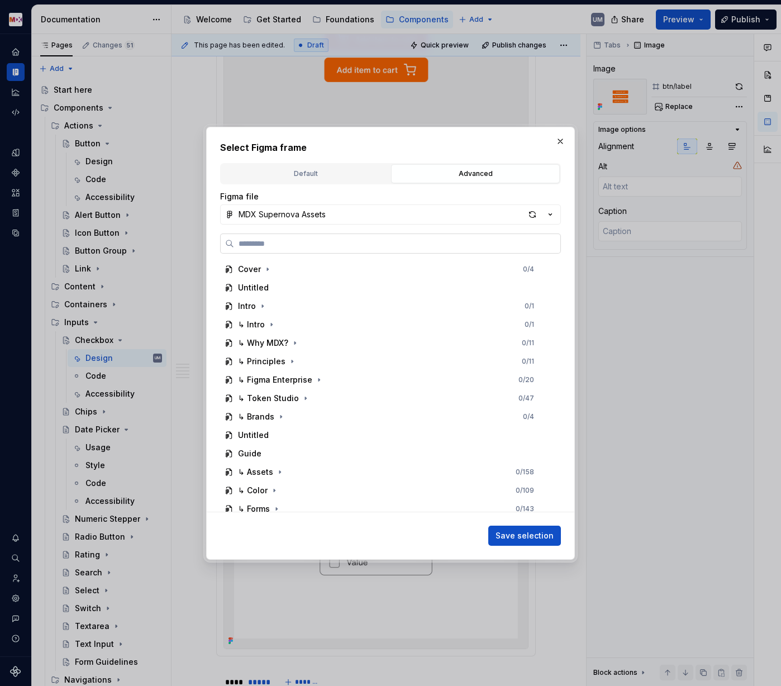
paste input "*********"
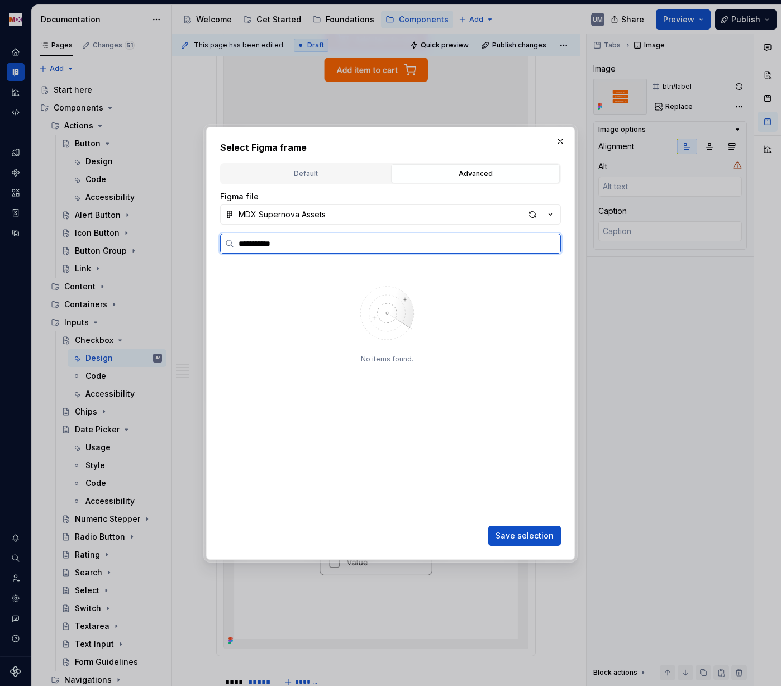
type input "**********"
click at [293, 282] on div "checkbox/in dicator" at bounding box center [286, 287] width 75 height 11
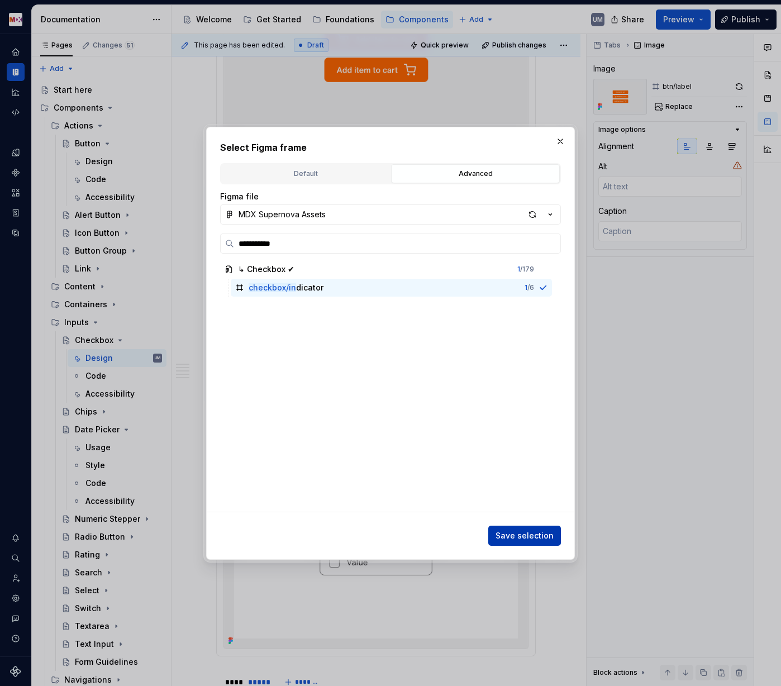
click at [532, 531] on span "Save selection" at bounding box center [525, 535] width 58 height 11
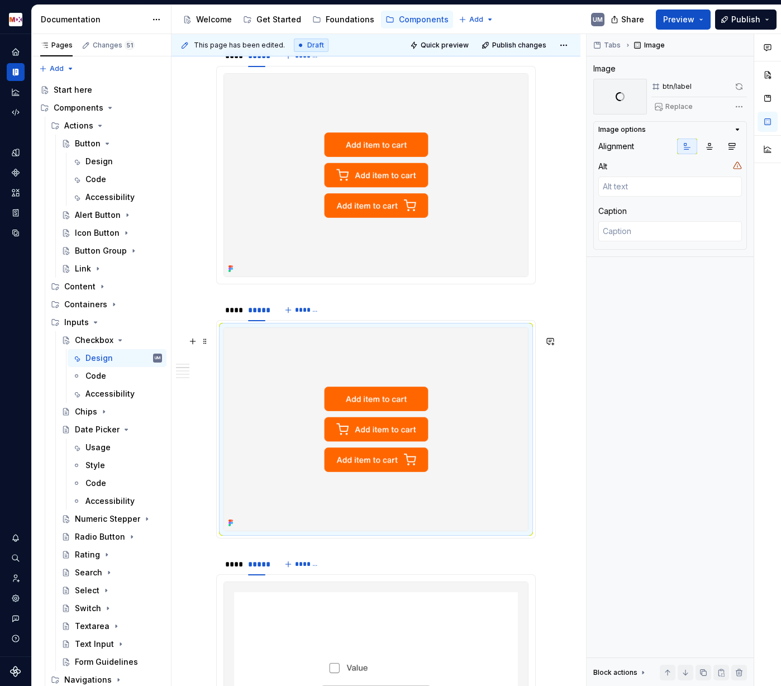
scroll to position [704, 0]
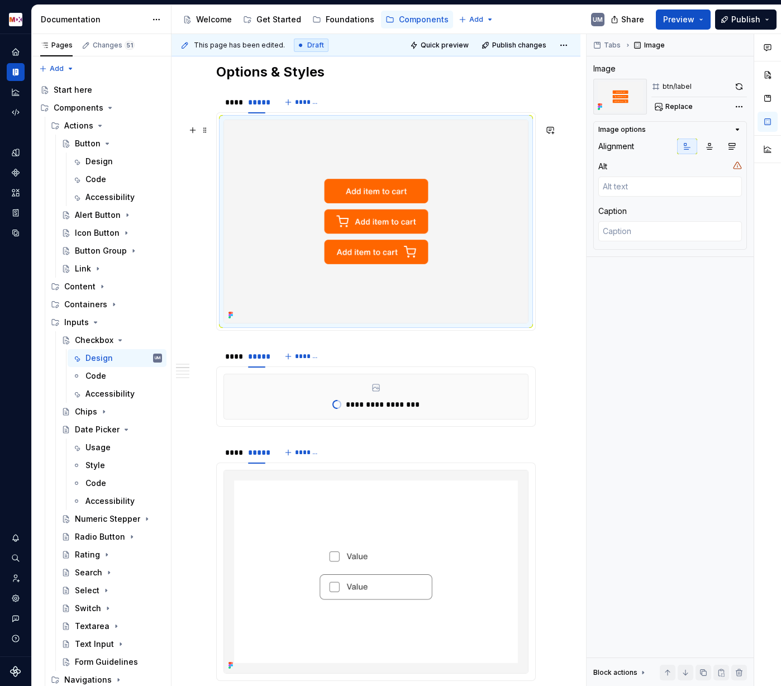
click at [326, 266] on img at bounding box center [376, 221] width 304 height 203
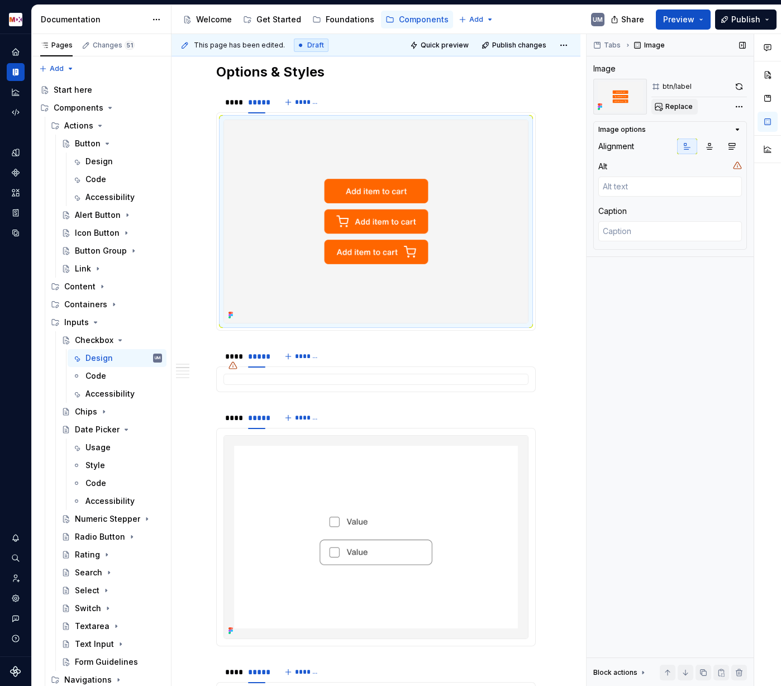
click at [678, 103] on span "Replace" at bounding box center [678, 106] width 27 height 9
type textarea "*"
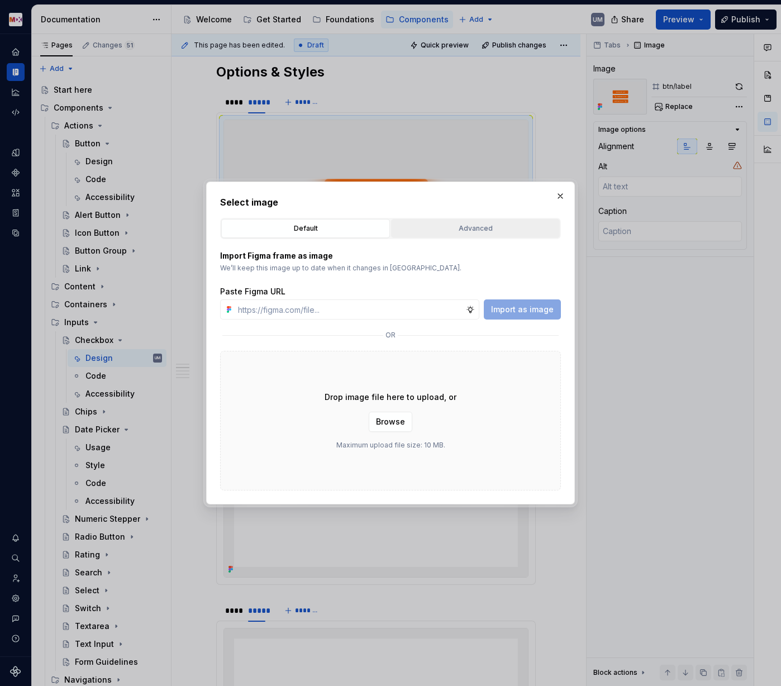
click at [467, 231] on div "Advanced" at bounding box center [475, 228] width 161 height 11
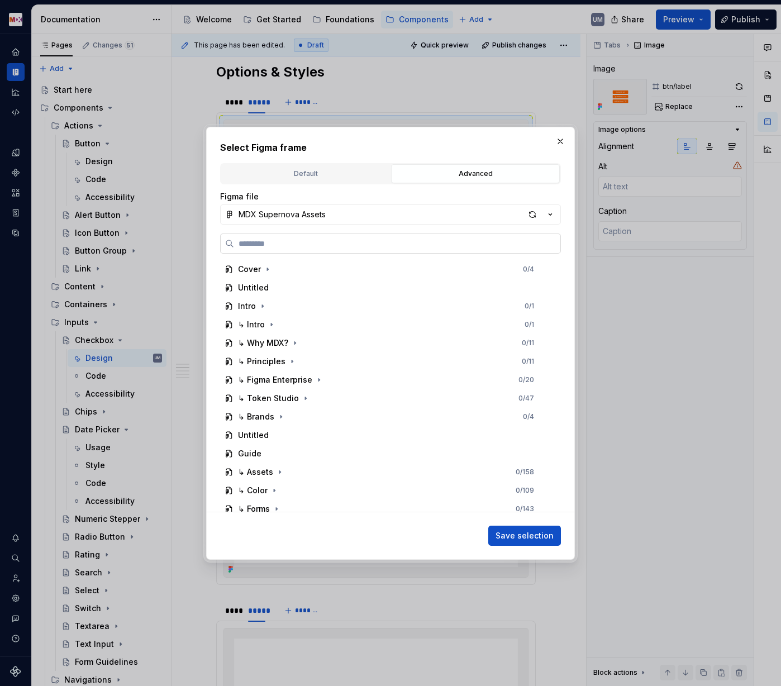
click at [339, 251] on label at bounding box center [390, 244] width 341 height 20
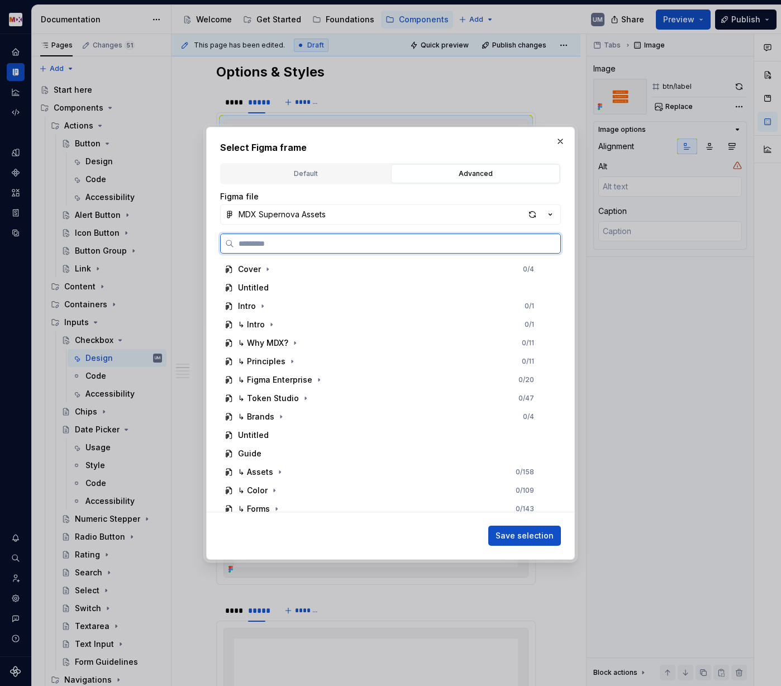
click at [339, 249] on input "search" at bounding box center [397, 243] width 326 height 11
paste input "*********"
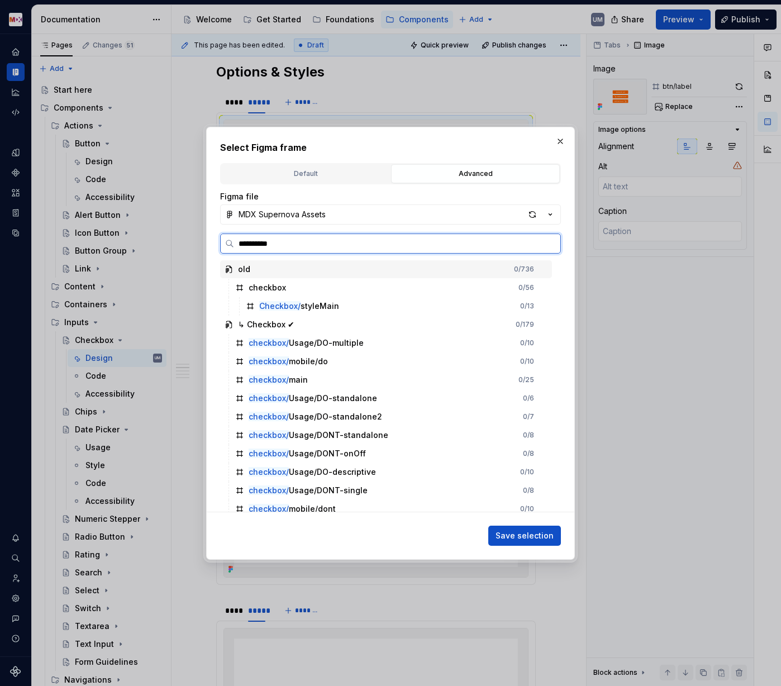
type input "**********"
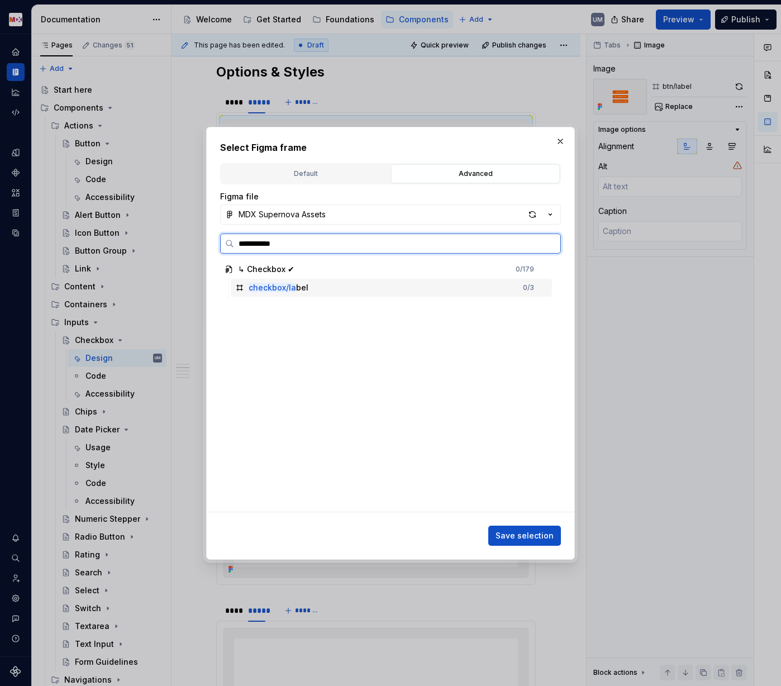
click at [291, 285] on mark "checkbox/la" at bounding box center [272, 287] width 47 height 9
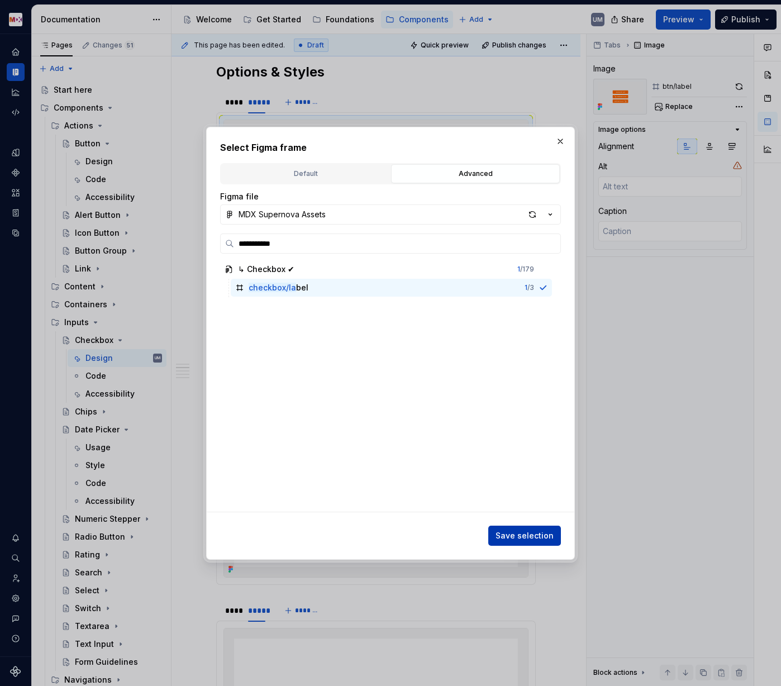
click at [542, 530] on button "Save selection" at bounding box center [524, 536] width 73 height 20
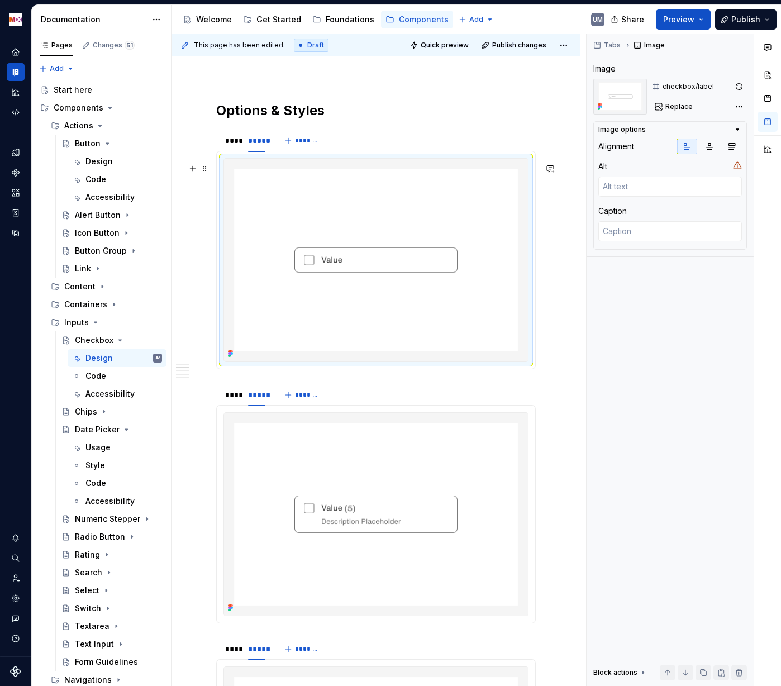
scroll to position [647, 0]
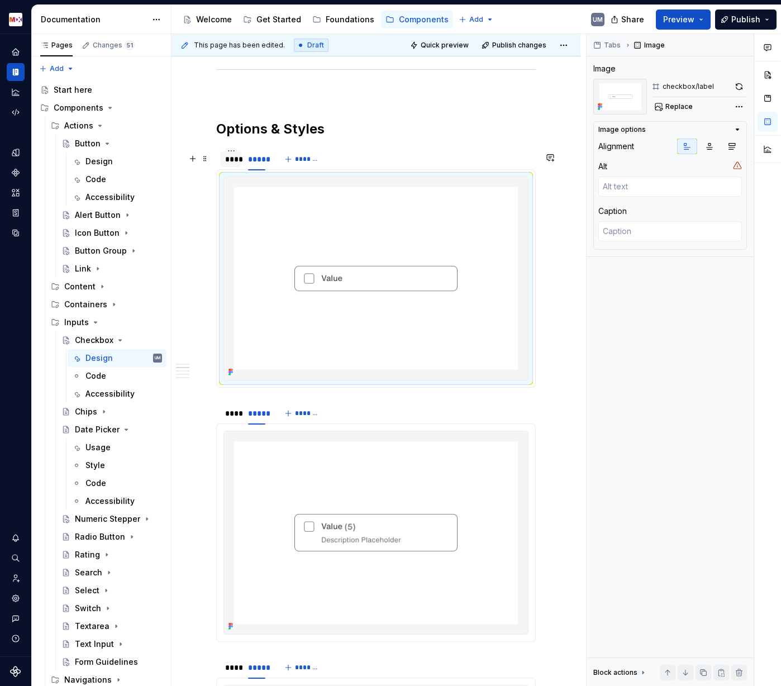
click at [231, 161] on div "****" at bounding box center [231, 159] width 12 height 11
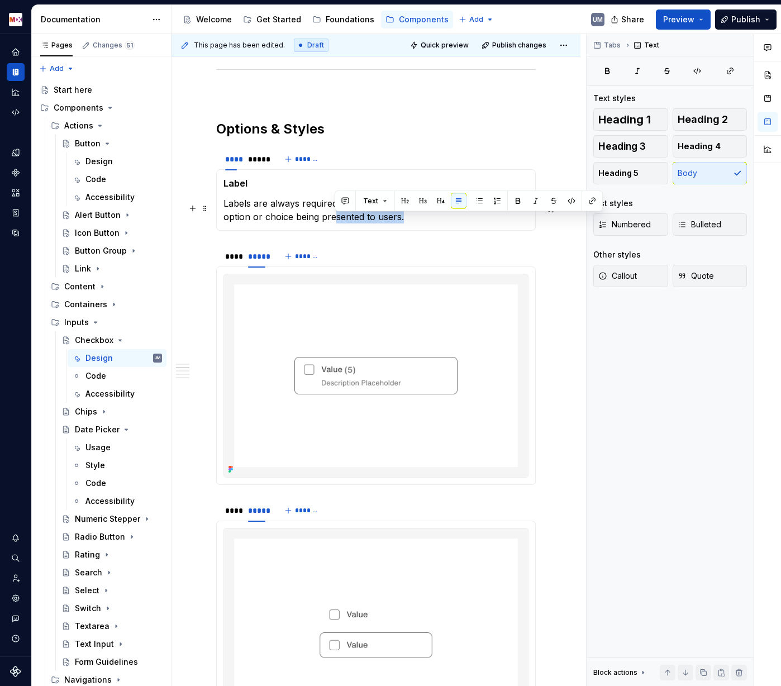
drag, startPoint x: 335, startPoint y: 222, endPoint x: 402, endPoint y: 222, distance: 67.0
click at [402, 222] on p "Labels are always required for checkboxes to clearly communicate the option or …" at bounding box center [375, 210] width 305 height 27
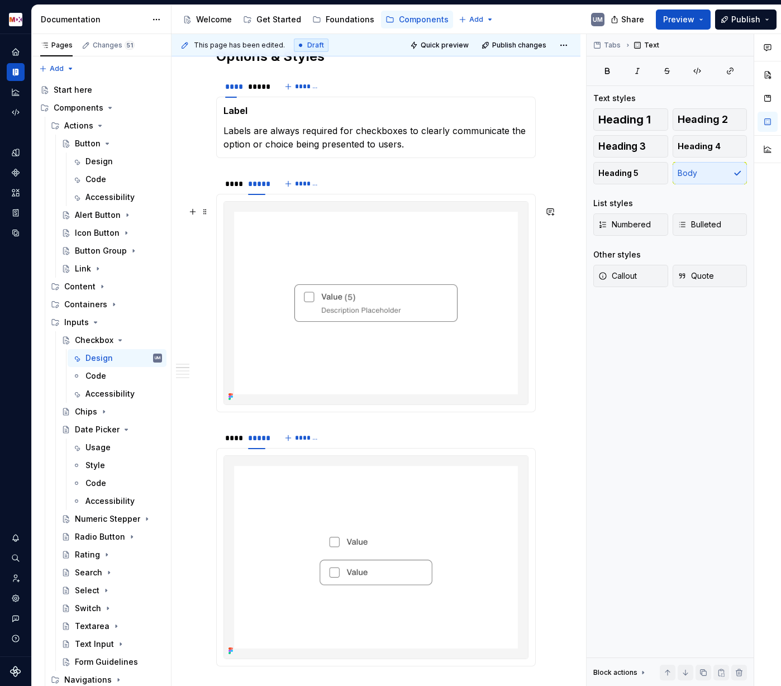
scroll to position [697, 0]
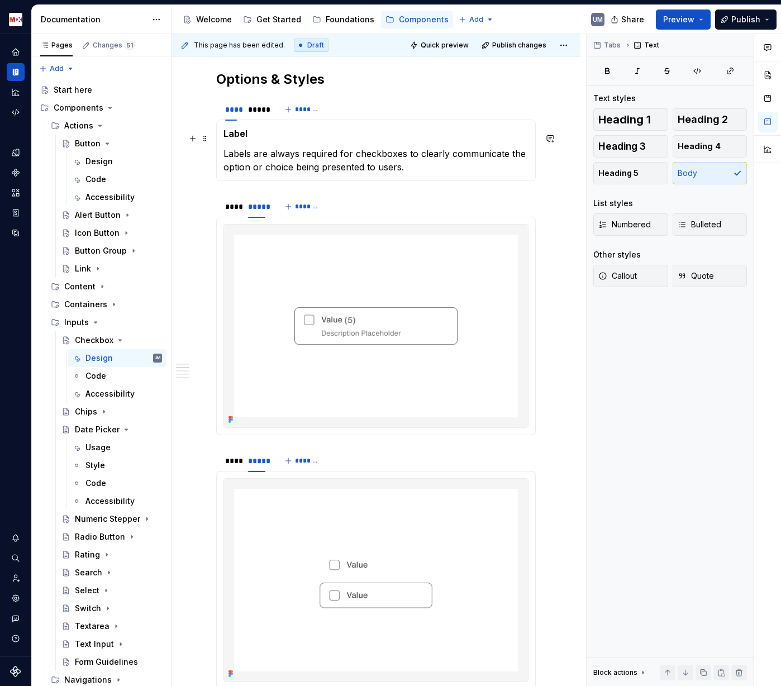
click at [242, 139] on strong "Label" at bounding box center [235, 133] width 24 height 11
click at [240, 159] on p "Labels are always required for checkboxes to clearly communicate the option or …" at bounding box center [375, 160] width 305 height 27
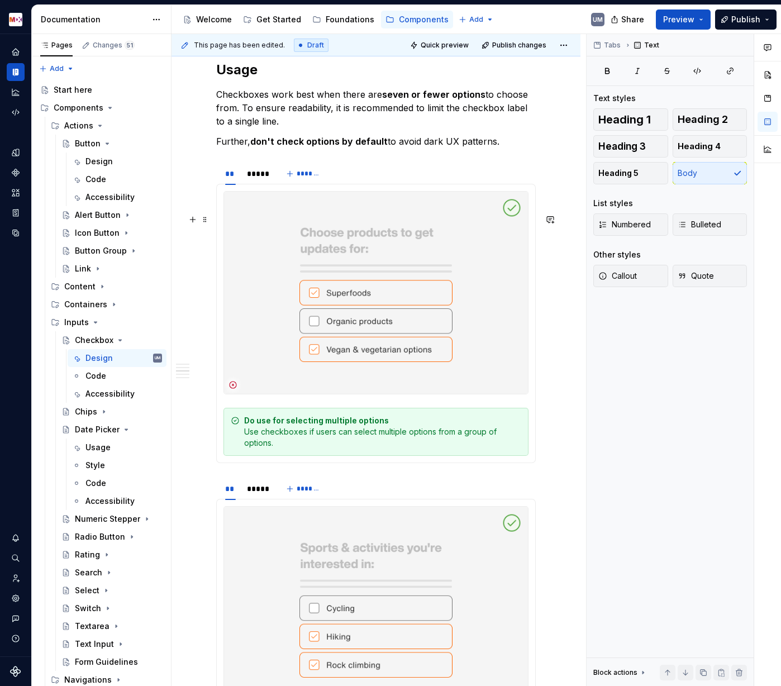
scroll to position [2112, 0]
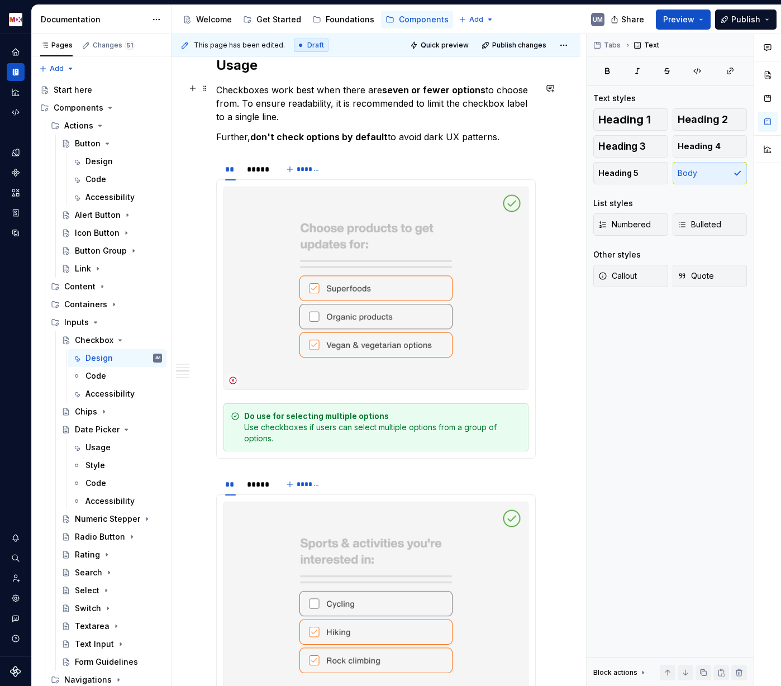
click at [231, 74] on h2 "Usage" at bounding box center [376, 65] width 320 height 18
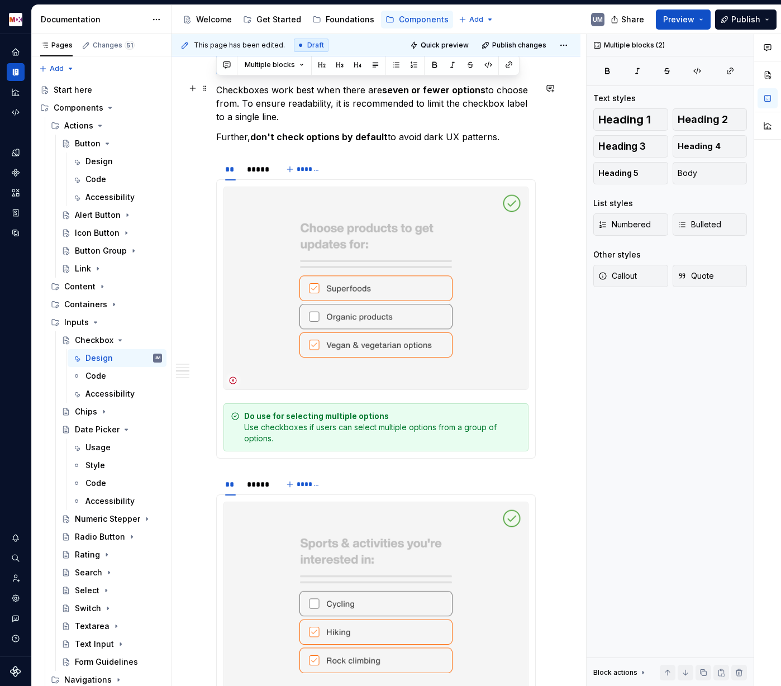
click at [231, 74] on h2 "Usage" at bounding box center [376, 65] width 320 height 18
click at [243, 74] on h2 "Usage" at bounding box center [376, 65] width 320 height 18
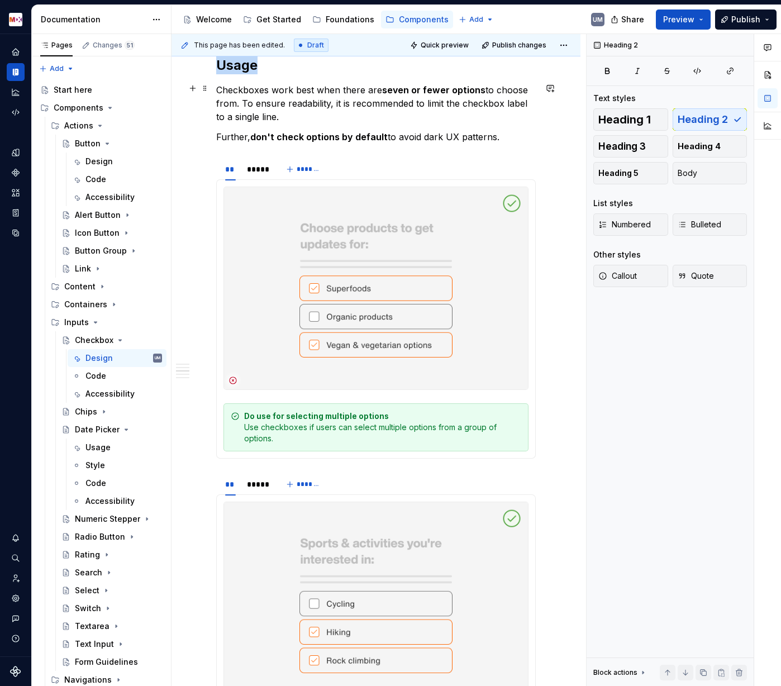
click at [243, 74] on h2 "Usage" at bounding box center [376, 65] width 320 height 18
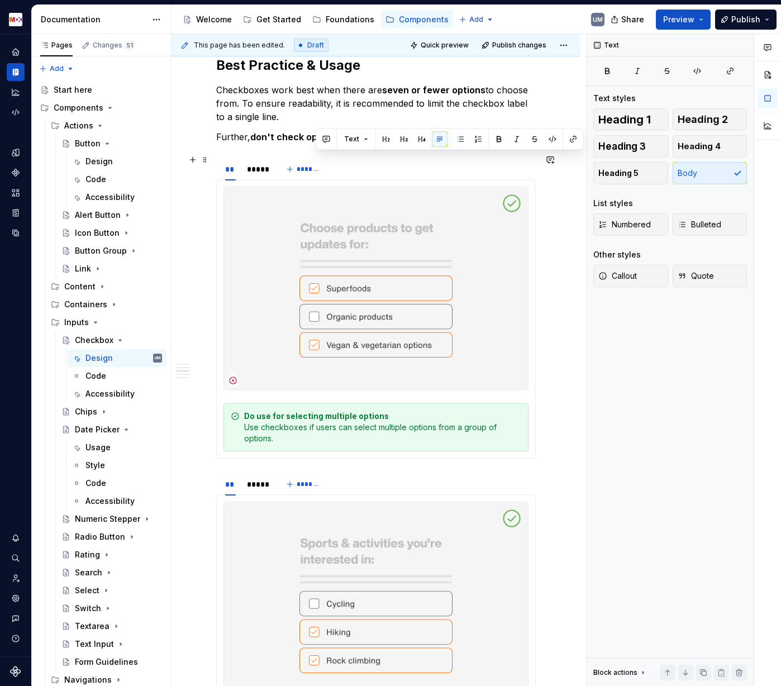
drag, startPoint x: 499, startPoint y: 162, endPoint x: 346, endPoint y: 161, distance: 153.1
click at [345, 144] on p "Further, don't check options by default to avoid dark UX patterns." at bounding box center [376, 136] width 320 height 13
click at [346, 142] on strong "don't check options by default" at bounding box center [318, 136] width 137 height 11
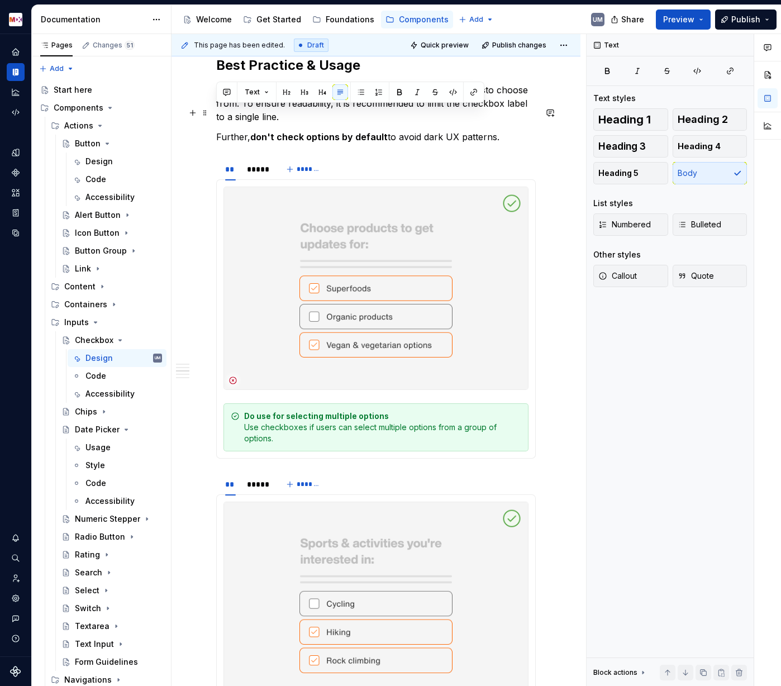
drag, startPoint x: 272, startPoint y: 139, endPoint x: 215, endPoint y: 116, distance: 61.1
click at [215, 116] on div "Intro & Anatomy Checkboxes are interactive form controls that allow users to ma…" at bounding box center [376, 105] width 409 height 4018
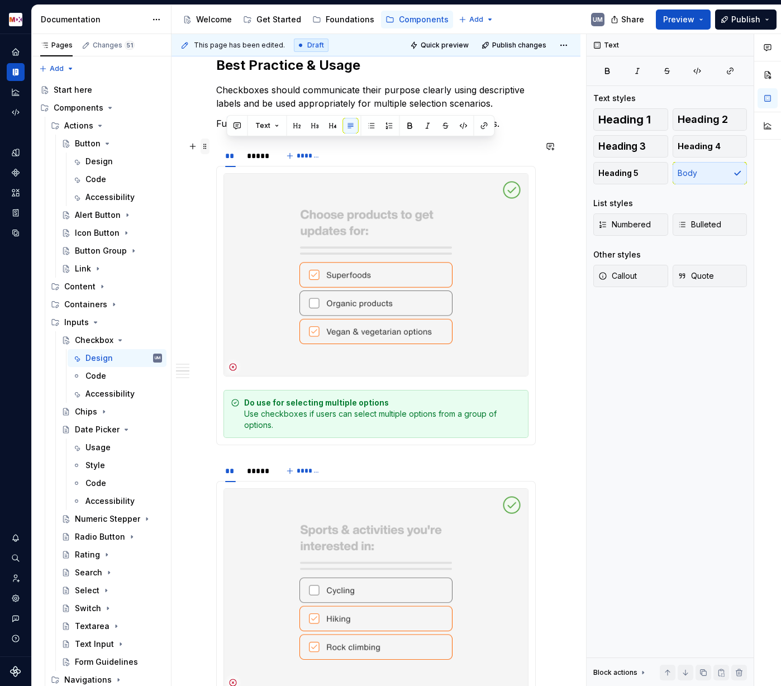
drag, startPoint x: 254, startPoint y: 145, endPoint x: 200, endPoint y: 145, distance: 54.2
click at [216, 145] on div "Intro & Anatomy Checkboxes are interactive form controls that allow users to ma…" at bounding box center [376, 8] width 320 height 3772
click at [389, 130] on p "Don't check options by default to avoid dark UX patterns." at bounding box center [376, 123] width 320 height 13
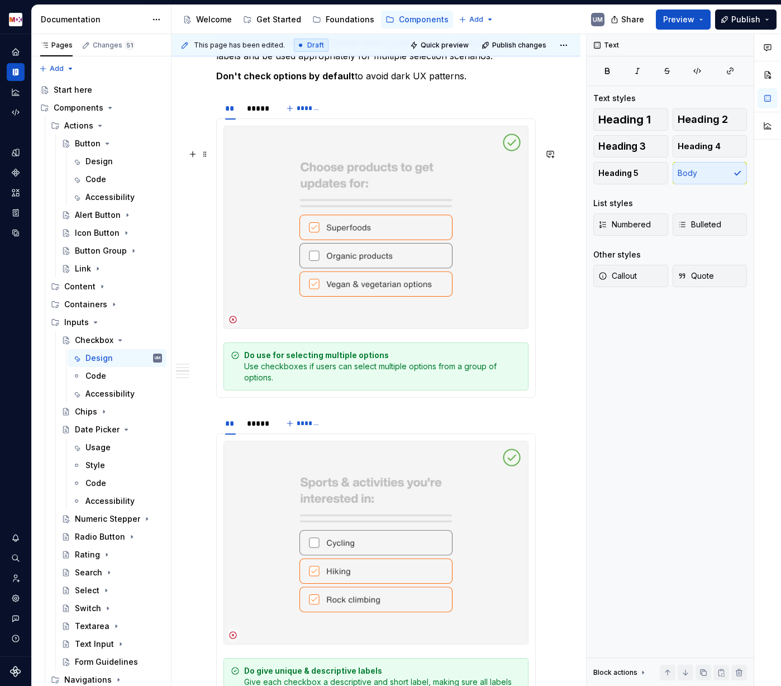
scroll to position [2149, 0]
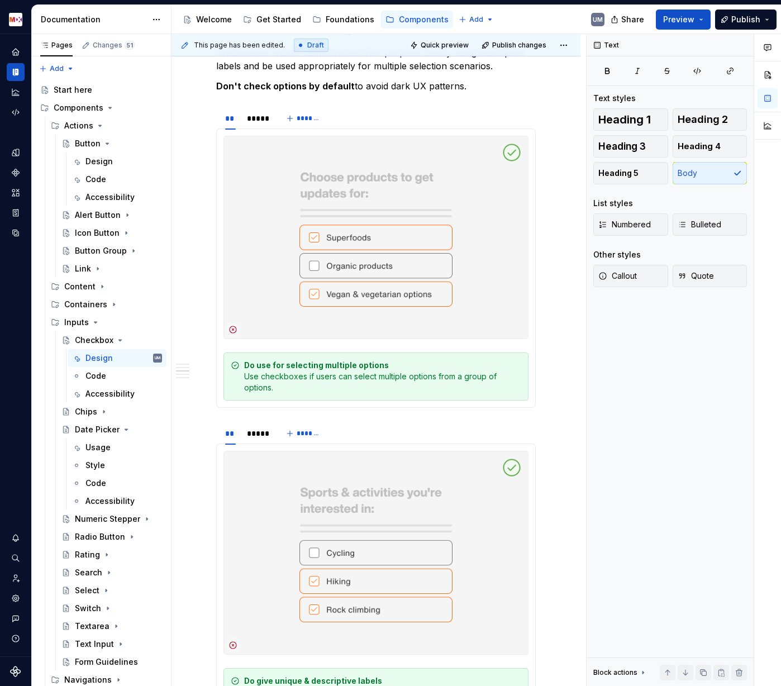
click at [320, 393] on div "Do use for selecting multiple options Use checkboxes if users can select multip…" at bounding box center [382, 377] width 277 height 34
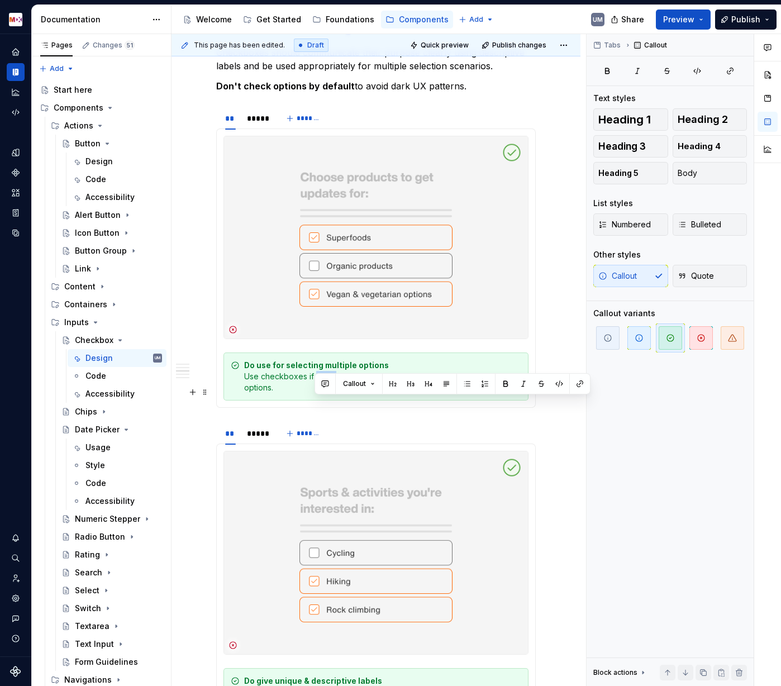
click at [320, 393] on div "Do use for selecting multiple options Use checkboxes if users can select multip…" at bounding box center [382, 377] width 277 height 34
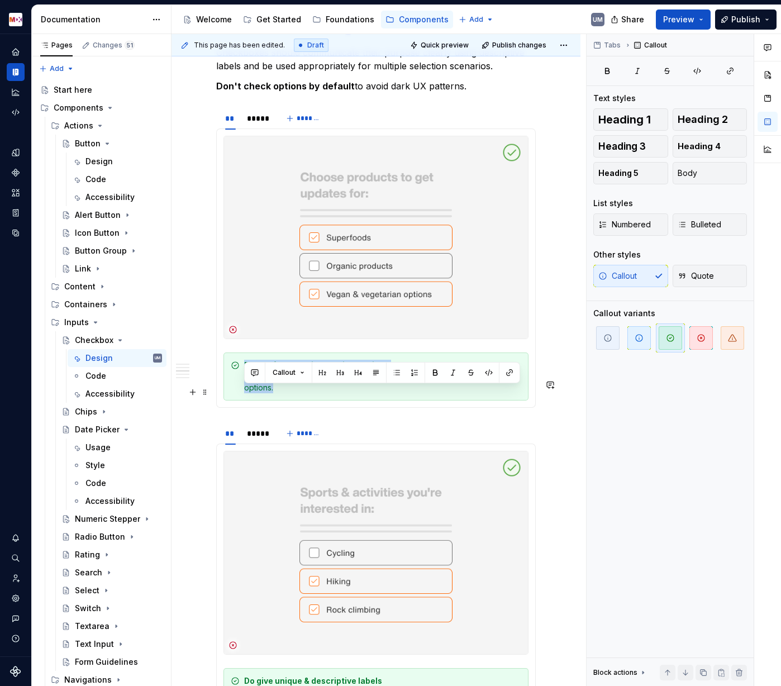
drag, startPoint x: 283, startPoint y: 418, endPoint x: 245, endPoint y: 391, distance: 47.3
click at [245, 391] on div "Do use for selecting multiple options Use checkboxes if users can select multip…" at bounding box center [382, 377] width 277 height 34
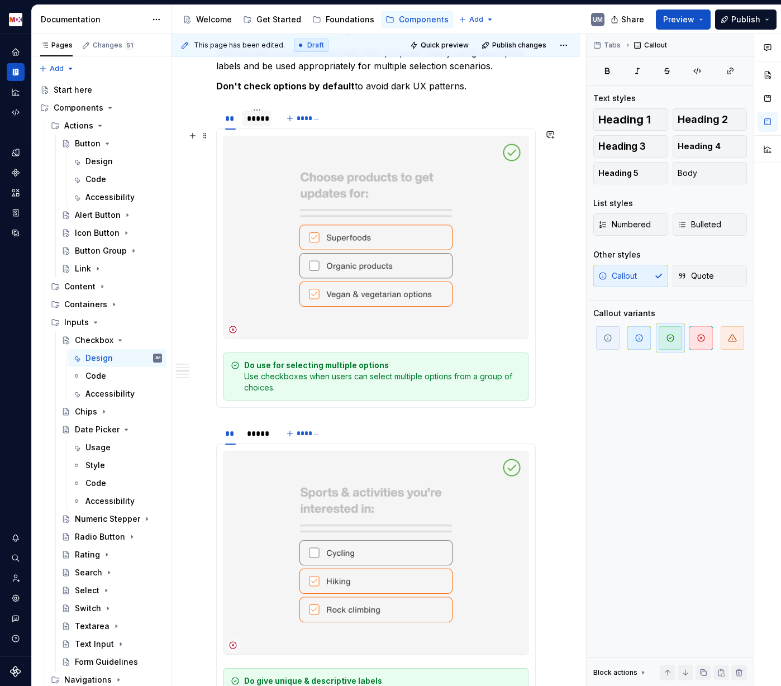
click at [255, 124] on div "*****" at bounding box center [257, 118] width 20 height 11
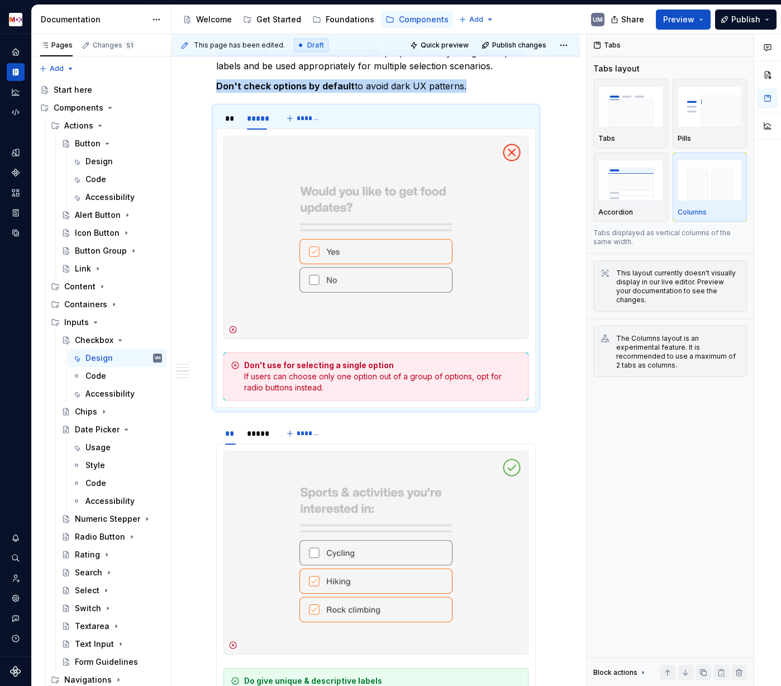
click at [455, 393] on div "Don't use for selecting a single option If users can choose only one option out…" at bounding box center [382, 377] width 277 height 34
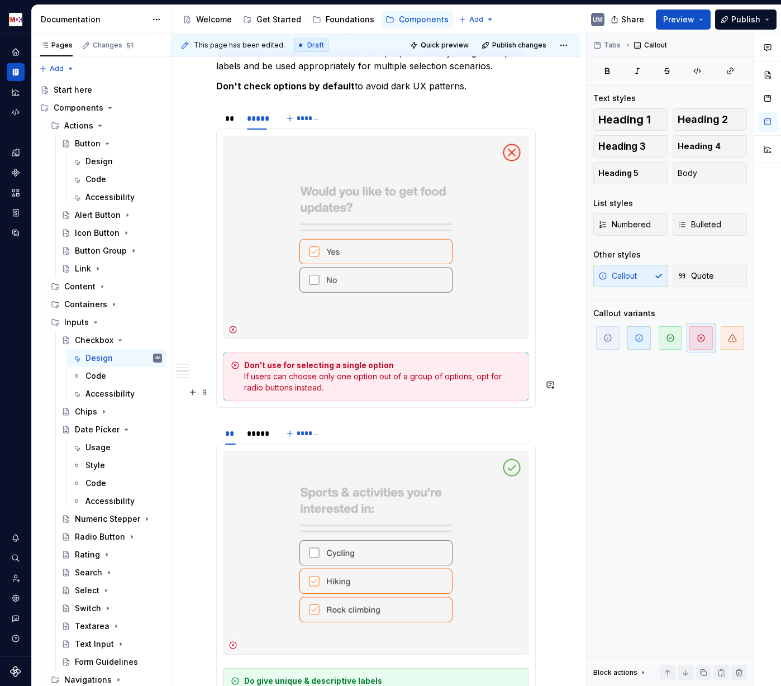
click at [454, 393] on div "Don't use for selecting a single option If users can choose only one option out…" at bounding box center [382, 377] width 277 height 34
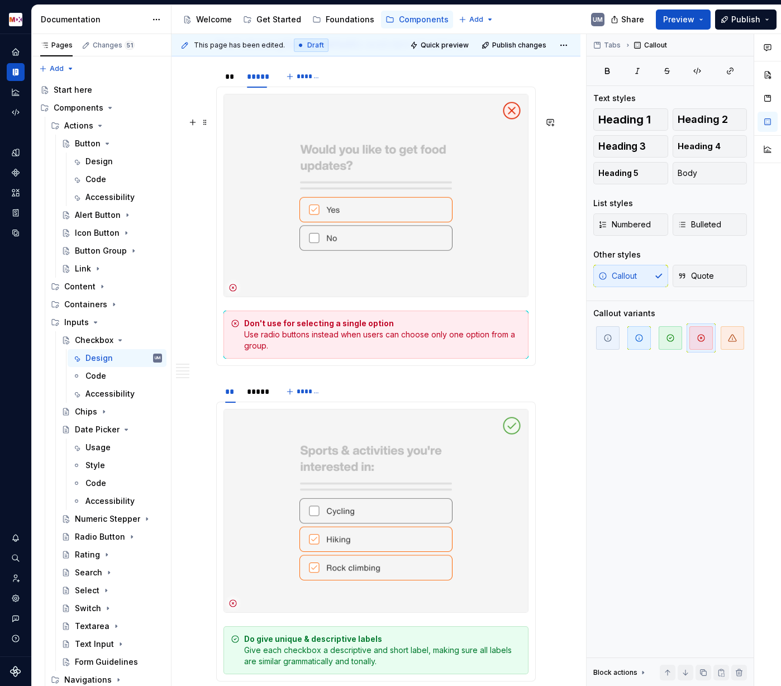
scroll to position [2178, 0]
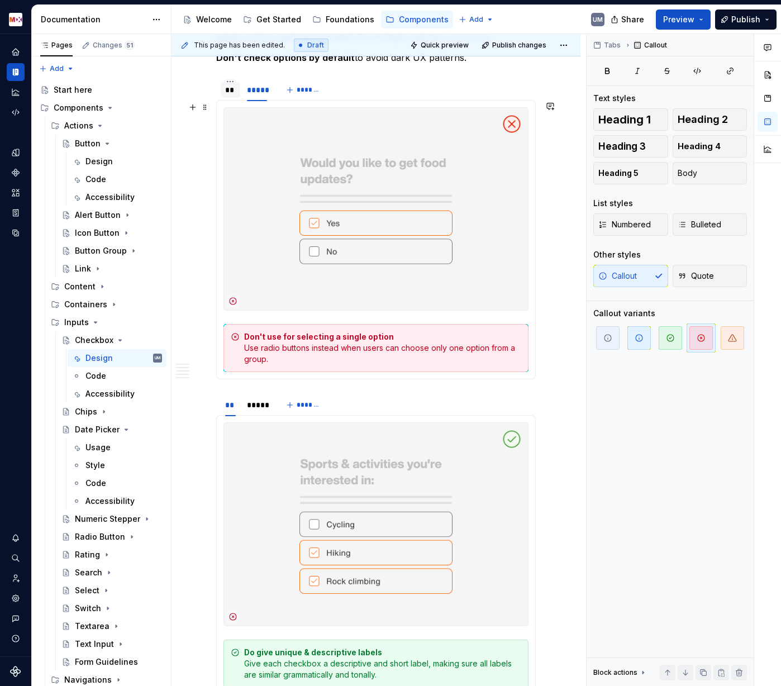
click at [230, 96] on div "**" at bounding box center [230, 89] width 11 height 11
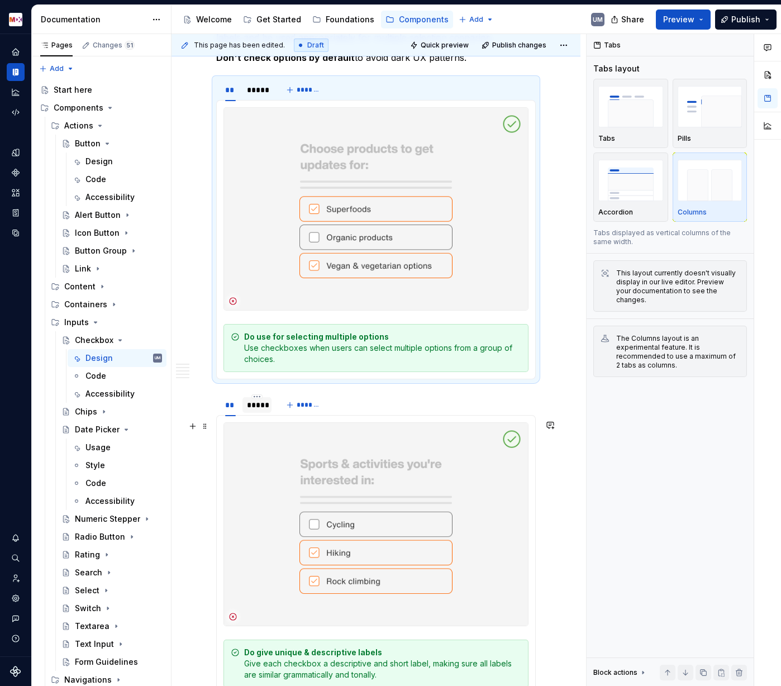
click at [254, 411] on div "*****" at bounding box center [257, 404] width 20 height 11
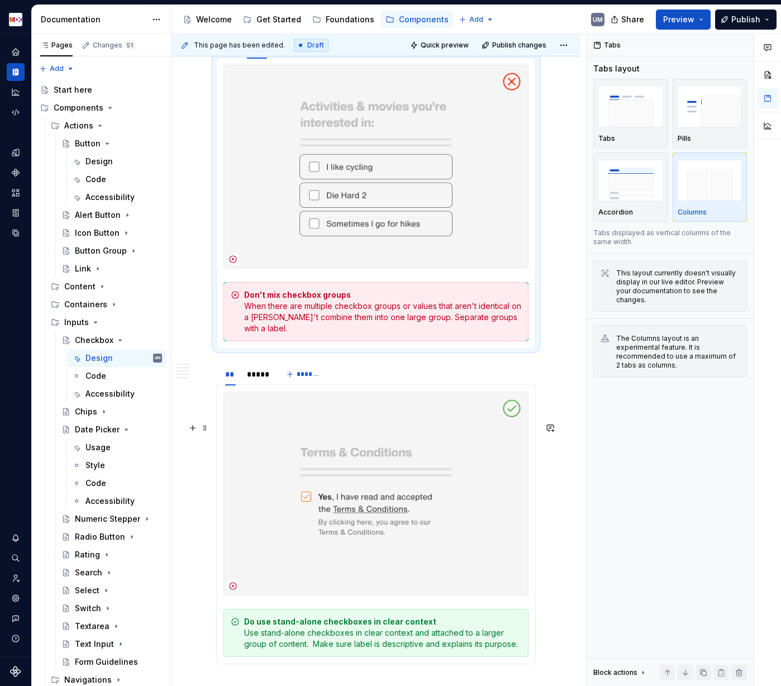
scroll to position [2540, 0]
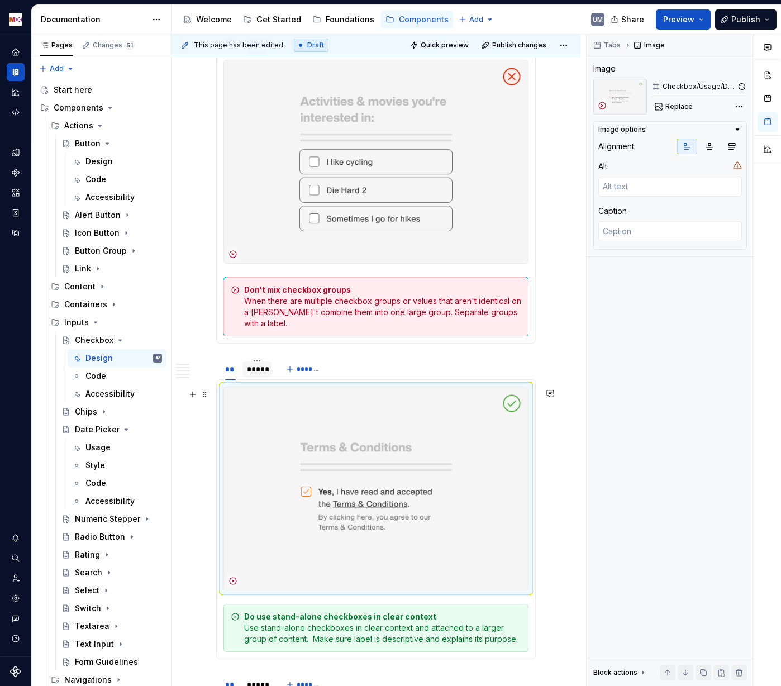
click at [258, 375] on div "*****" at bounding box center [257, 369] width 20 height 11
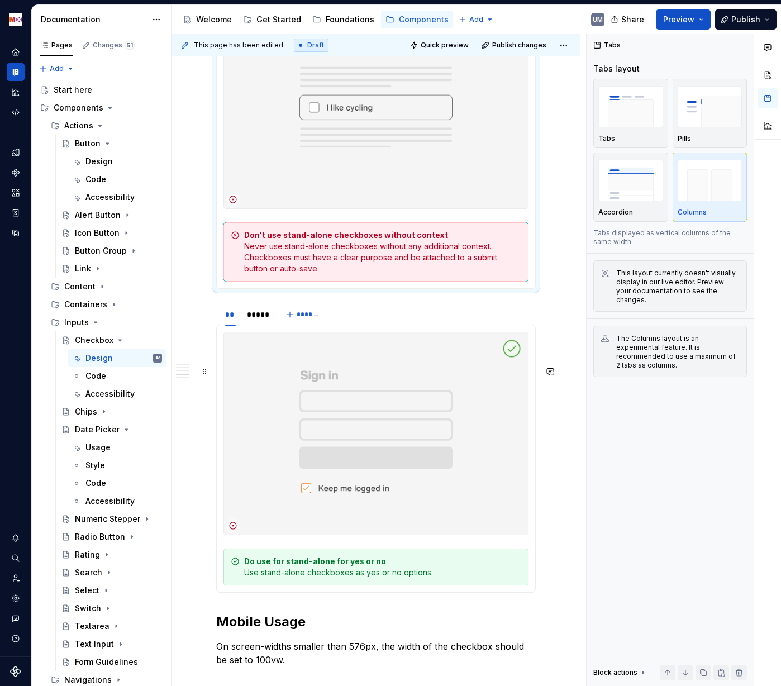
scroll to position [2923, 0]
click at [261, 319] on div "*****" at bounding box center [257, 313] width 20 height 11
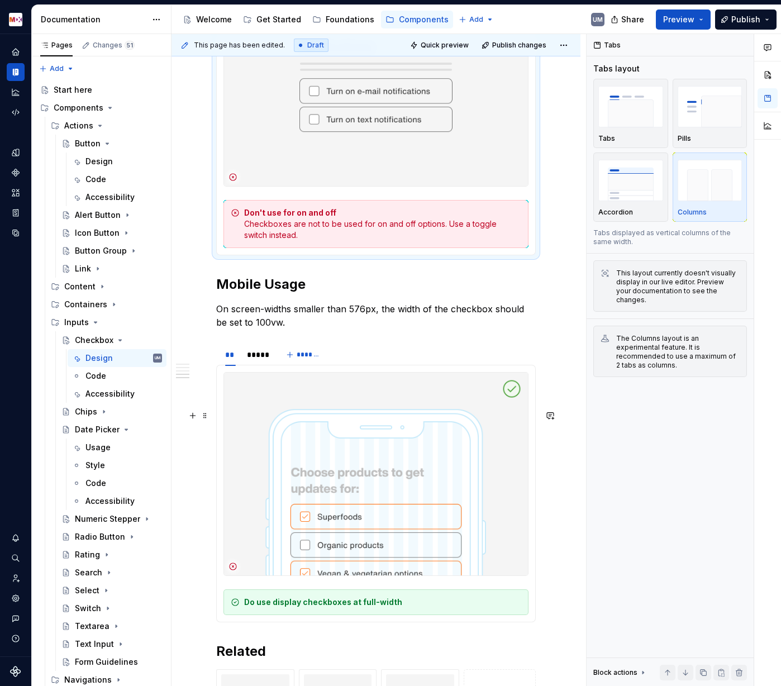
scroll to position [3291, 0]
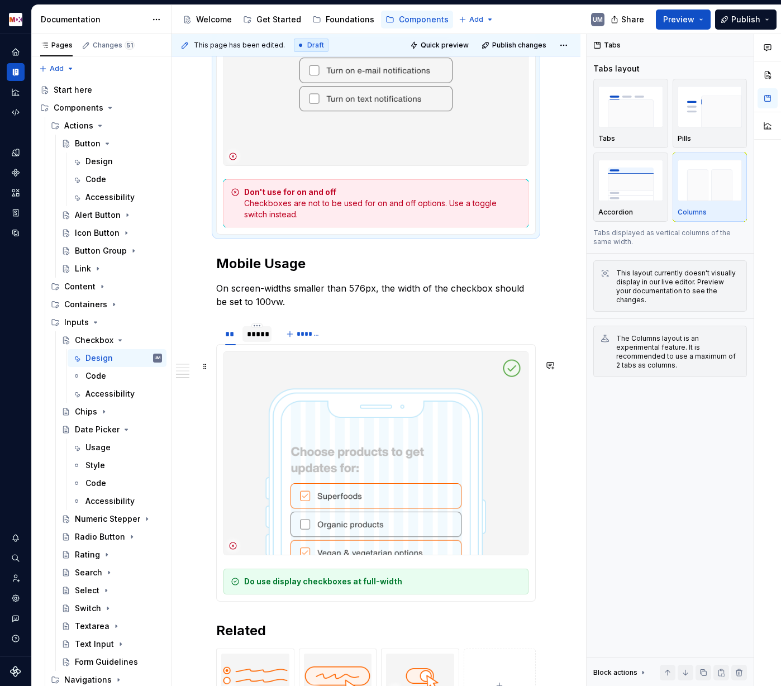
click at [260, 340] on div "*****" at bounding box center [257, 333] width 20 height 11
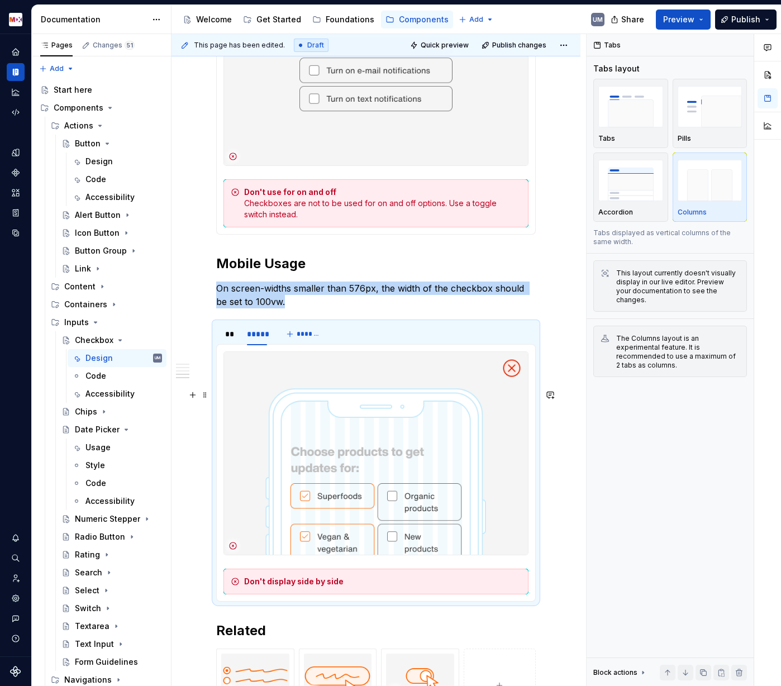
scroll to position [3318, 0]
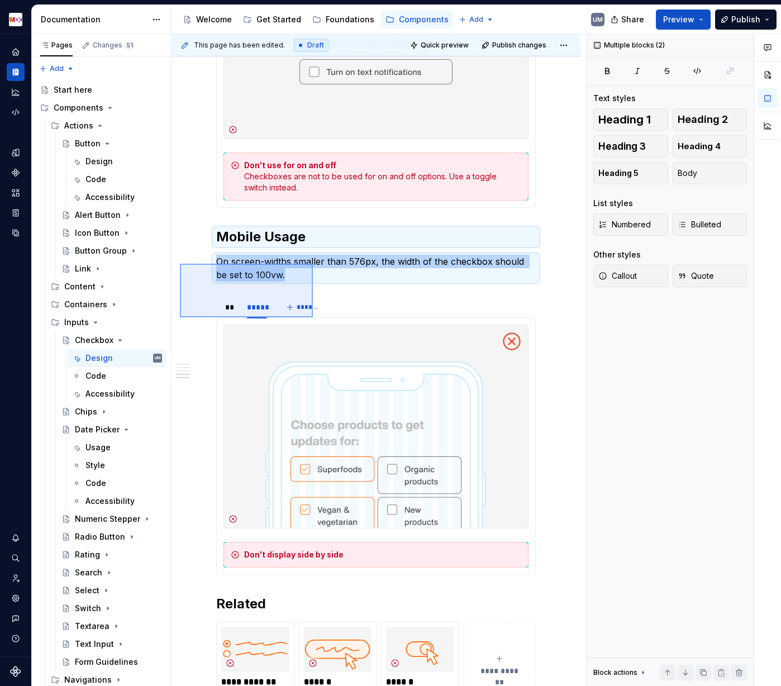
drag, startPoint x: 180, startPoint y: 264, endPoint x: 313, endPoint y: 317, distance: 143.4
click at [313, 317] on div "This page has been edited. Draft Quick preview Publish changes Checkbox Checkbo…" at bounding box center [379, 360] width 415 height 653
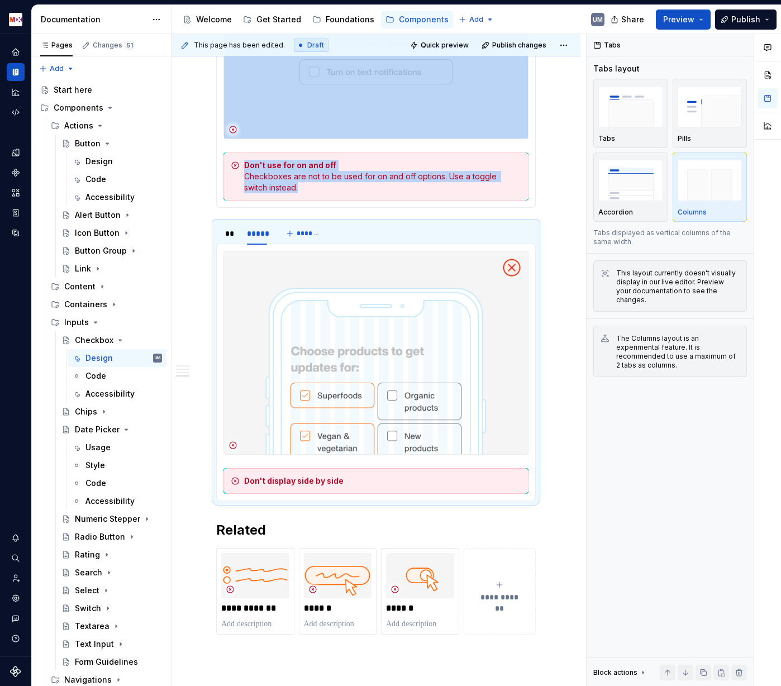
type textarea "*"
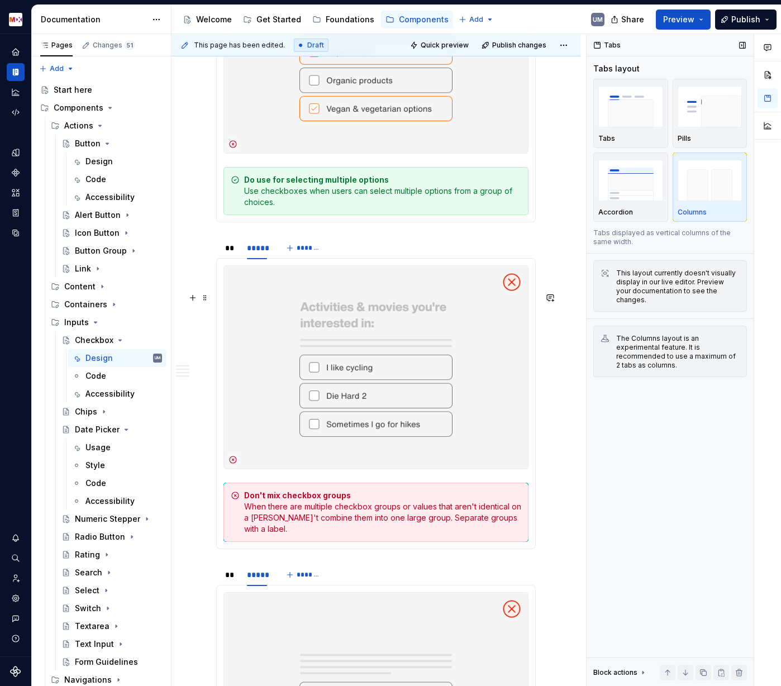
scroll to position [2401, 0]
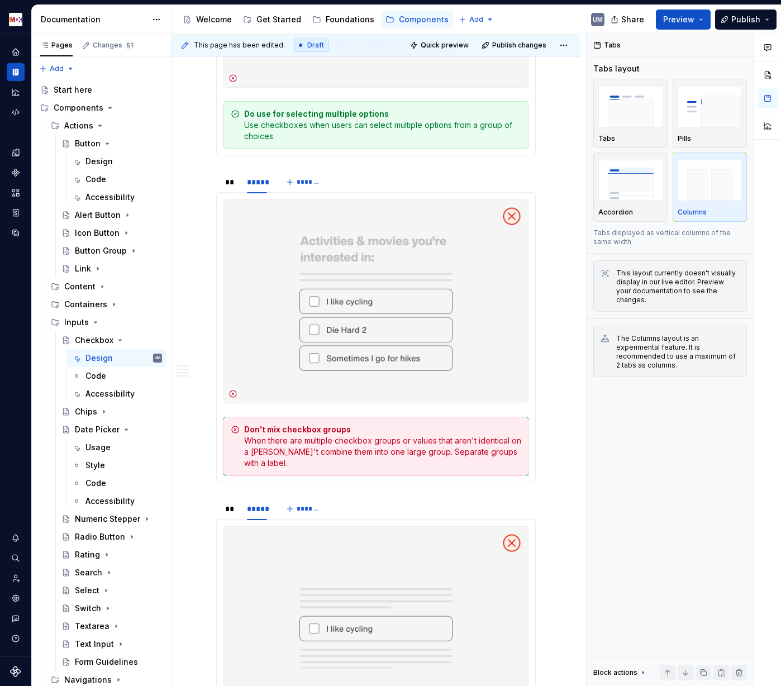
click at [336, 469] on div "Don't mix checkbox groups When there are multiple checkbox groups or values tha…" at bounding box center [382, 446] width 277 height 45
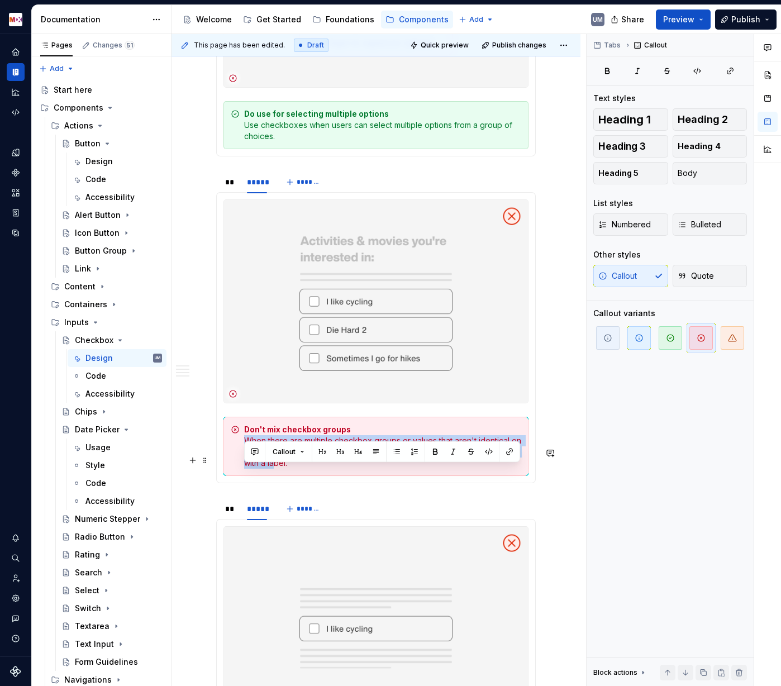
drag, startPoint x: 277, startPoint y: 491, endPoint x: 240, endPoint y: 474, distance: 41.2
click at [240, 474] on div "Don't mix checkbox groups When there are multiple checkbox groups or values tha…" at bounding box center [375, 446] width 305 height 59
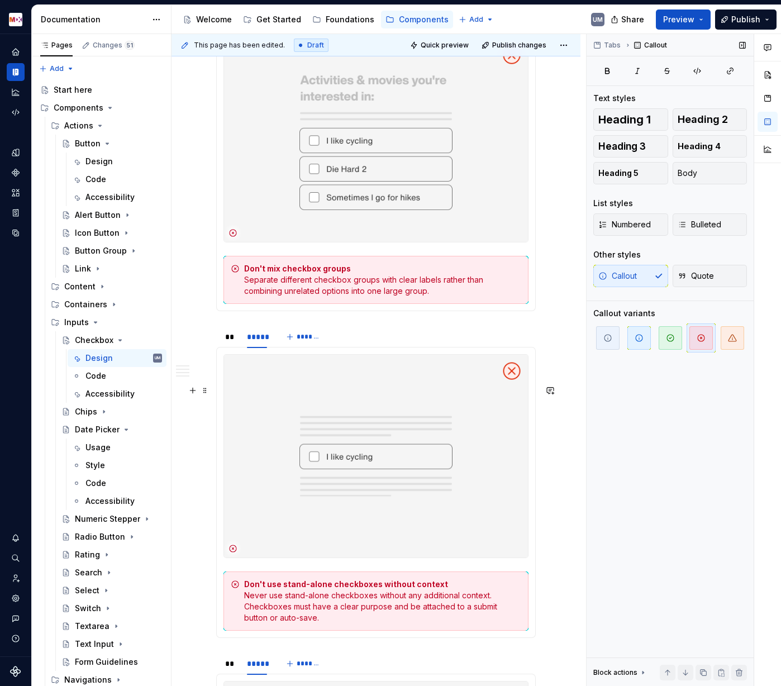
scroll to position [2591, 0]
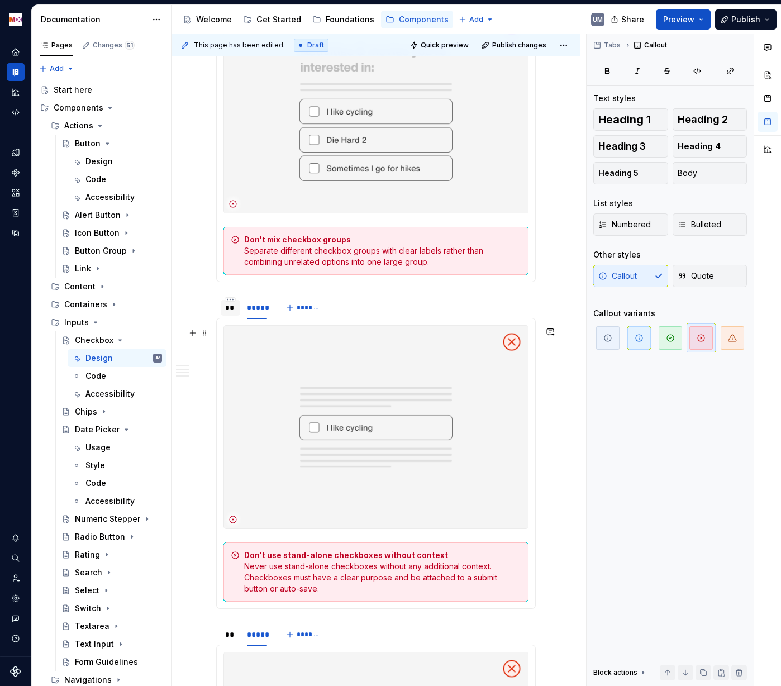
click at [232, 313] on div "**" at bounding box center [230, 307] width 11 height 11
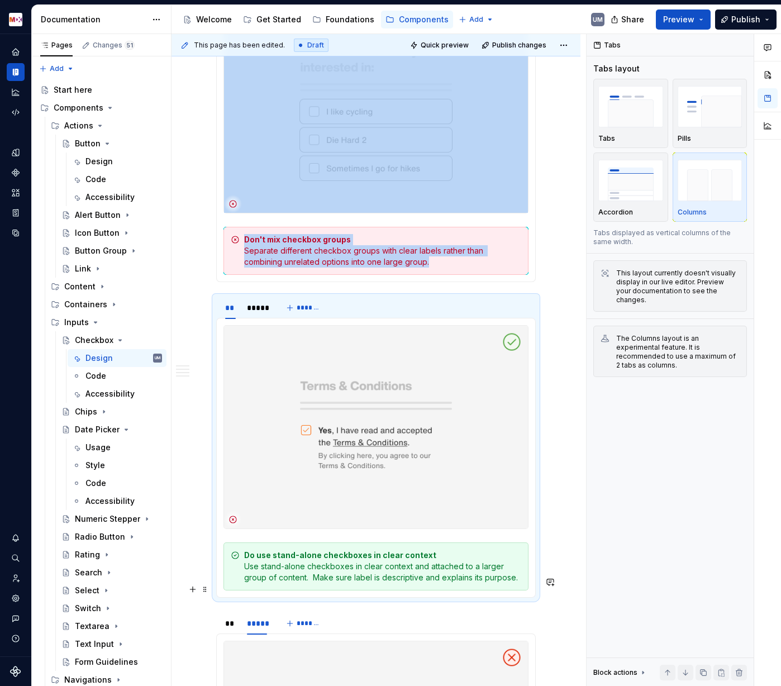
click at [303, 531] on div "Do use stand-alone checkboxes in clear context Use stand-alone checkboxes in cl…" at bounding box center [382, 567] width 277 height 34
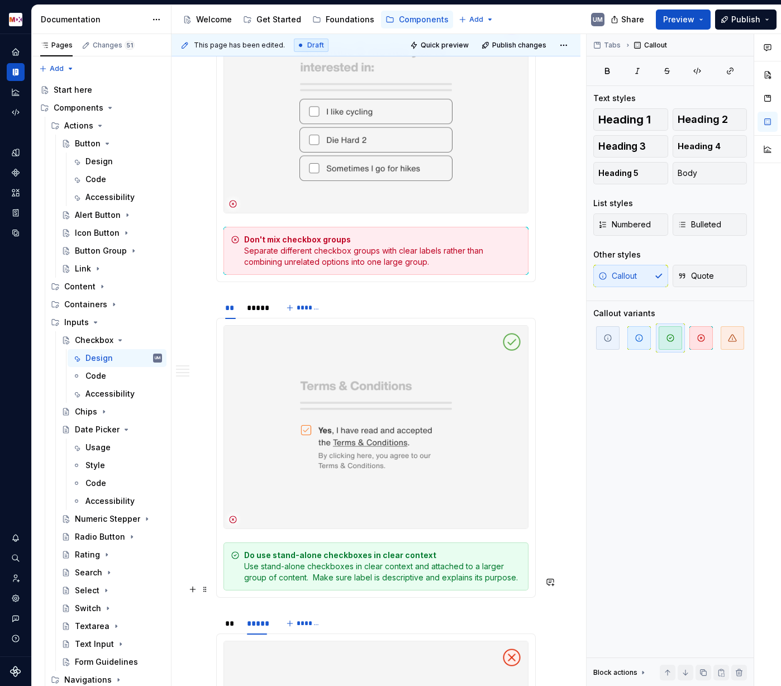
click at [303, 531] on div "Do use stand-alone checkboxes in clear context Use stand-alone checkboxes in cl…" at bounding box center [382, 567] width 277 height 34
click at [250, 313] on div "*****" at bounding box center [257, 307] width 20 height 11
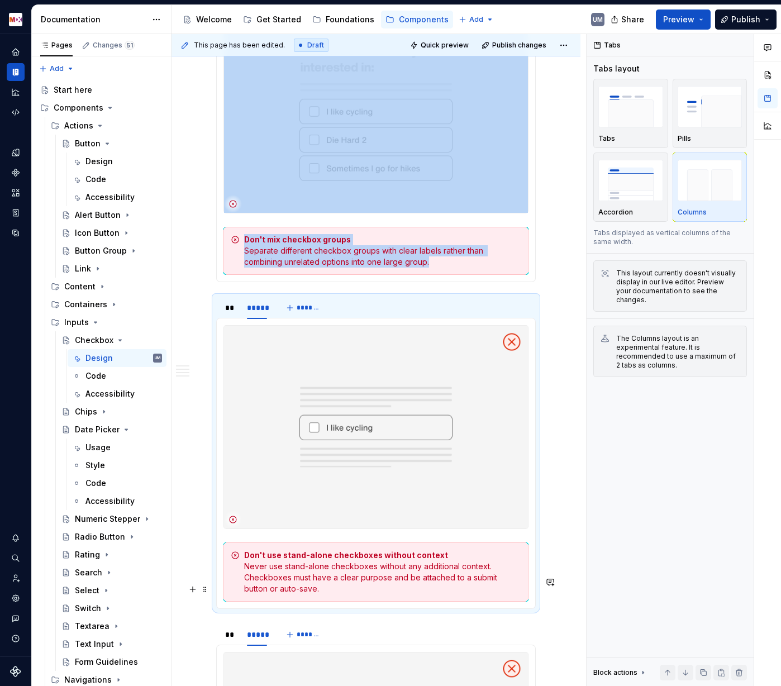
click at [278, 531] on div "Don't use stand-alone checkboxes without context Never use stand-alone checkbox…" at bounding box center [382, 572] width 277 height 45
click at [250, 531] on div "Don't use stand-alone checkboxes without context Never use stand-alone checkbox…" at bounding box center [382, 572] width 277 height 45
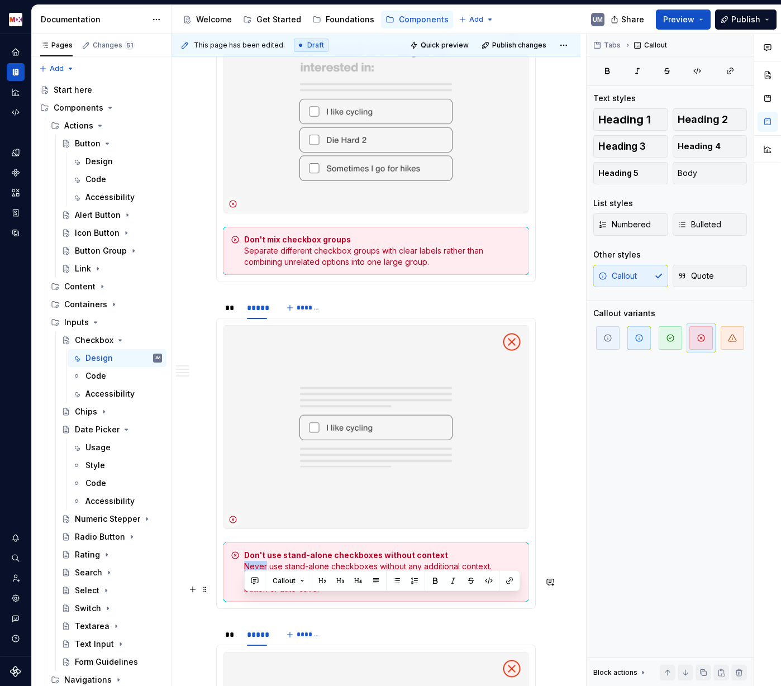
click at [250, 531] on div "Don't use stand-alone checkboxes without context Never use stand-alone checkbox…" at bounding box center [382, 572] width 277 height 45
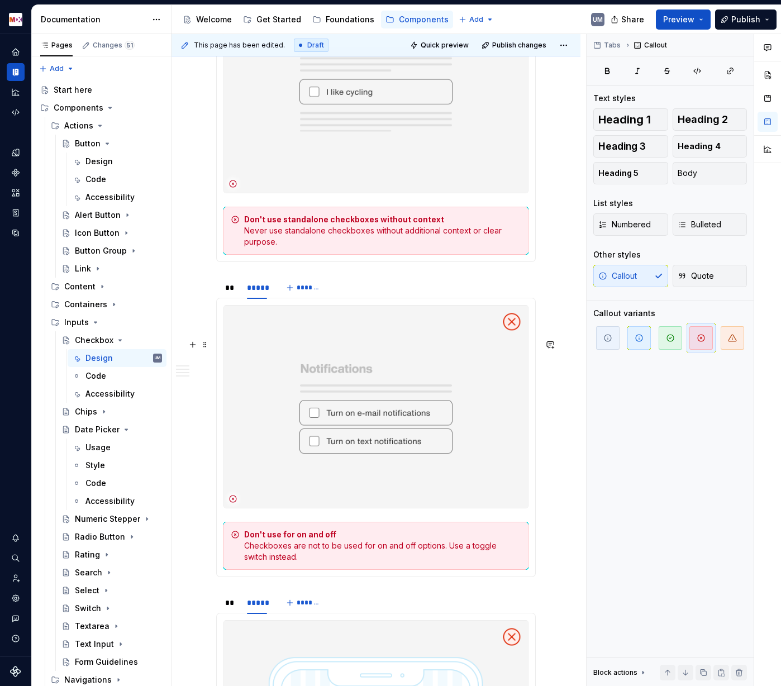
scroll to position [2937, 0]
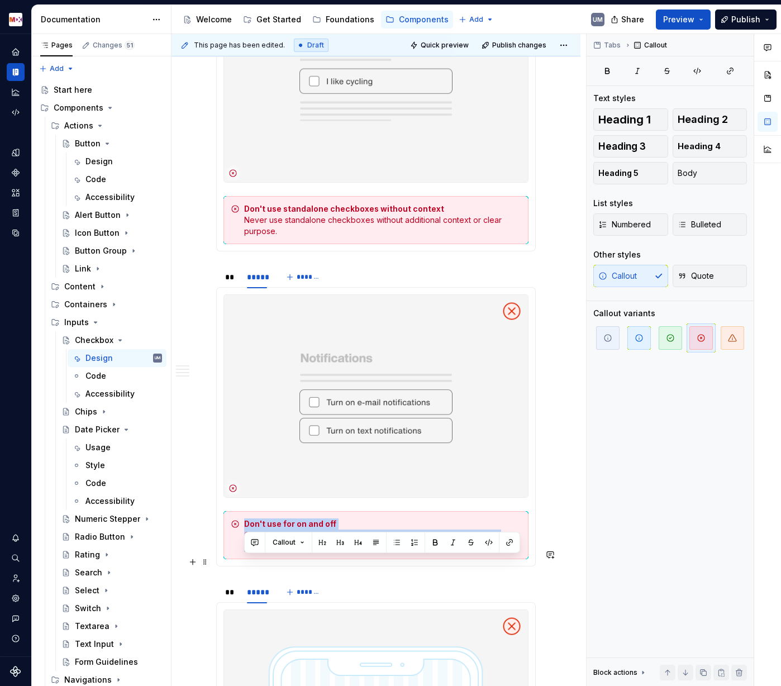
drag, startPoint x: 281, startPoint y: 584, endPoint x: 244, endPoint y: 565, distance: 41.7
click at [244, 531] on div "Don't use for on and off Checkboxes are not to be used for on and off options. …" at bounding box center [375, 535] width 305 height 48
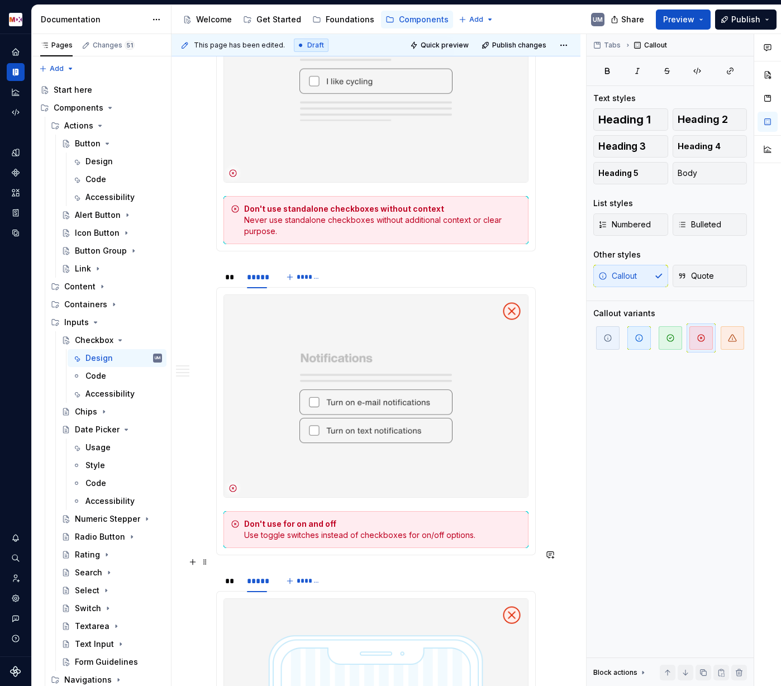
click at [296, 531] on div "Don't use for on and off Use toggle switches instead of checkboxes for on/off o…" at bounding box center [382, 529] width 277 height 22
click at [532, 531] on button "button" at bounding box center [531, 554] width 16 height 16
click at [526, 531] on button "button" at bounding box center [533, 555] width 16 height 16
click at [554, 531] on button "button" at bounding box center [552, 554] width 16 height 16
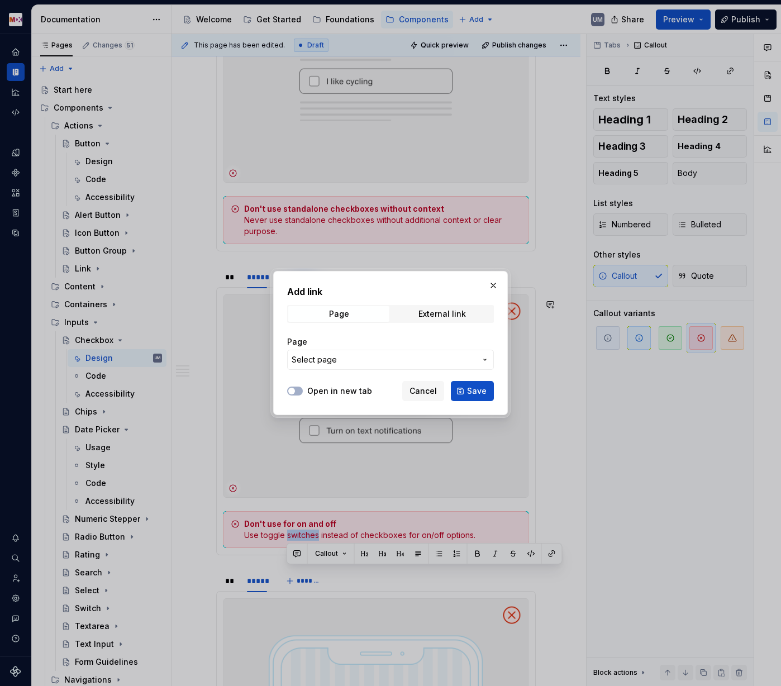
click at [372, 359] on span "Select page" at bounding box center [384, 359] width 184 height 11
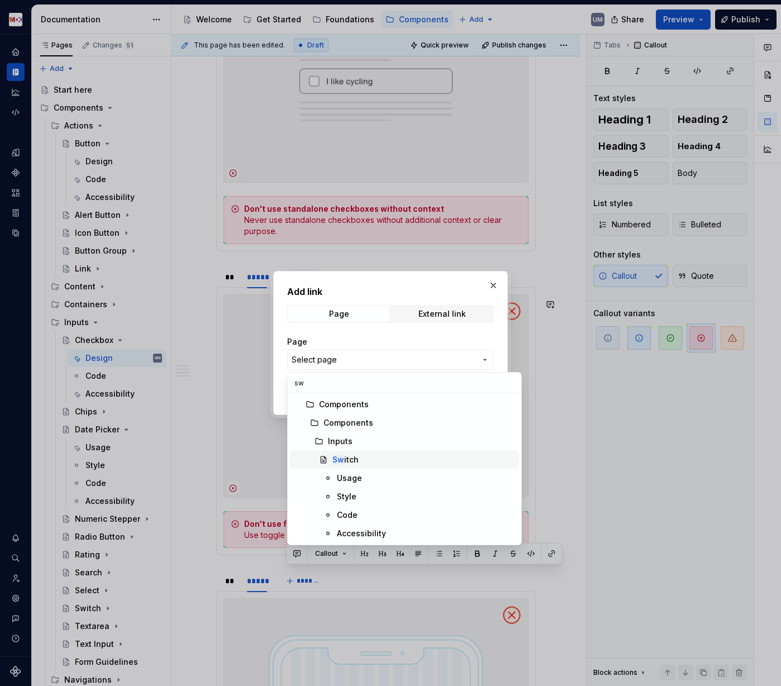
type input "sw"
click at [343, 457] on div "Sw itch" at bounding box center [345, 459] width 26 height 11
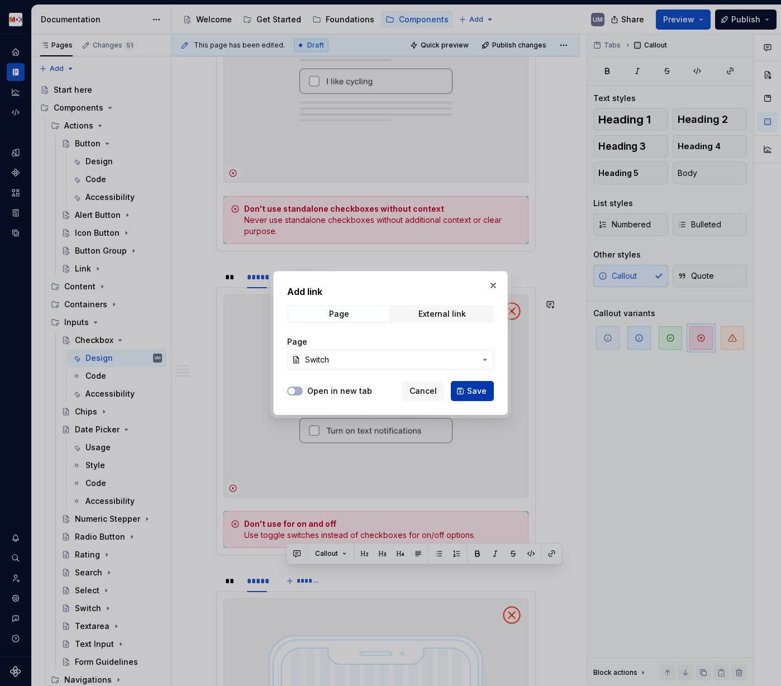
click at [478, 387] on span "Save" at bounding box center [477, 390] width 20 height 11
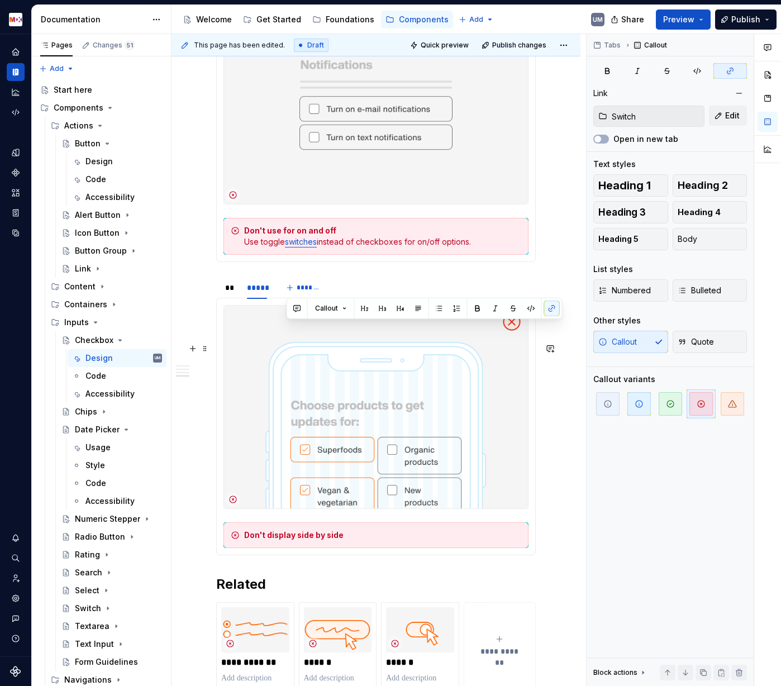
scroll to position [3269, 0]
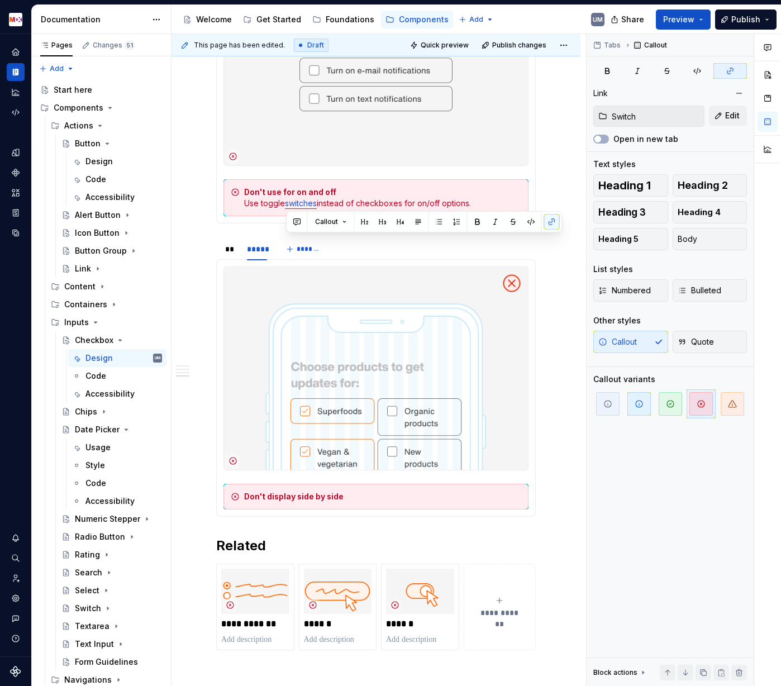
click at [308, 501] on strong "Don't display side by side" at bounding box center [293, 496] width 99 height 9
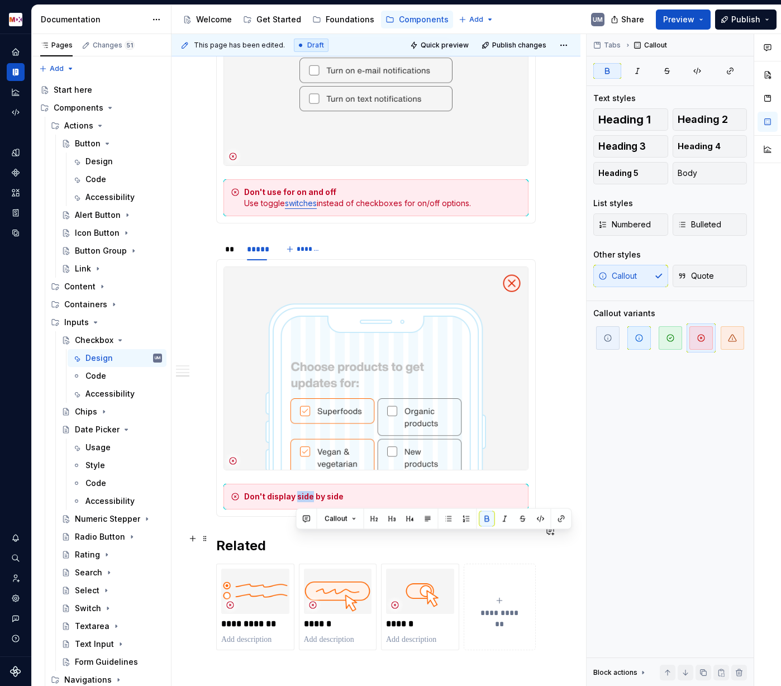
click at [308, 501] on strong "Don't display side by side" at bounding box center [293, 496] width 99 height 9
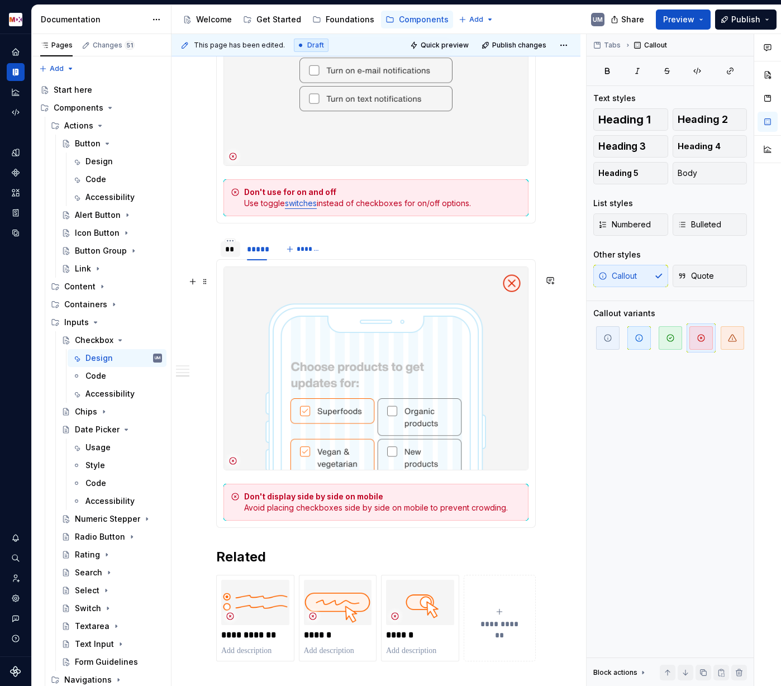
click at [227, 255] on div "**" at bounding box center [230, 249] width 11 height 11
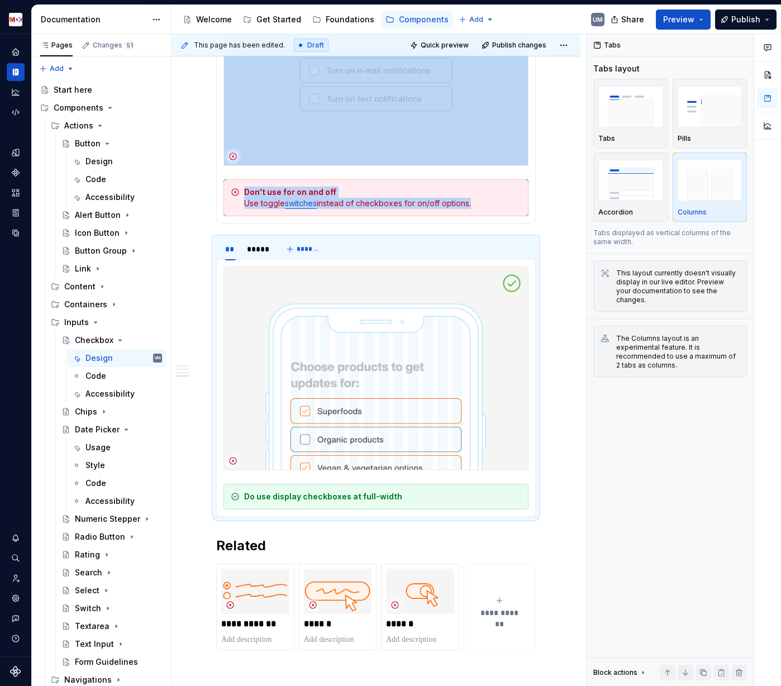
click at [330, 501] on strong "Do use display checkboxes at full-width" at bounding box center [323, 496] width 158 height 9
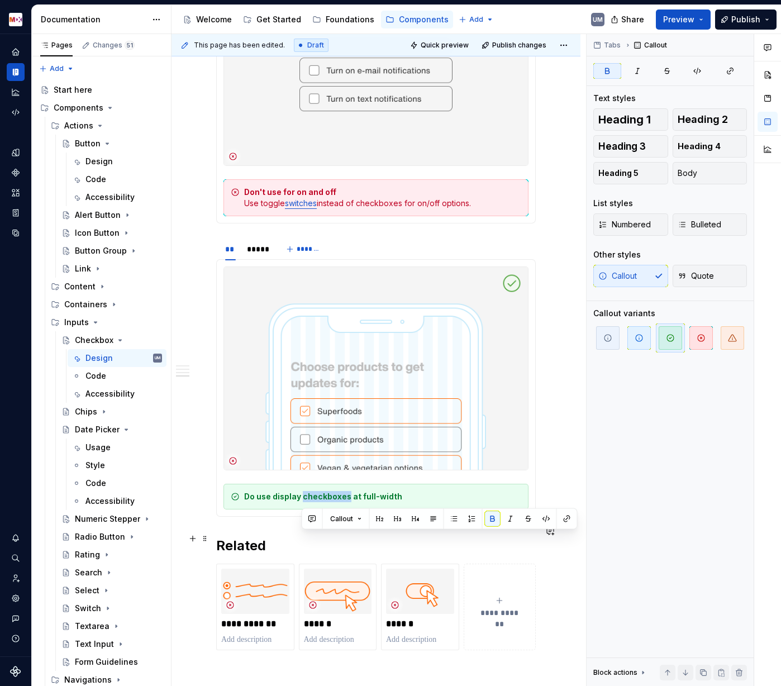
click at [330, 501] on strong "Do use display checkboxes at full-width" at bounding box center [323, 496] width 158 height 9
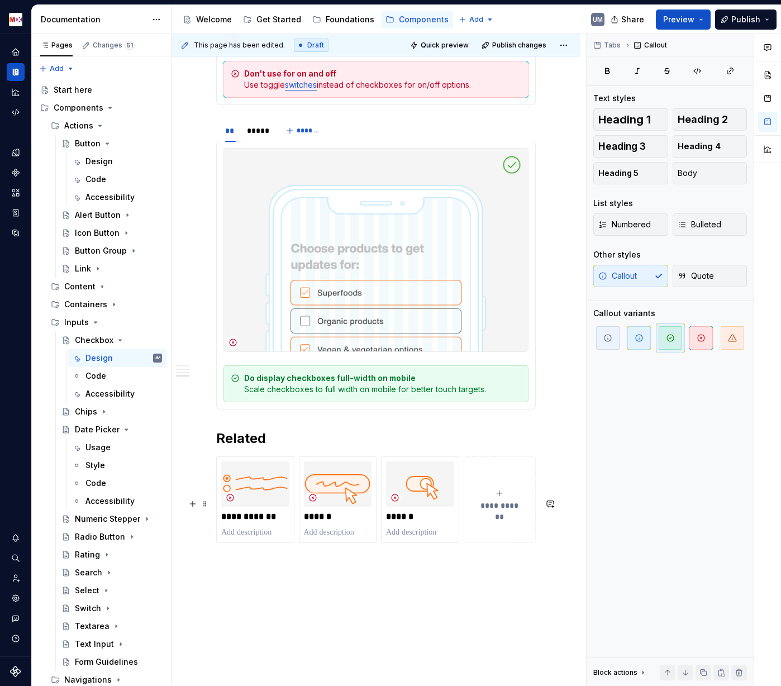
scroll to position [3396, 0]
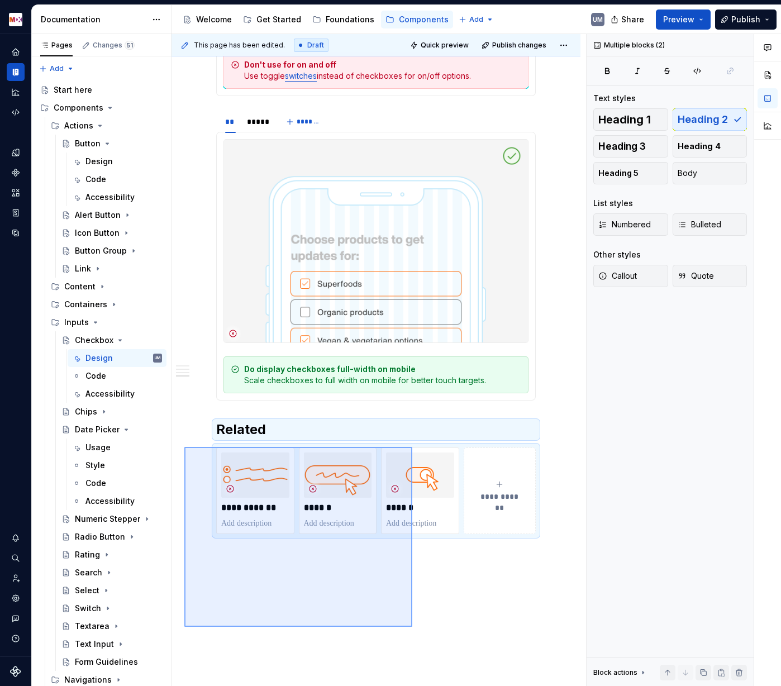
drag, startPoint x: 184, startPoint y: 447, endPoint x: 412, endPoint y: 627, distance: 290.4
click at [412, 531] on div "This page has been edited. Draft Quick preview Publish changes Checkbox Checkbo…" at bounding box center [379, 360] width 415 height 653
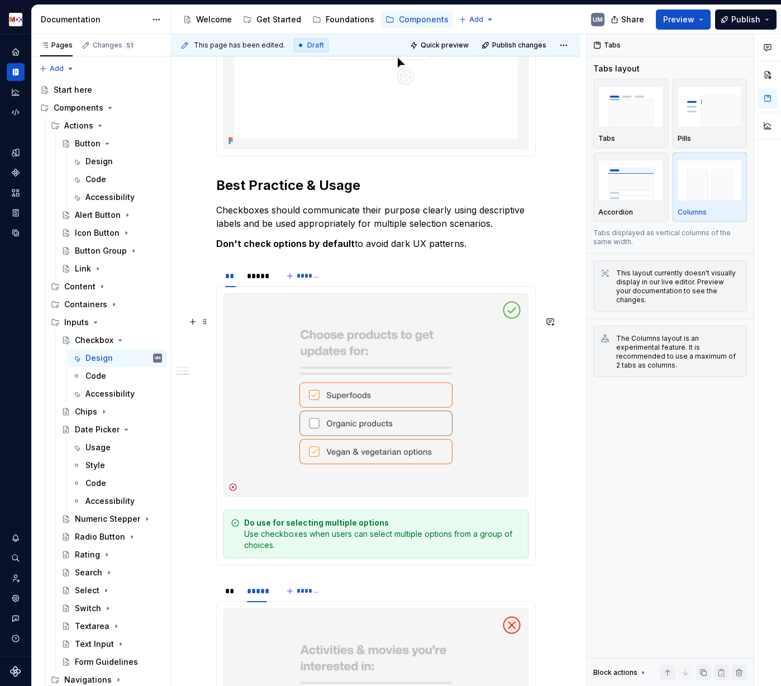
scroll to position [2001, 0]
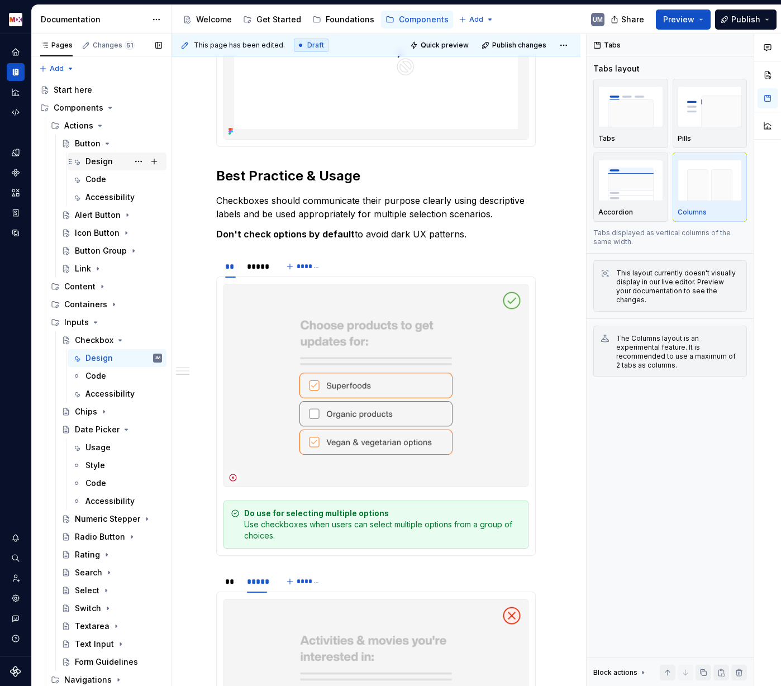
click at [99, 158] on div "Design" at bounding box center [98, 161] width 27 height 11
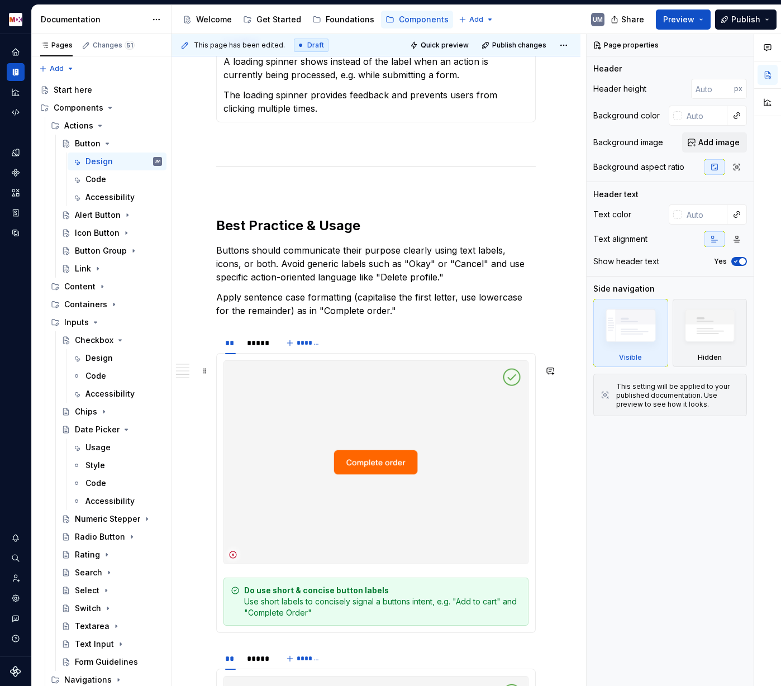
scroll to position [1442, 0]
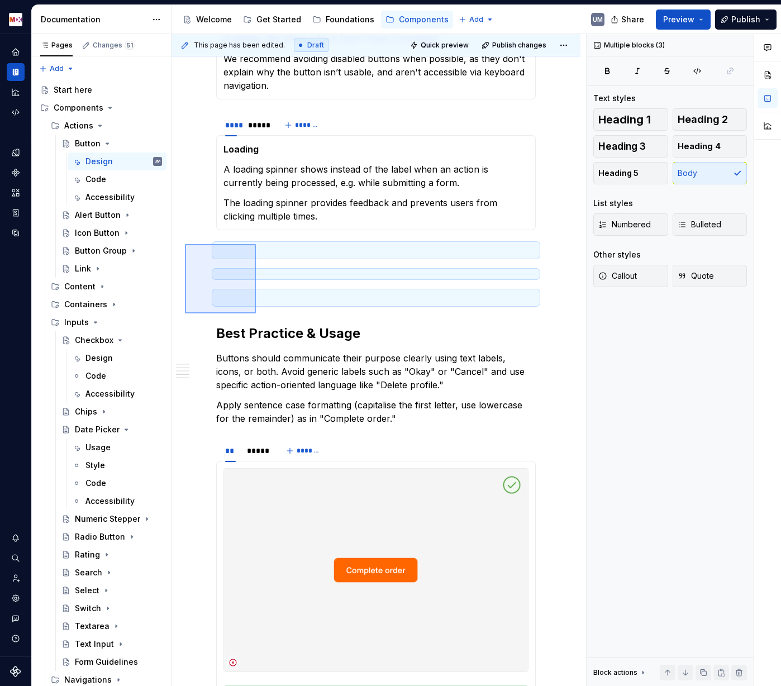
drag, startPoint x: 185, startPoint y: 244, endPoint x: 256, endPoint y: 313, distance: 99.2
click at [256, 313] on div "**********" at bounding box center [379, 360] width 415 height 653
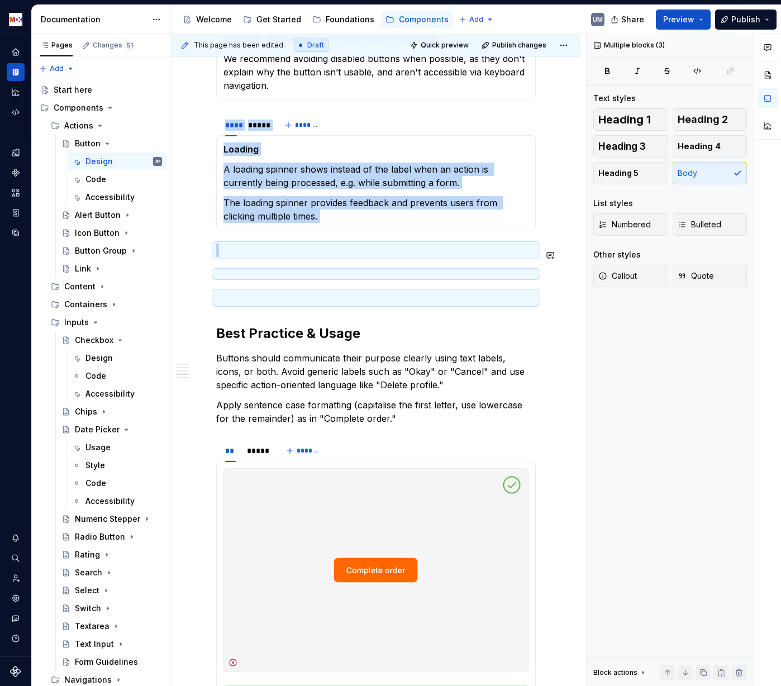
copy div "**** ***** ******* Loading A loading spinner shows instead of the label when an…"
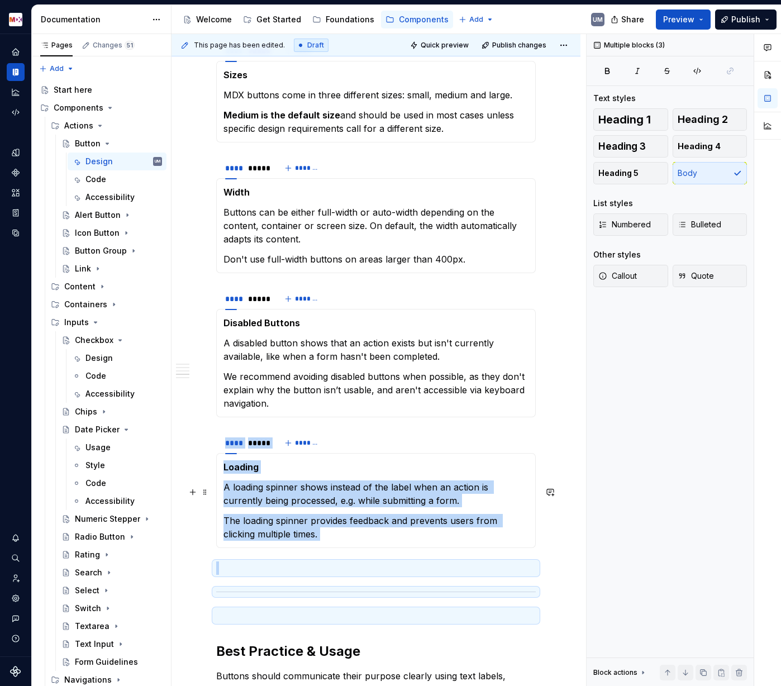
scroll to position [1042, 0]
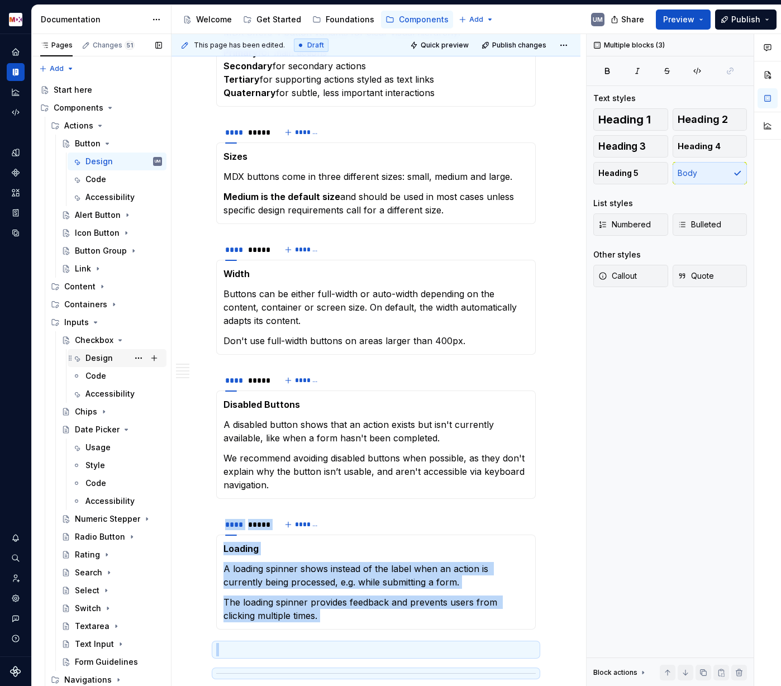
click at [101, 359] on div "Design" at bounding box center [98, 358] width 27 height 11
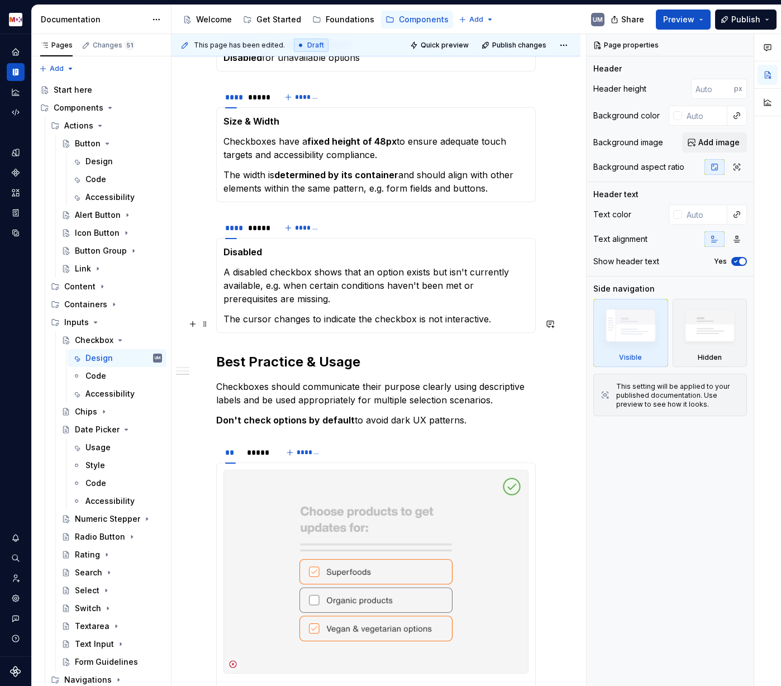
scroll to position [1137, 0]
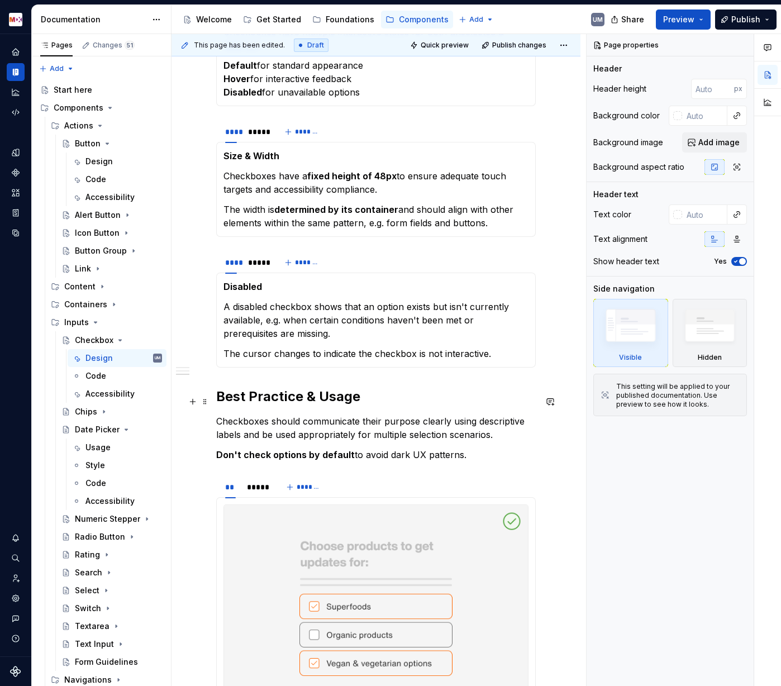
click at [216, 399] on div "Intro & Anatomy Checkboxes are interactive form controls that allow users to ma…" at bounding box center [376, 657] width 409 height 3174
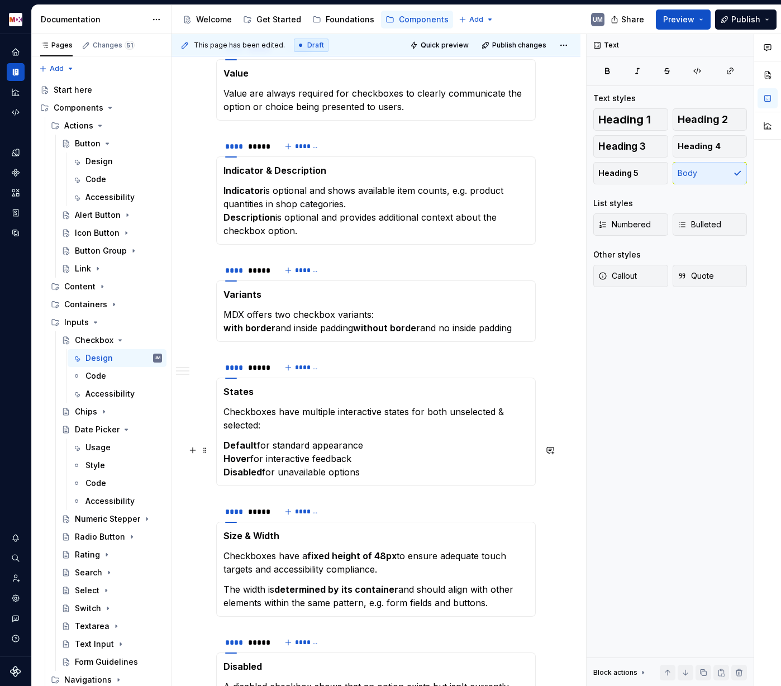
scroll to position [0, 0]
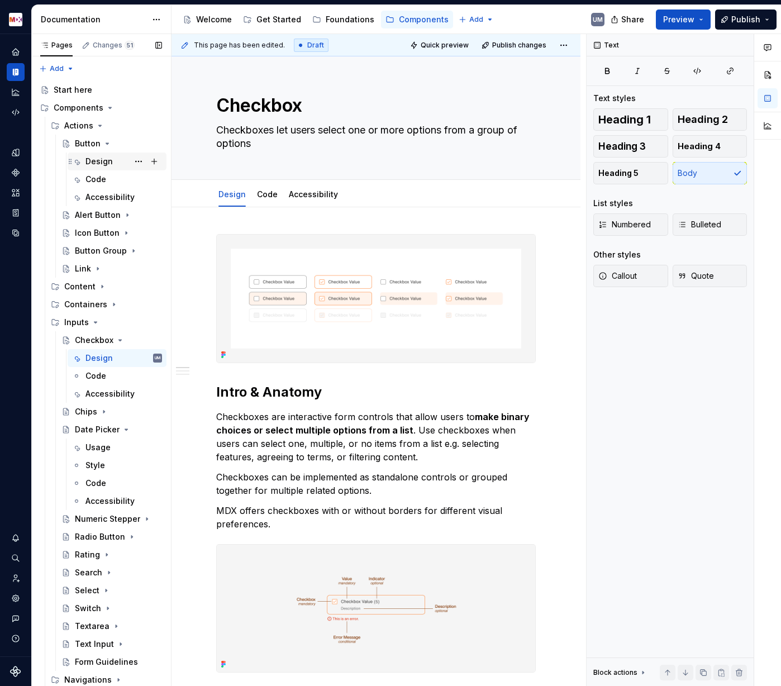
click at [98, 162] on div "Design" at bounding box center [98, 161] width 27 height 11
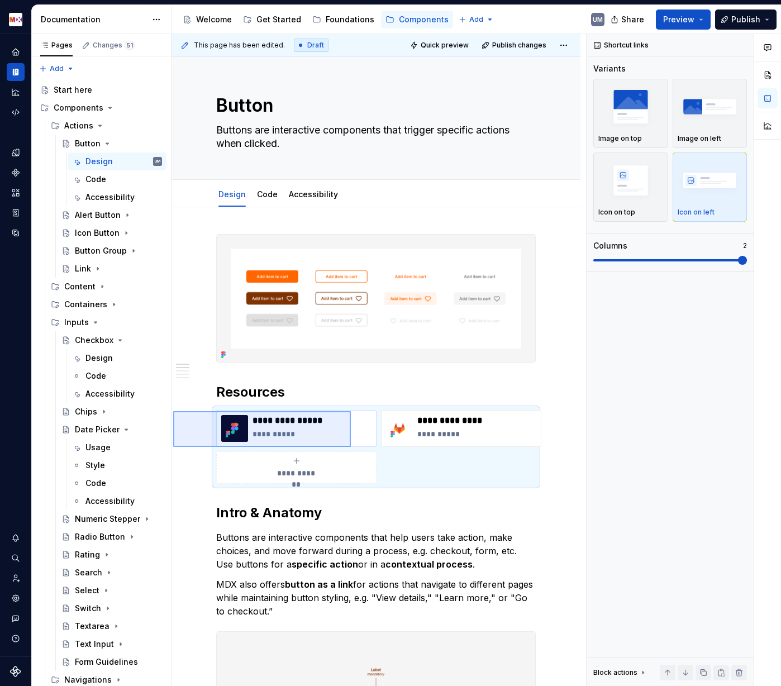
drag, startPoint x: 173, startPoint y: 411, endPoint x: 353, endPoint y: 444, distance: 182.9
click at [353, 447] on div "**********" at bounding box center [379, 360] width 415 height 653
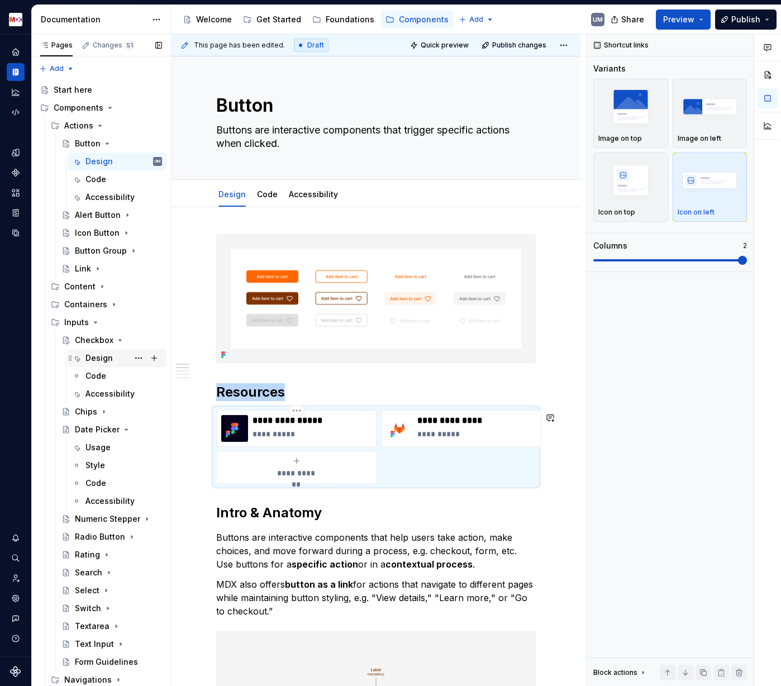
copy h2 "Resources"
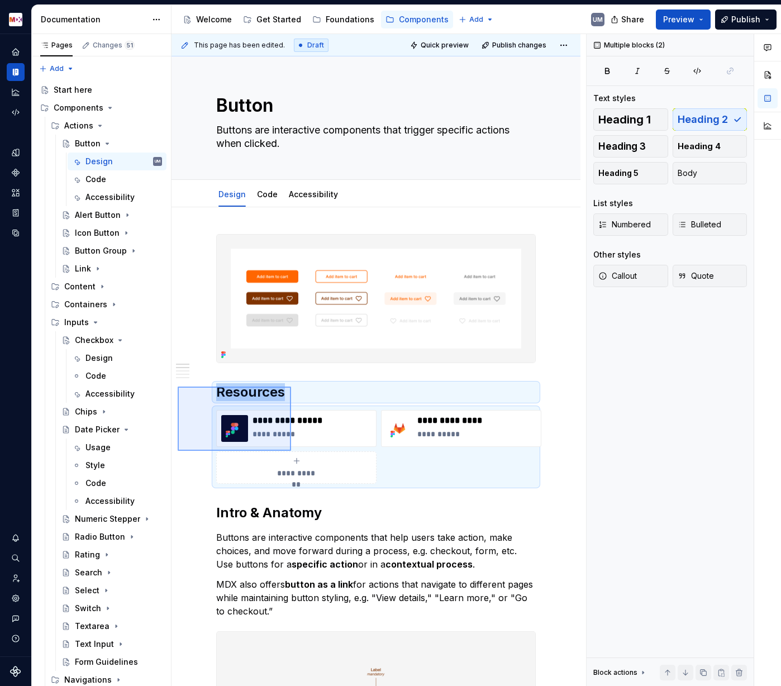
drag, startPoint x: 178, startPoint y: 387, endPoint x: 296, endPoint y: 451, distance: 135.0
click at [296, 454] on div "**********" at bounding box center [379, 360] width 415 height 653
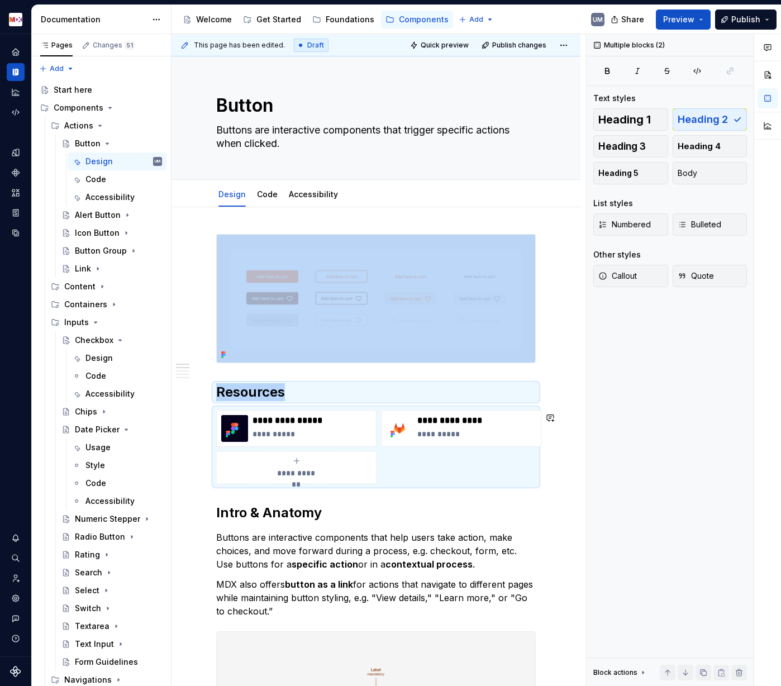
copy div "Resources"
click at [92, 356] on div "Design" at bounding box center [98, 358] width 27 height 11
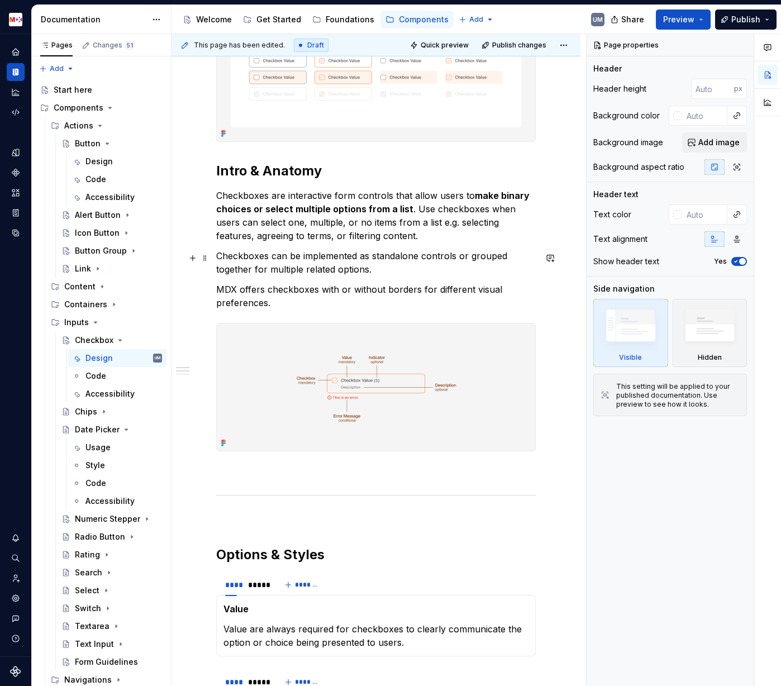
scroll to position [123, 0]
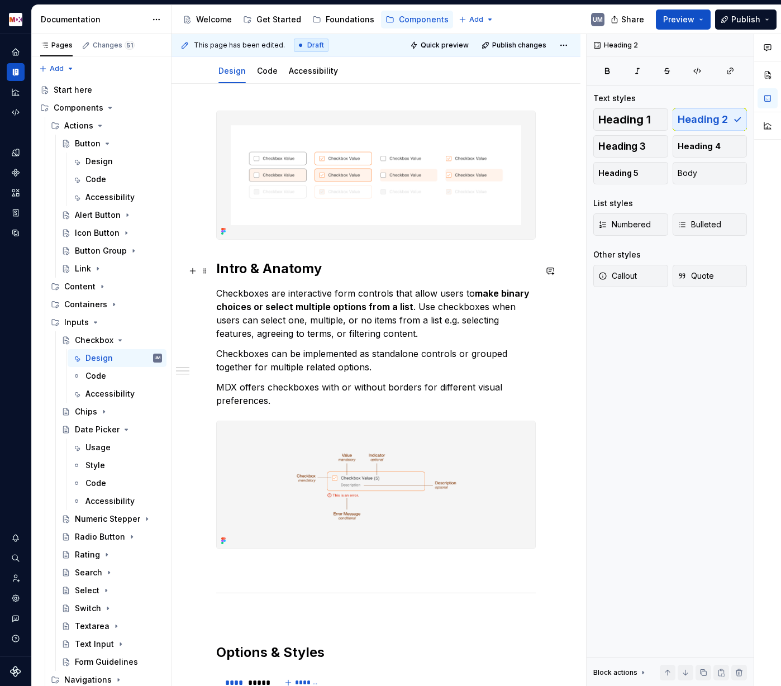
click at [218, 268] on h2 "Intro & Anatomy" at bounding box center [376, 269] width 320 height 18
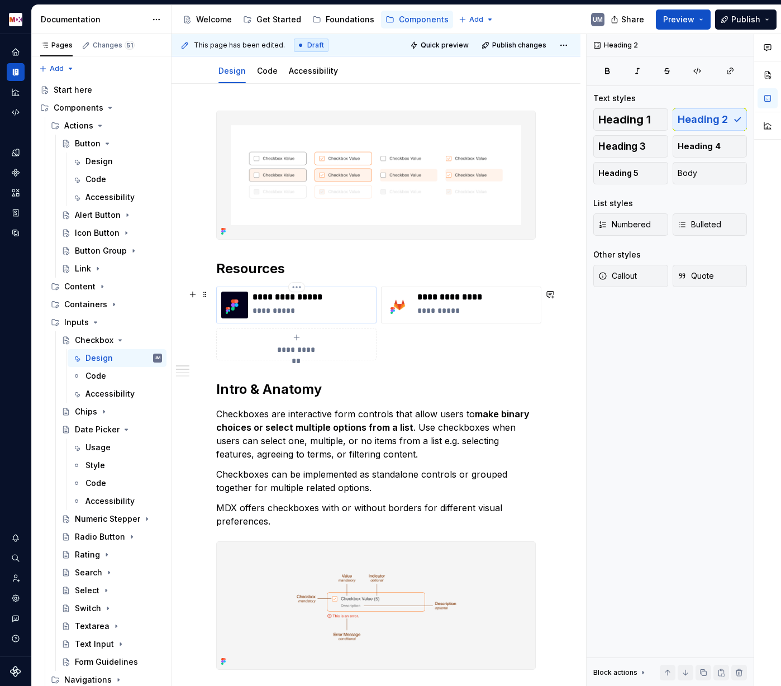
click at [289, 311] on p "**********" at bounding box center [312, 310] width 119 height 11
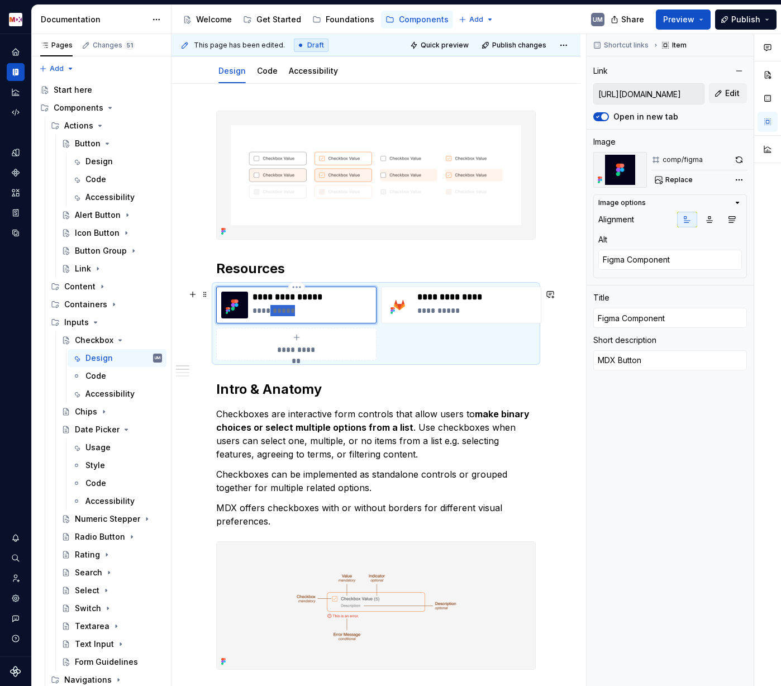
type textarea "*"
type textarea "MDX C"
type textarea "*"
type textarea "MDX Ch"
type textarea "*"
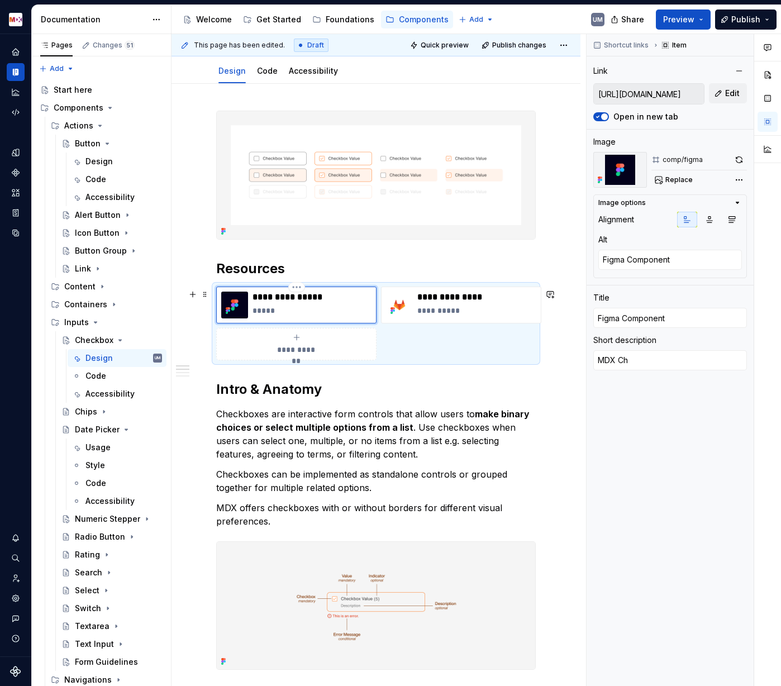
type textarea "MDX Che"
type textarea "*"
type textarea "MDX Chec"
type textarea "*"
type textarea "MDX Check"
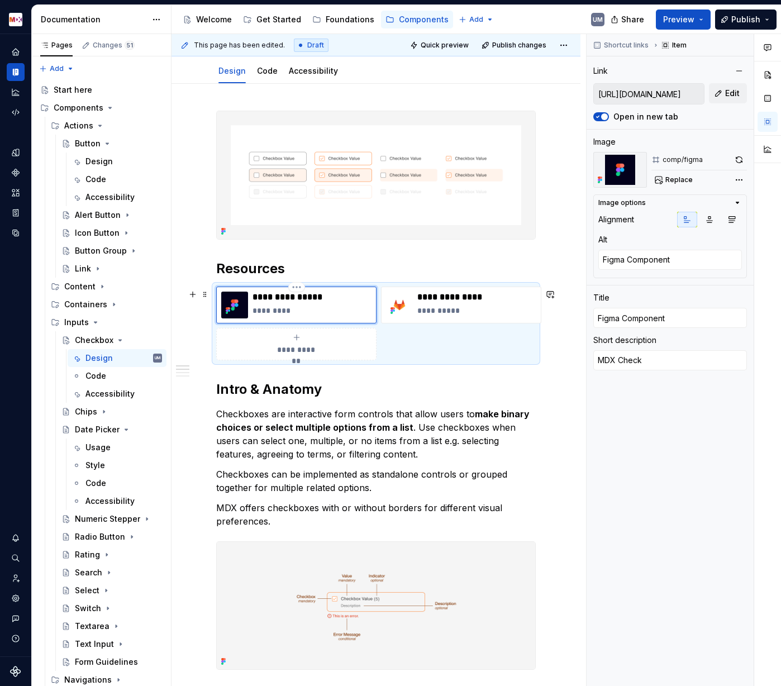
type textarea "*"
type textarea "MDX Checkb"
type textarea "*"
type textarea "MDX Checkbo"
type textarea "*"
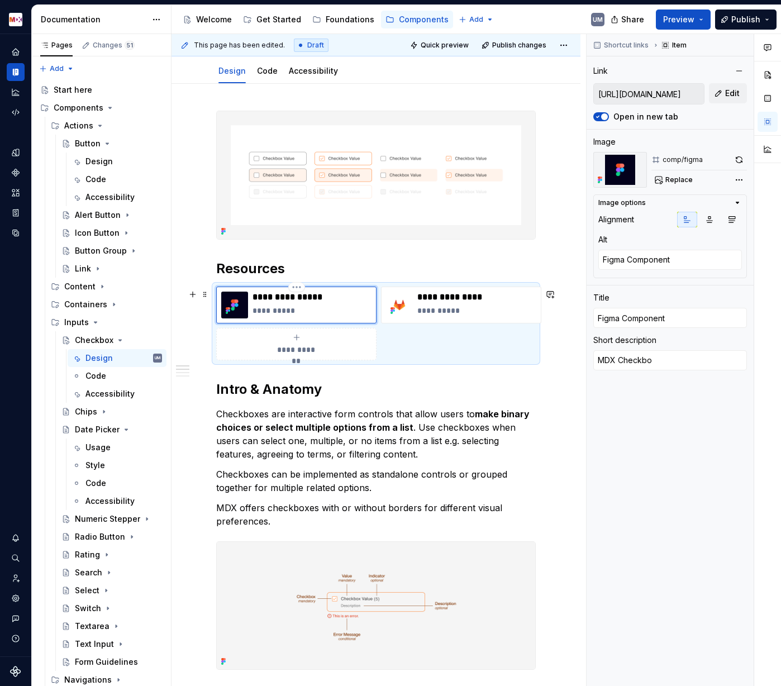
type textarea "MDX Checkbox"
click at [289, 311] on p "**********" at bounding box center [312, 310] width 119 height 11
click at [289, 310] on p "**********" at bounding box center [312, 310] width 119 height 11
click at [294, 313] on p "**********" at bounding box center [312, 310] width 119 height 11
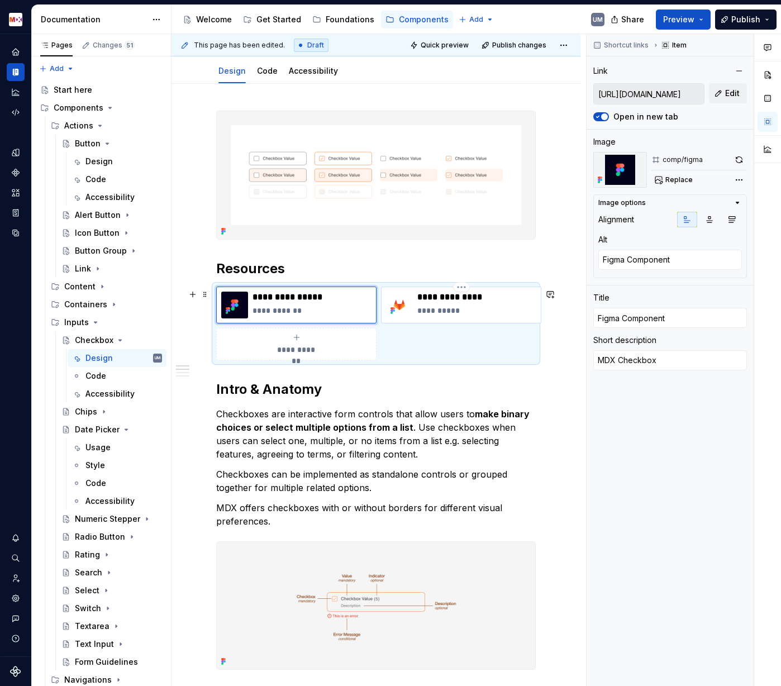
click at [451, 310] on p "**********" at bounding box center [476, 310] width 119 height 11
type textarea "*"
type input "[URL][DOMAIN_NAME]"
type textarea "Git Repository"
type input "Git Repository"
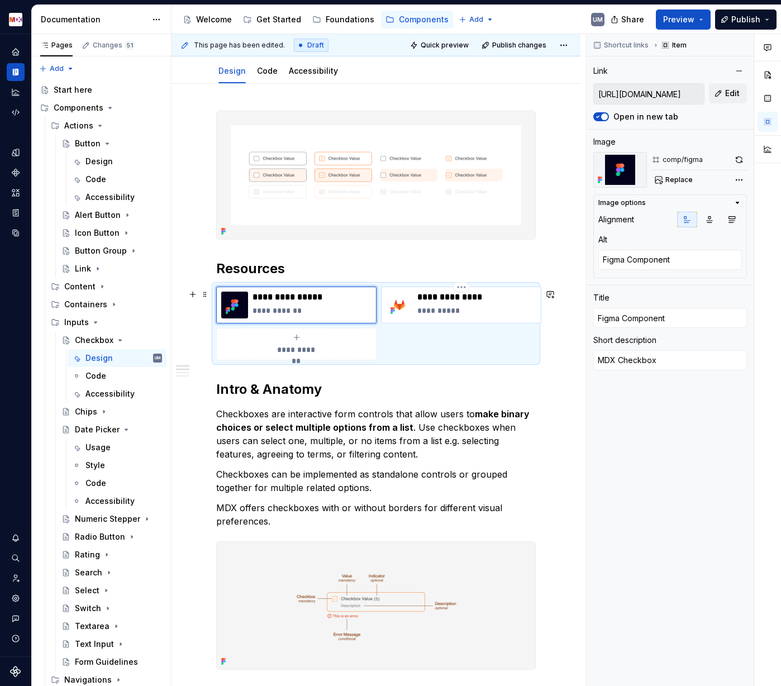
type textarea "MDX Button"
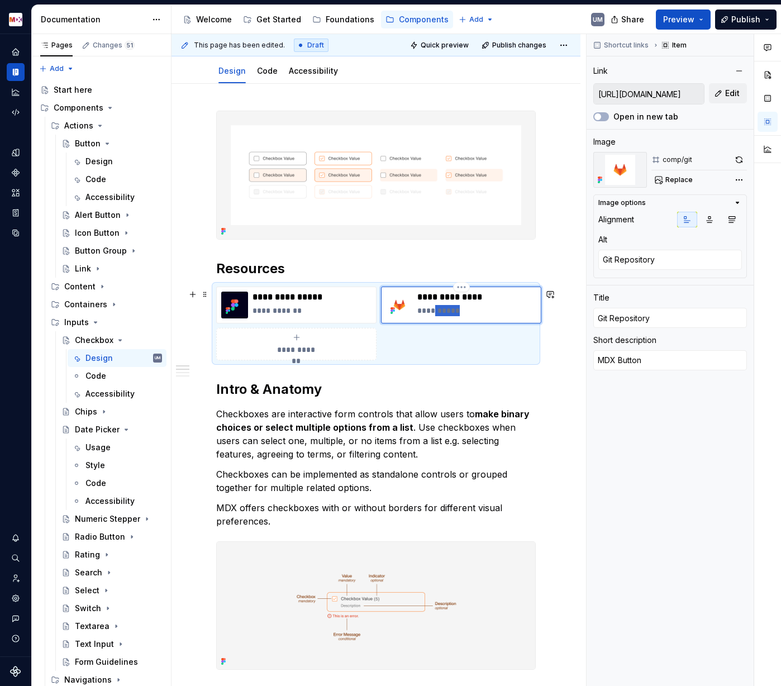
click at [451, 310] on p "**********" at bounding box center [476, 310] width 119 height 11
type textarea "*"
type textarea "MDX Checkbox"
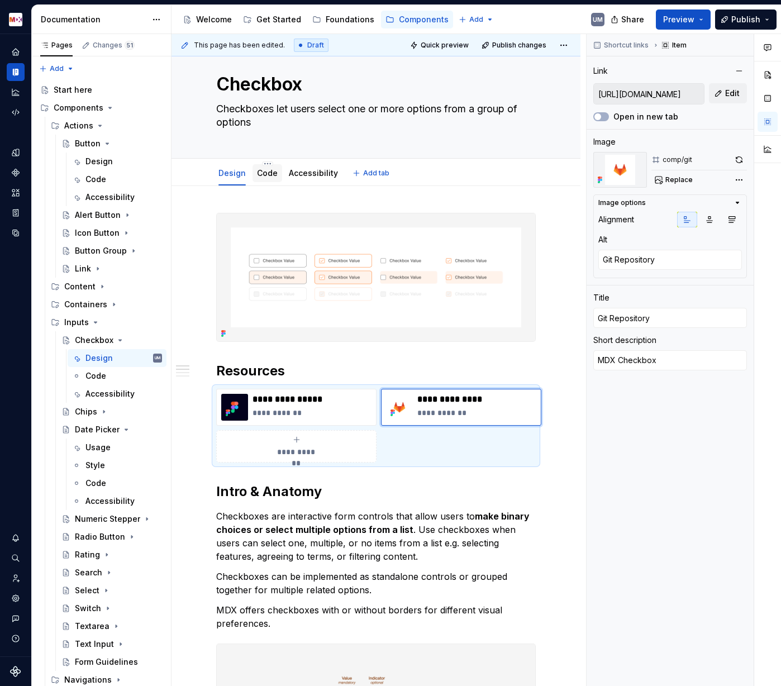
click at [268, 174] on link "Code" at bounding box center [267, 172] width 21 height 9
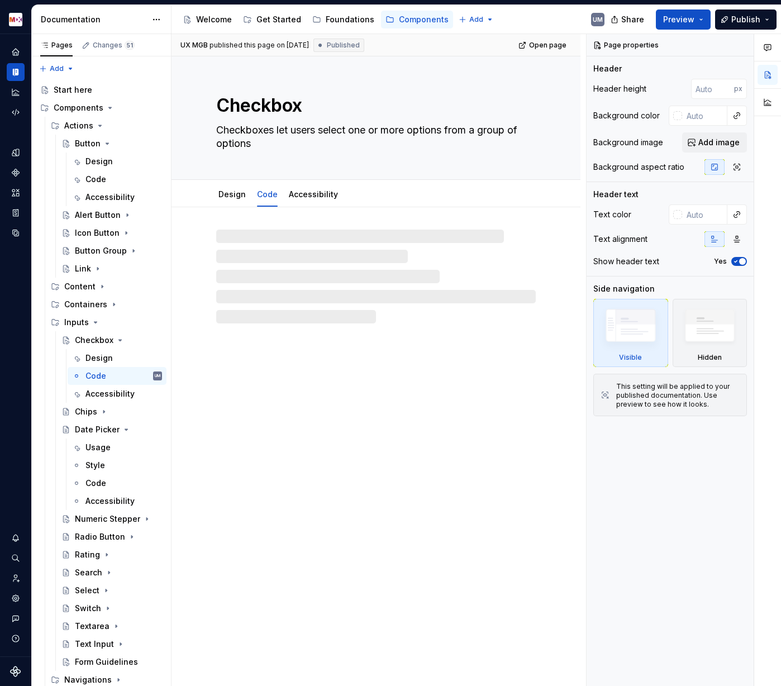
type textarea "*"
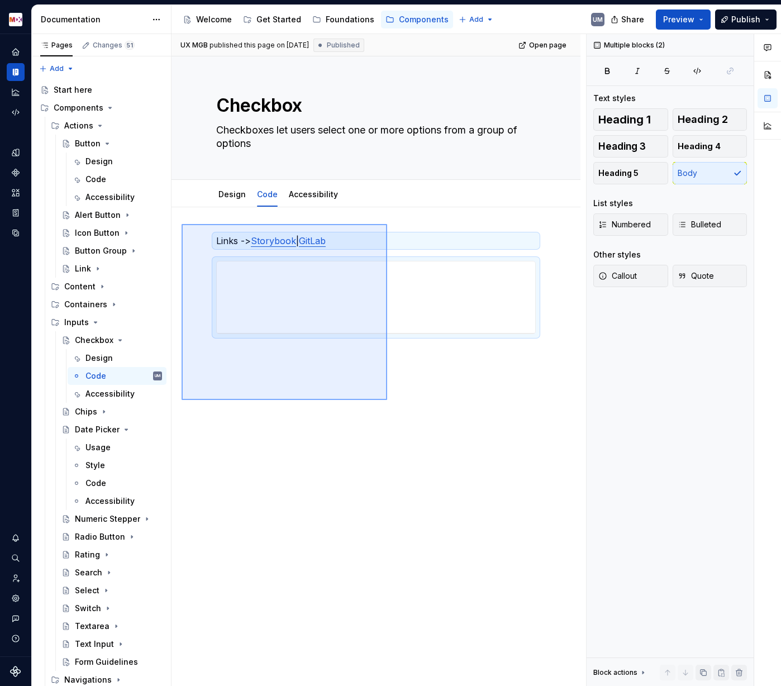
drag, startPoint x: 182, startPoint y: 224, endPoint x: 387, endPoint y: 399, distance: 270.3
click at [387, 399] on div "**********" at bounding box center [379, 360] width 415 height 653
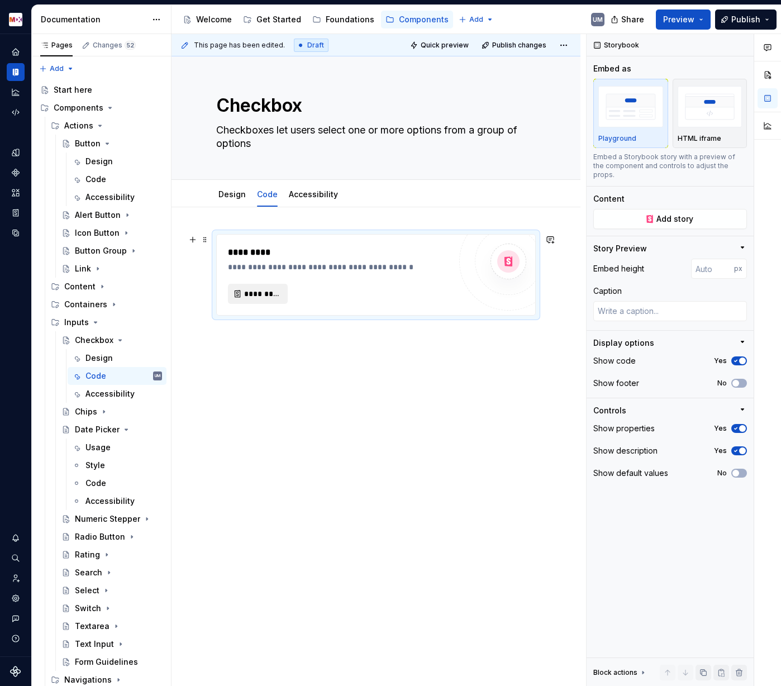
click at [272, 298] on span "*********" at bounding box center [262, 293] width 36 height 11
type textarea "*"
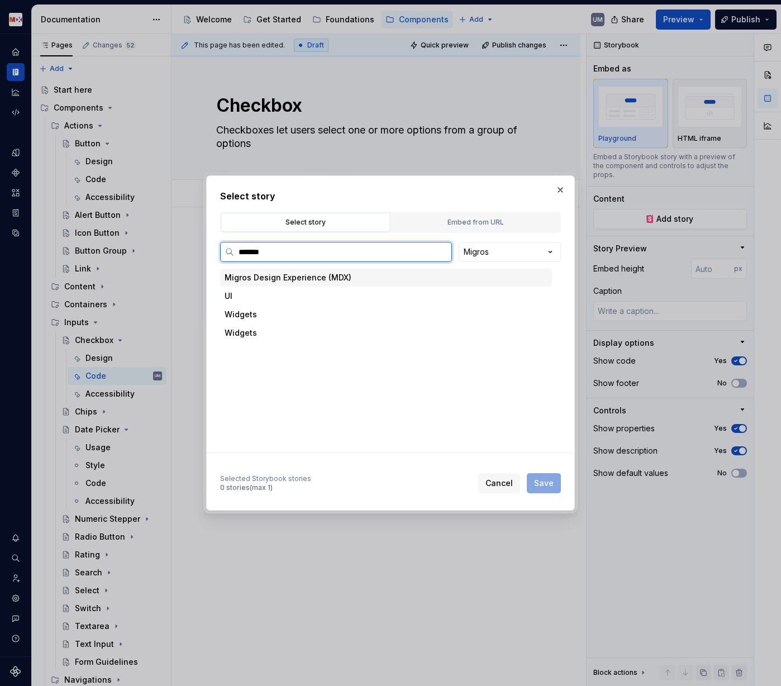
type input "********"
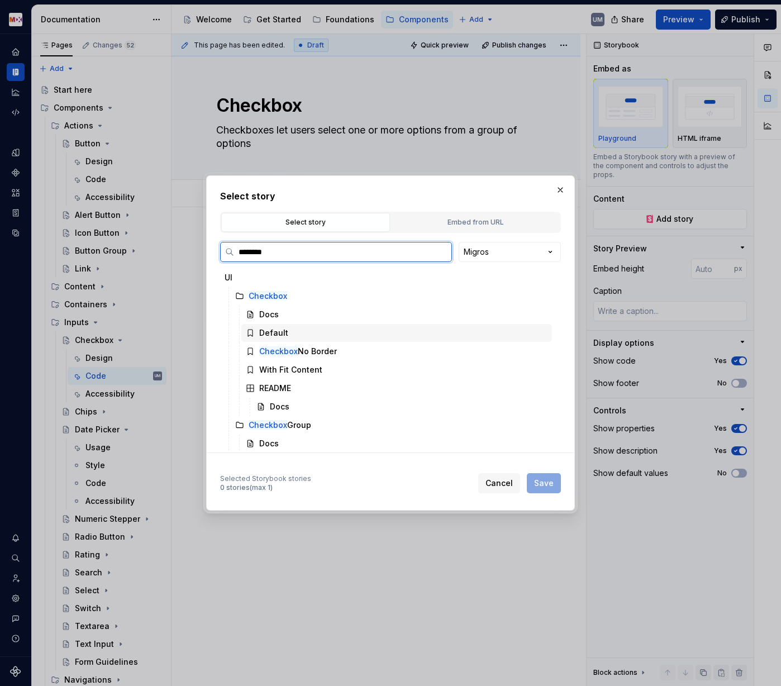
click at [278, 331] on div "Default" at bounding box center [273, 332] width 29 height 11
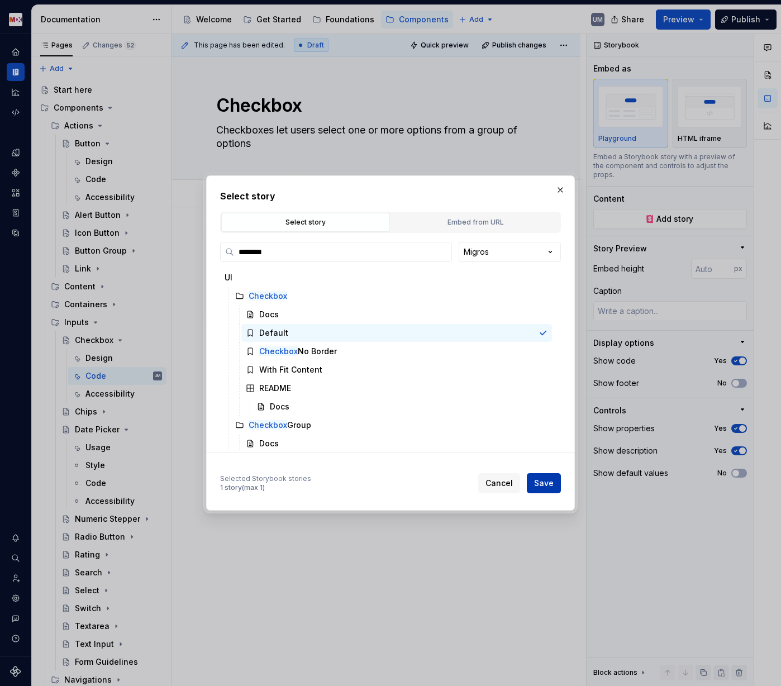
click at [539, 478] on span "Save" at bounding box center [544, 483] width 20 height 11
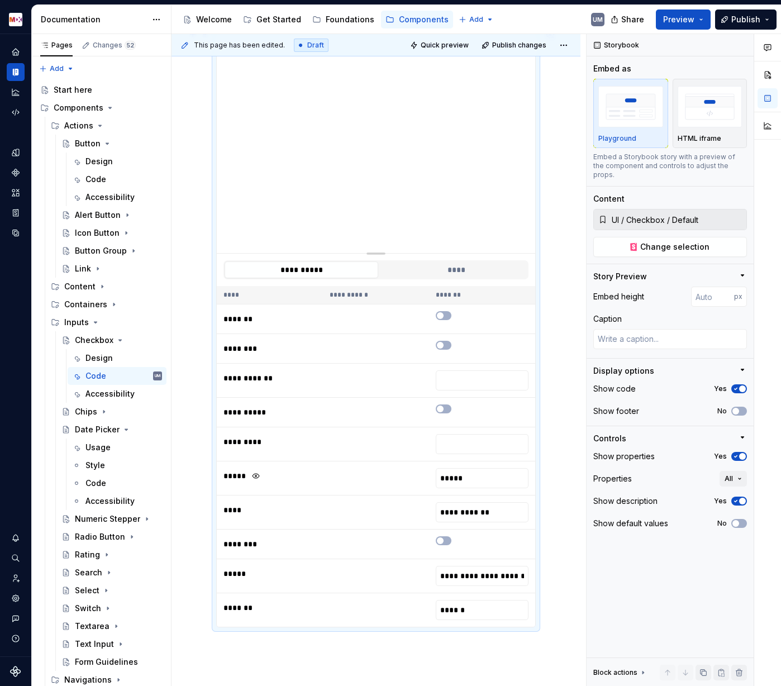
scroll to position [165, 0]
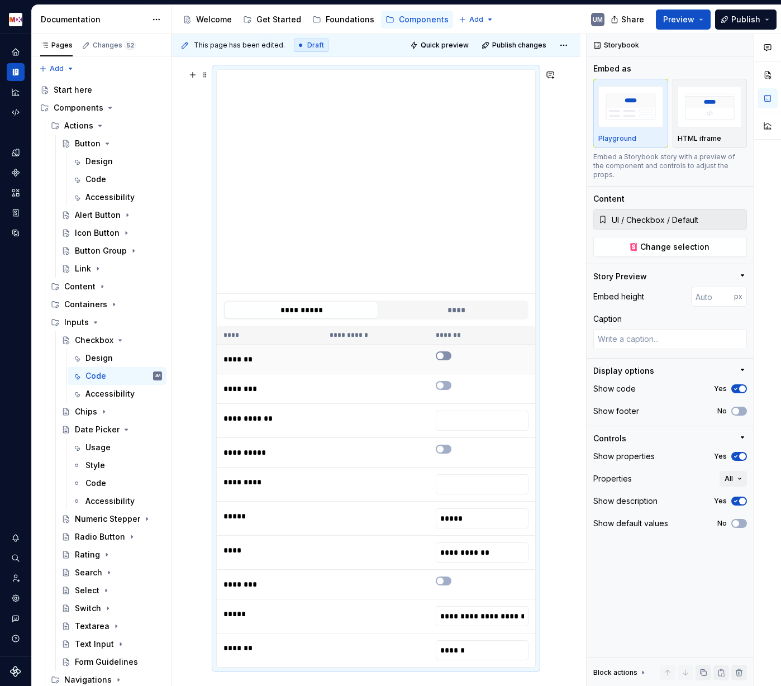
click at [444, 353] on span "button" at bounding box center [440, 356] width 7 height 7
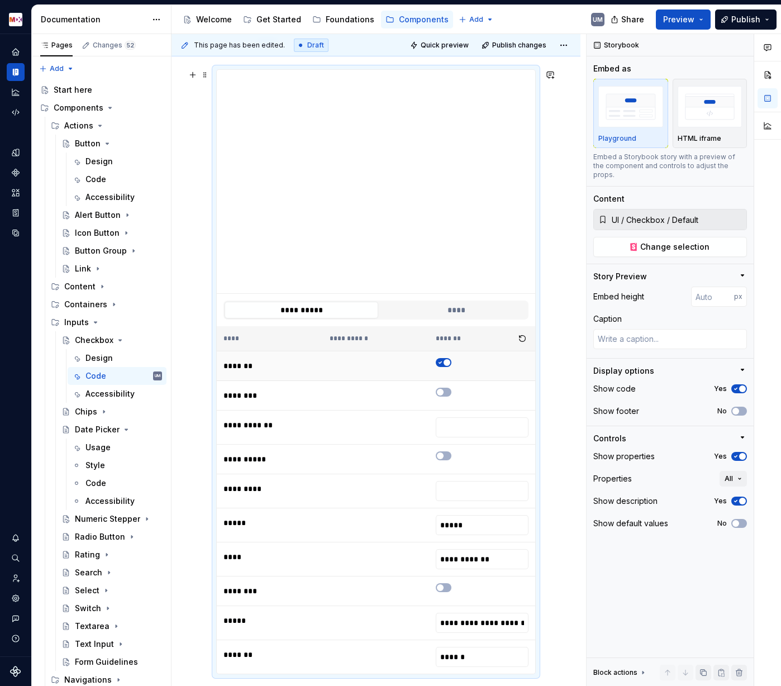
click at [445, 353] on td at bounding box center [482, 366] width 106 height 30
click at [445, 361] on icon "button" at bounding box center [440, 362] width 9 height 7
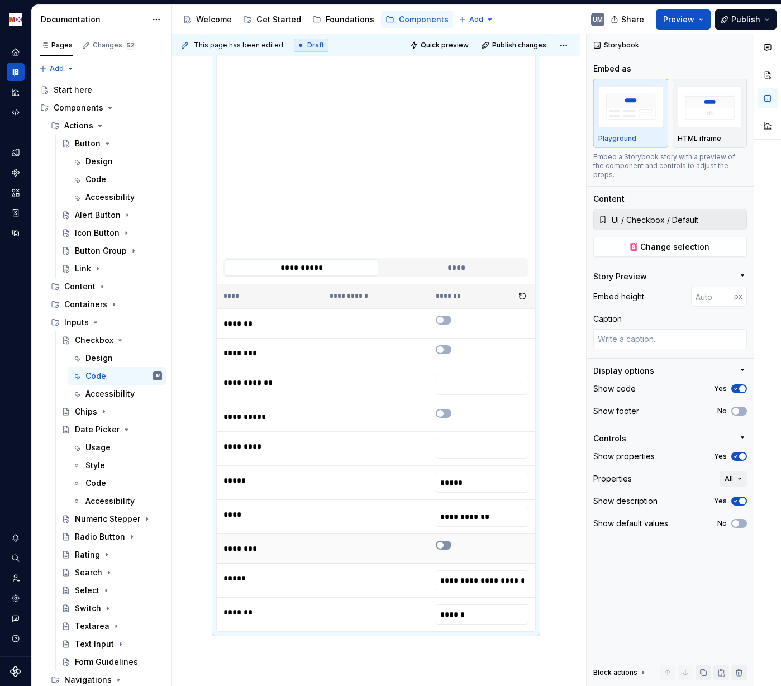
click at [451, 531] on button "button" at bounding box center [444, 545] width 16 height 9
click at [450, 531] on span "button" at bounding box center [447, 545] width 7 height 7
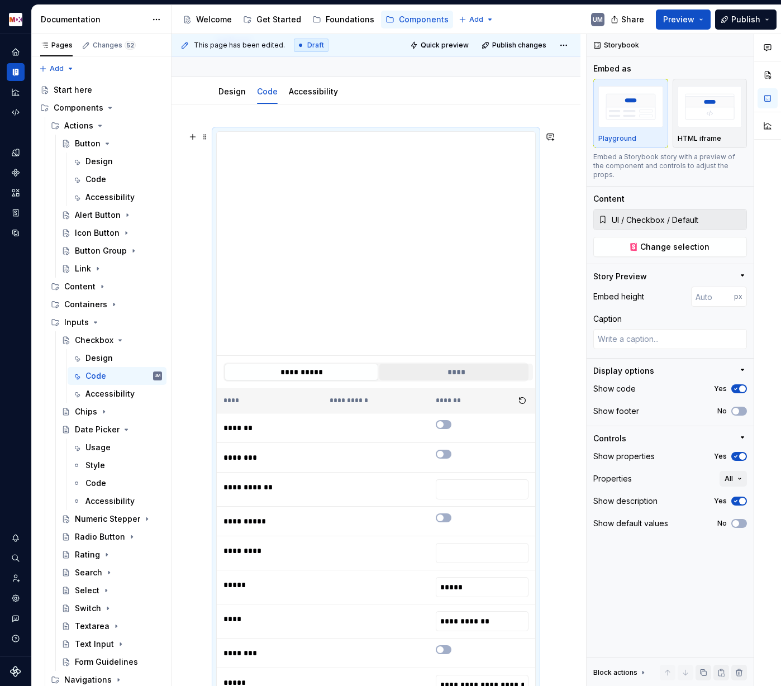
click at [450, 371] on button "****" at bounding box center [456, 372] width 154 height 17
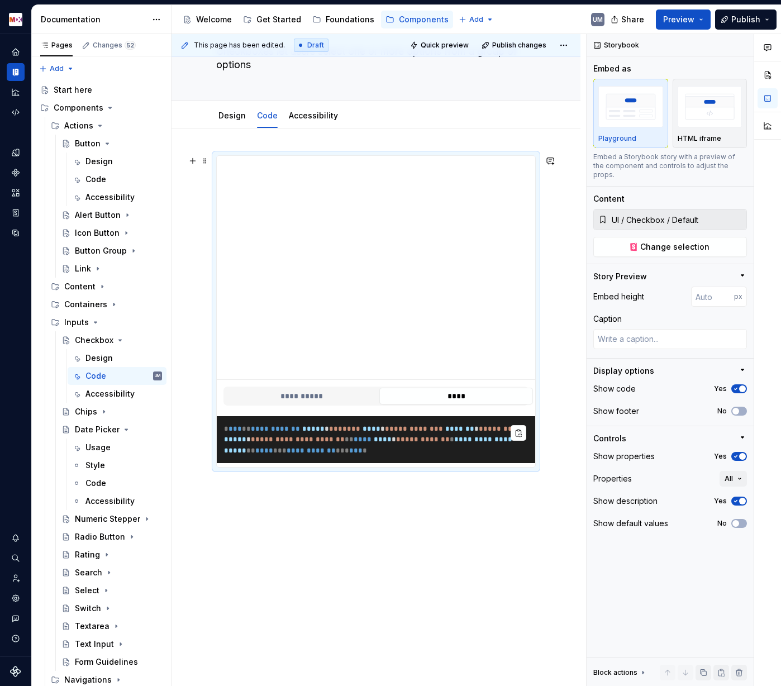
scroll to position [79, 0]
click at [315, 405] on div "**********" at bounding box center [375, 396] width 305 height 19
click at [312, 399] on button "**********" at bounding box center [302, 396] width 154 height 17
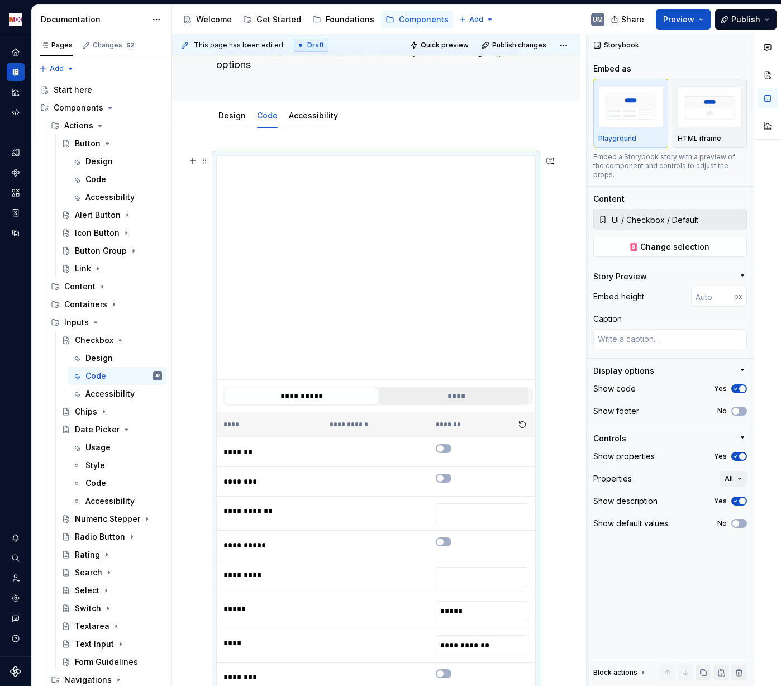
click at [458, 399] on button "****" at bounding box center [456, 396] width 154 height 17
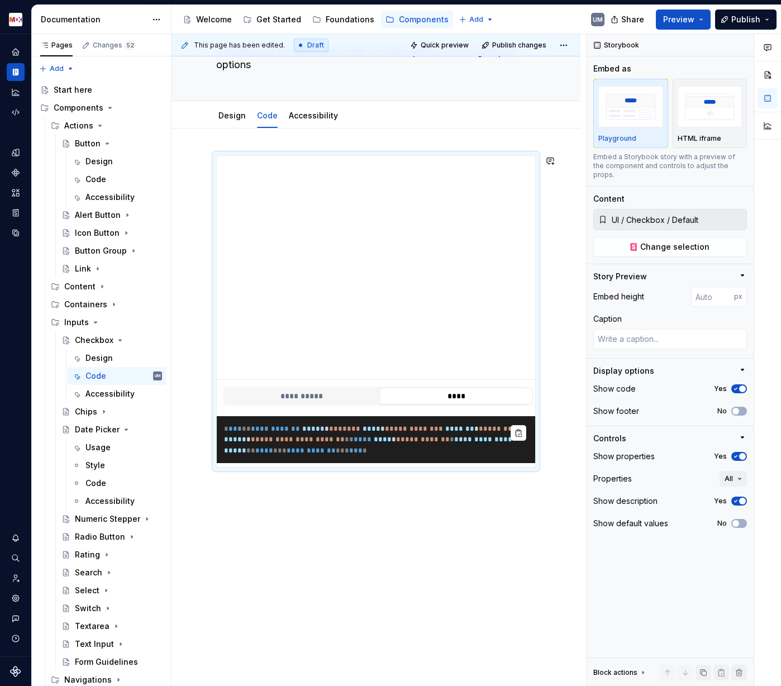
click at [299, 531] on div "**********" at bounding box center [376, 407] width 409 height 558
click at [259, 507] on div "**********" at bounding box center [376, 407] width 409 height 558
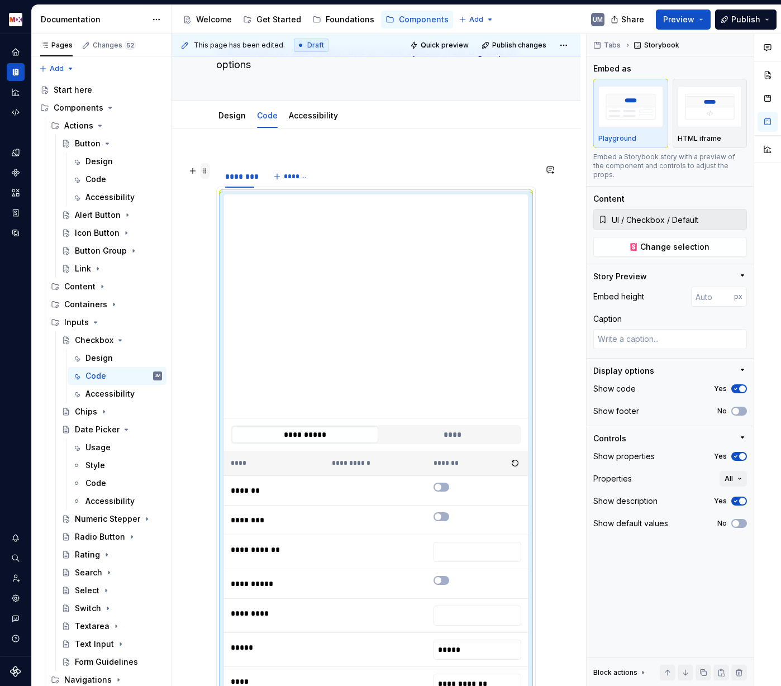
click at [206, 171] on span at bounding box center [205, 171] width 9 height 16
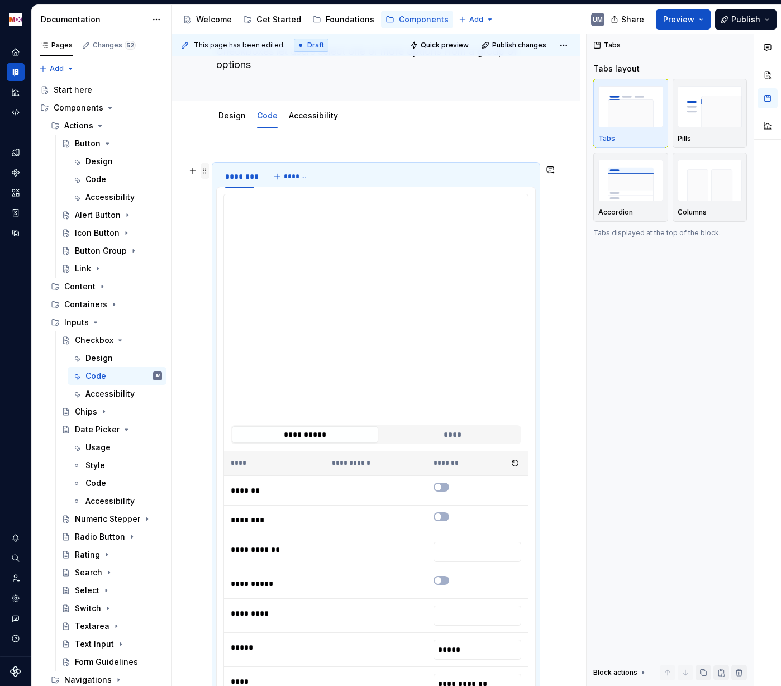
click at [206, 171] on div "**********" at bounding box center [376, 594] width 409 height 932
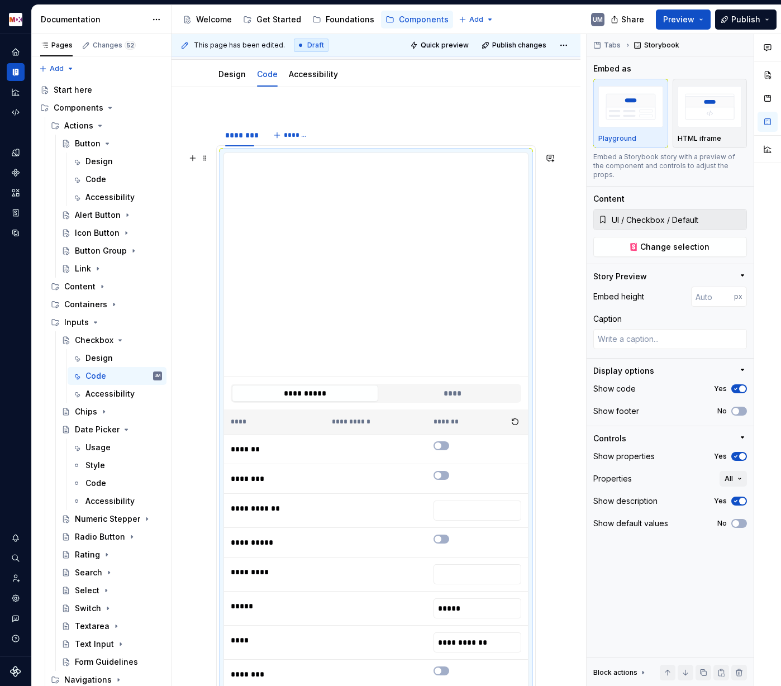
scroll to position [33, 0]
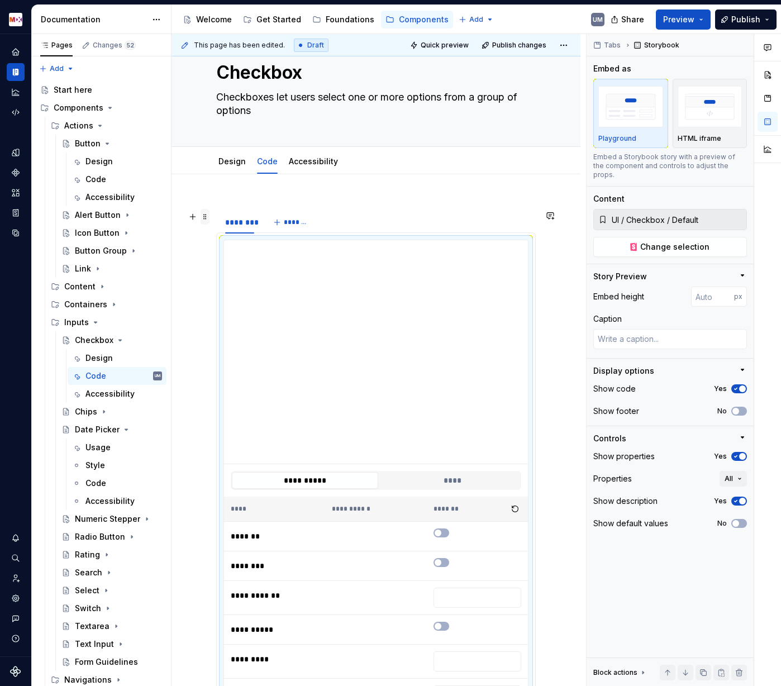
click at [207, 217] on span at bounding box center [205, 217] width 9 height 16
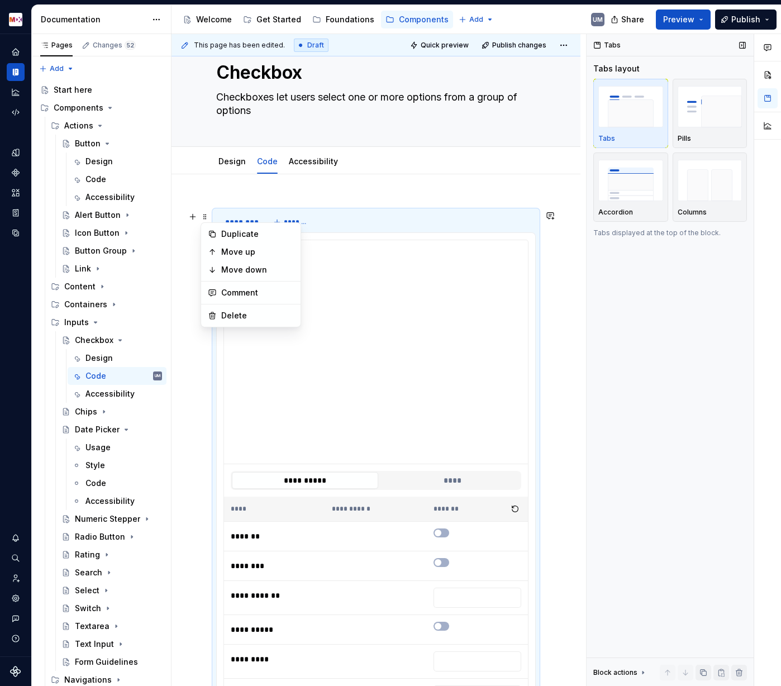
click at [639, 132] on div "Tabs" at bounding box center [630, 113] width 65 height 59
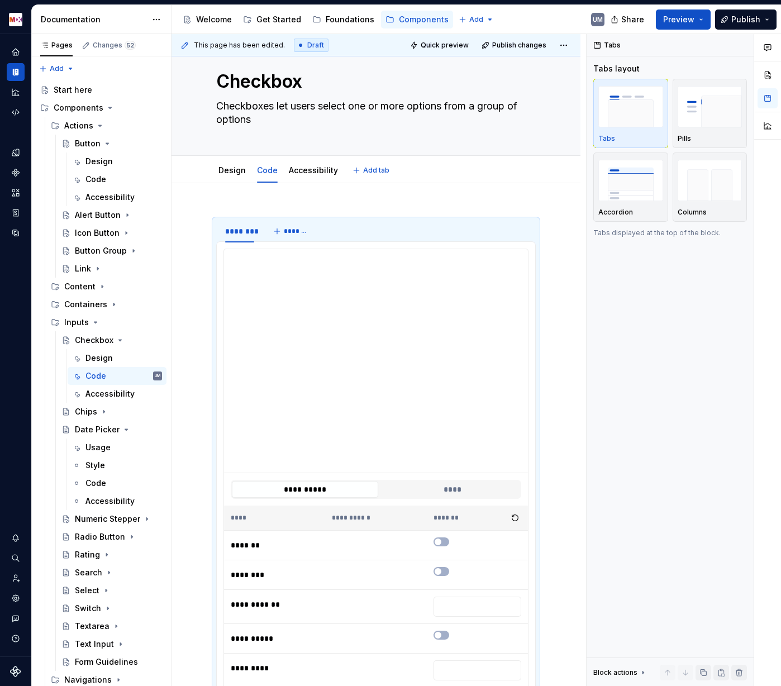
scroll to position [18, 0]
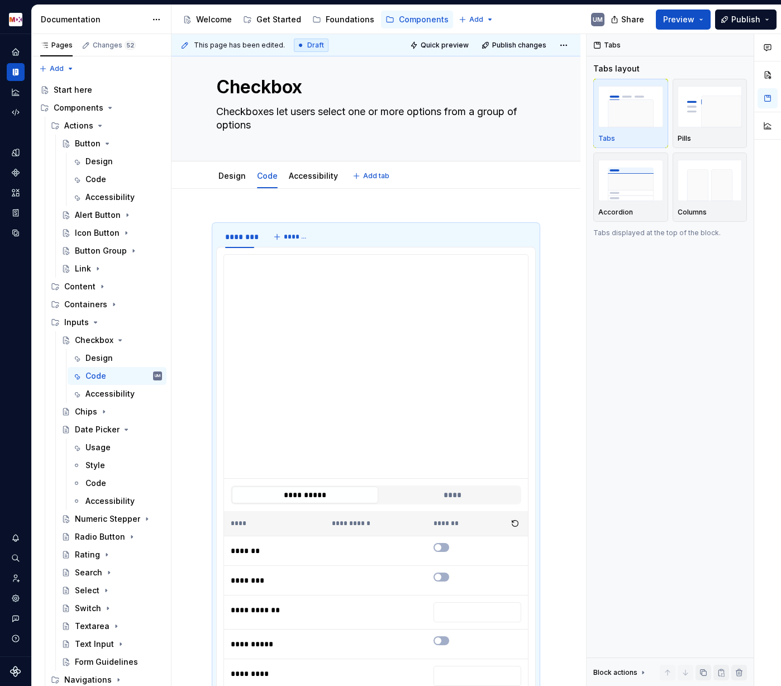
type textarea "*"
click at [236, 240] on div "********" at bounding box center [239, 236] width 29 height 11
type input "**********"
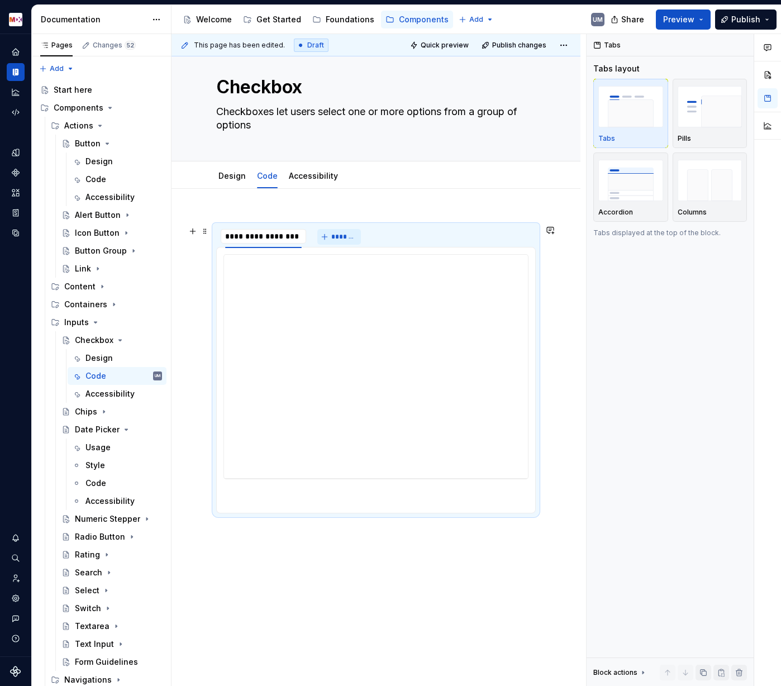
click at [342, 239] on span "*******" at bounding box center [343, 236] width 25 height 9
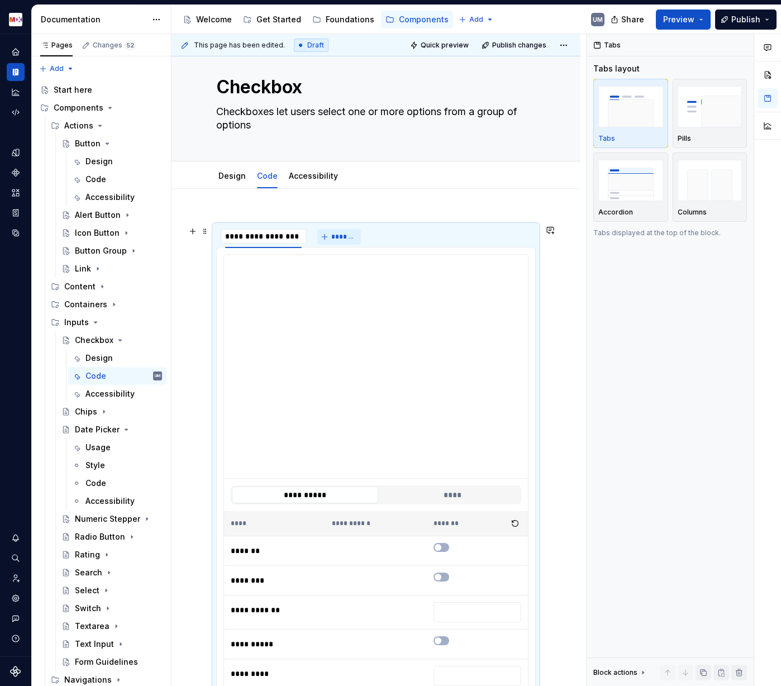
click at [336, 237] on span "*******" at bounding box center [343, 236] width 25 height 9
click at [396, 187] on div "Design Code Accessibility Add tab" at bounding box center [375, 176] width 333 height 25
click at [338, 237] on span "*******" at bounding box center [343, 236] width 25 height 9
click at [364, 215] on div "**********" at bounding box center [376, 655] width 409 height 932
click at [193, 336] on div "**********" at bounding box center [379, 360] width 415 height 653
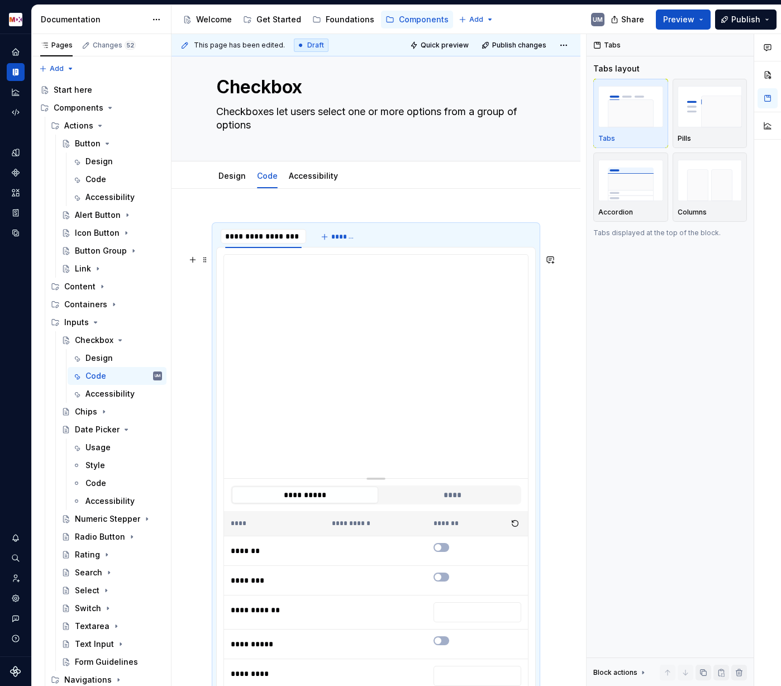
click at [224, 340] on div at bounding box center [376, 366] width 304 height 223
click at [556, 339] on div "**********" at bounding box center [379, 360] width 415 height 653
click at [102, 390] on div "Accessibility" at bounding box center [106, 393] width 43 height 11
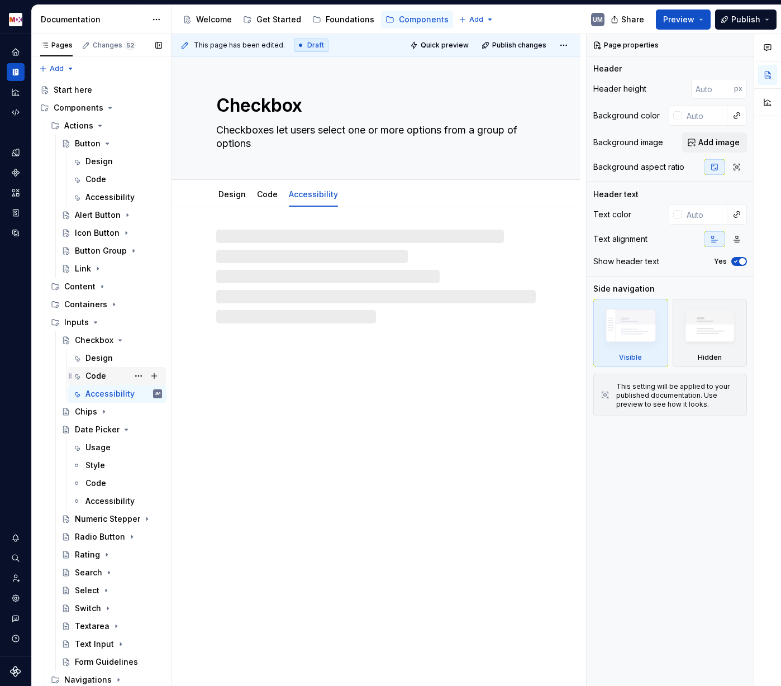
click at [96, 376] on div "Code" at bounding box center [95, 375] width 21 height 11
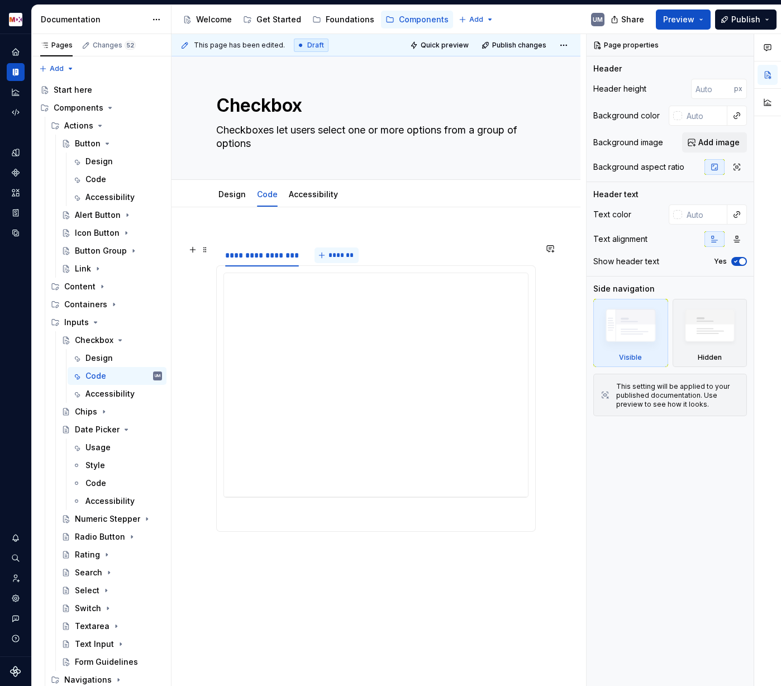
click at [332, 253] on span "*******" at bounding box center [340, 255] width 25 height 9
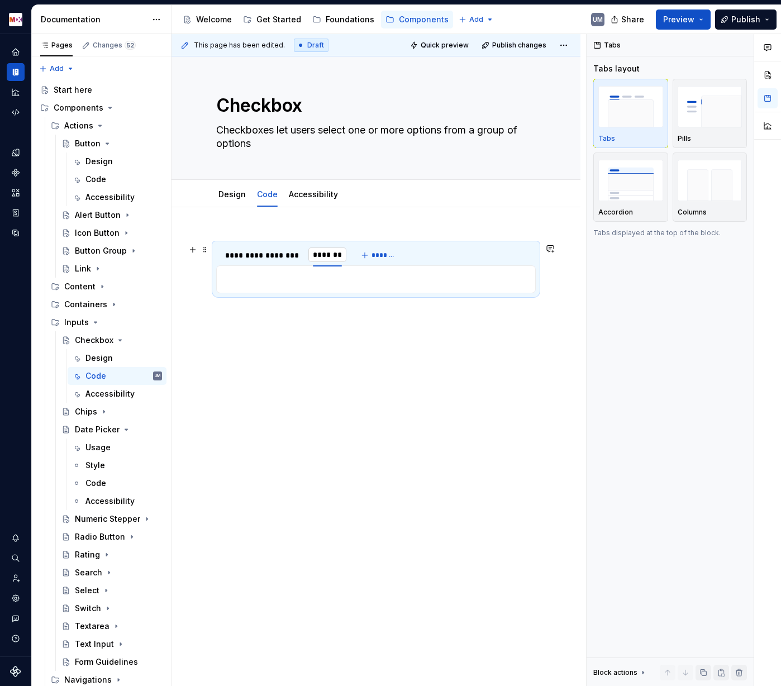
type textarea "*"
type input "**********"
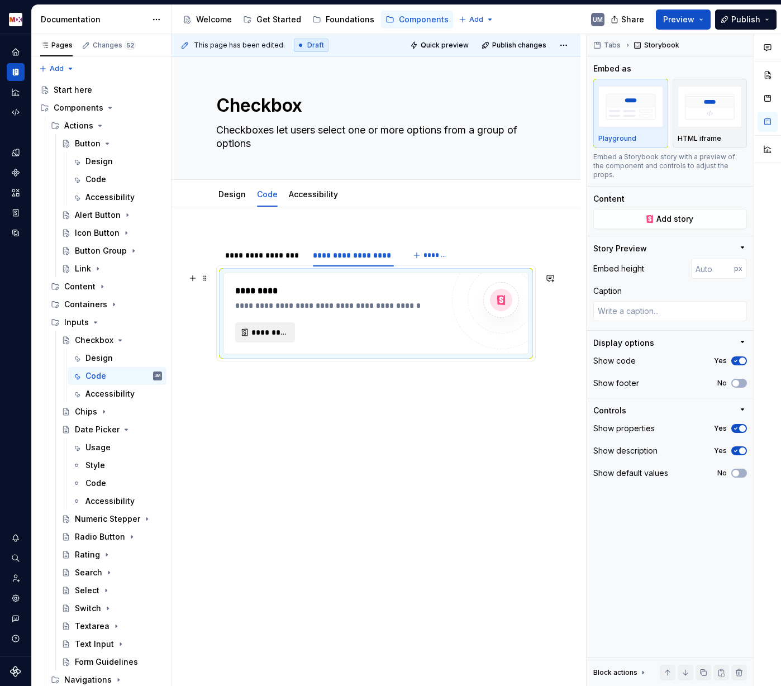
click at [274, 331] on span "*********" at bounding box center [269, 332] width 36 height 11
type textarea "*"
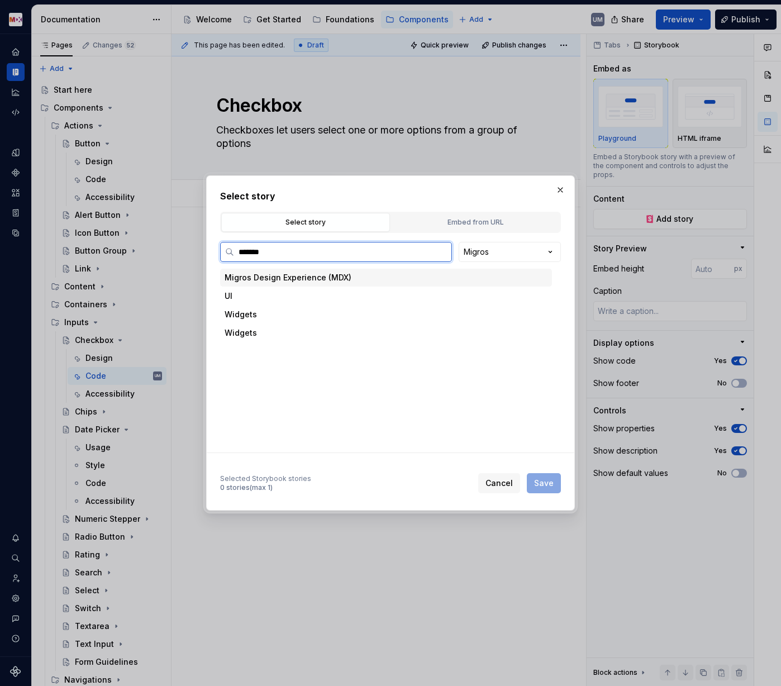
type input "********"
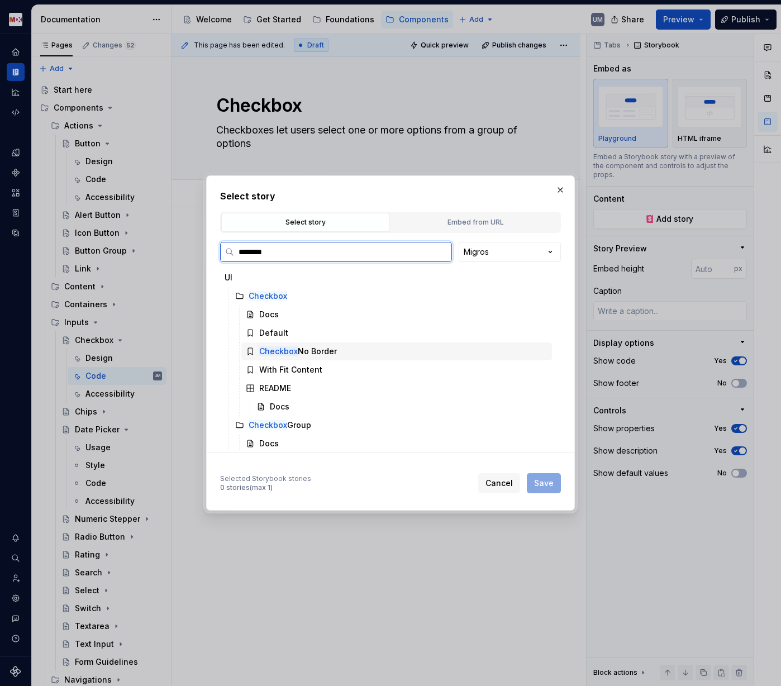
click at [280, 351] on mark "Checkbox" at bounding box center [278, 350] width 39 height 9
click at [539, 484] on span "Save" at bounding box center [544, 483] width 20 height 11
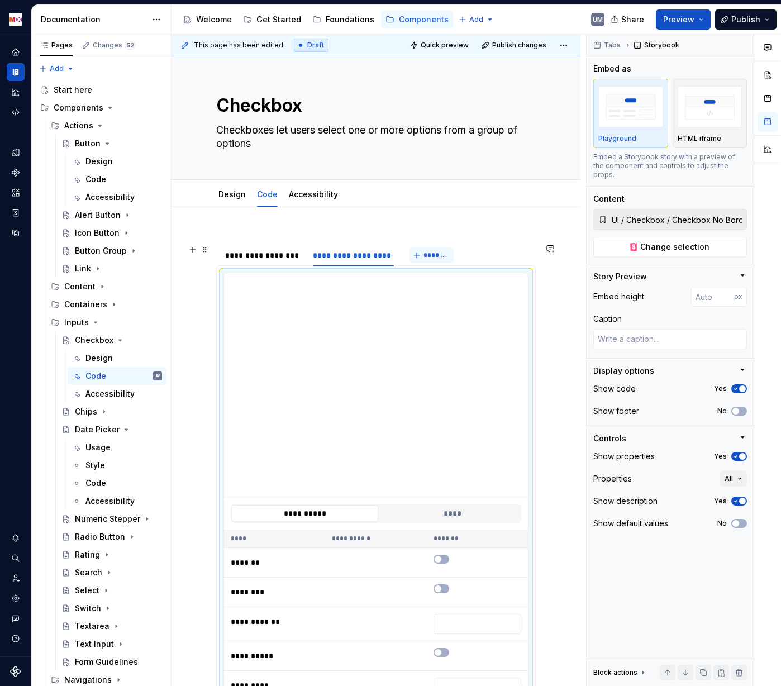
click at [432, 251] on span "*******" at bounding box center [435, 255] width 25 height 9
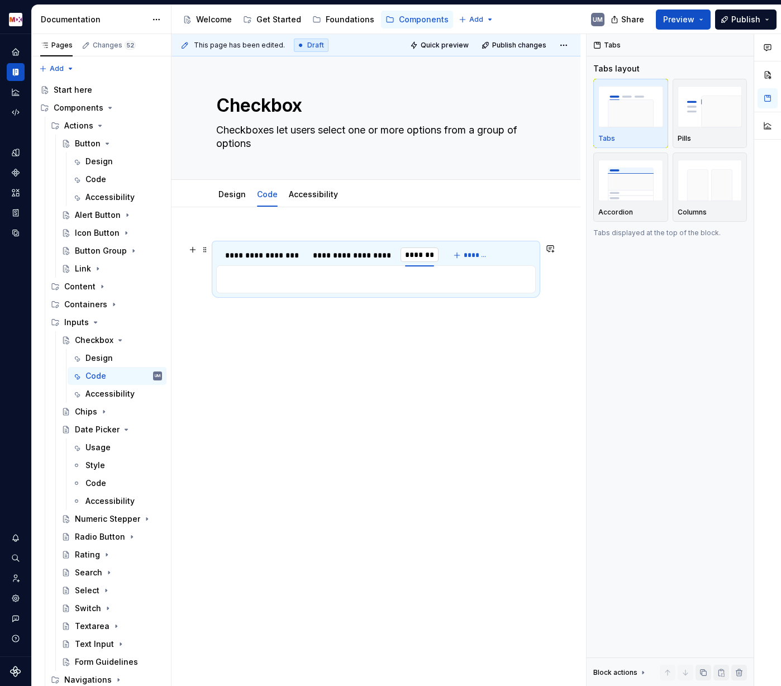
type textarea "*"
type input "**********"
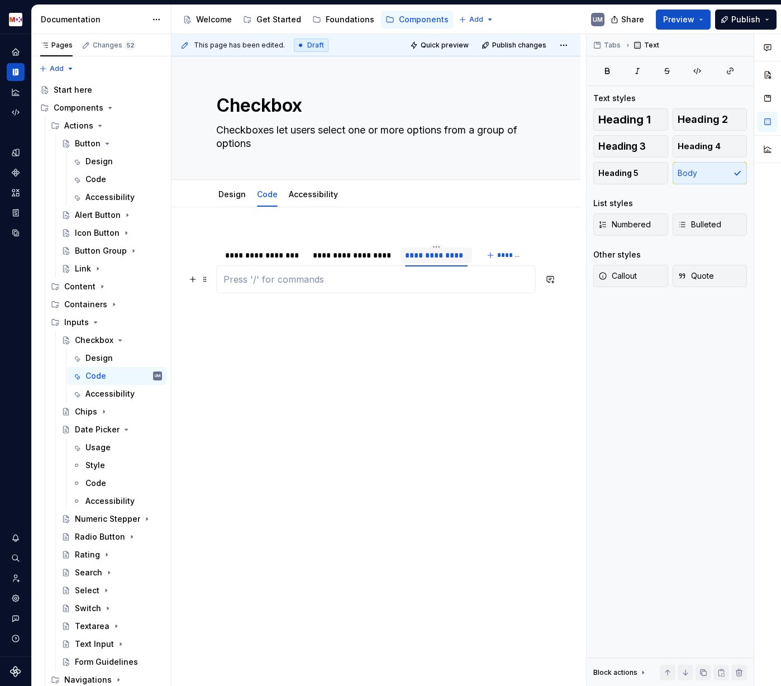
click at [358, 274] on p at bounding box center [375, 279] width 305 height 13
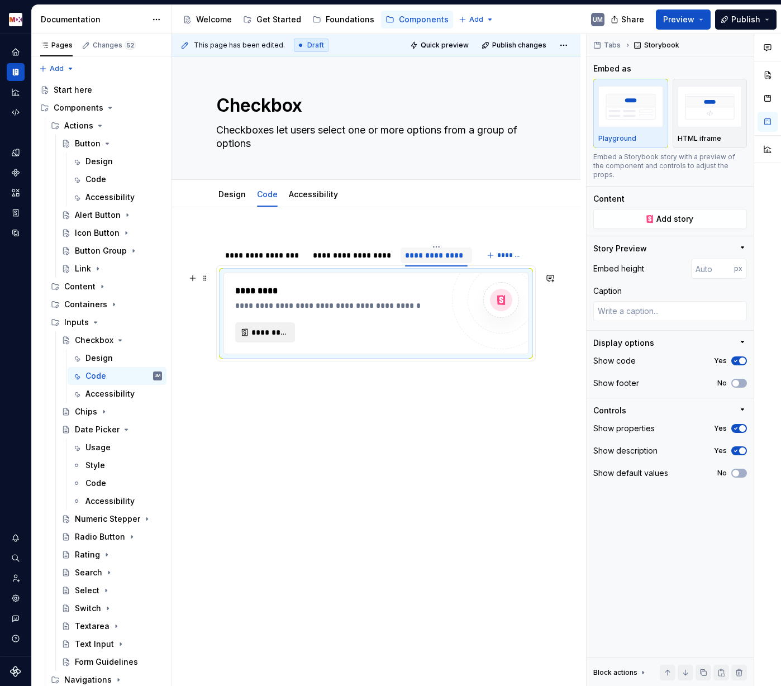
click at [276, 331] on span "*********" at bounding box center [269, 332] width 36 height 11
type textarea "*"
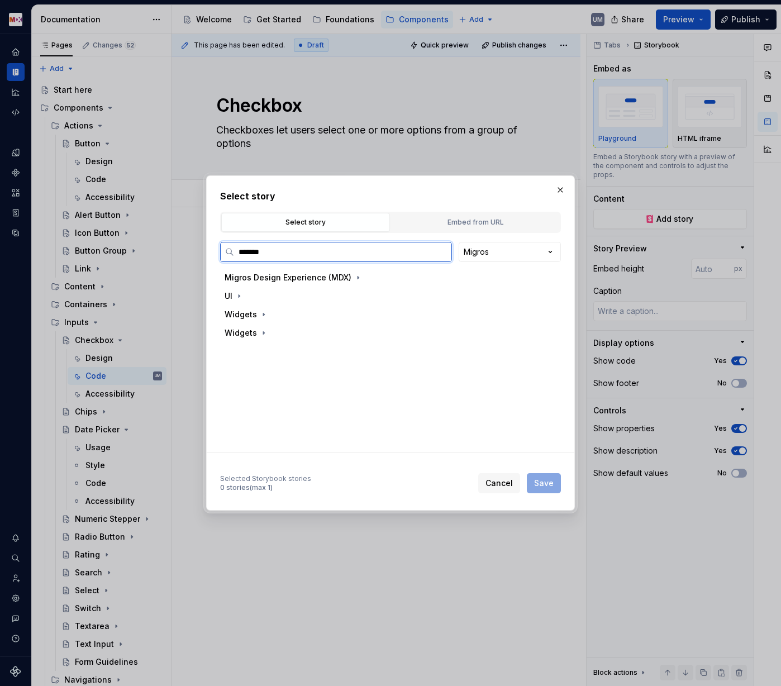
type input "********"
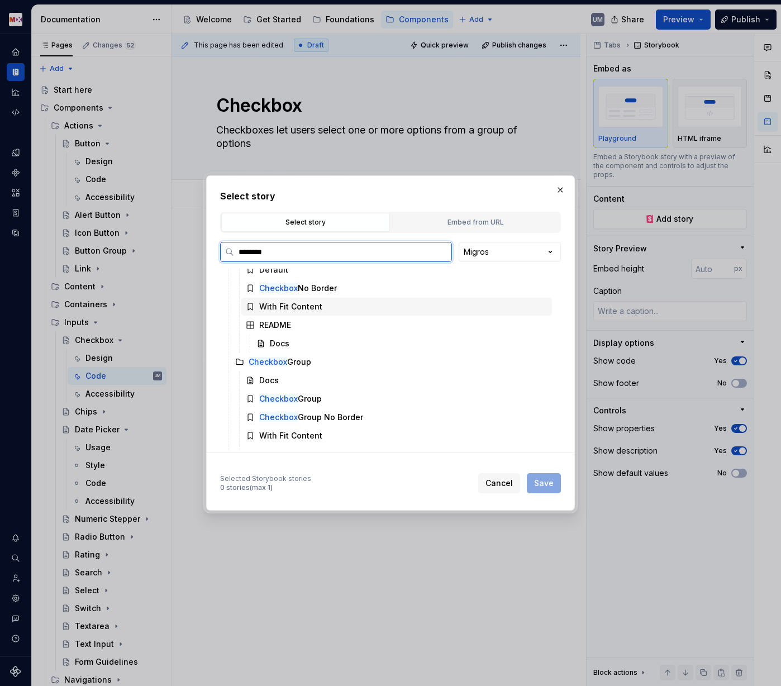
scroll to position [75, 0]
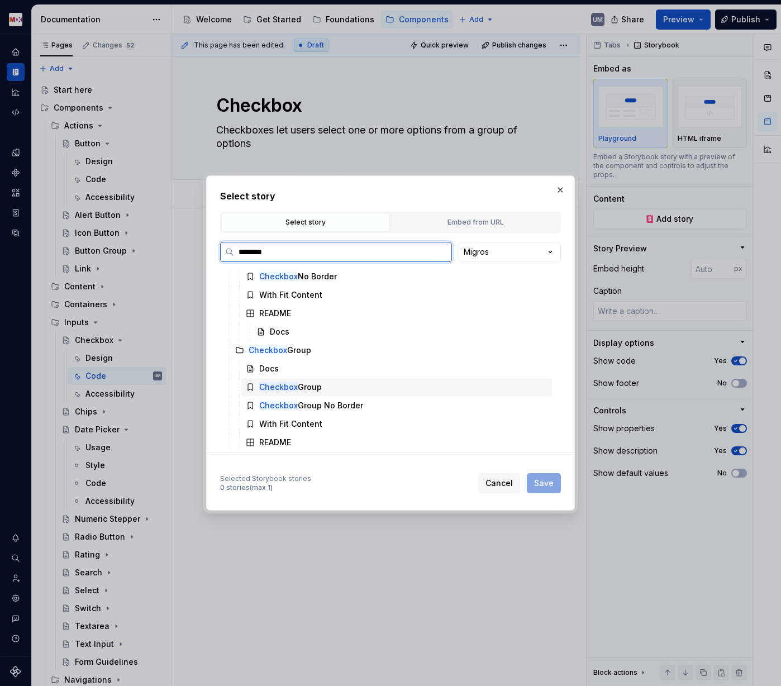
click at [307, 384] on div "Checkbox Group" at bounding box center [290, 387] width 63 height 11
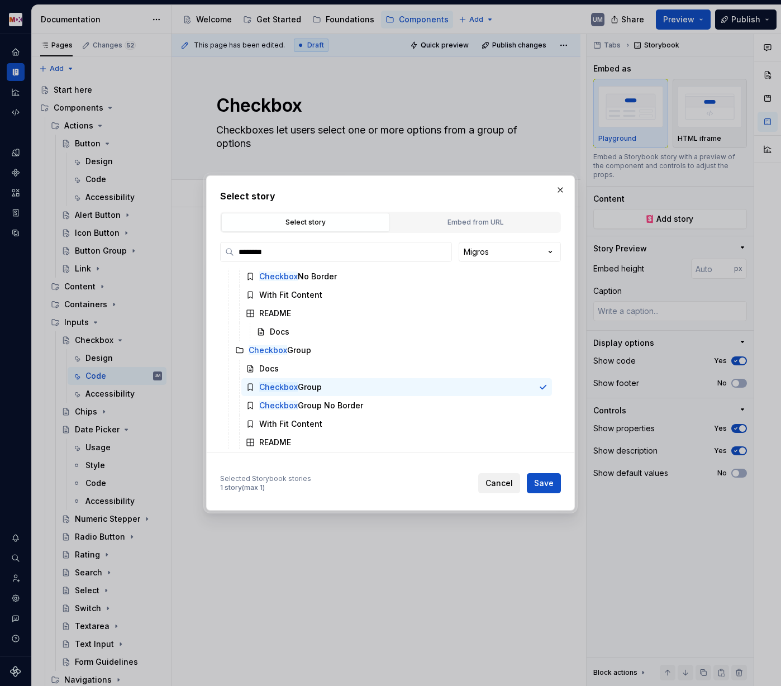
click at [497, 482] on span "Cancel" at bounding box center [498, 483] width 27 height 11
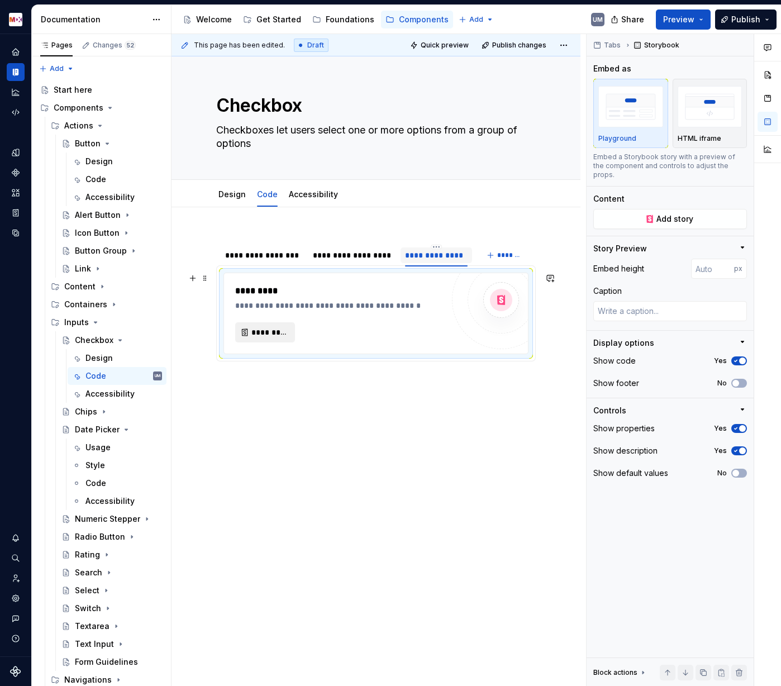
click at [251, 331] on span "*********" at bounding box center [269, 332] width 36 height 11
type textarea "*"
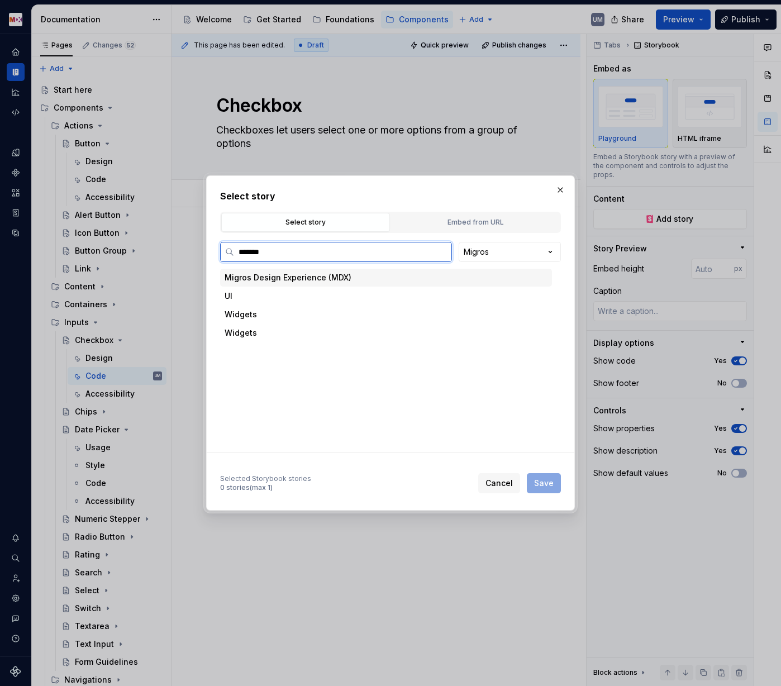
type input "********"
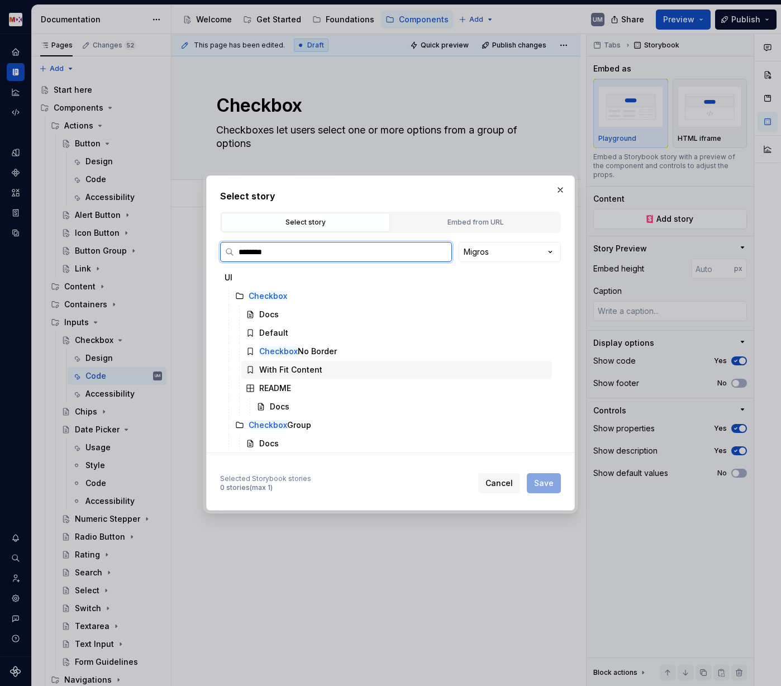
click at [283, 365] on div "With Fit Content" at bounding box center [290, 369] width 63 height 11
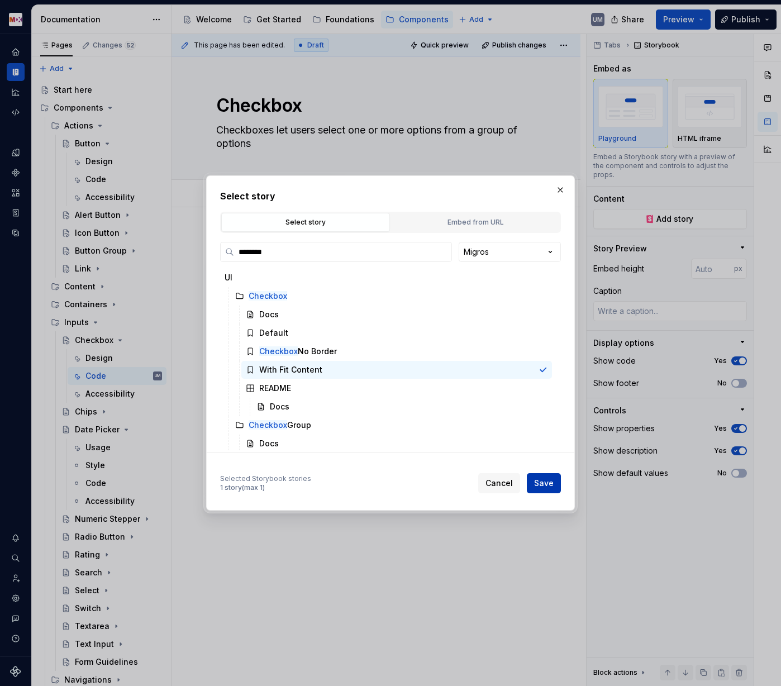
click at [542, 481] on span "Save" at bounding box center [544, 483] width 20 height 11
type textarea "*"
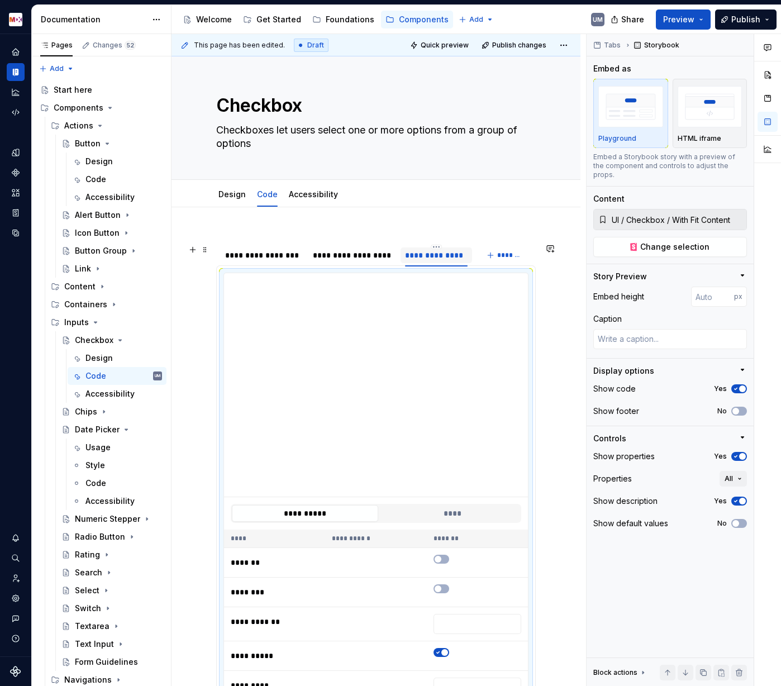
click at [432, 253] on div "**********" at bounding box center [436, 255] width 63 height 11
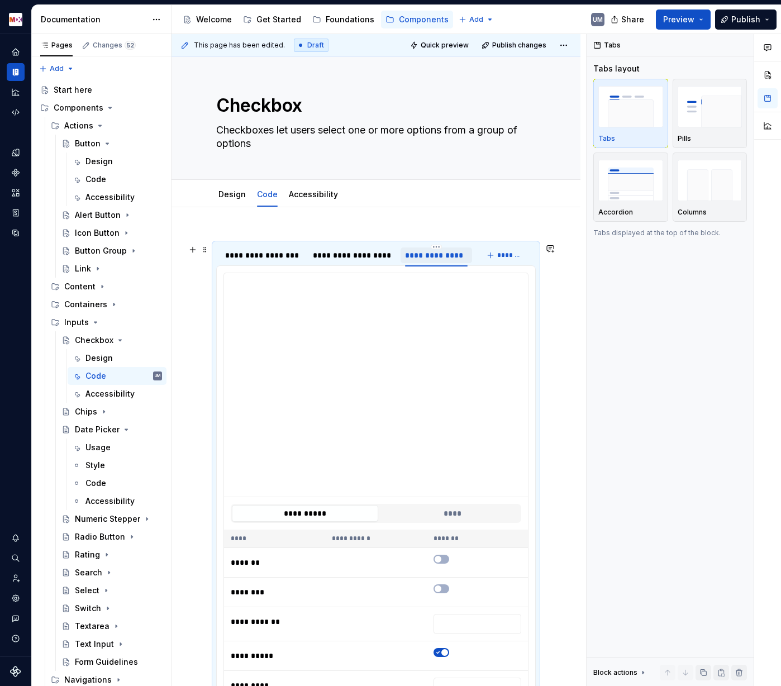
click at [430, 256] on div "**********" at bounding box center [436, 255] width 63 height 11
type input "**********"
click at [212, 227] on div "**********" at bounding box center [376, 656] width 409 height 899
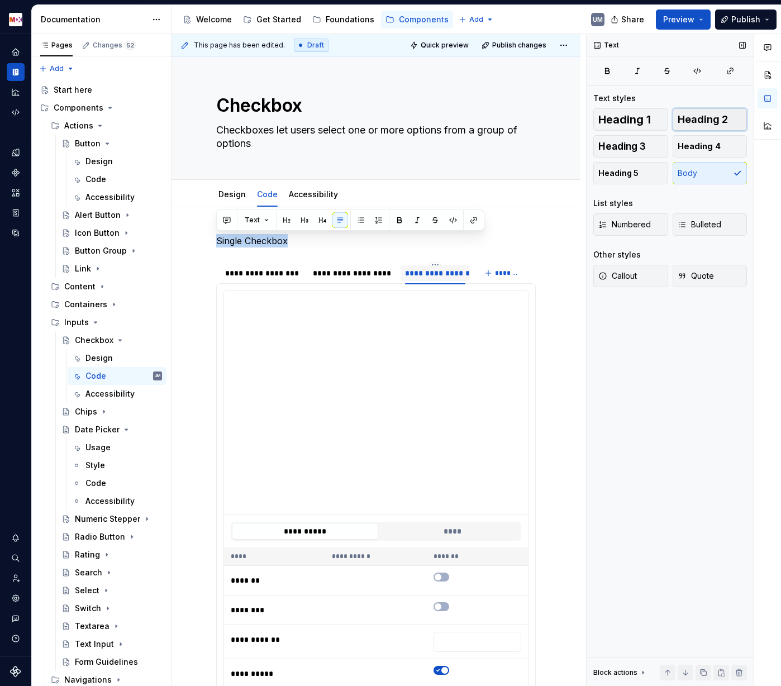
click at [701, 121] on span "Heading 2" at bounding box center [703, 119] width 50 height 11
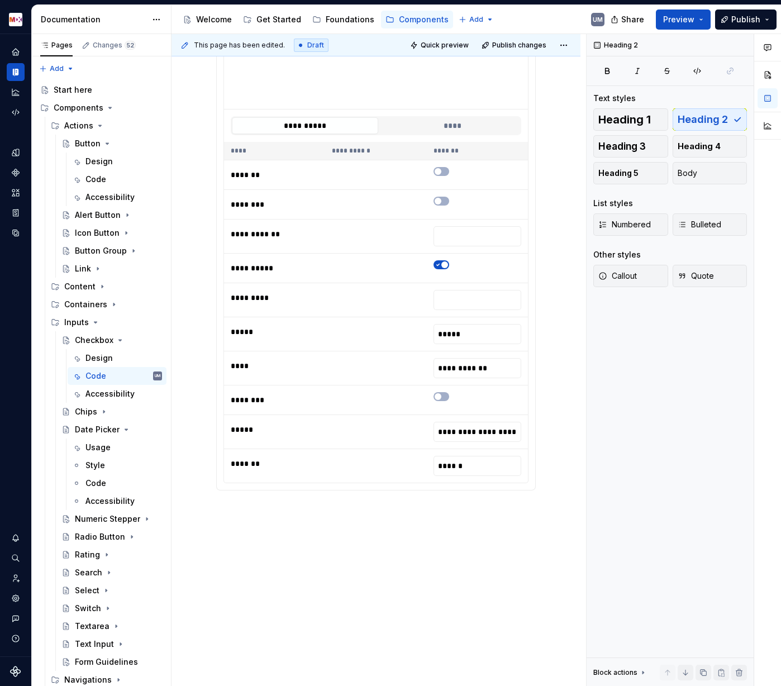
scroll to position [437, 0]
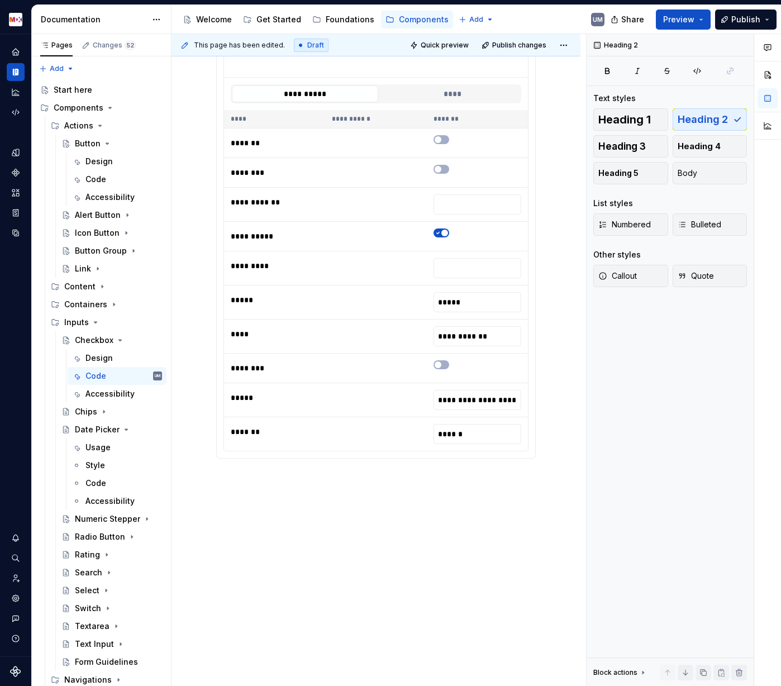
click at [265, 503] on div "**********" at bounding box center [379, 360] width 415 height 653
click at [265, 502] on div "**********" at bounding box center [376, 228] width 409 height 917
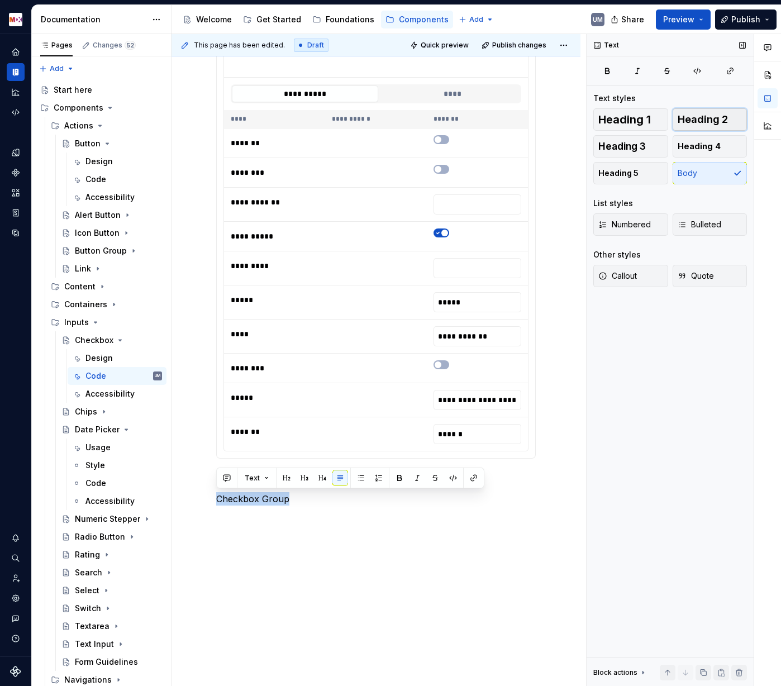
click at [703, 116] on span "Heading 2" at bounding box center [703, 119] width 50 height 11
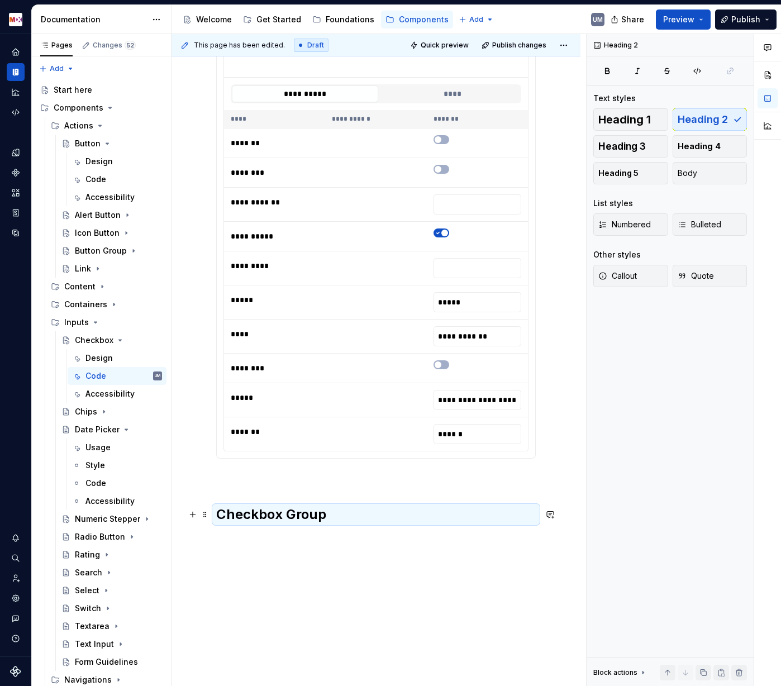
click at [341, 514] on h2 "Checkbox Group" at bounding box center [376, 515] width 320 height 18
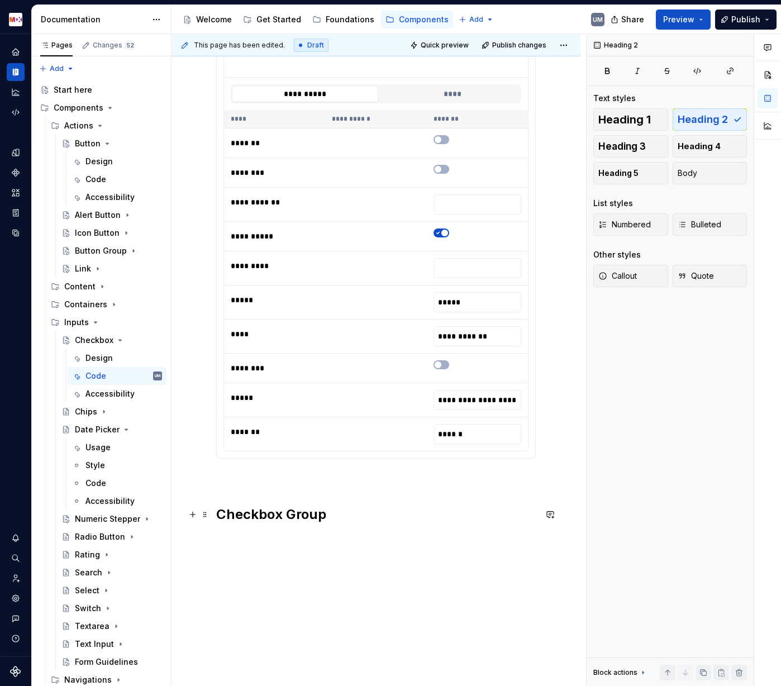
click at [341, 514] on h2 "Checkbox Group" at bounding box center [376, 515] width 320 height 18
click at [207, 531] on span at bounding box center [205, 539] width 9 height 16
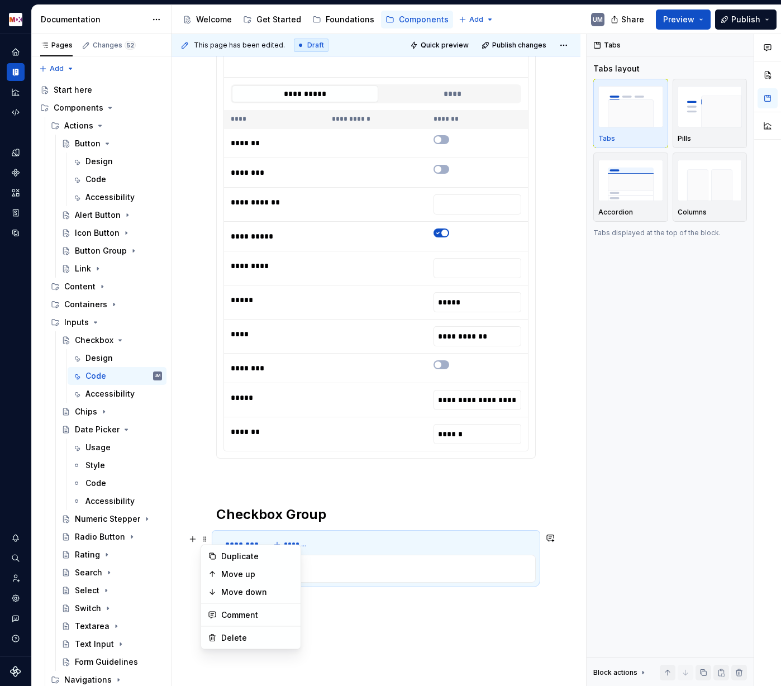
click at [389, 531] on div "**********" at bounding box center [379, 360] width 415 height 653
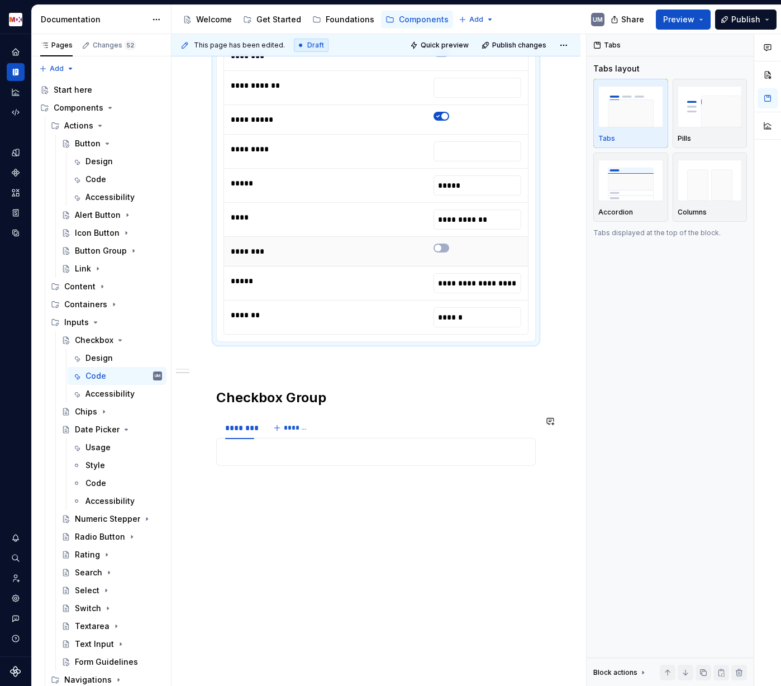
scroll to position [561, 0]
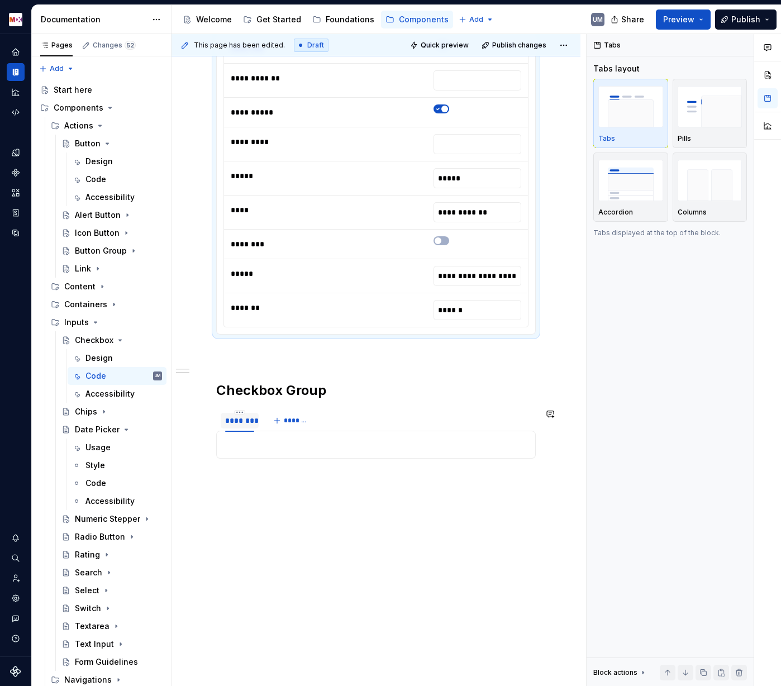
click at [253, 431] on div at bounding box center [239, 431] width 29 height 1
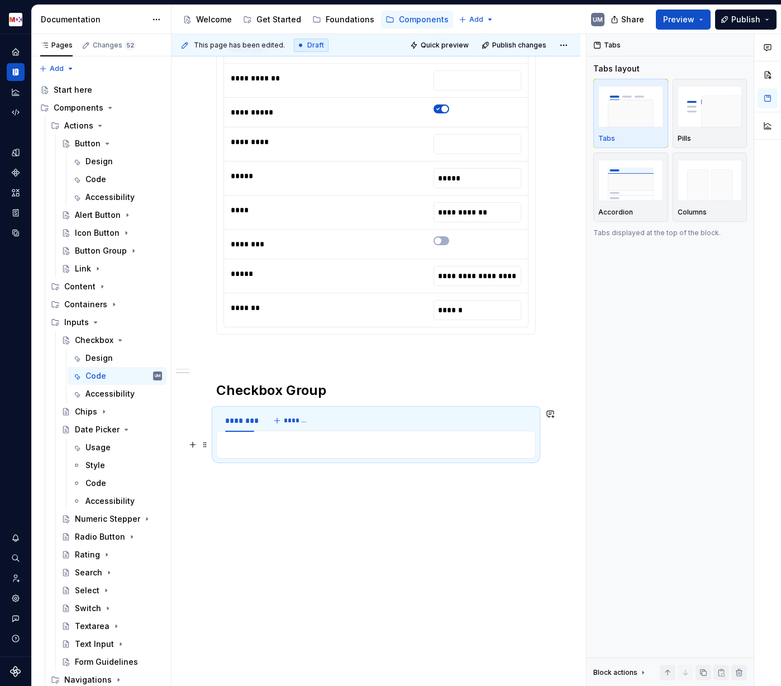
click at [249, 449] on p at bounding box center [375, 444] width 305 height 13
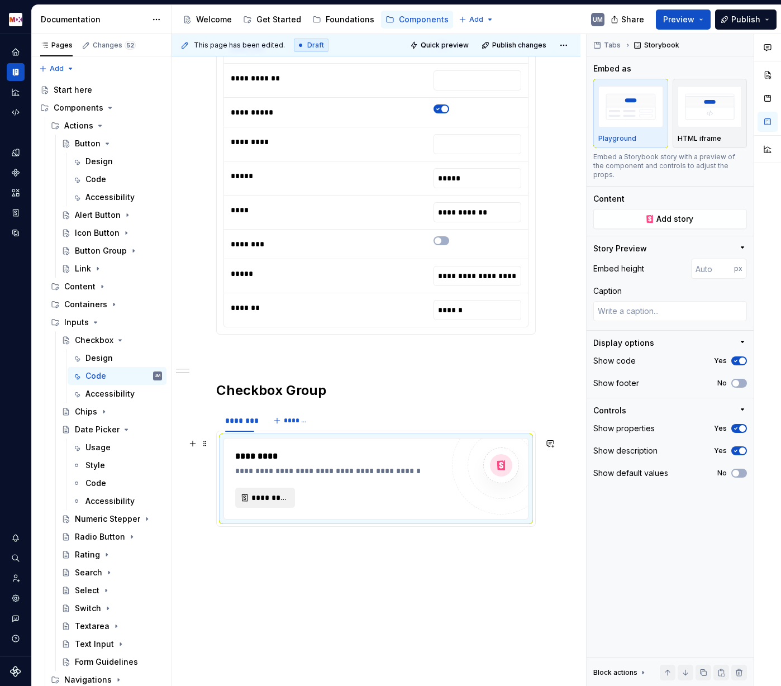
click at [277, 499] on span "*********" at bounding box center [269, 497] width 36 height 11
type textarea "*"
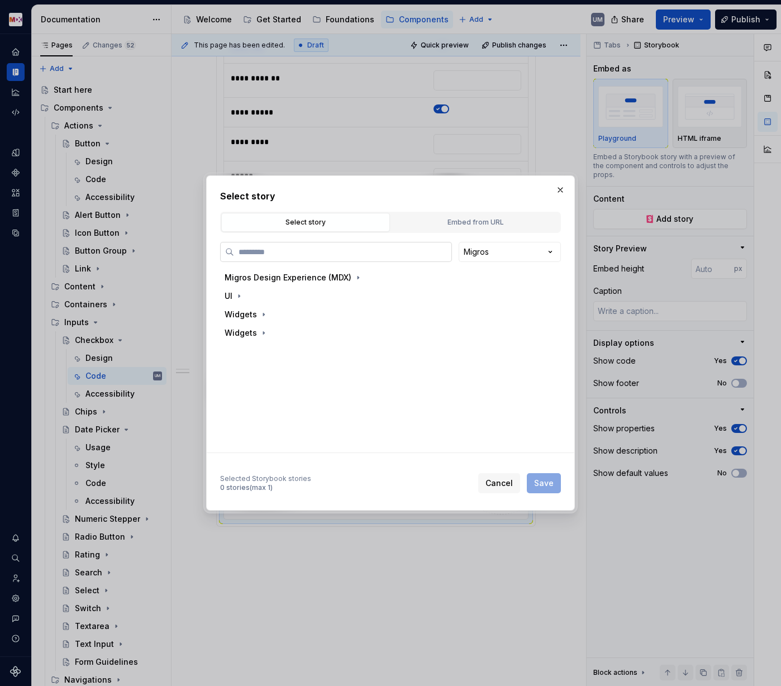
click at [276, 254] on input "search" at bounding box center [342, 251] width 217 height 11
type input "********"
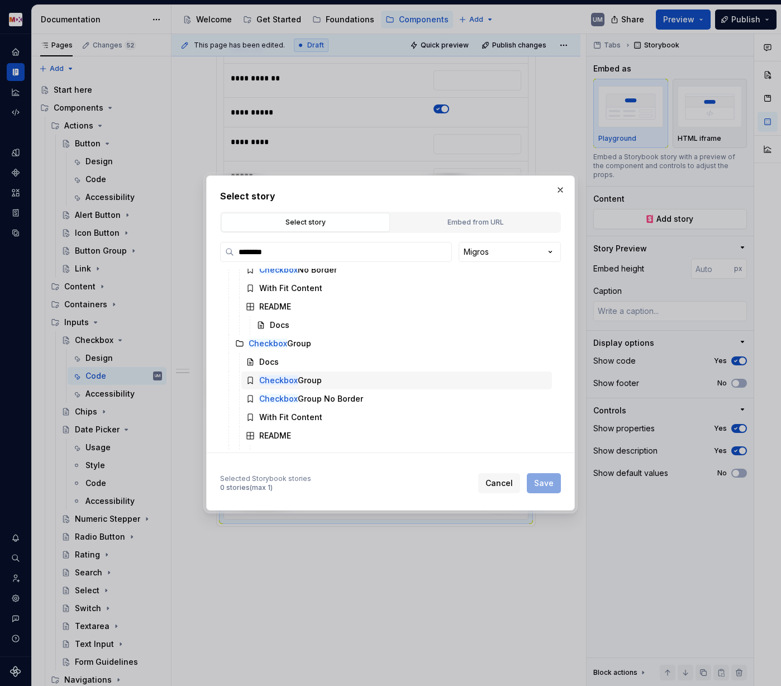
scroll to position [94, 0]
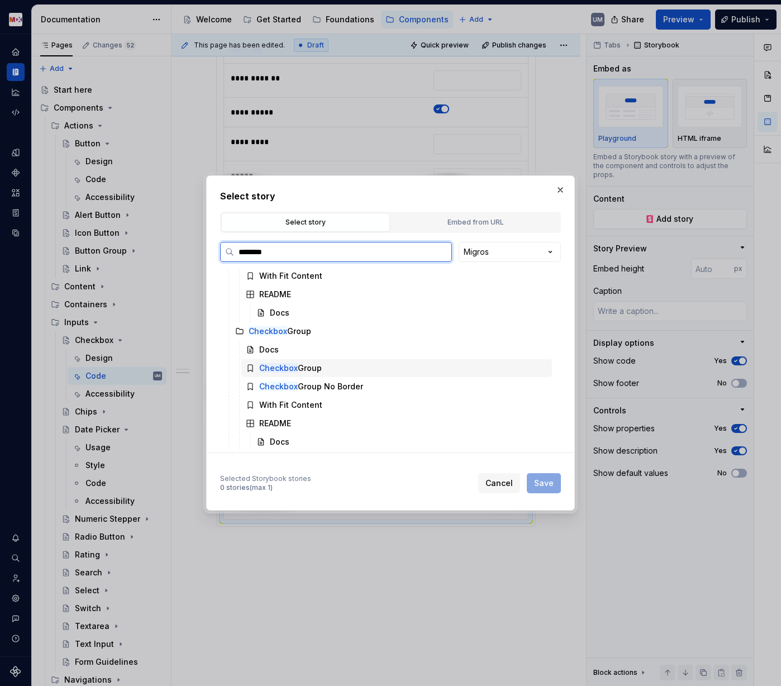
click at [312, 366] on div "Checkbox Group" at bounding box center [290, 368] width 63 height 11
click at [539, 478] on span "Save" at bounding box center [544, 483] width 20 height 11
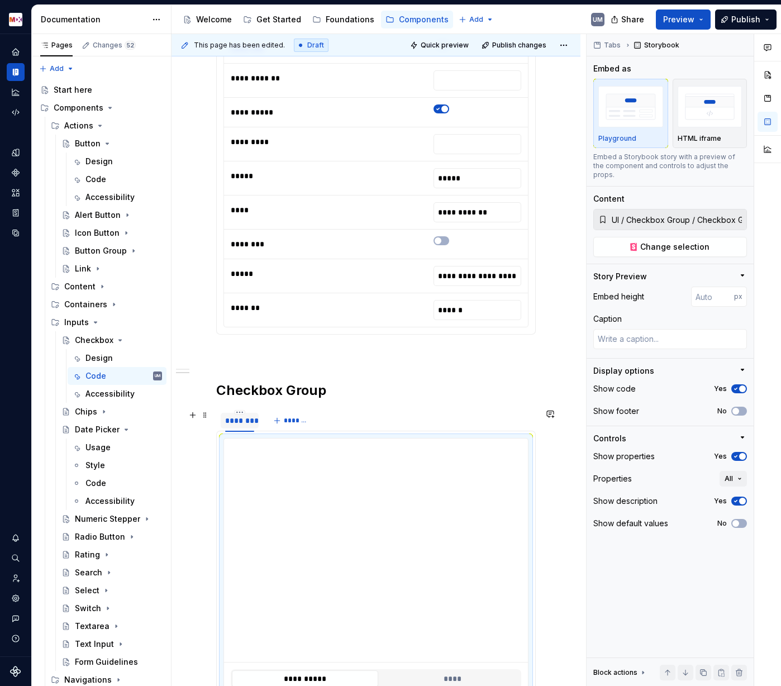
type textarea "*"
click at [240, 420] on div "********" at bounding box center [239, 420] width 29 height 11
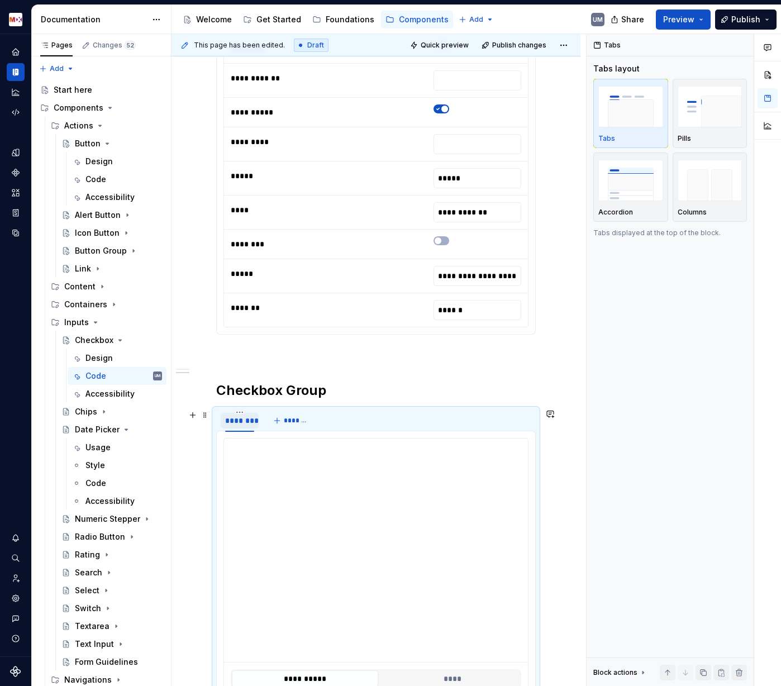
click at [240, 421] on div "********" at bounding box center [239, 420] width 29 height 11
type input "**********"
click at [326, 421] on span "*******" at bounding box center [329, 420] width 25 height 9
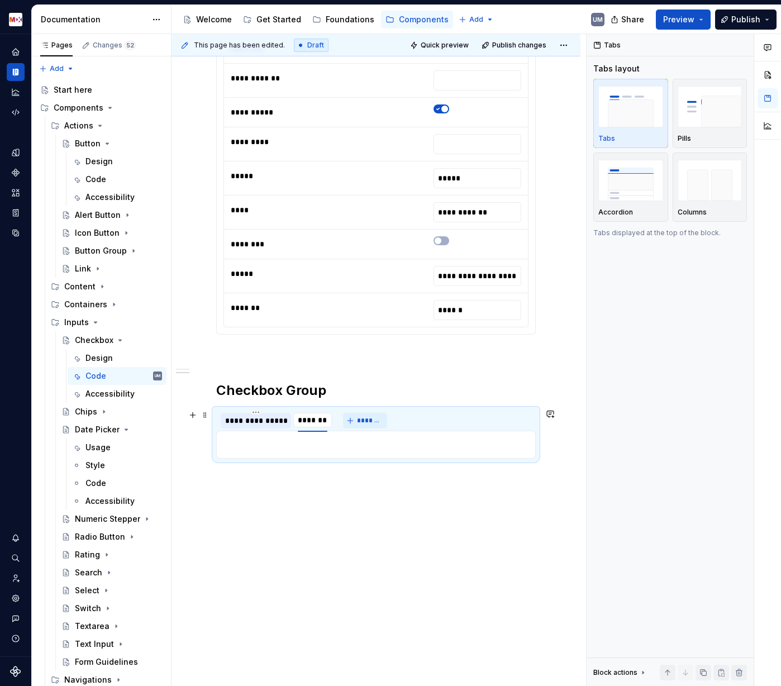
type input "*"
type textarea "*"
type input "**********"
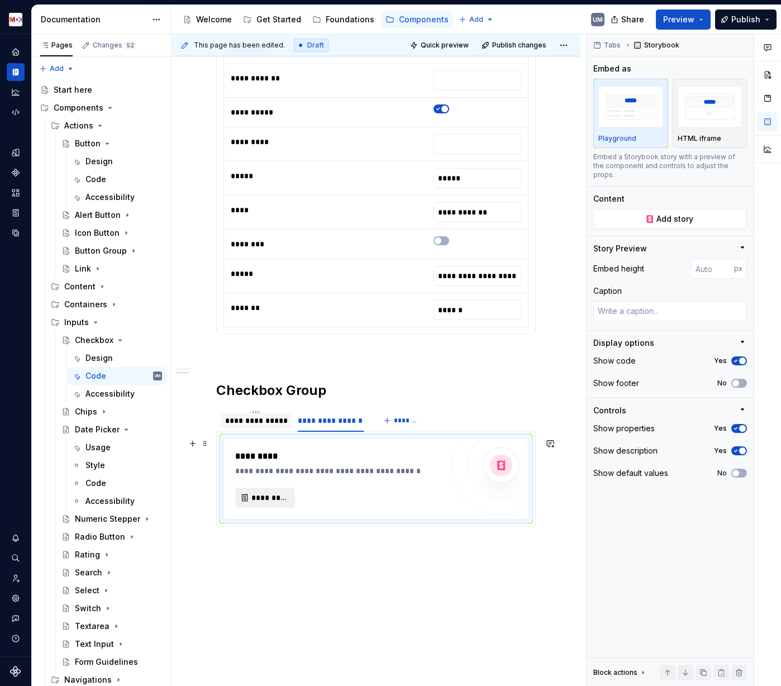
click at [258, 498] on span "*********" at bounding box center [269, 497] width 36 height 11
type textarea "*"
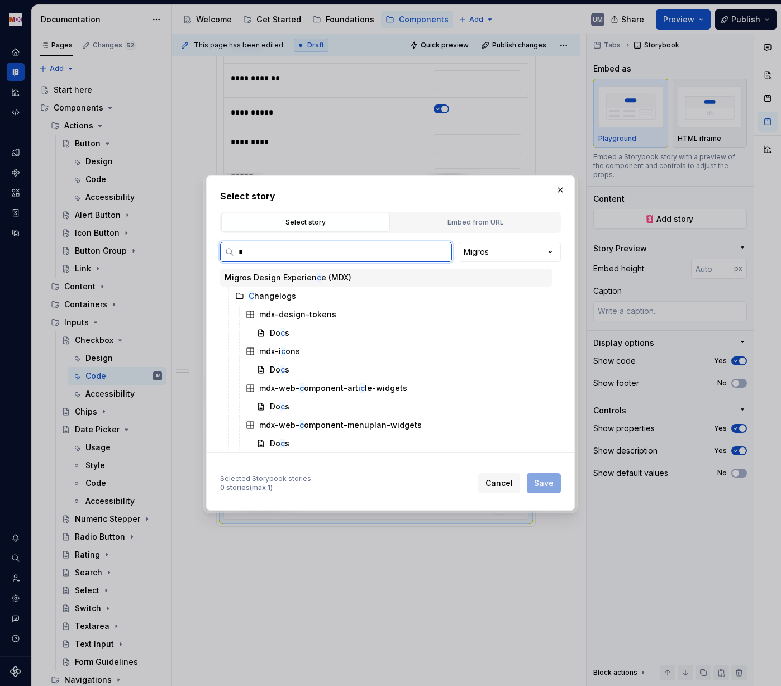
click at [260, 254] on input "*" at bounding box center [342, 251] width 217 height 11
type input "*****"
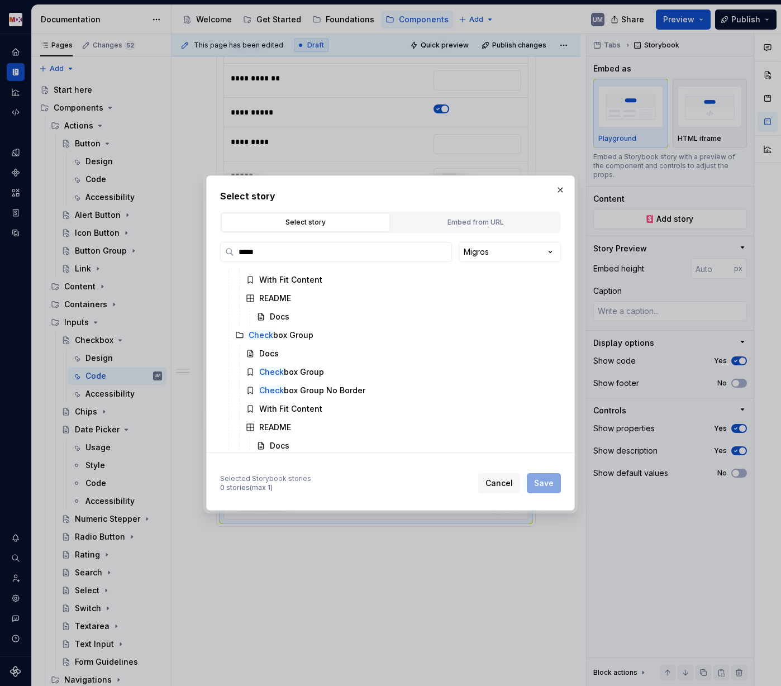
scroll to position [128, 0]
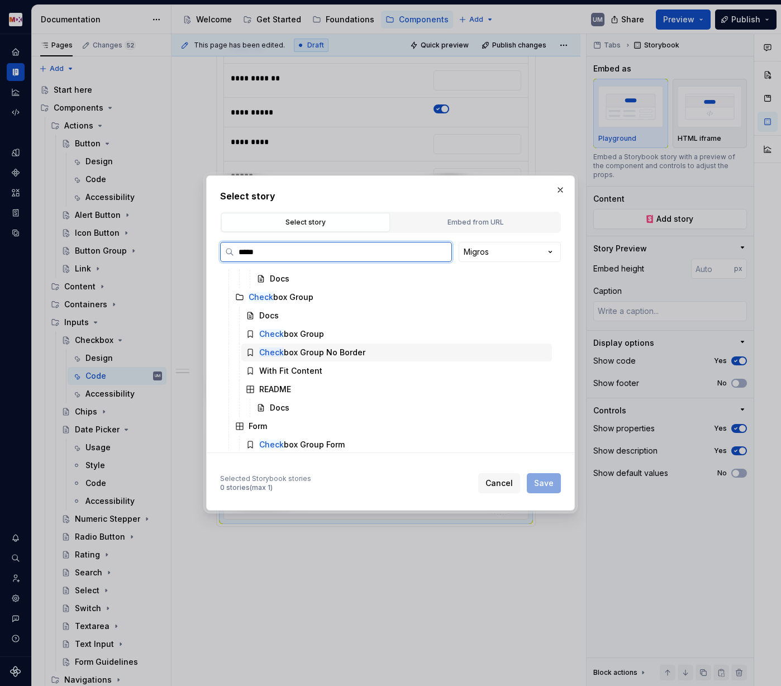
click at [306, 352] on div "Check box Group No Border" at bounding box center [312, 352] width 106 height 11
click at [553, 485] on span "Save" at bounding box center [544, 483] width 20 height 11
type textarea "*"
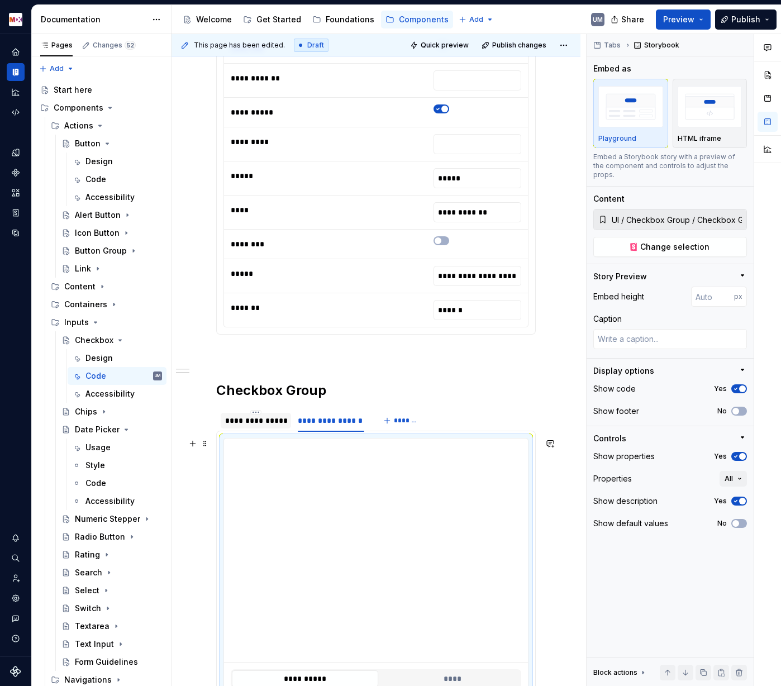
type input "**********"
click at [403, 421] on span "*******" at bounding box center [406, 420] width 25 height 9
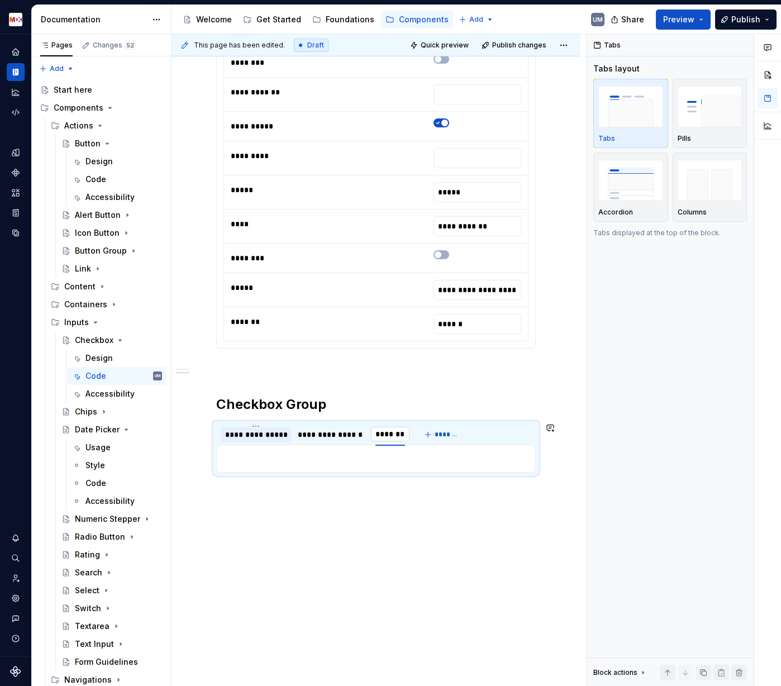
scroll to position [561, 0]
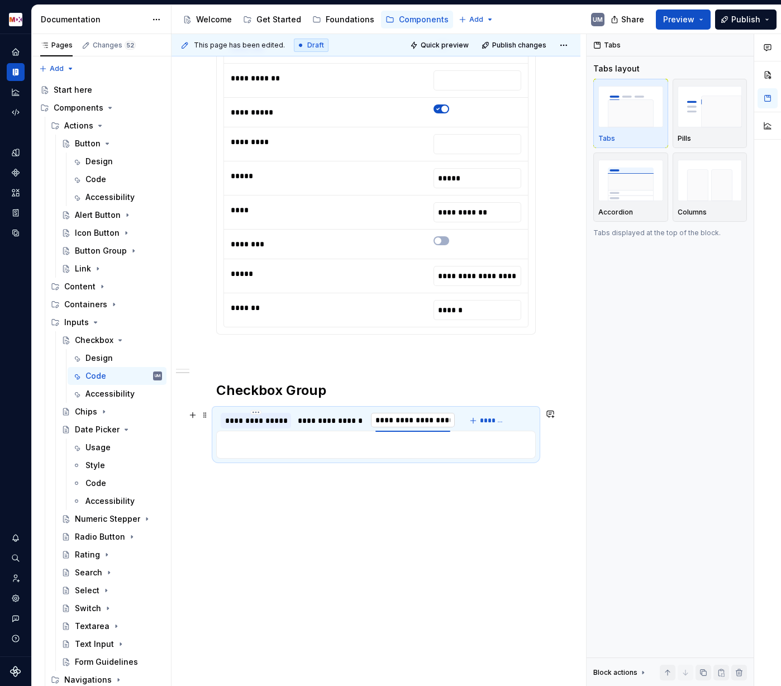
type input "**********"
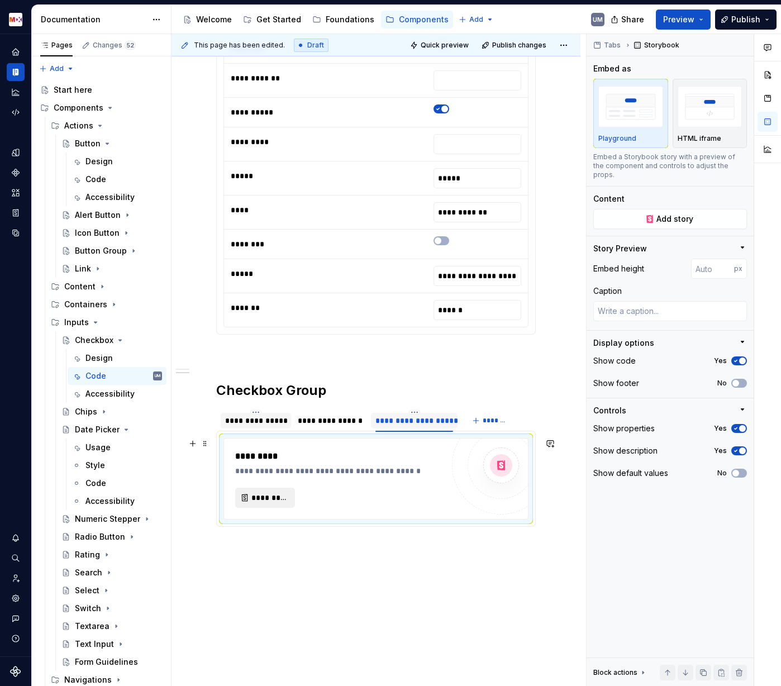
click at [269, 493] on span "*********" at bounding box center [269, 497] width 36 height 11
type textarea "*"
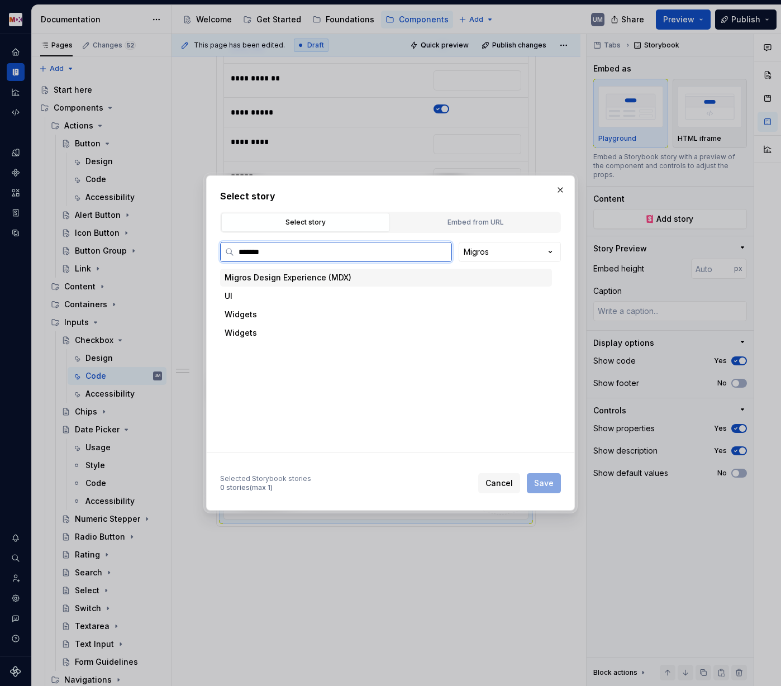
type input "********"
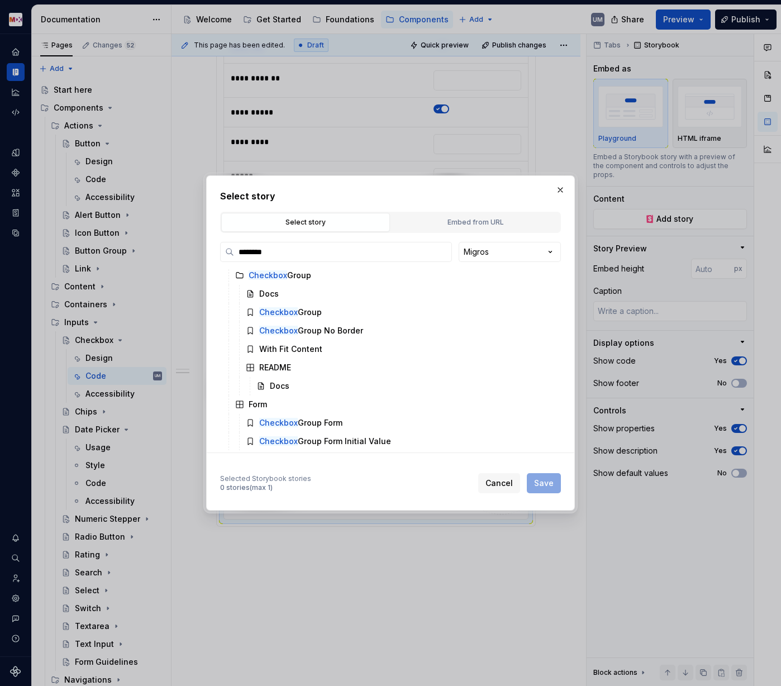
scroll to position [150, 0]
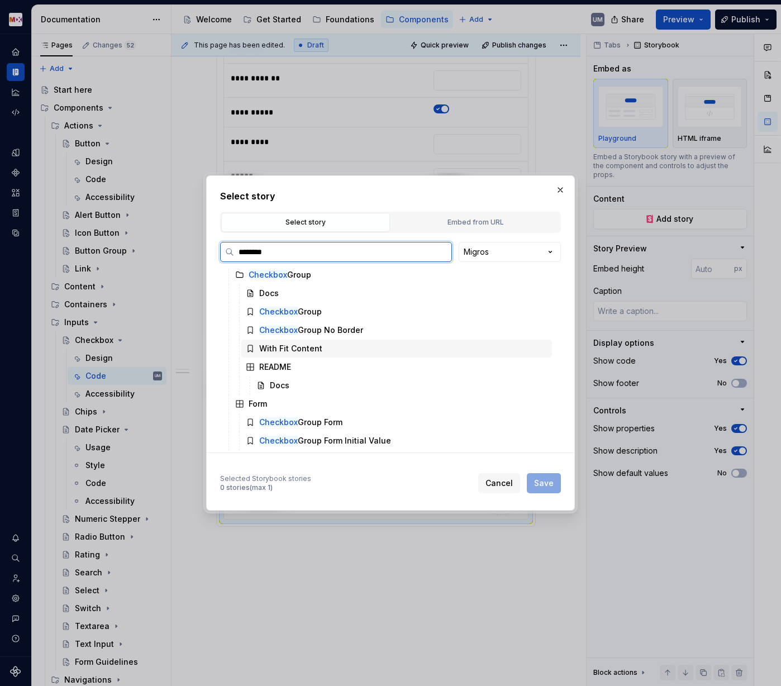
click at [307, 346] on div "With Fit Content" at bounding box center [290, 348] width 63 height 11
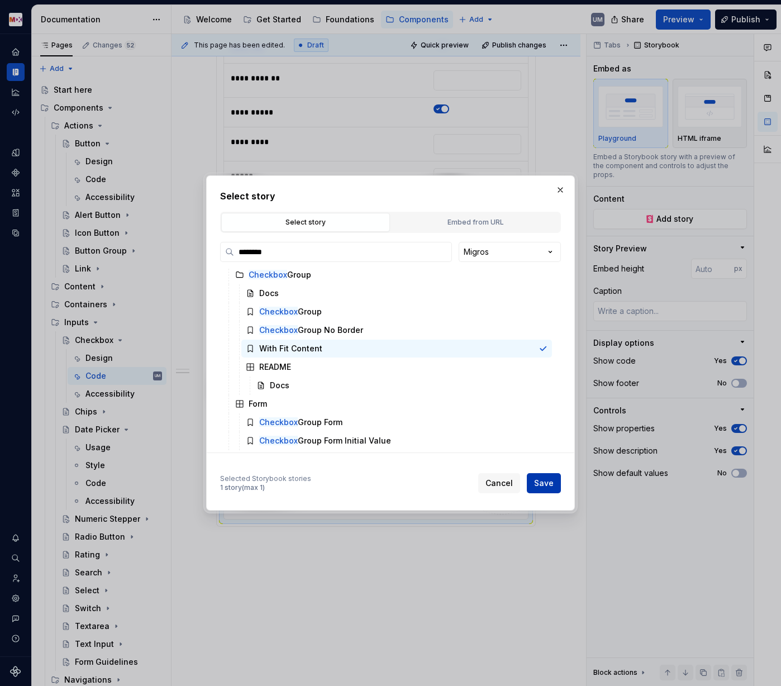
click at [545, 482] on span "Save" at bounding box center [544, 483] width 20 height 11
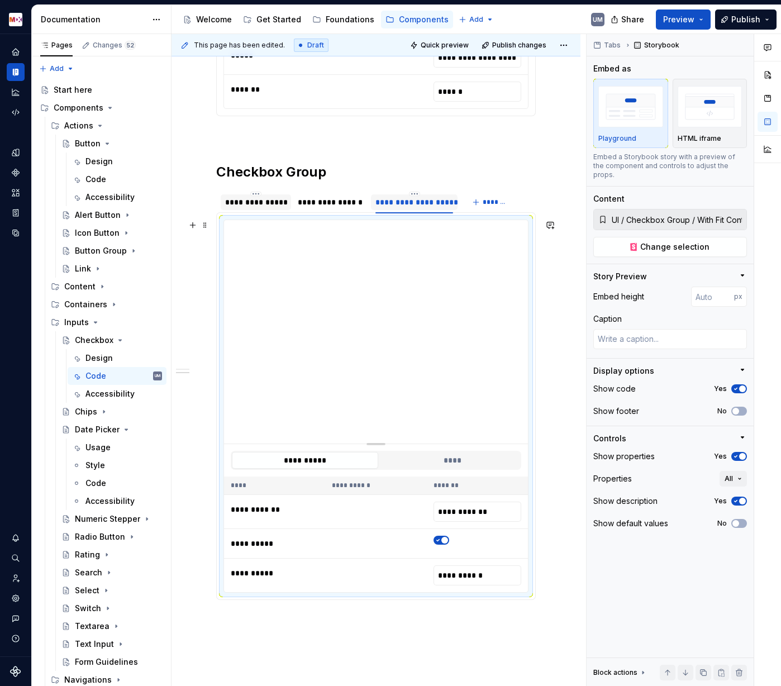
scroll to position [793, 0]
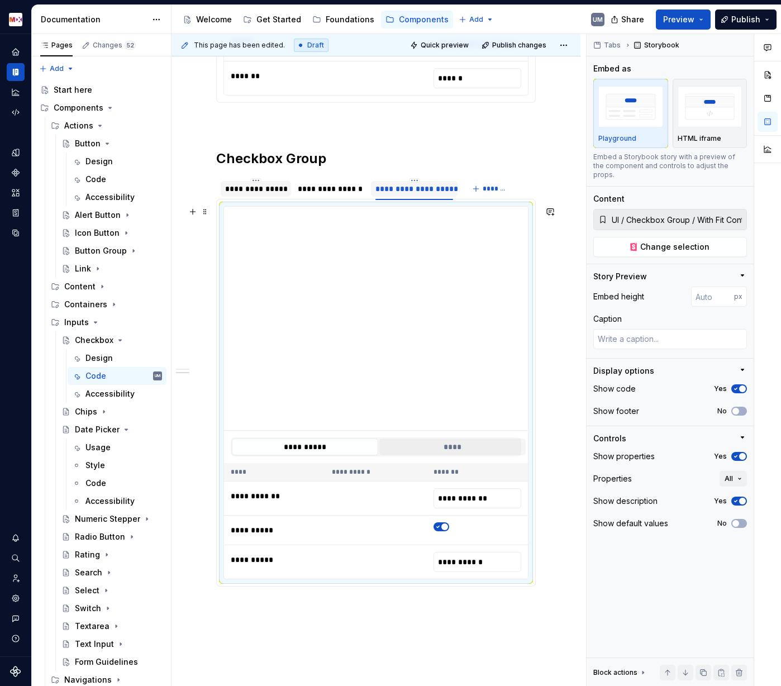
click at [439, 446] on button "****" at bounding box center [452, 447] width 146 height 17
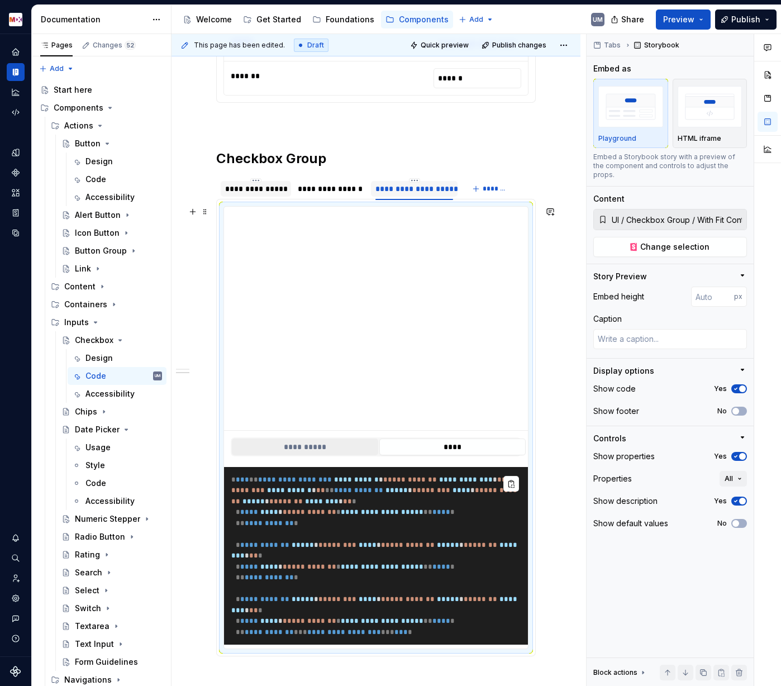
click at [353, 447] on button "**********" at bounding box center [305, 447] width 146 height 17
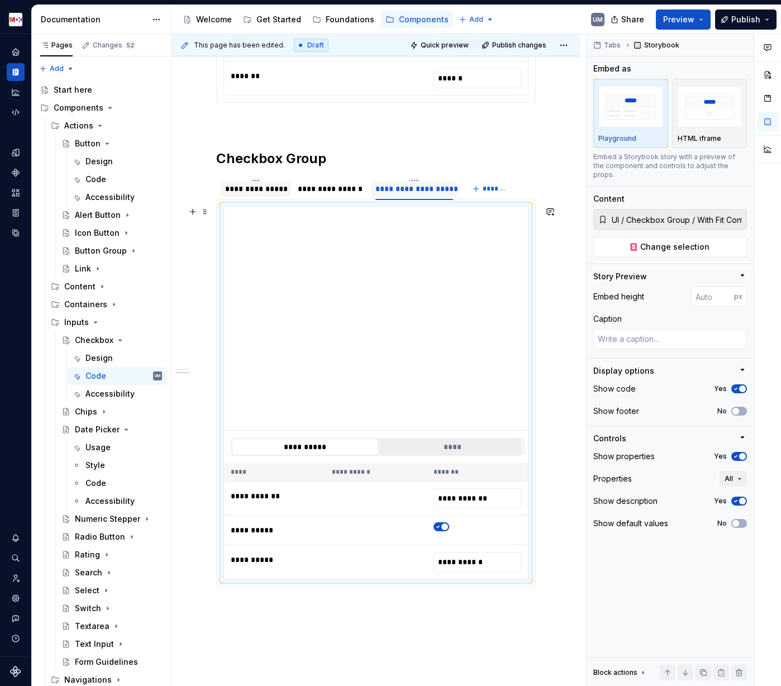
click at [430, 441] on button "****" at bounding box center [452, 447] width 146 height 17
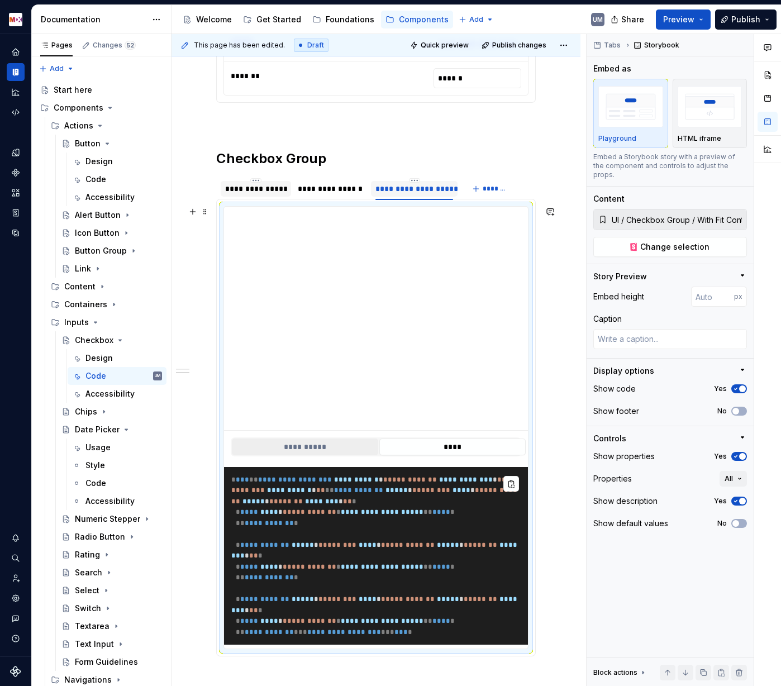
click at [332, 440] on button "**********" at bounding box center [305, 447] width 146 height 17
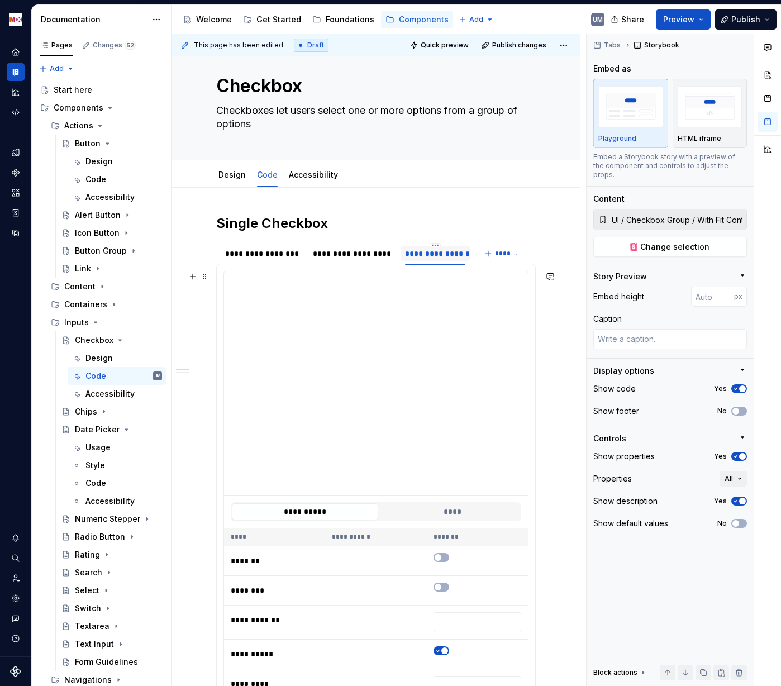
scroll to position [0, 0]
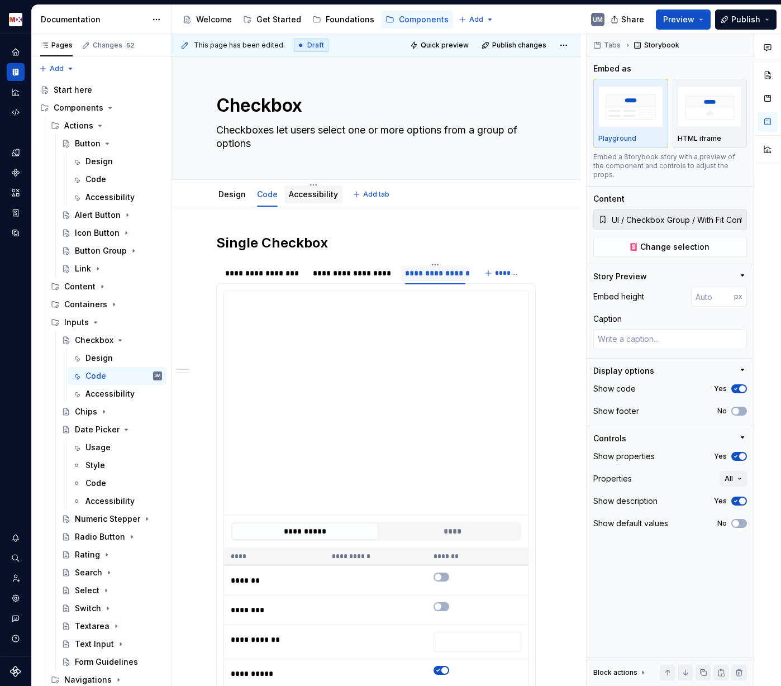
click at [313, 193] on link "Accessibility" at bounding box center [313, 193] width 49 height 9
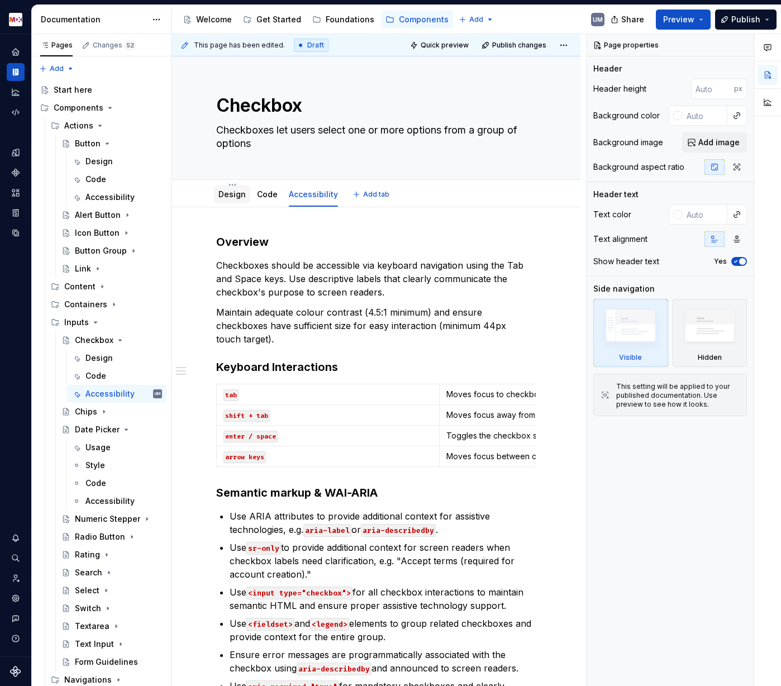
click at [234, 194] on link "Design" at bounding box center [231, 193] width 27 height 9
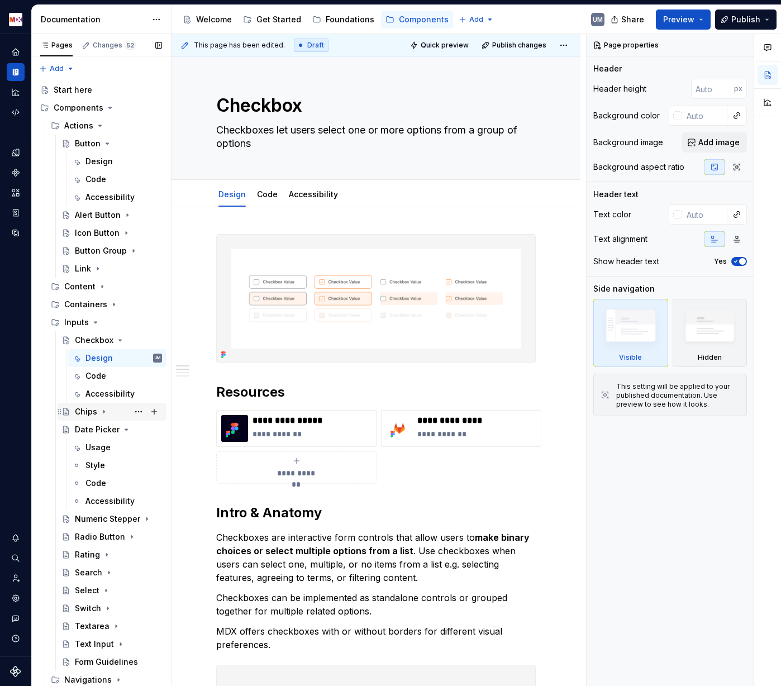
click at [104, 412] on icon "Page tree" at bounding box center [103, 411] width 9 height 9
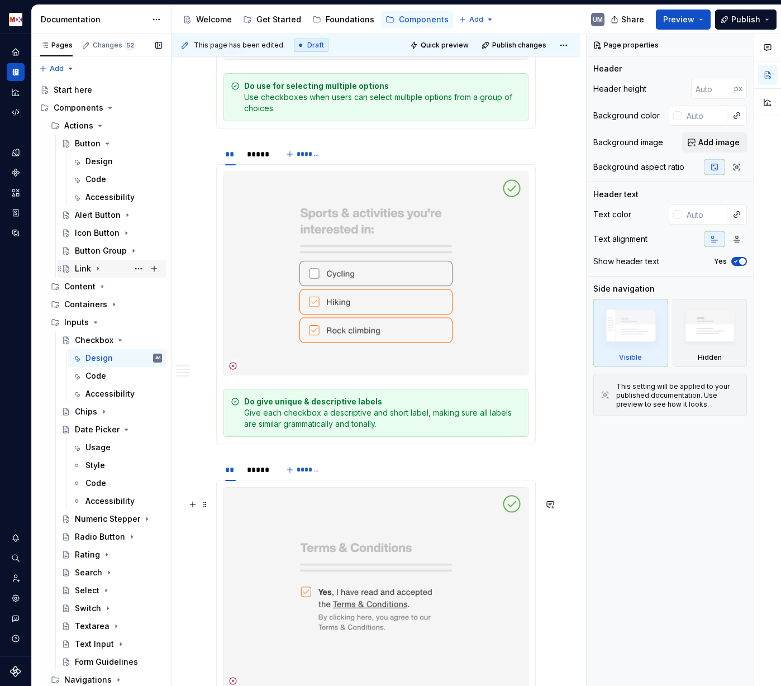
scroll to position [2012, 0]
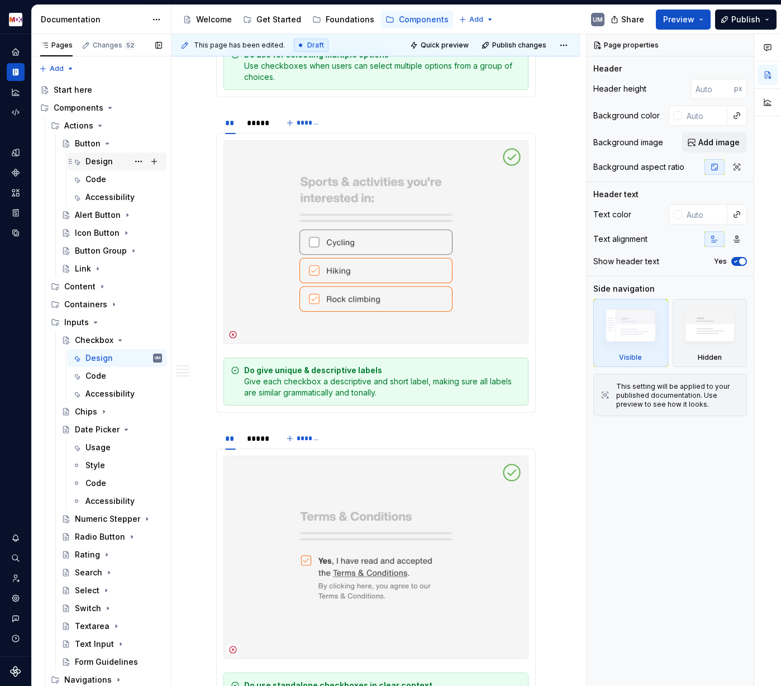
click at [112, 156] on div "Design" at bounding box center [123, 162] width 77 height 16
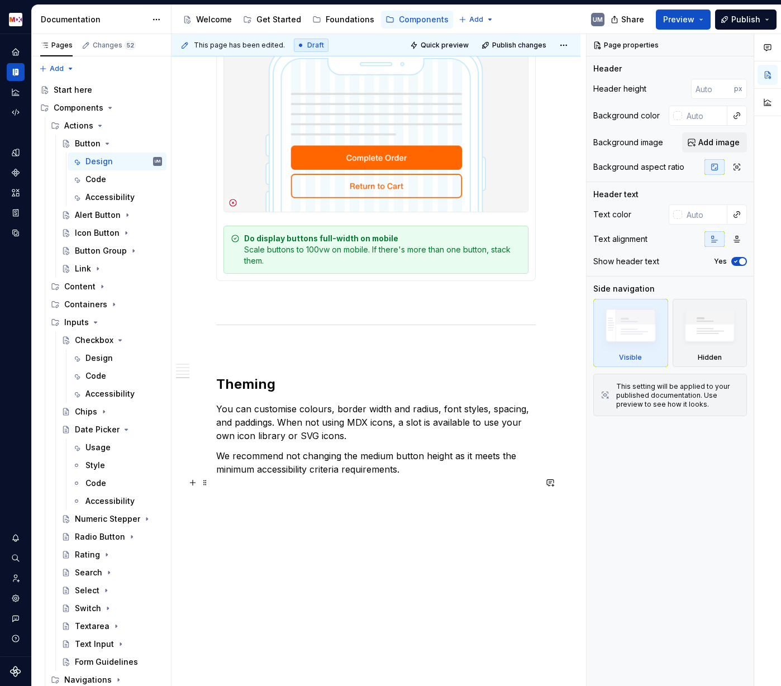
scroll to position [3492, 0]
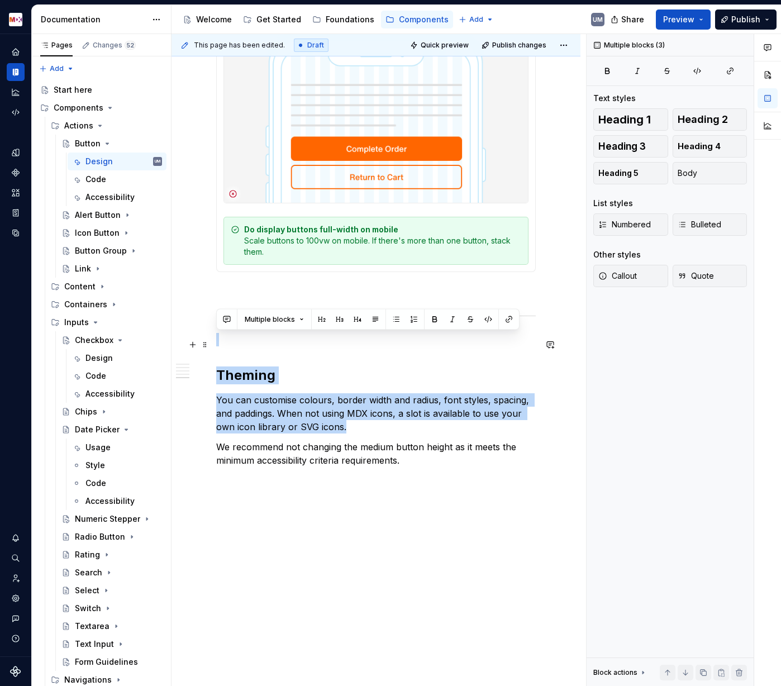
drag, startPoint x: 354, startPoint y: 426, endPoint x: 221, endPoint y: 313, distance: 174.8
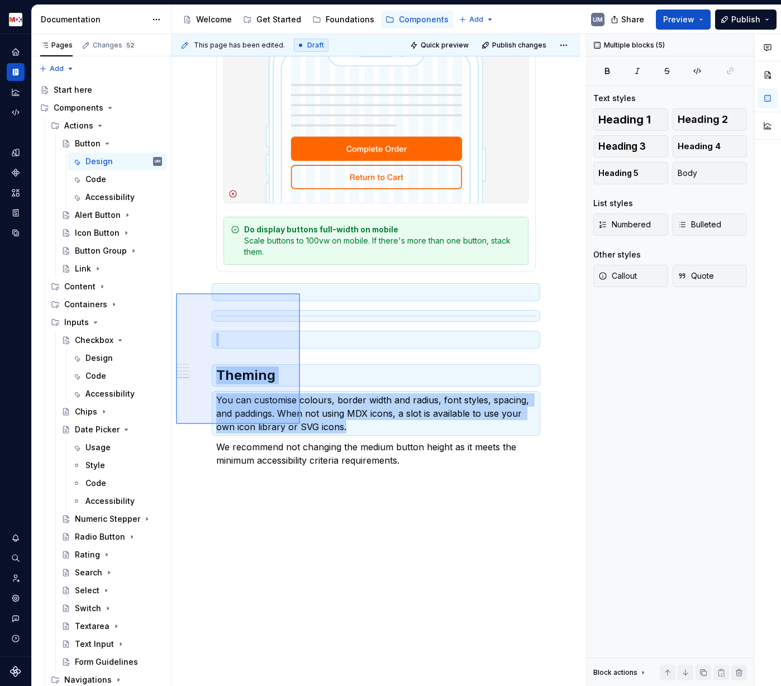
drag, startPoint x: 176, startPoint y: 293, endPoint x: 380, endPoint y: 449, distance: 257.1
click at [380, 449] on div "**********" at bounding box center [379, 360] width 415 height 653
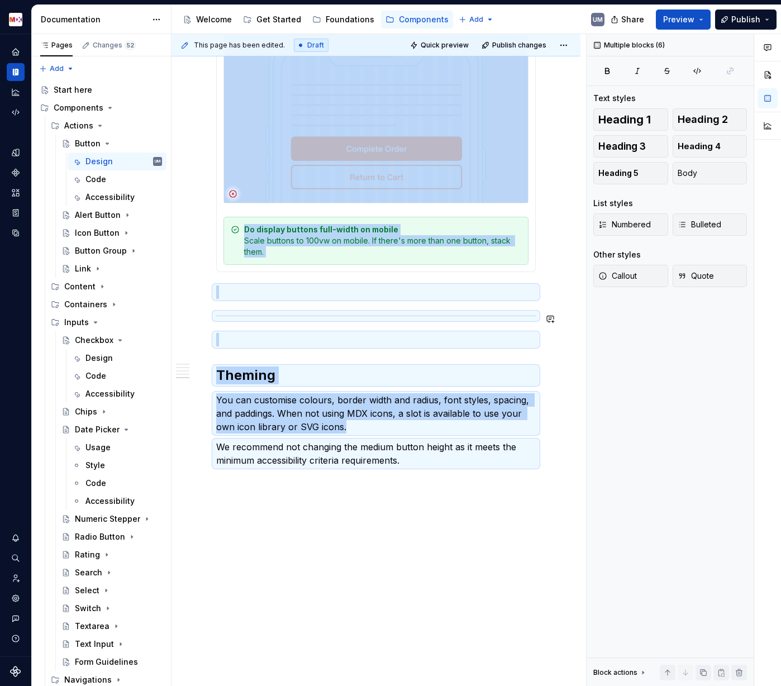
copy div "** ***** ******* Do display buttons full-width on mobile Scale buttons to 100vw…"
click at [98, 355] on div "Design" at bounding box center [98, 358] width 27 height 11
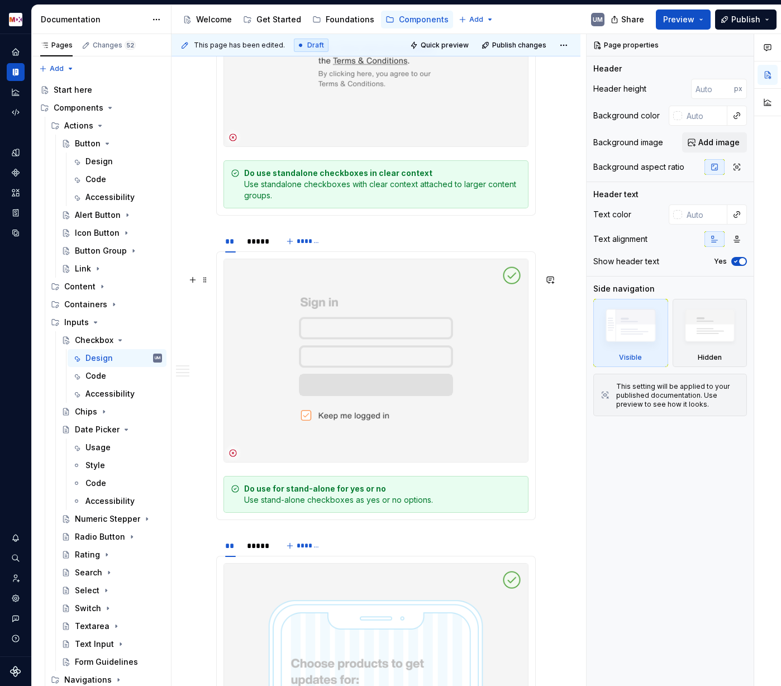
scroll to position [2913, 0]
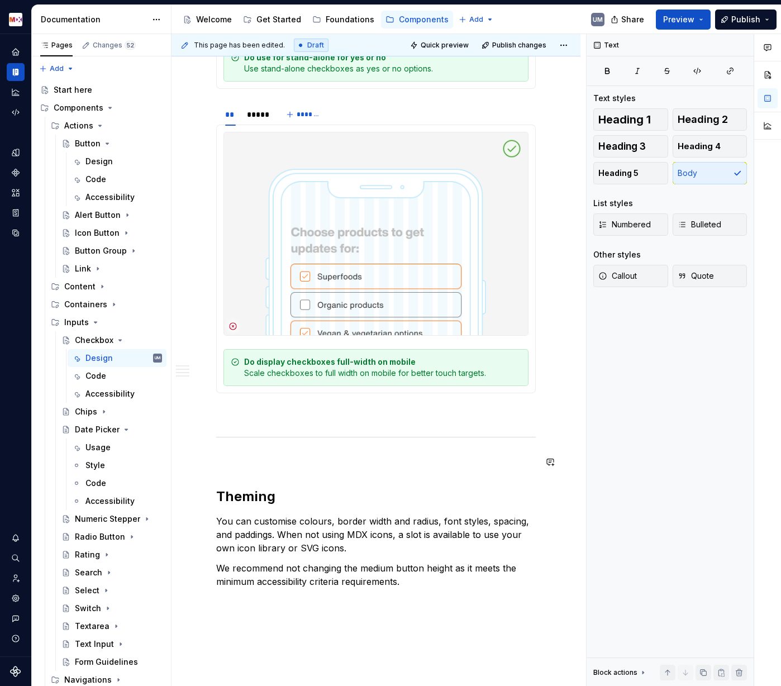
scroll to position [2970, 0]
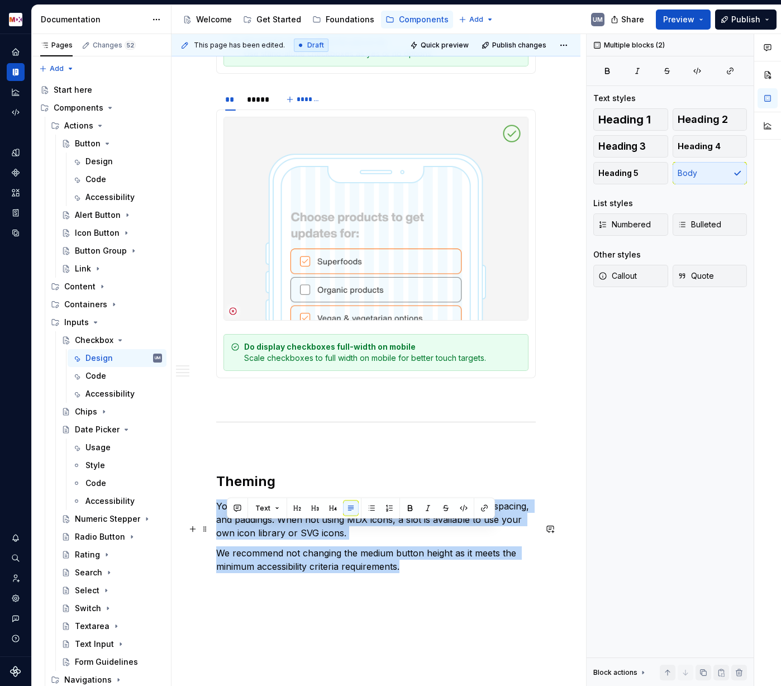
drag, startPoint x: 415, startPoint y: 594, endPoint x: 211, endPoint y: 526, distance: 215.0
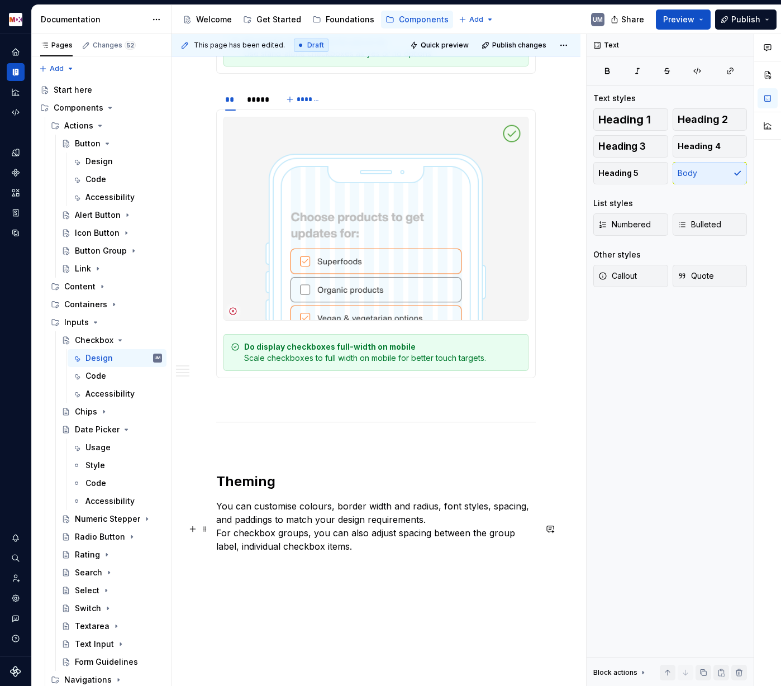
click at [217, 531] on p "You can customise colours, border width and radius, font styles, spacing, and p…" at bounding box center [376, 526] width 320 height 54
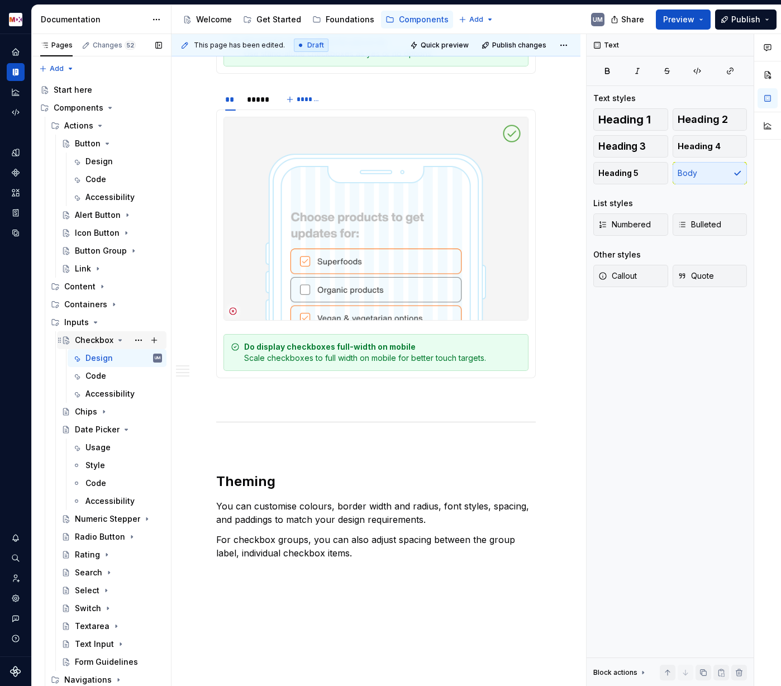
click at [119, 340] on icon "Page tree" at bounding box center [120, 340] width 3 height 1
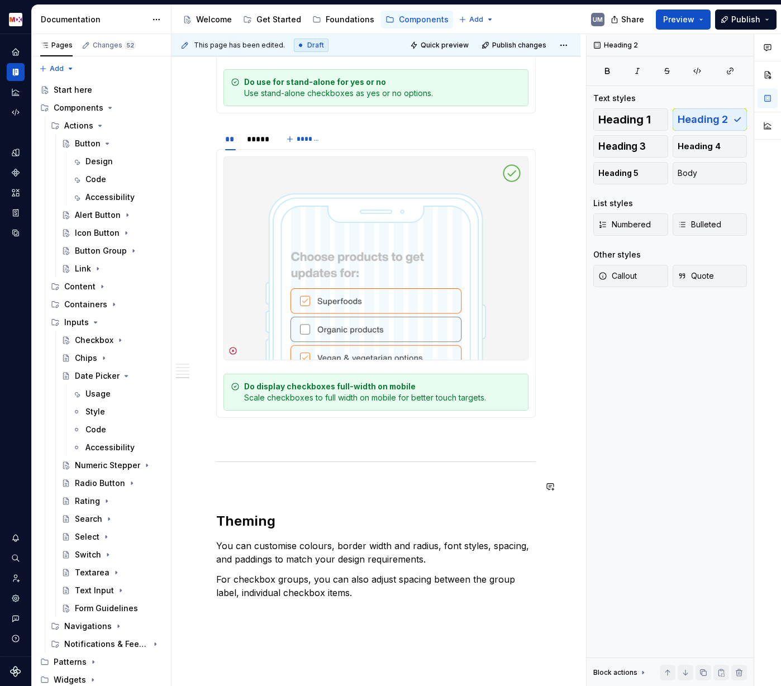
scroll to position [2931, 0]
type textarea "*"
